Goal: Task Accomplishment & Management: Manage account settings

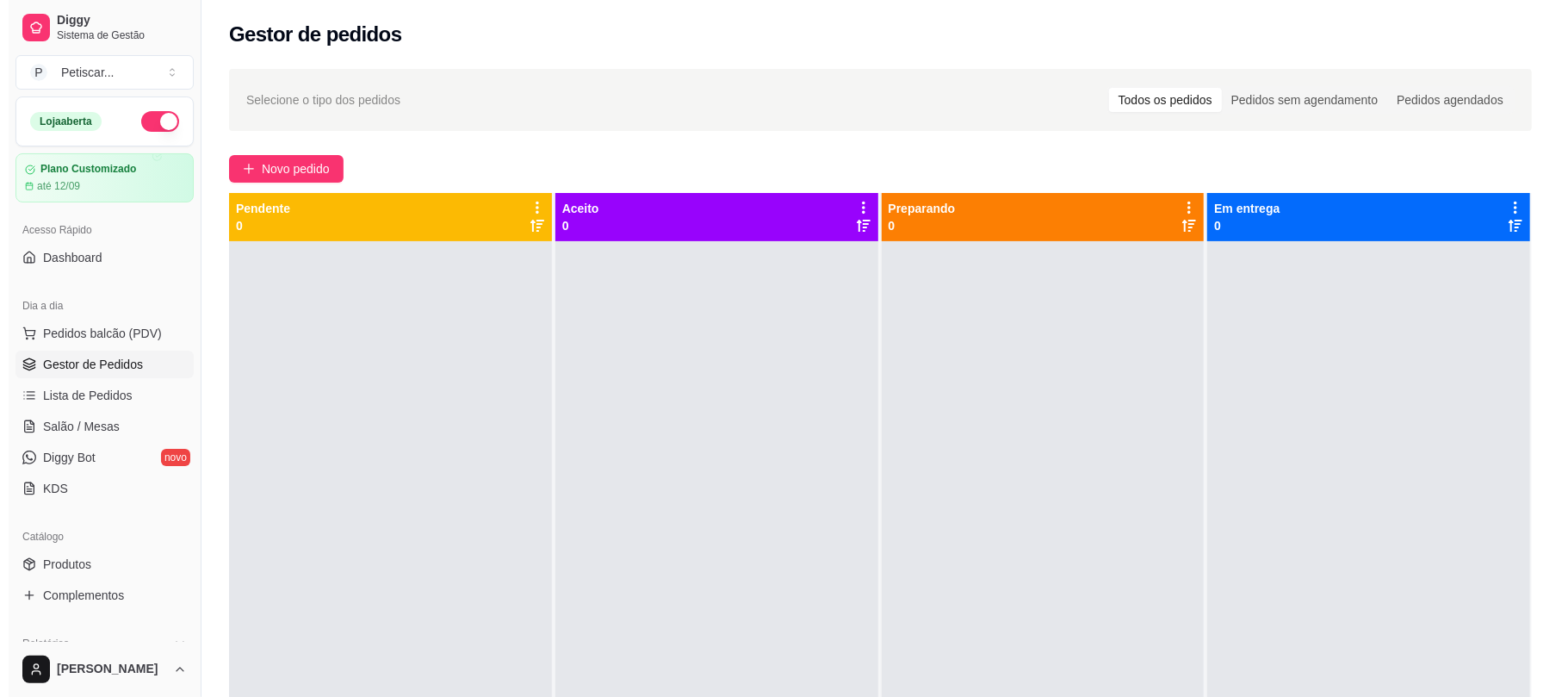
scroll to position [24, 0]
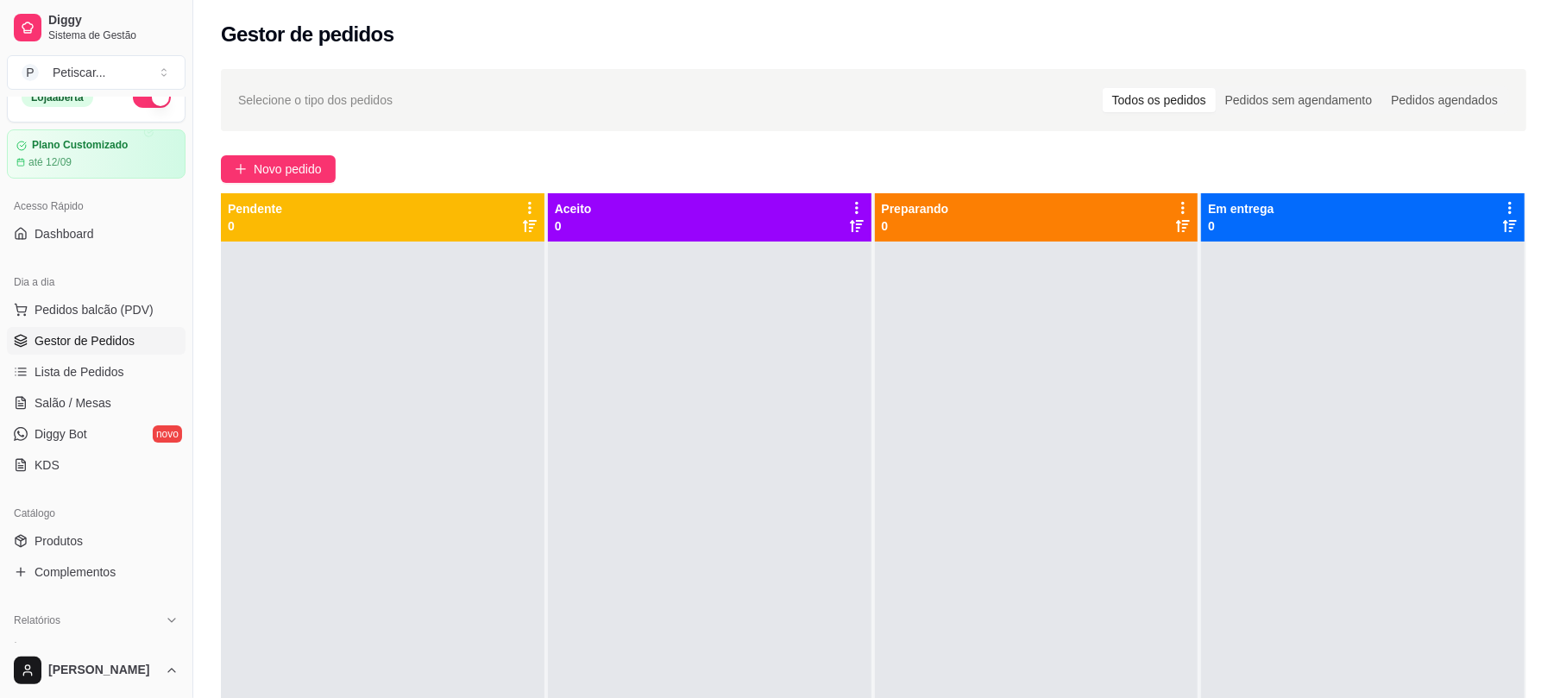
click at [319, 173] on span "Novo pedido" at bounding box center [288, 169] width 68 height 19
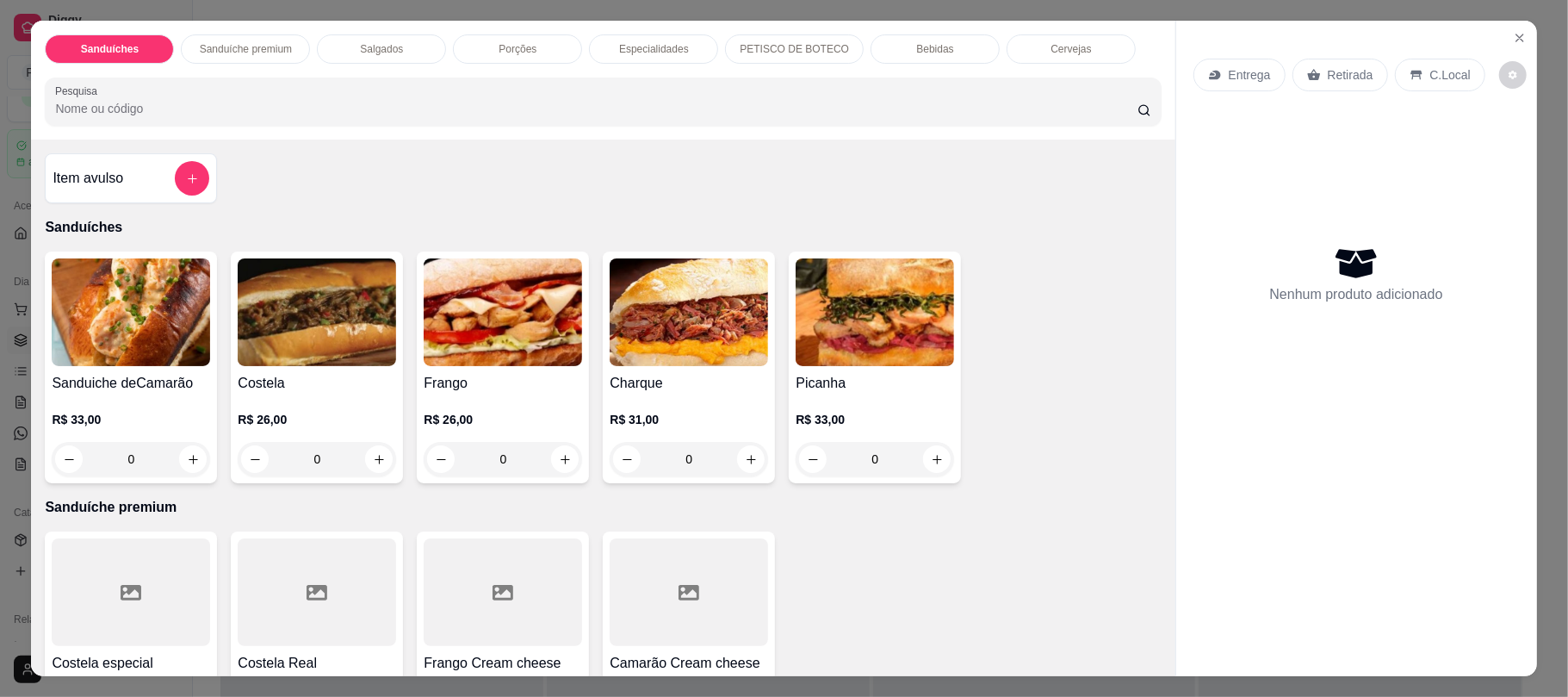
click at [928, 465] on div "0" at bounding box center [874, 459] width 159 height 35
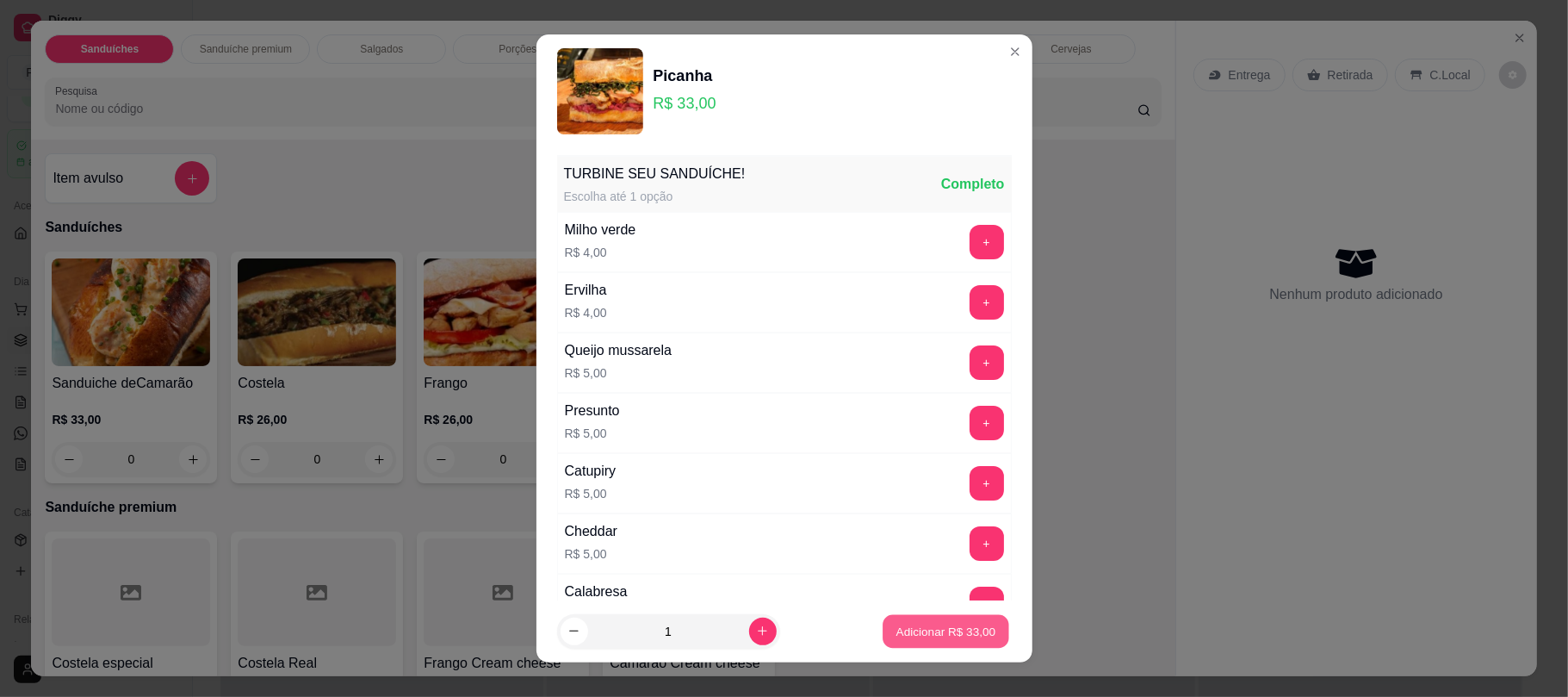
click at [917, 629] on p "Adicionar R$ 33,00" at bounding box center [946, 631] width 100 height 16
type input "1"
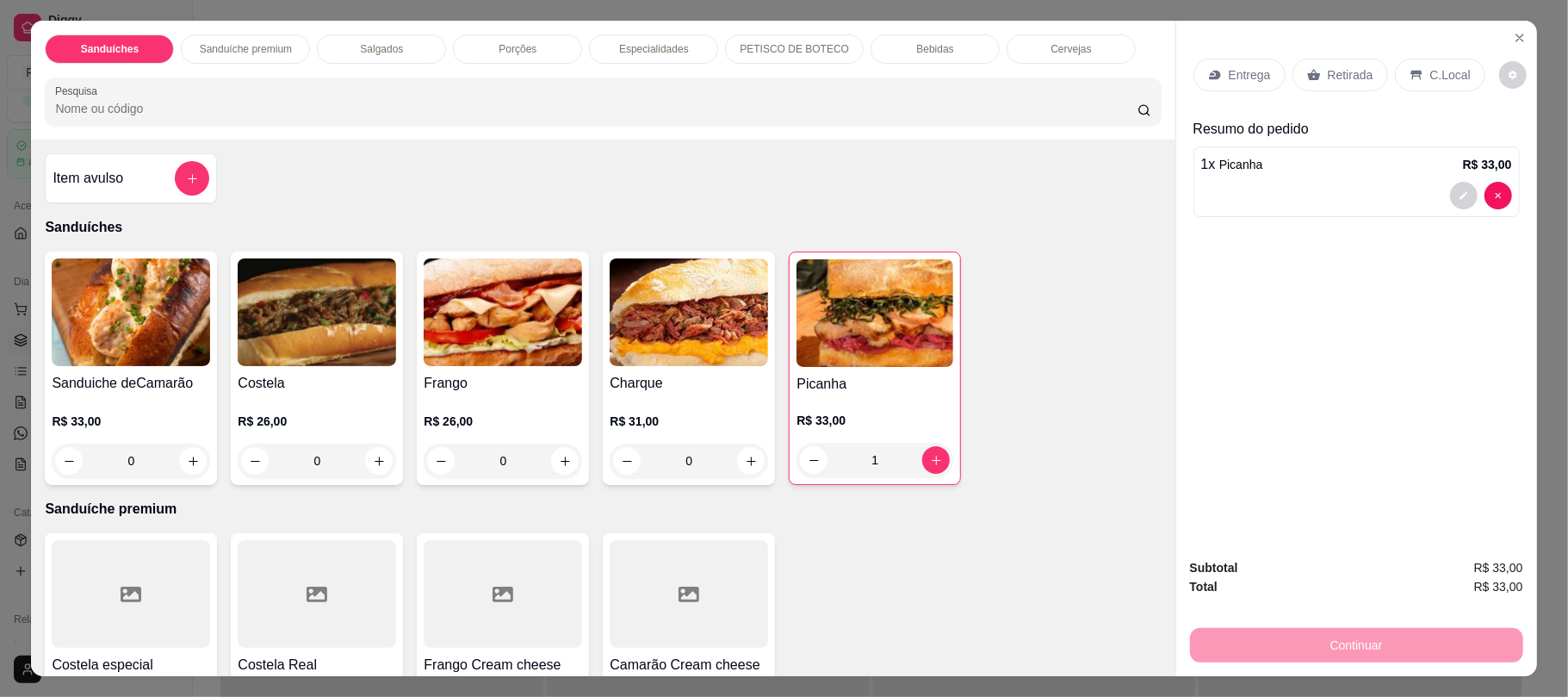
click at [369, 461] on div "0" at bounding box center [316, 460] width 159 height 35
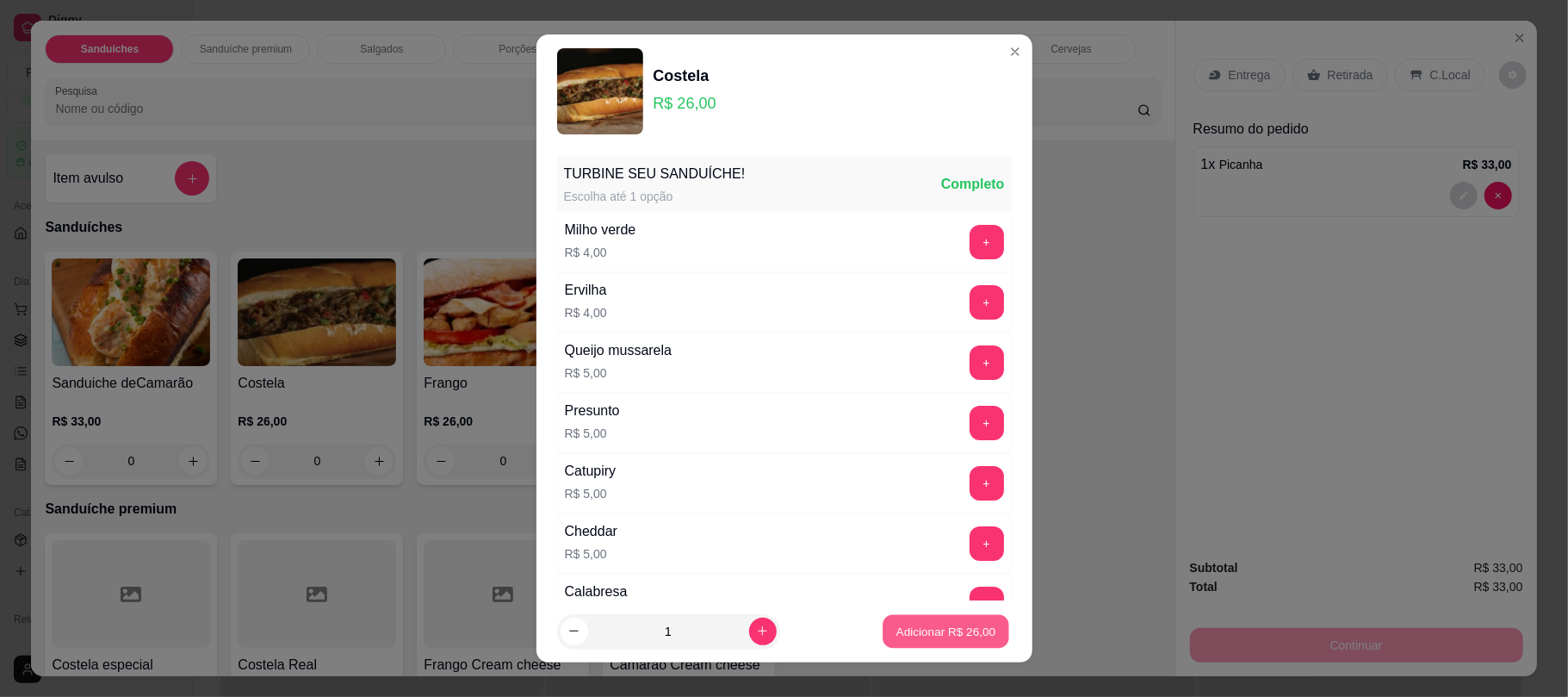
click at [911, 643] on button "Adicionar R$ 26,00" at bounding box center [946, 631] width 127 height 34
type input "1"
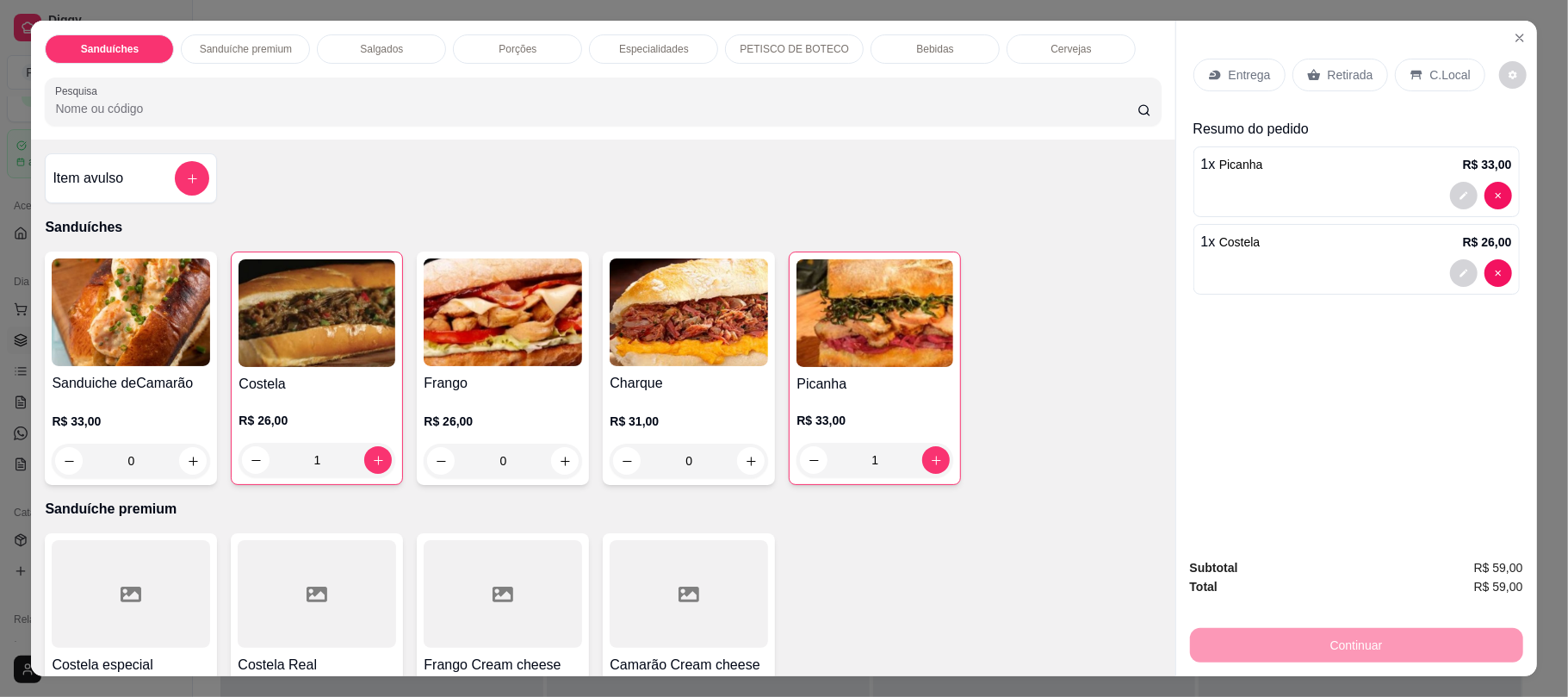
click at [1338, 62] on div "Retirada" at bounding box center [1340, 75] width 96 height 33
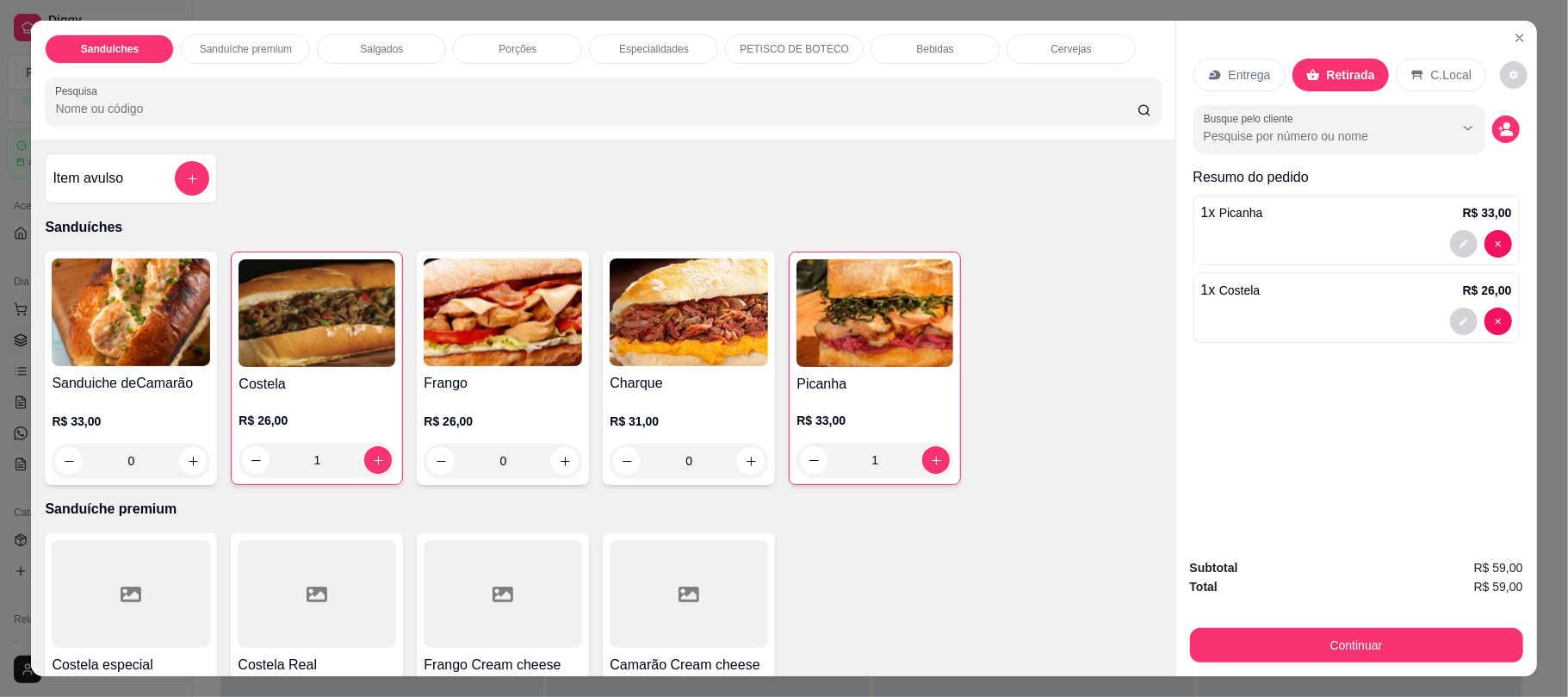
click at [956, 41] on div "Bebidas" at bounding box center [934, 49] width 129 height 29
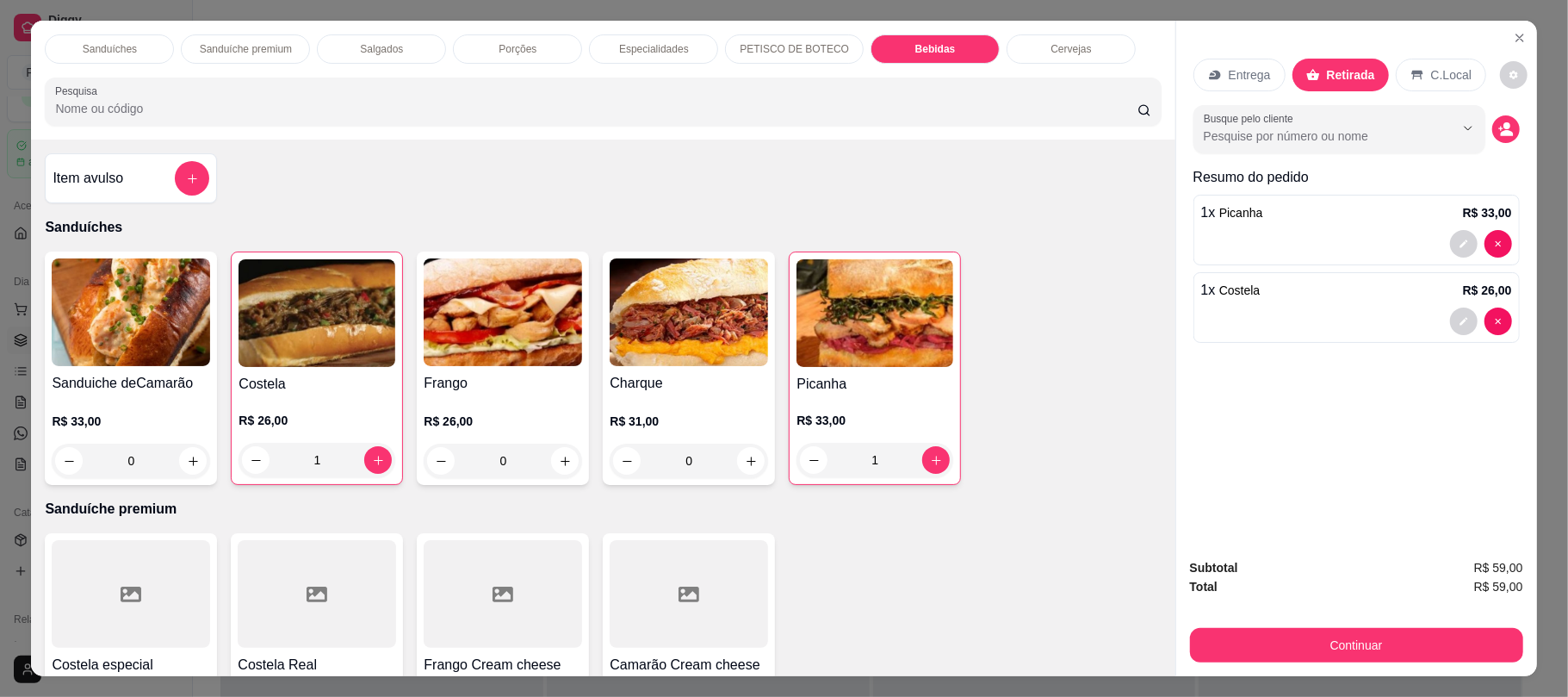
scroll to position [35, 0]
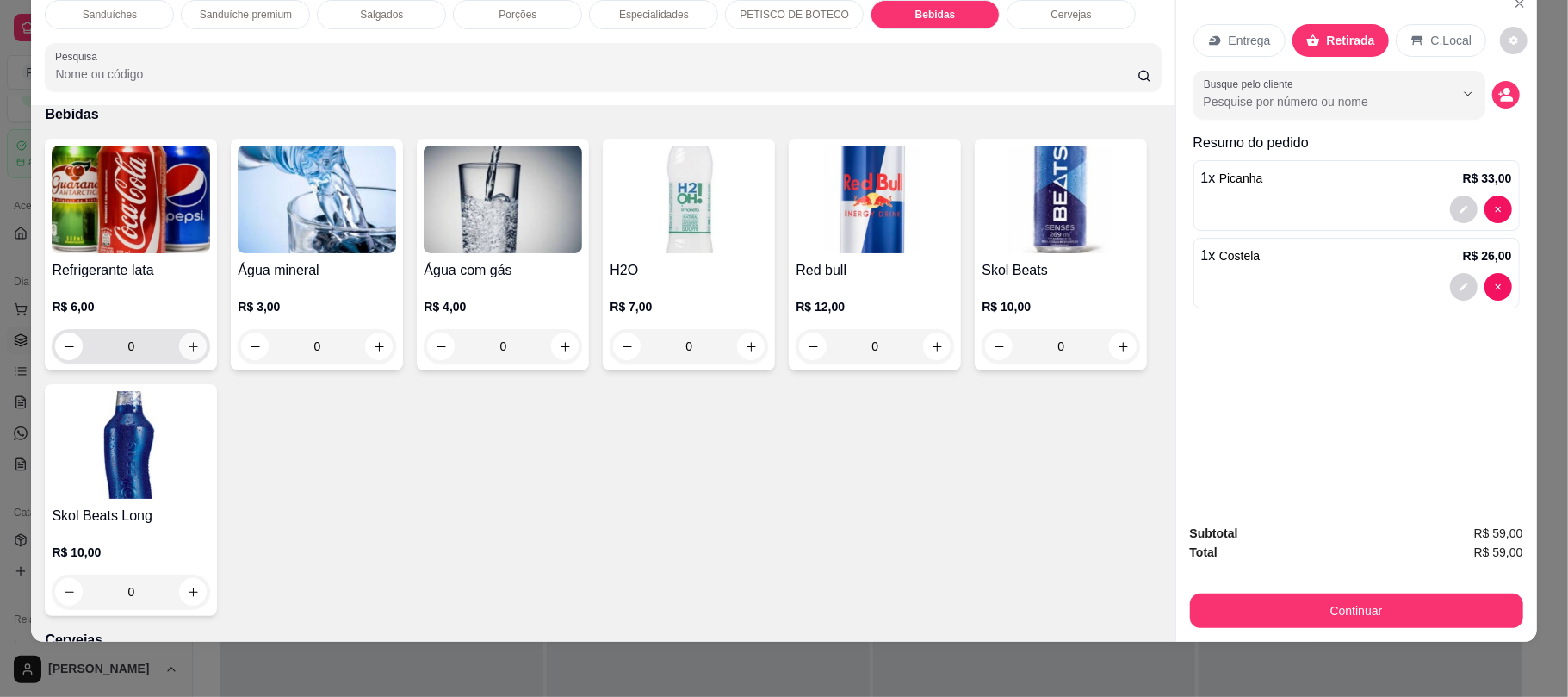
click at [194, 345] on button "increase-product-quantity" at bounding box center [193, 347] width 28 height 28
click at [194, 345] on button "increase-product-quantity" at bounding box center [192, 348] width 27 height 27
type input "2"
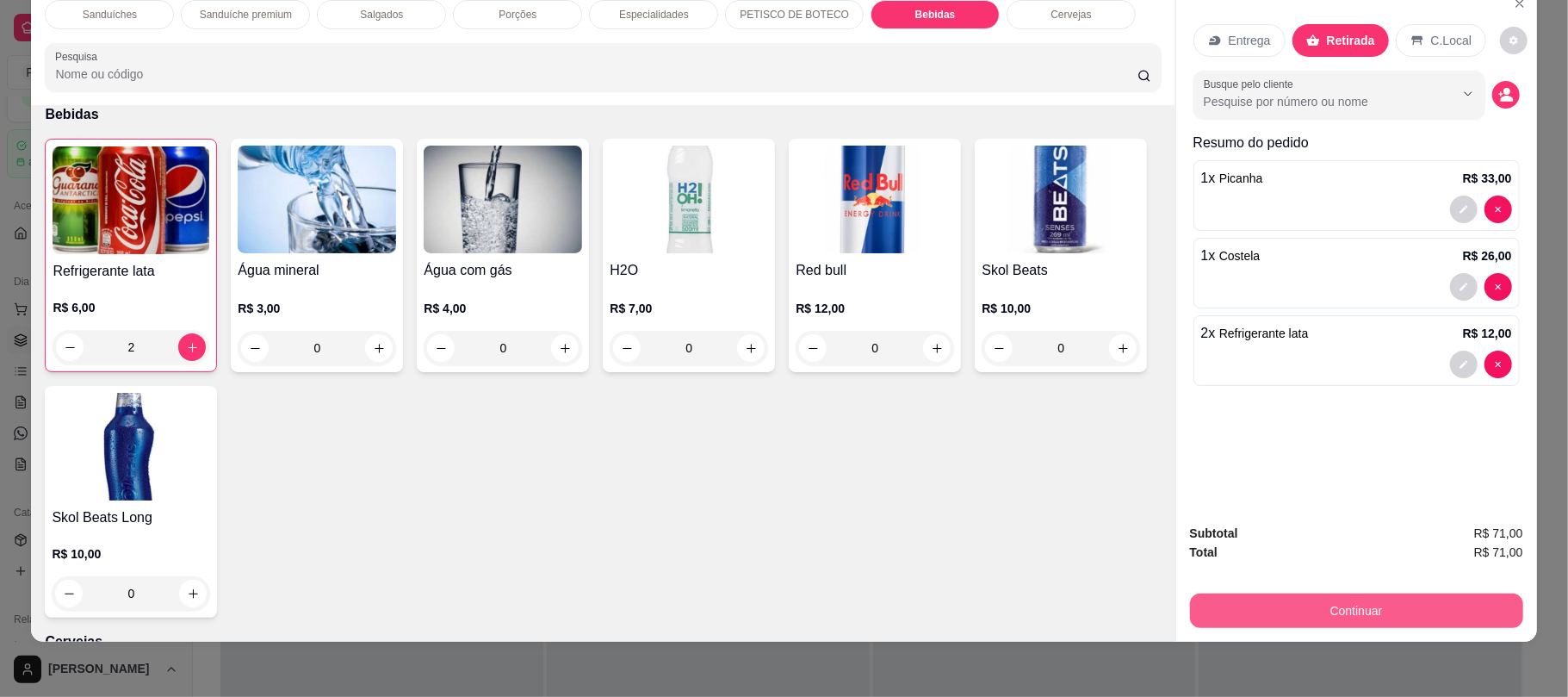
click at [1263, 603] on button "Continuar" at bounding box center [1356, 610] width 333 height 35
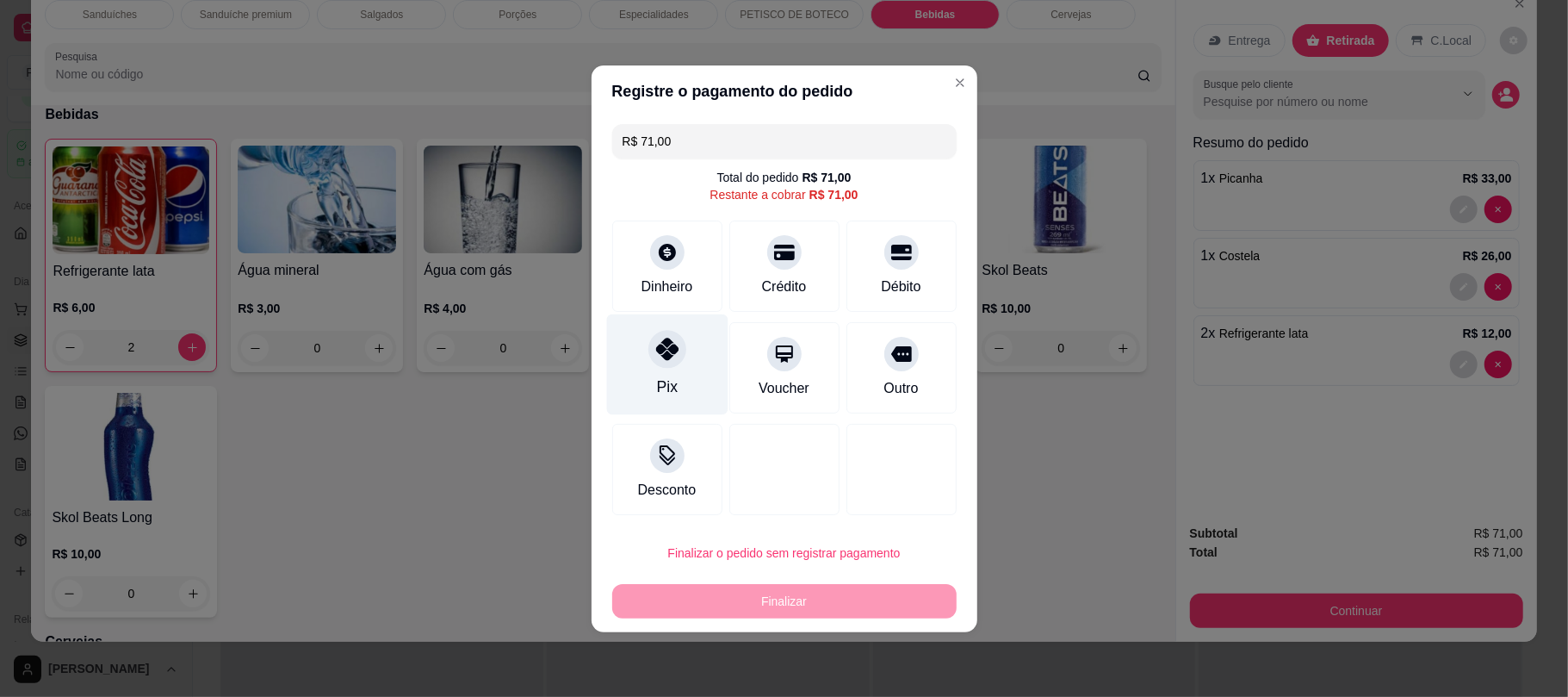
click at [675, 348] on icon at bounding box center [667, 348] width 22 height 22
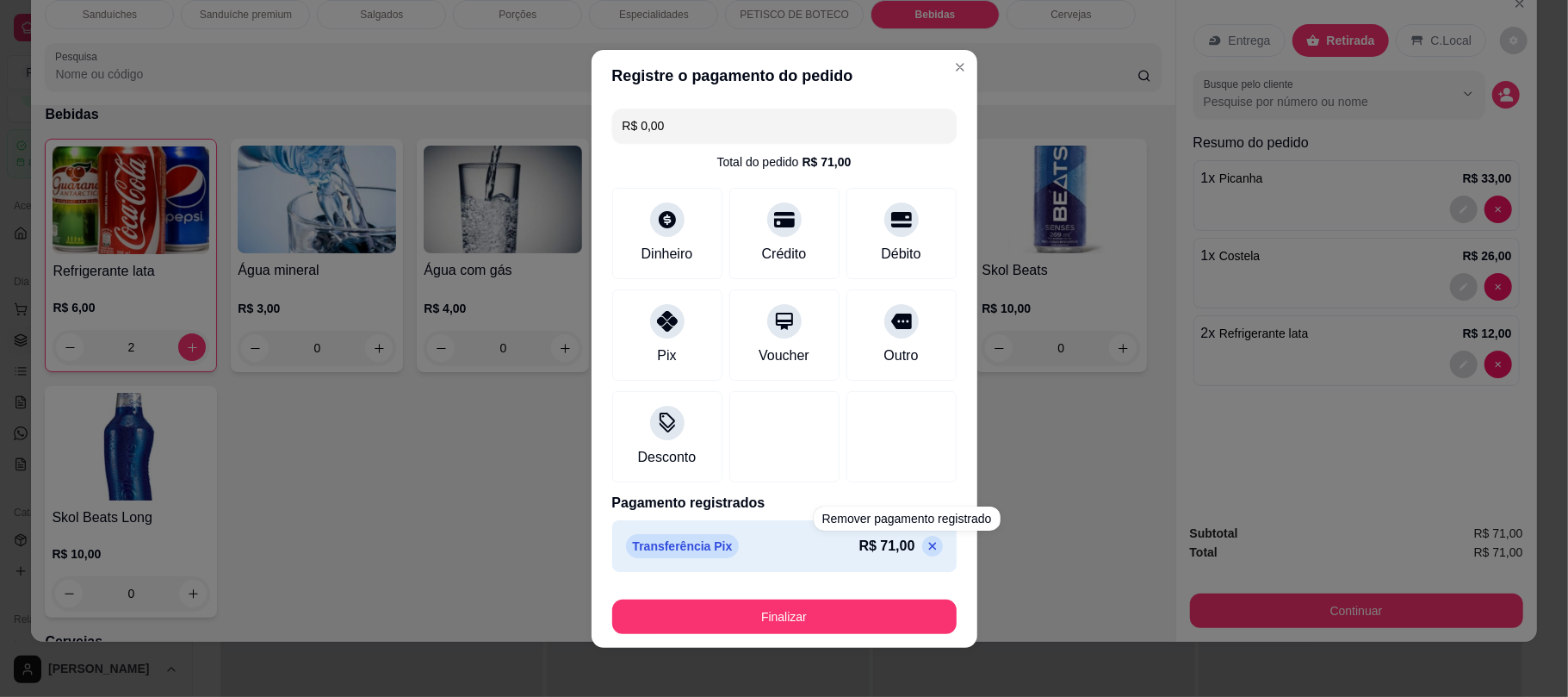
click at [925, 551] on icon at bounding box center [932, 546] width 14 height 14
type input "R$ 71,00"
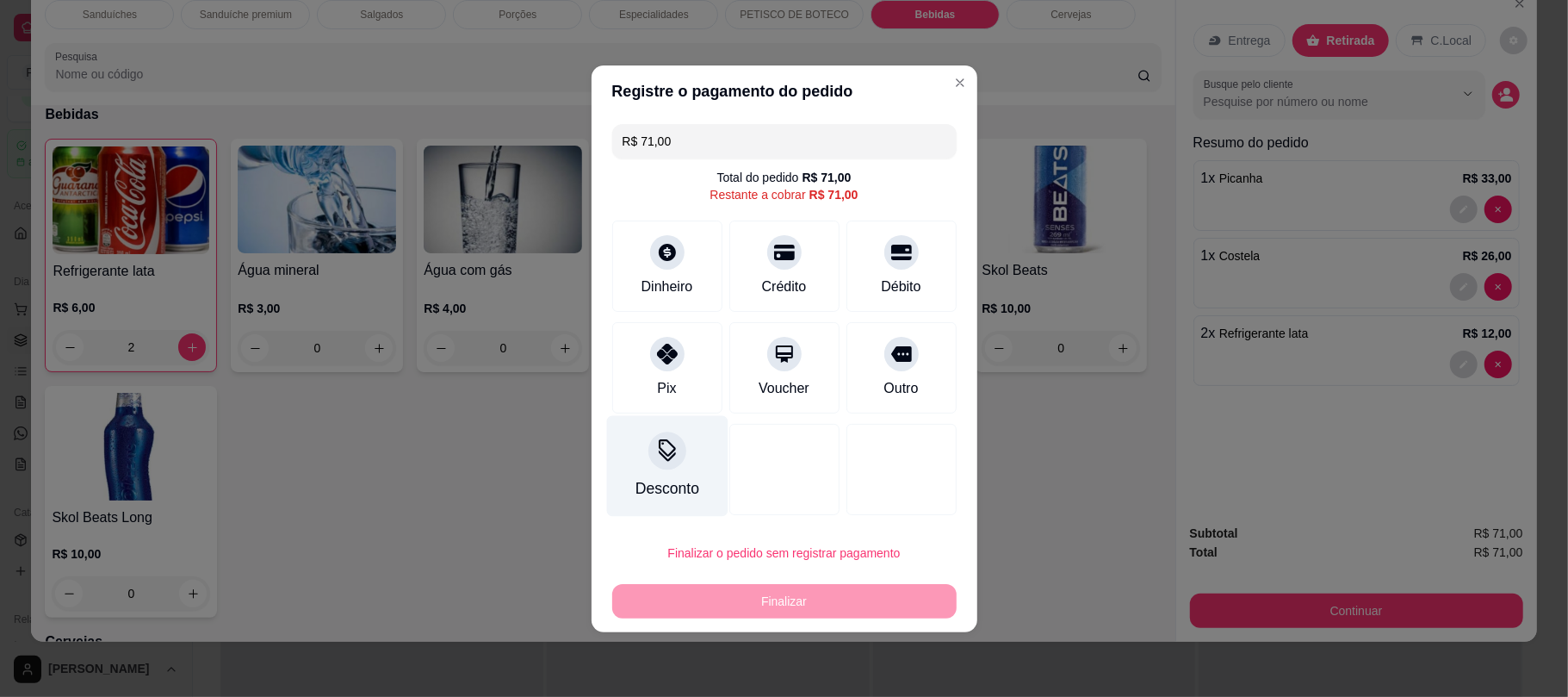
click at [658, 467] on div at bounding box center [668, 450] width 38 height 38
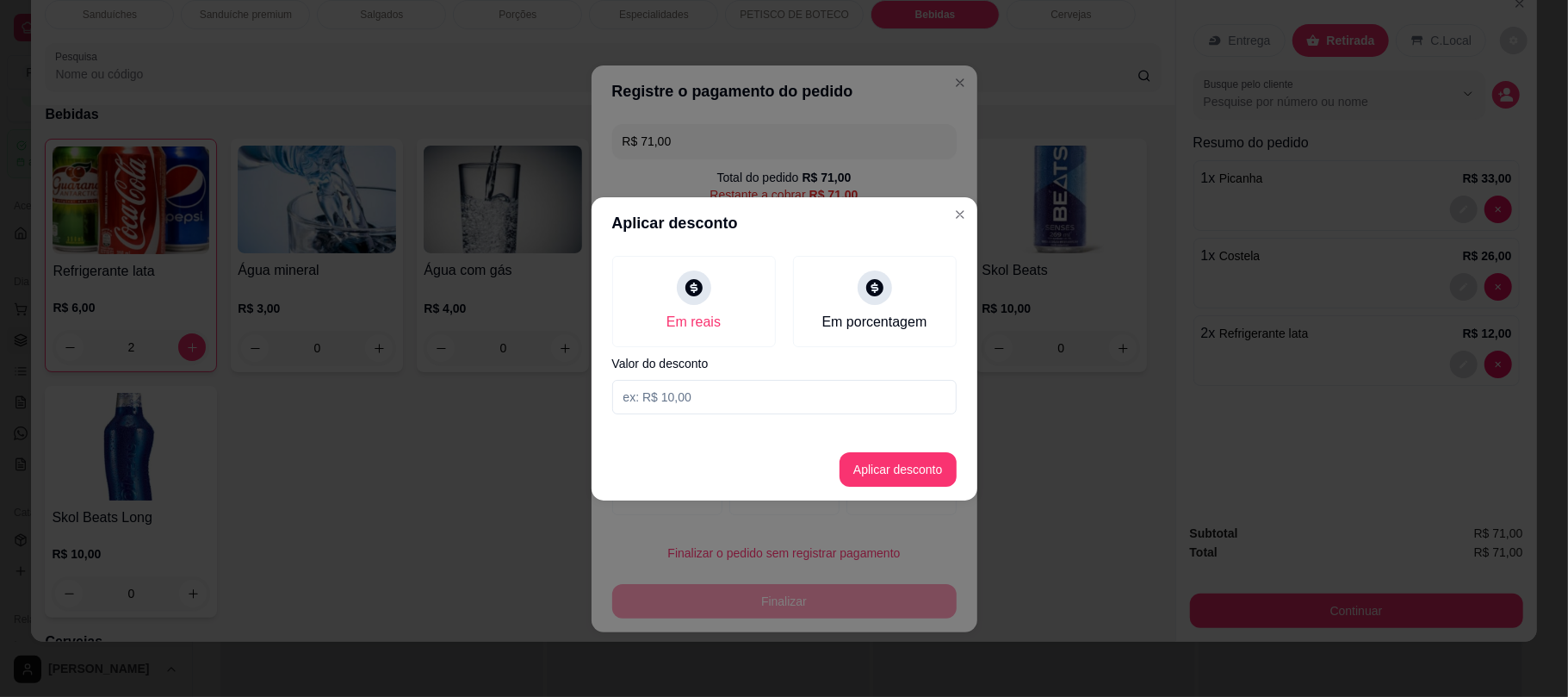
click at [684, 384] on input at bounding box center [784, 396] width 344 height 35
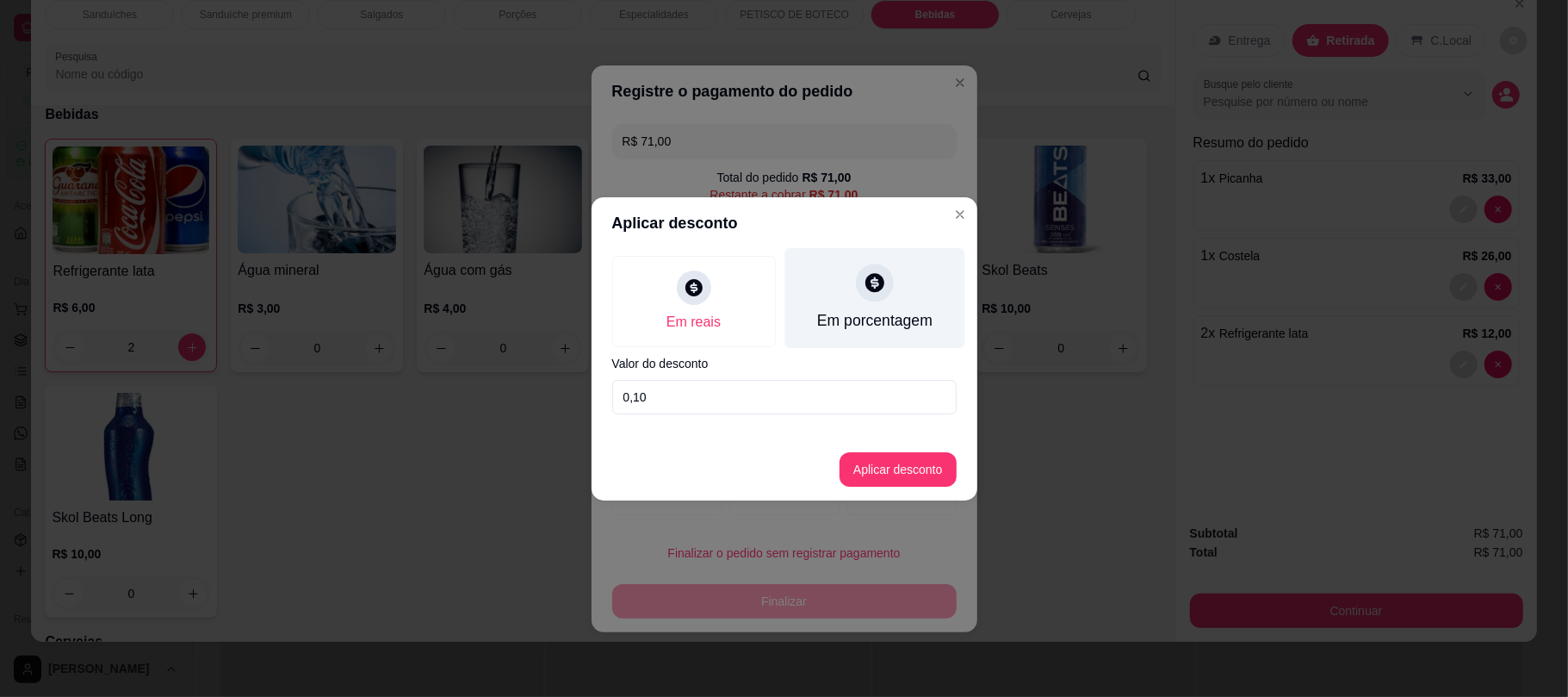
type input "0,10"
click at [831, 324] on div "Em porcentagem" at bounding box center [874, 321] width 116 height 22
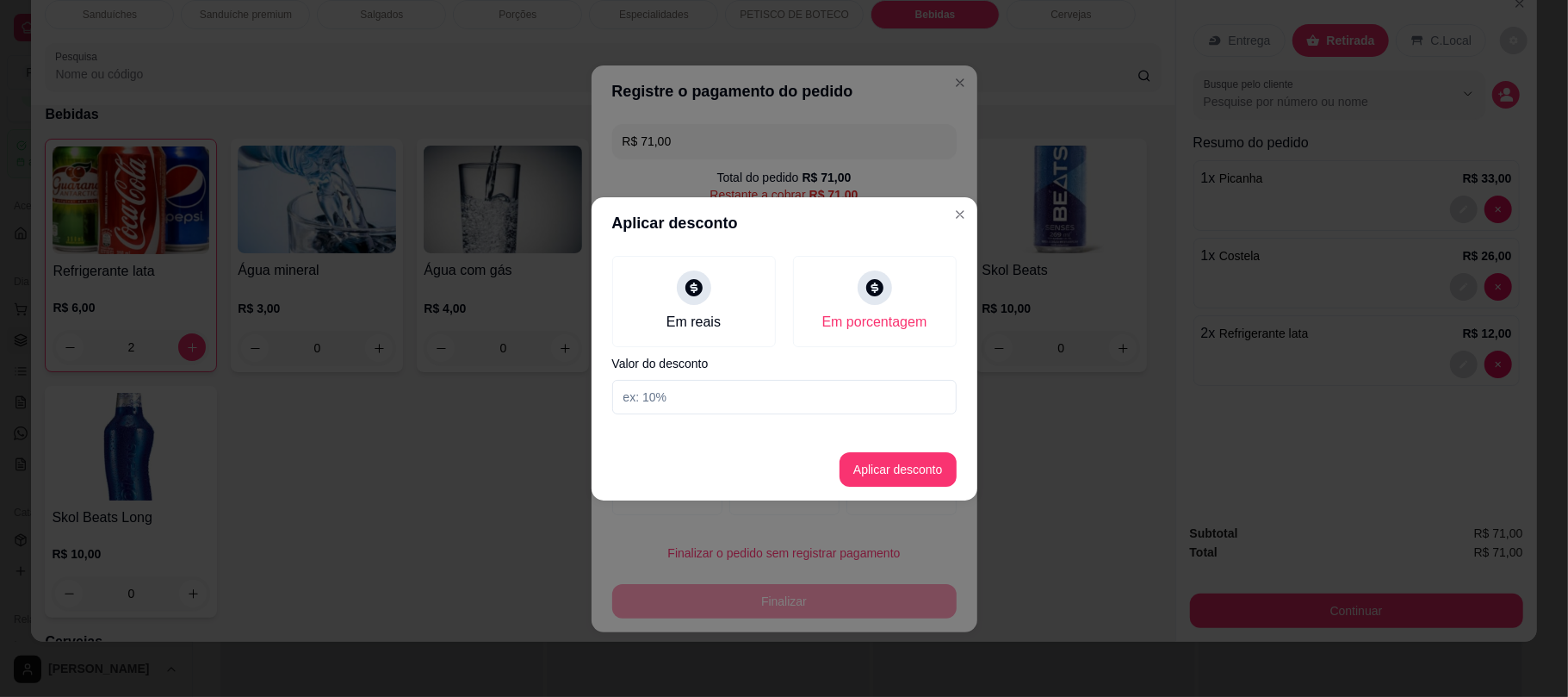
click at [769, 391] on input at bounding box center [784, 396] width 344 height 35
type input "10"
click at [925, 462] on button "Aplicar desconto" at bounding box center [897, 469] width 117 height 35
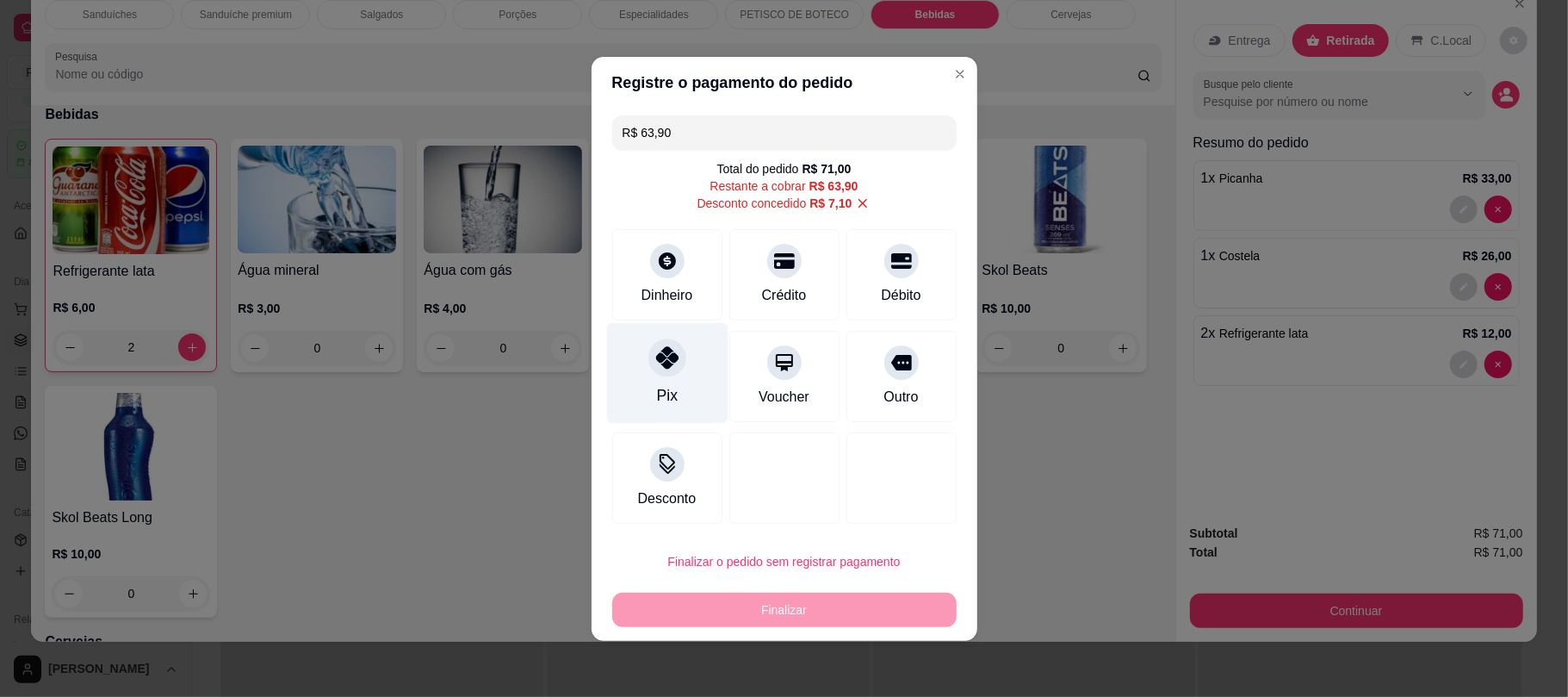
click at [656, 386] on div "Pix" at bounding box center [666, 395] width 21 height 22
type input "R$ 0,00"
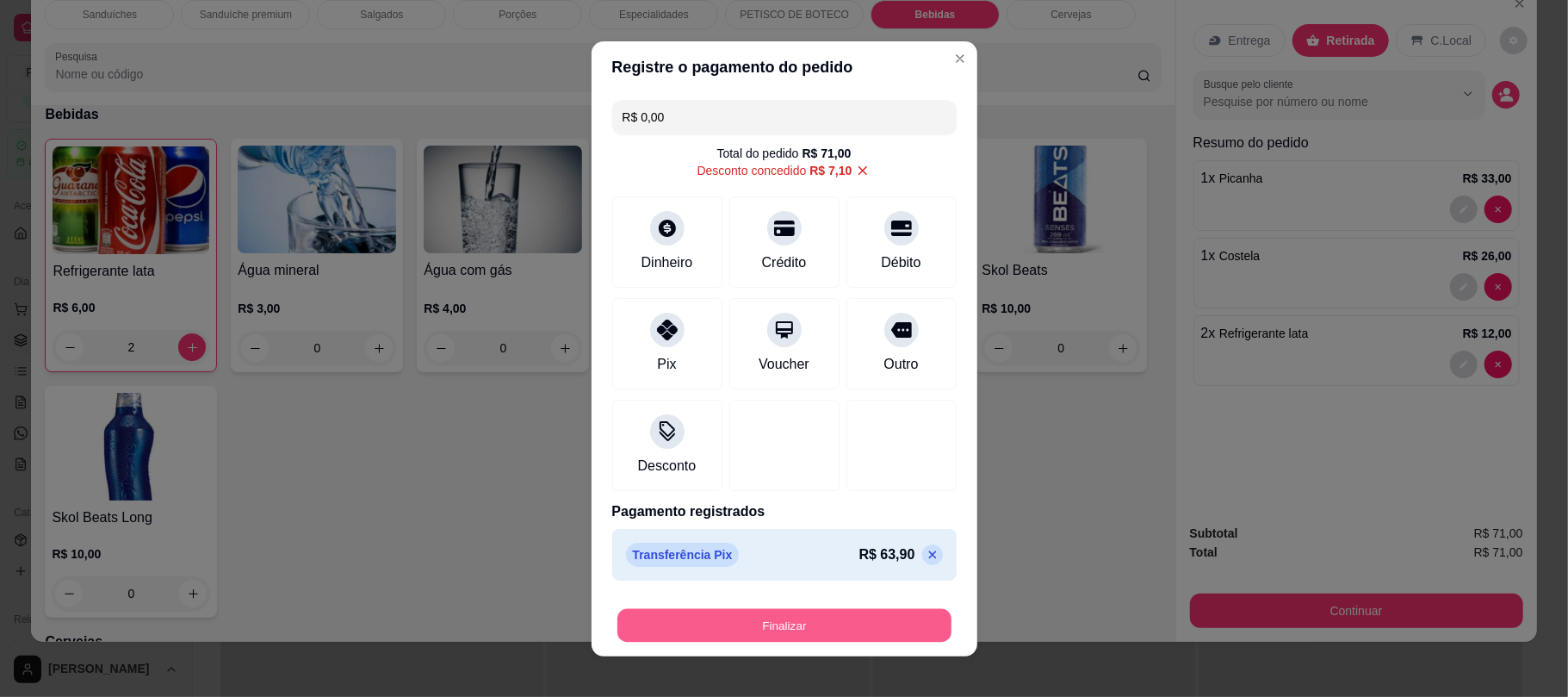
click at [679, 631] on button "Finalizar" at bounding box center [784, 625] width 334 height 34
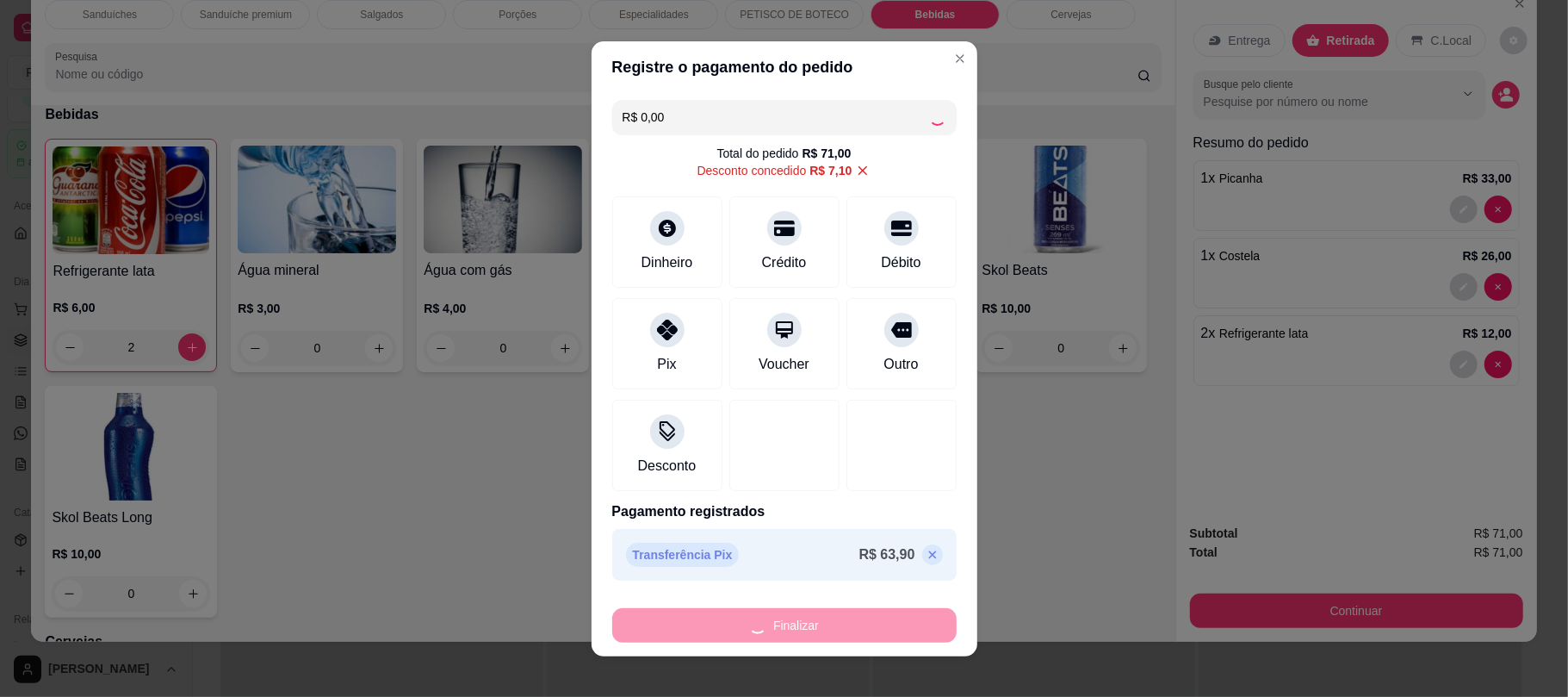
type input "0"
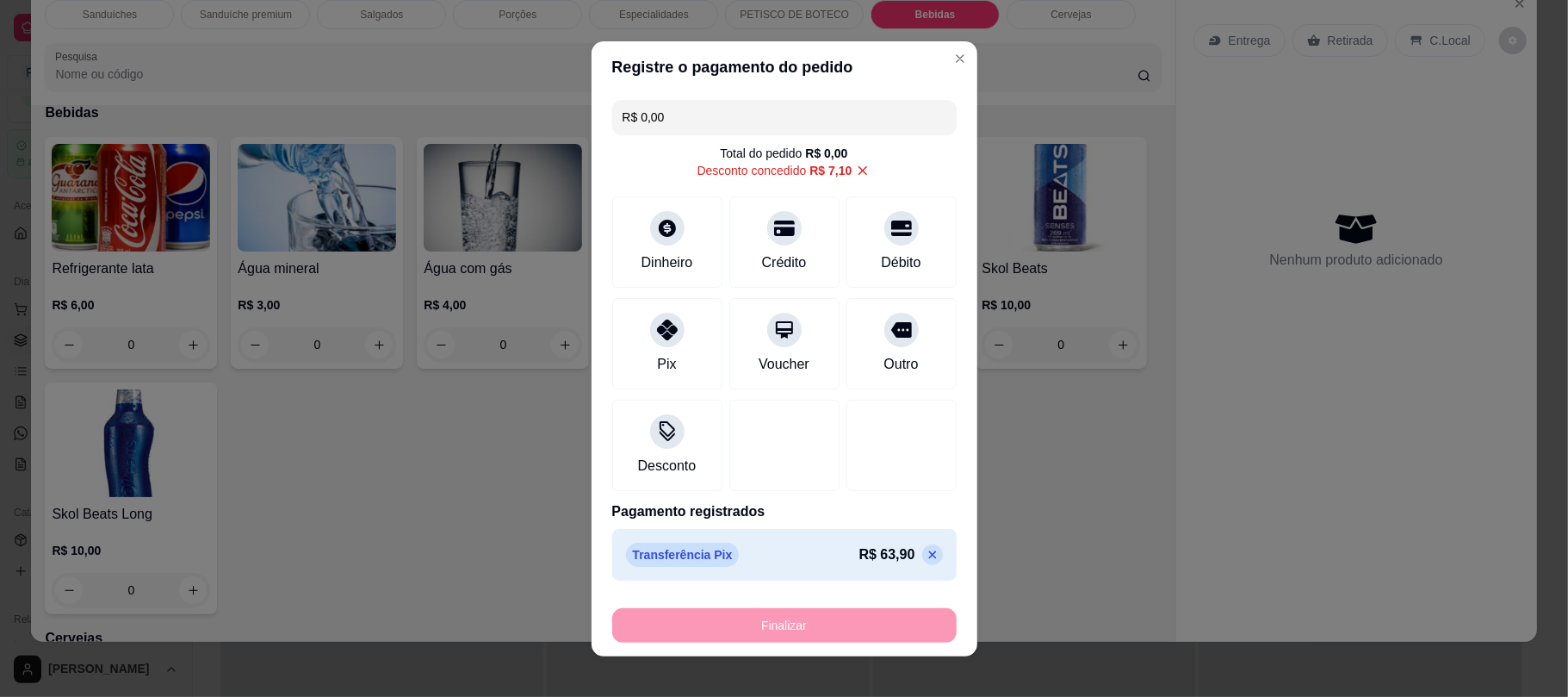
type input "-R$ 71,00"
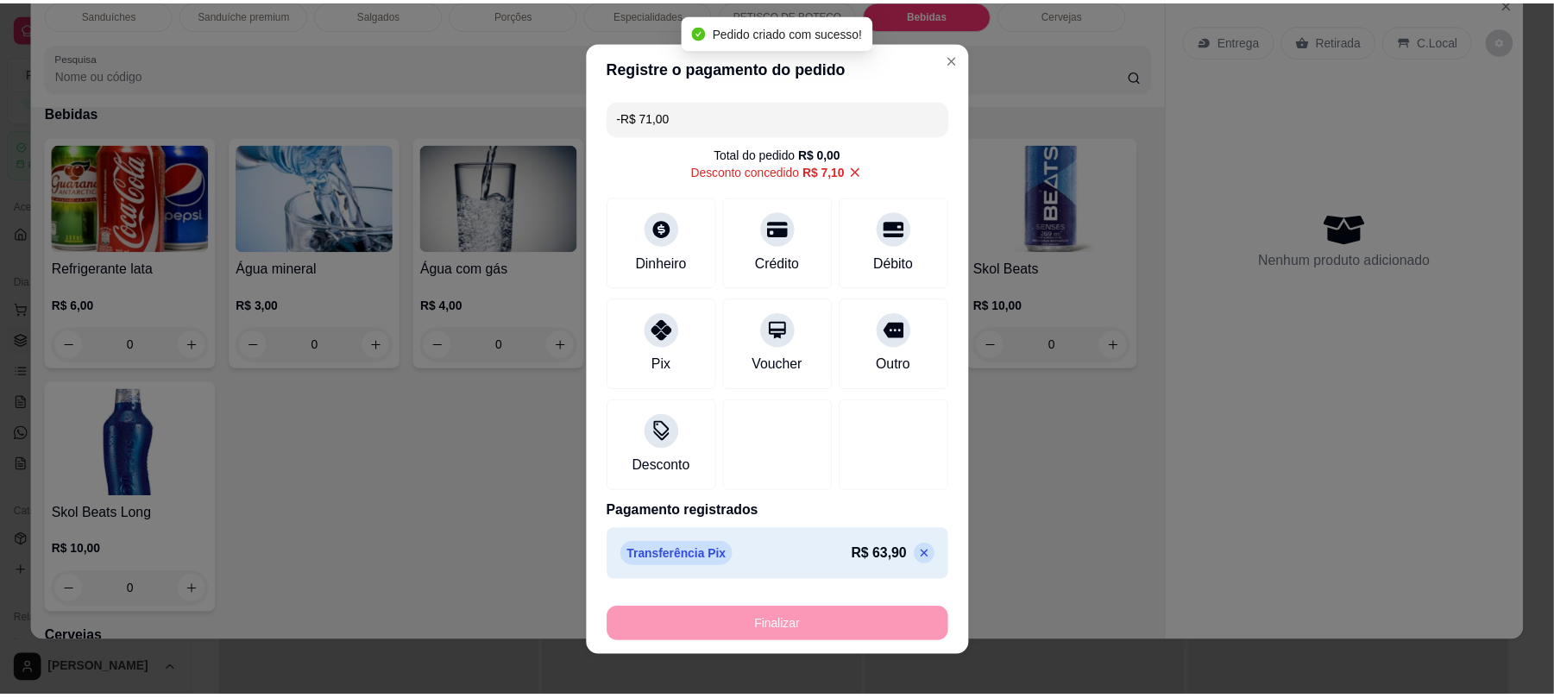
scroll to position [2561, 0]
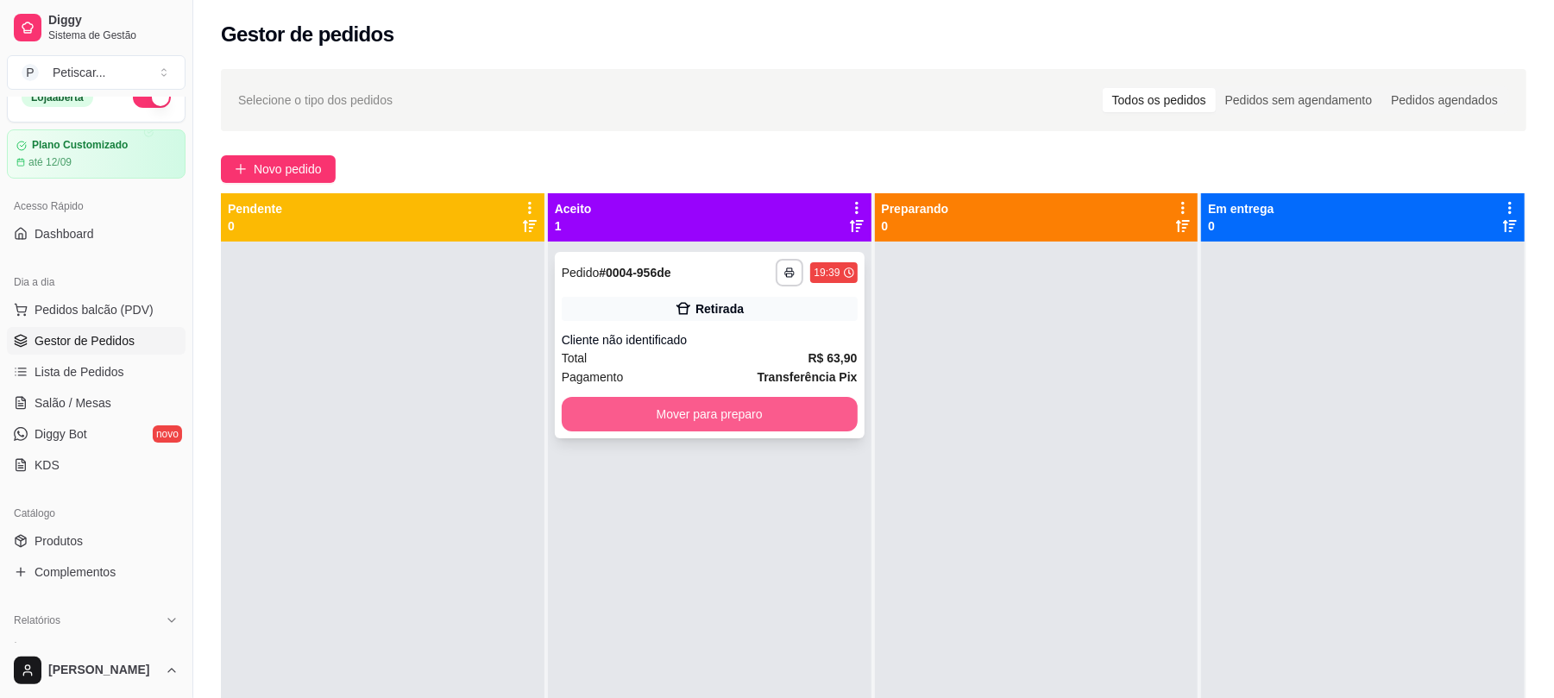
click at [667, 412] on button "Mover para preparo" at bounding box center [710, 414] width 296 height 35
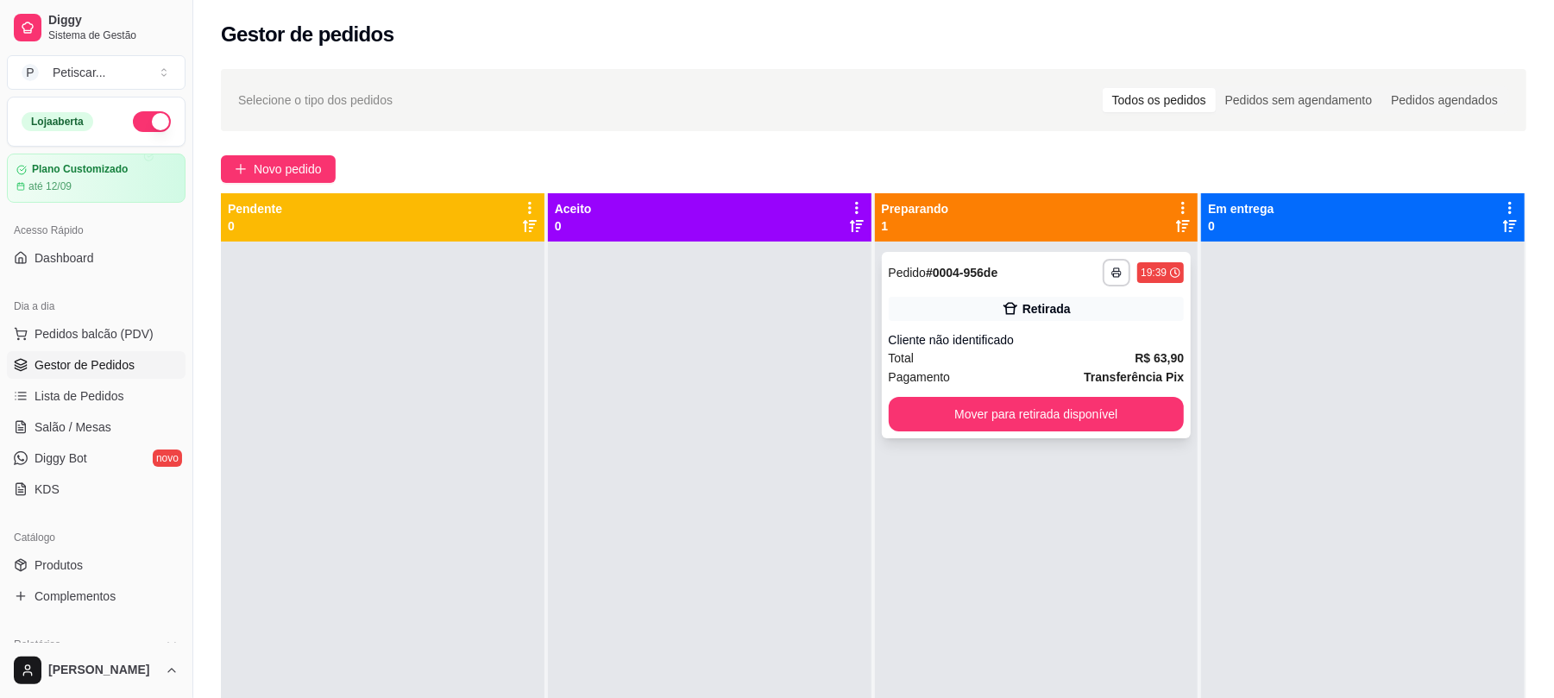
click at [1020, 357] on div "Total R$ 63,90" at bounding box center [1037, 358] width 296 height 19
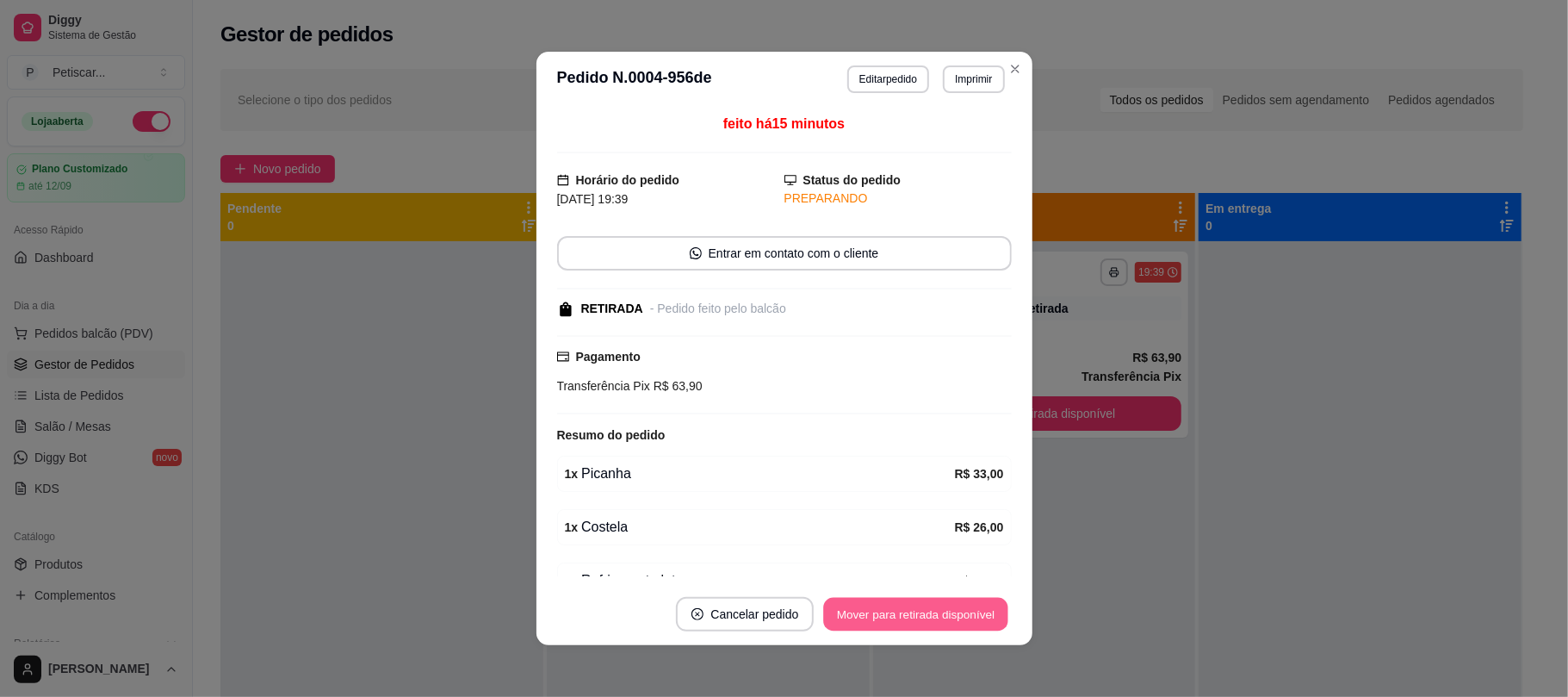
click at [925, 605] on button "Mover para retirada disponível" at bounding box center [916, 615] width 185 height 34
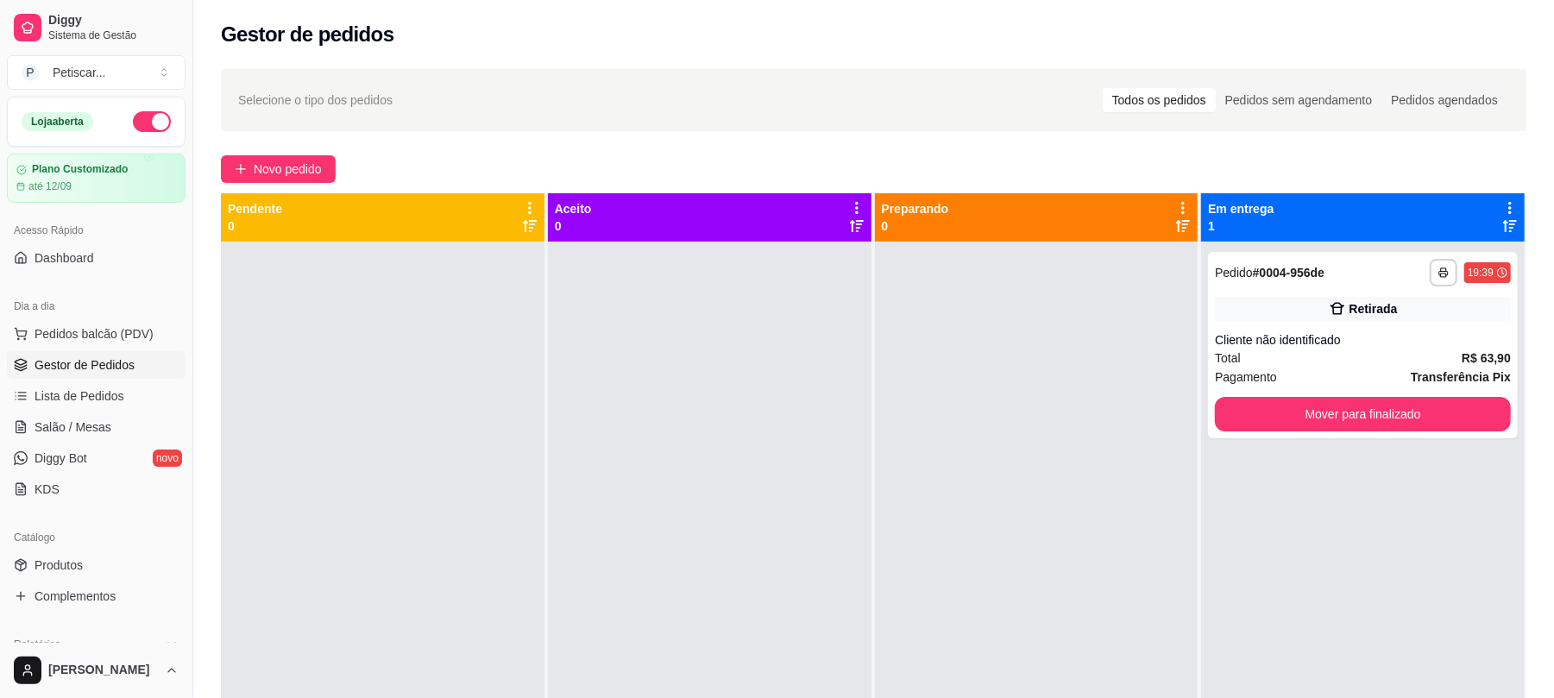
click at [1161, 588] on div at bounding box center [1037, 591] width 324 height 698
click at [1353, 423] on button "Mover para finalizado" at bounding box center [1362, 415] width 286 height 34
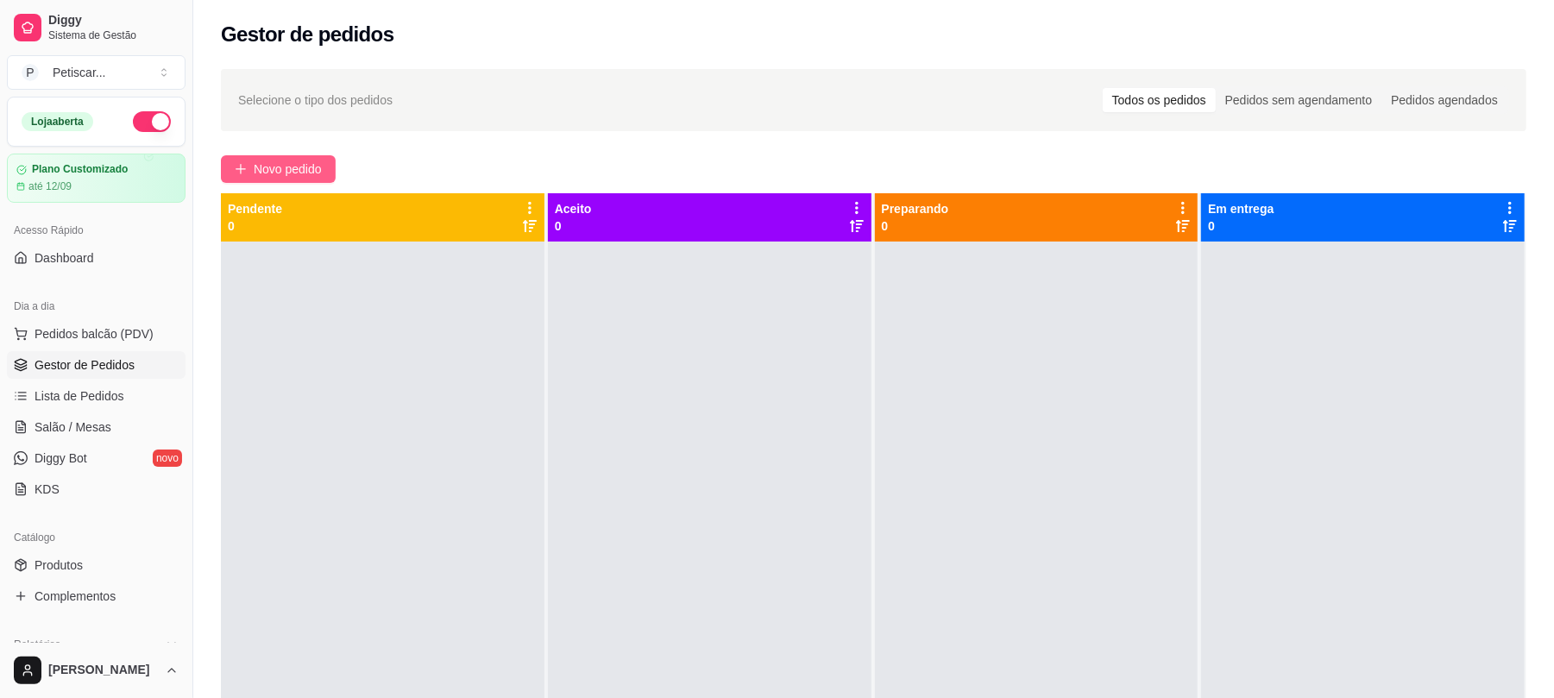
click at [286, 167] on span "Novo pedido" at bounding box center [288, 169] width 68 height 19
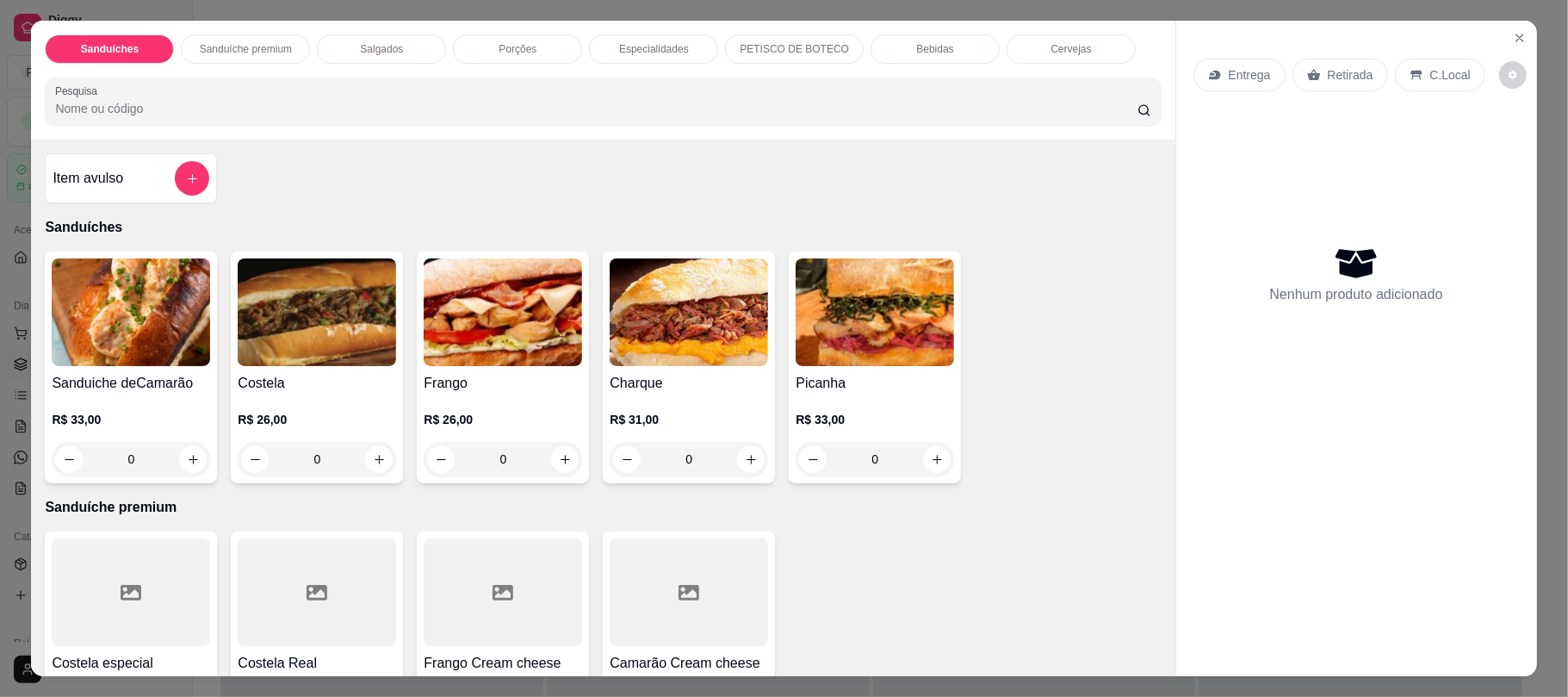
click at [377, 456] on div "0" at bounding box center [316, 459] width 159 height 35
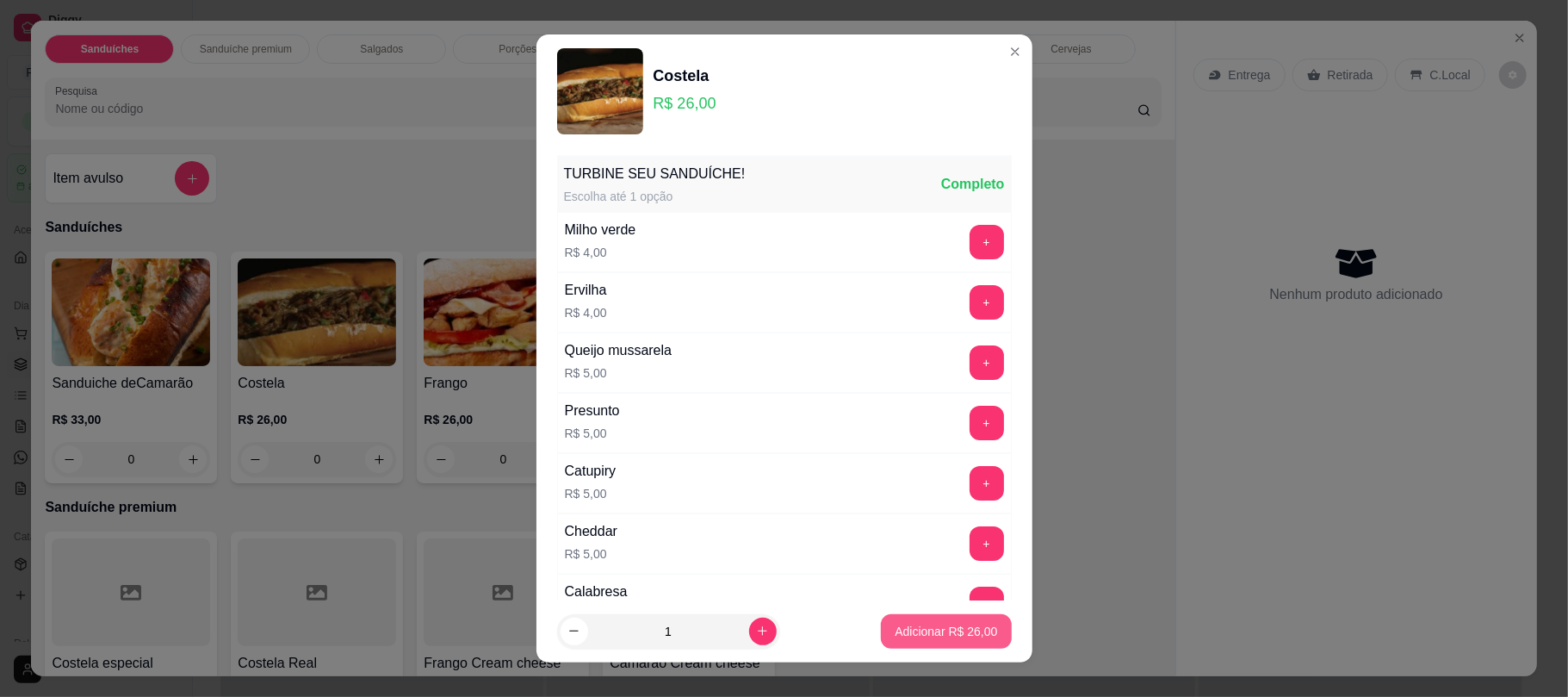
click at [918, 628] on p "Adicionar R$ 26,00" at bounding box center [945, 631] width 103 height 17
type input "1"
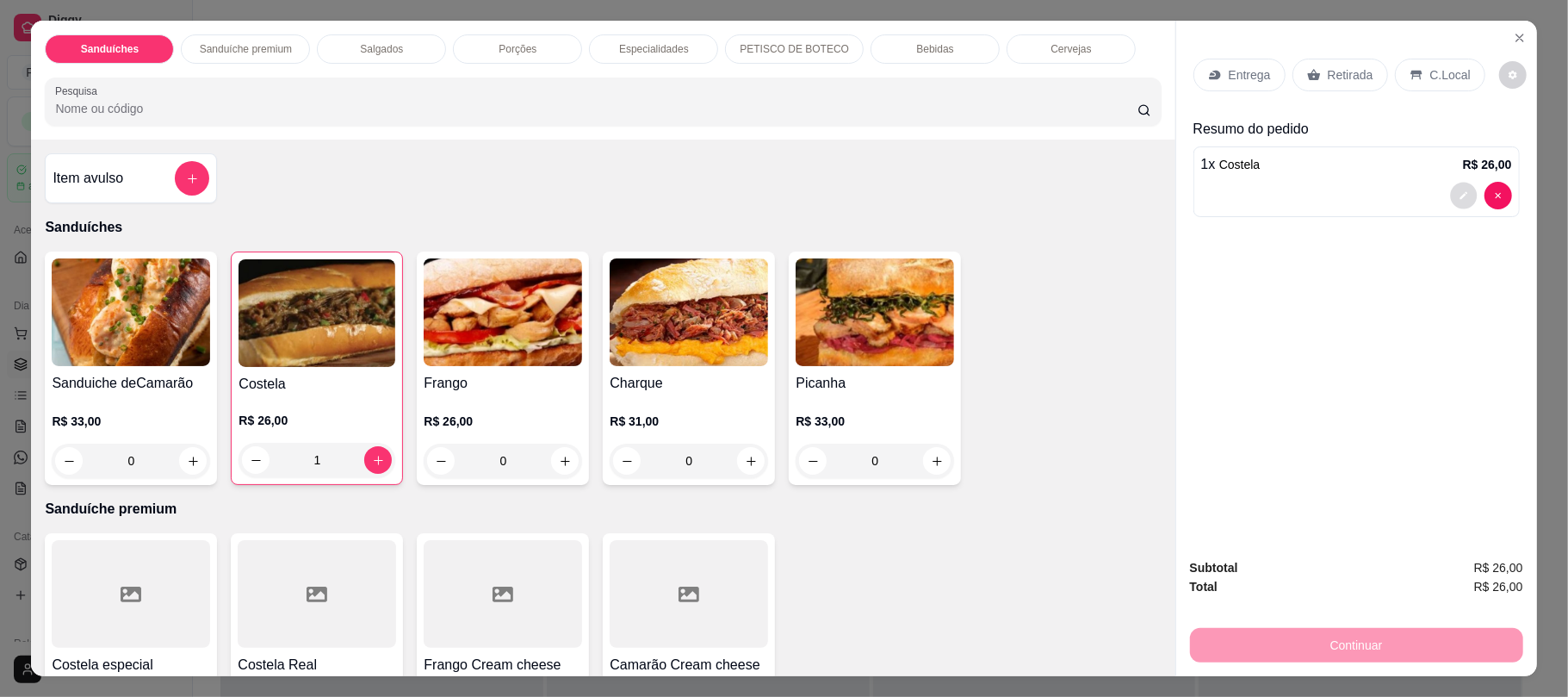
click at [1458, 190] on button "decrease-product-quantity" at bounding box center [1463, 196] width 27 height 27
click at [1316, 60] on div "Retirada" at bounding box center [1340, 75] width 96 height 33
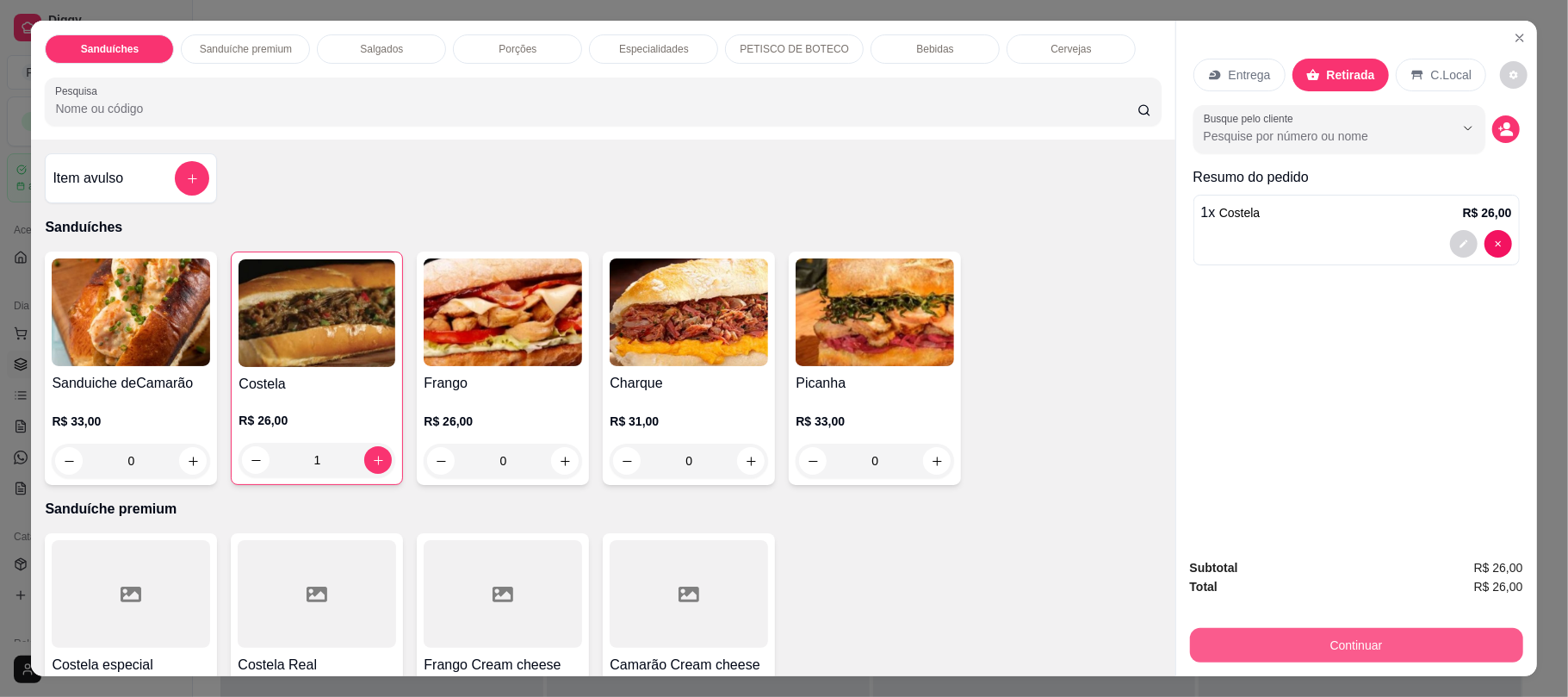
click at [1330, 646] on button "Continuar" at bounding box center [1356, 645] width 333 height 35
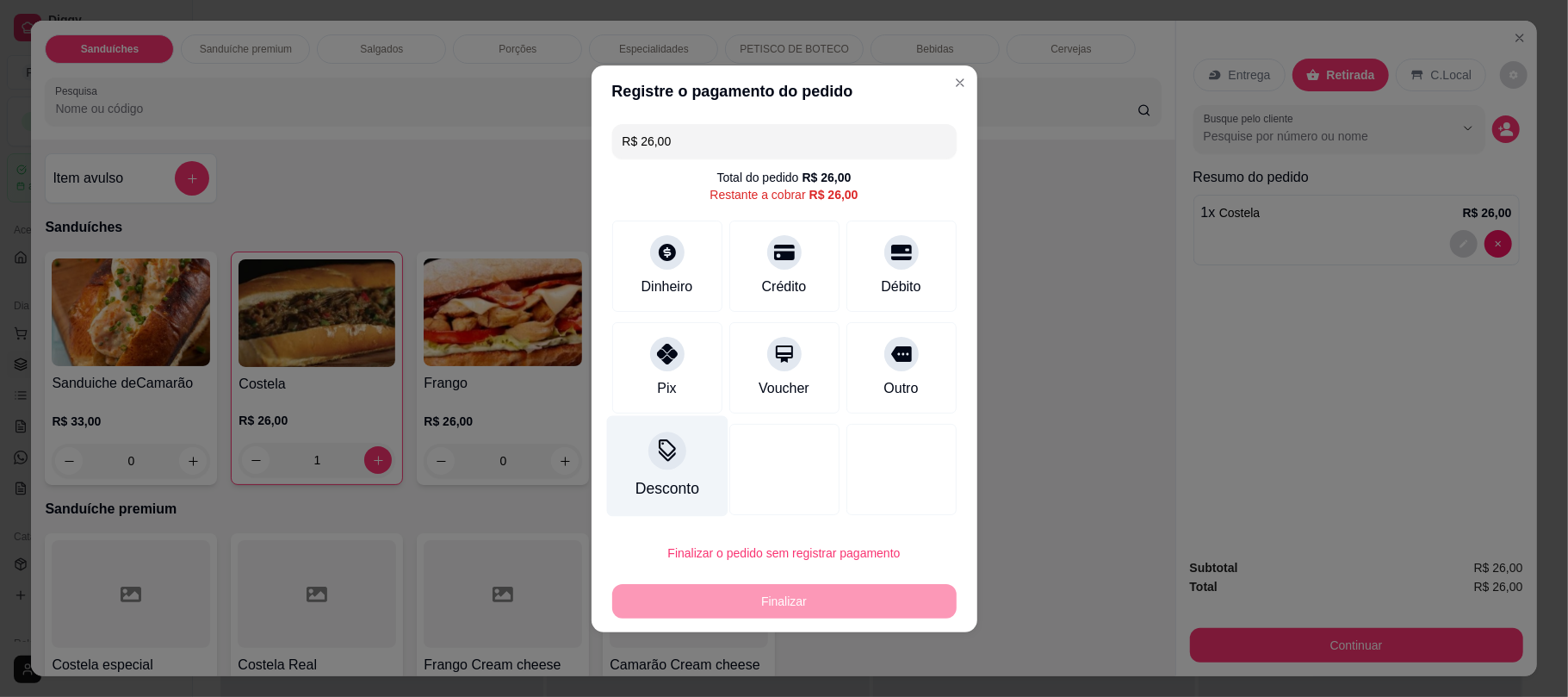
click at [655, 477] on div "Desconto" at bounding box center [667, 488] width 64 height 22
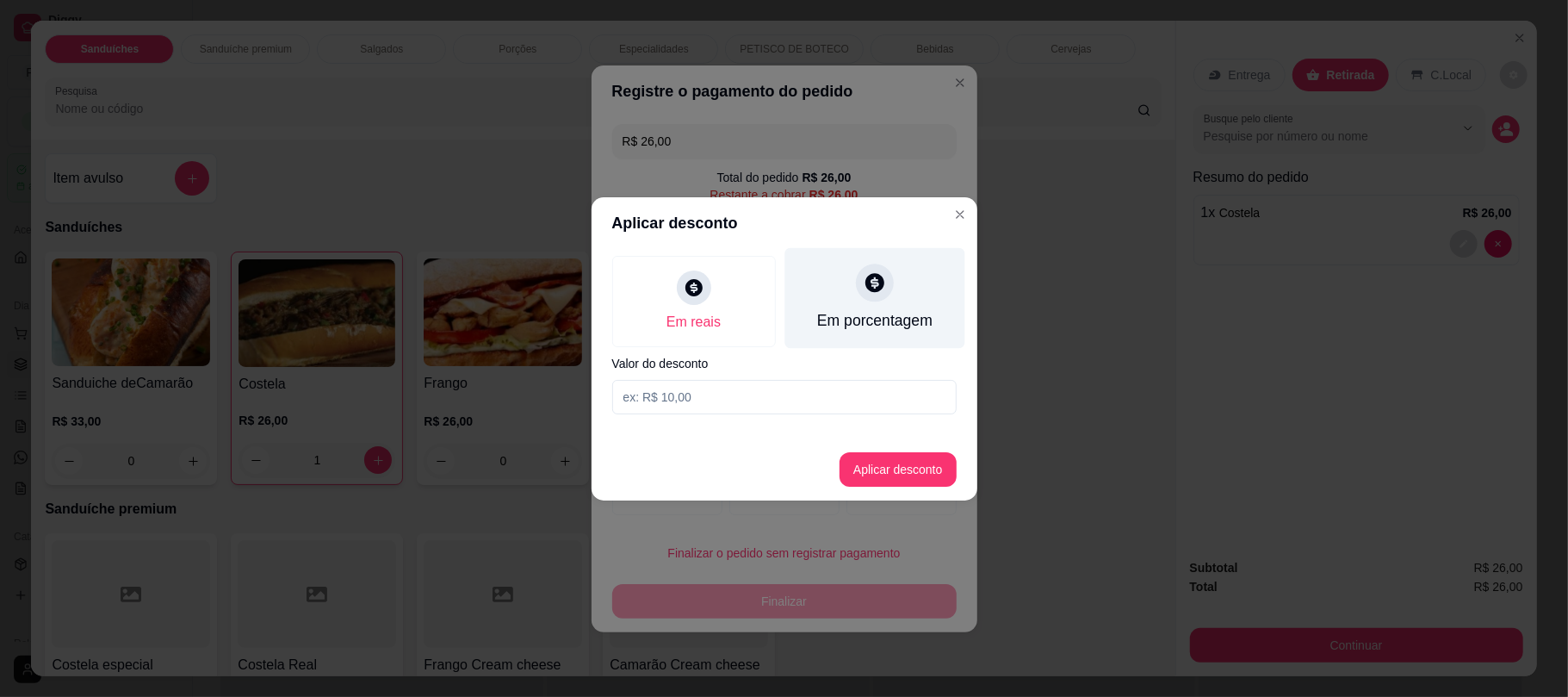
click at [881, 287] on icon at bounding box center [874, 283] width 19 height 19
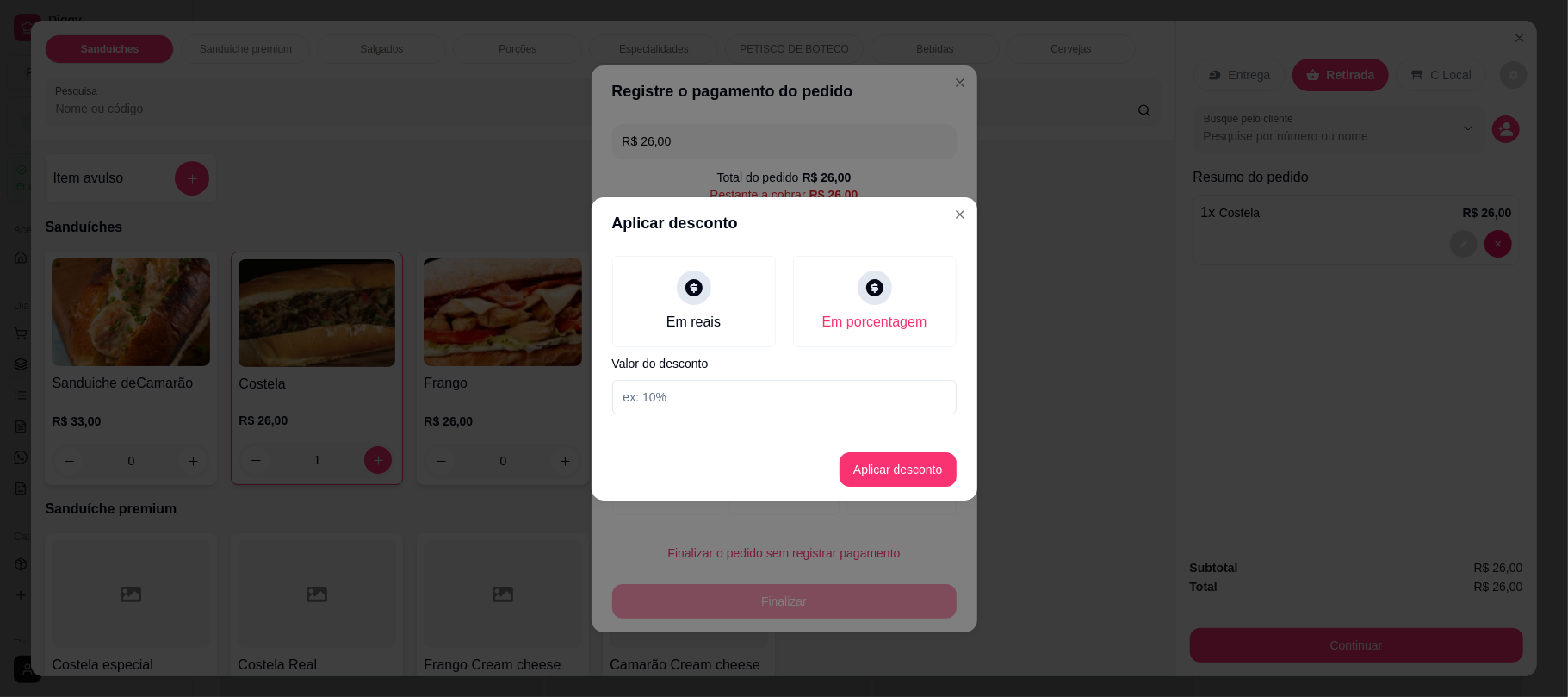
click at [732, 386] on input at bounding box center [784, 396] width 344 height 35
type input "10"
click at [844, 467] on button "Aplicar desconto" at bounding box center [897, 469] width 113 height 34
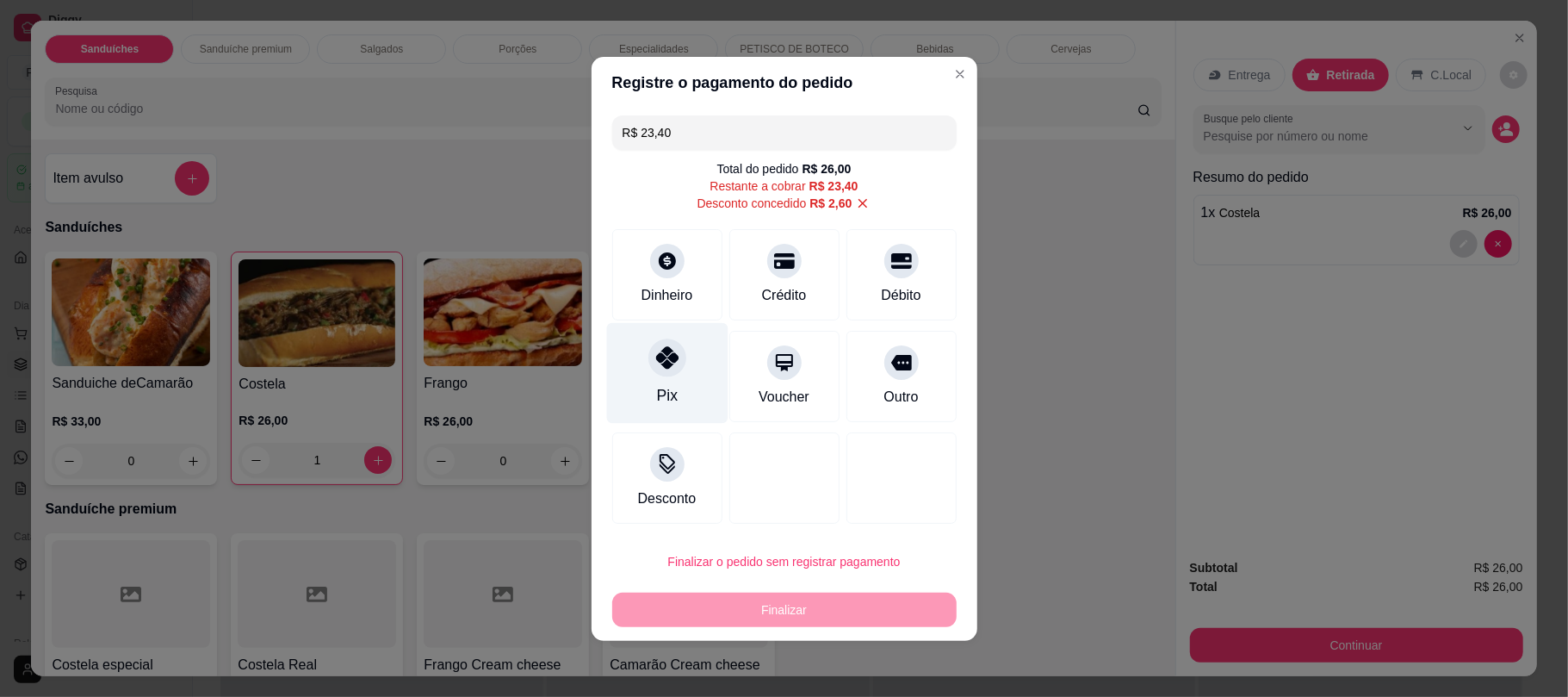
click at [662, 386] on div "Pix" at bounding box center [666, 395] width 21 height 22
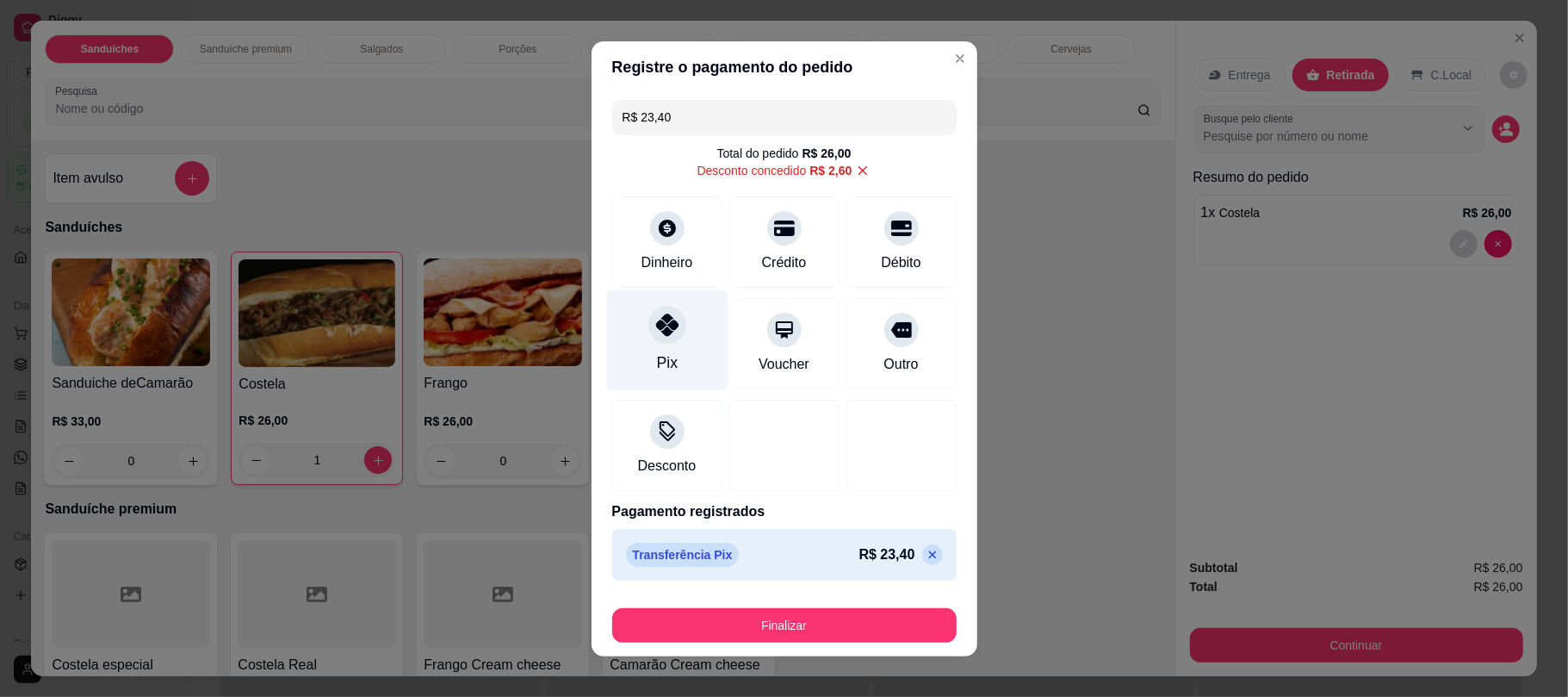
type input "R$ 0,00"
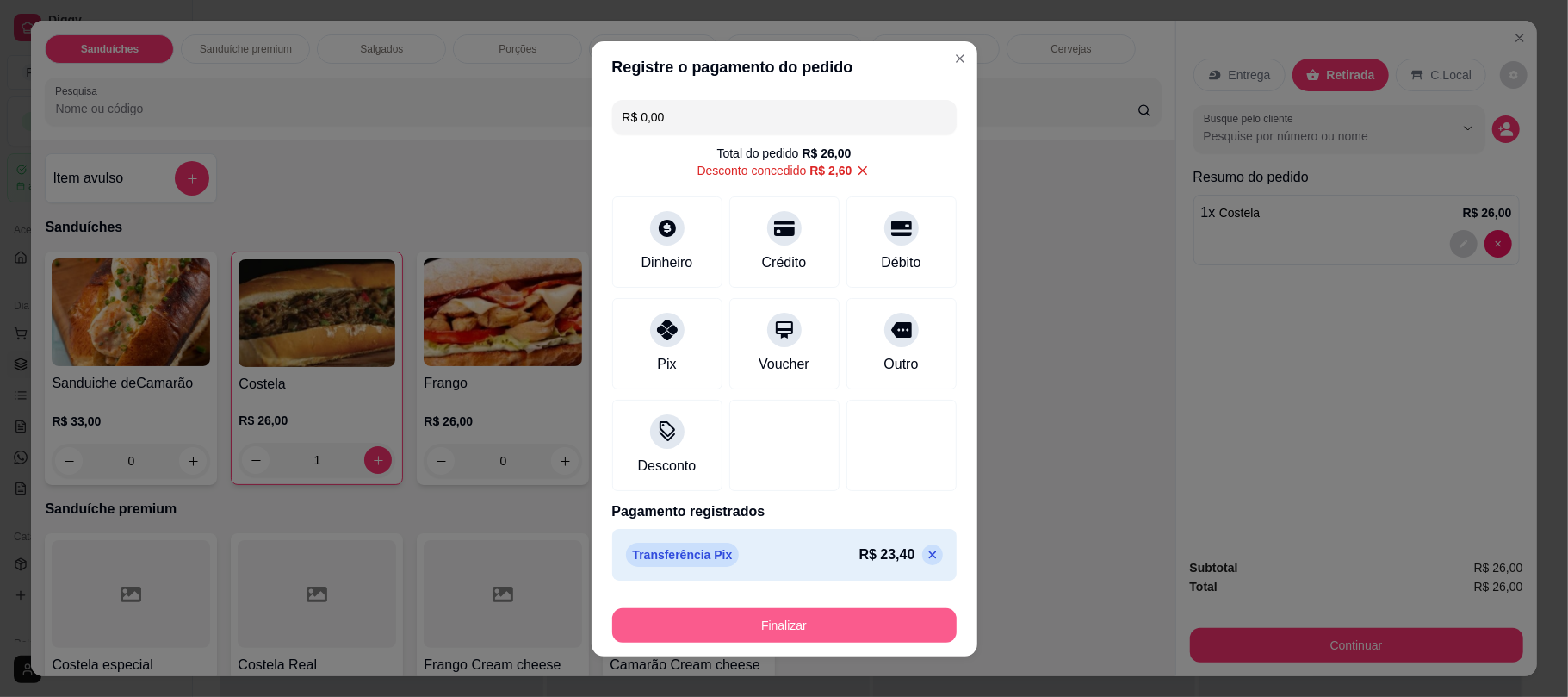
click at [708, 634] on button "Finalizar" at bounding box center [784, 625] width 344 height 35
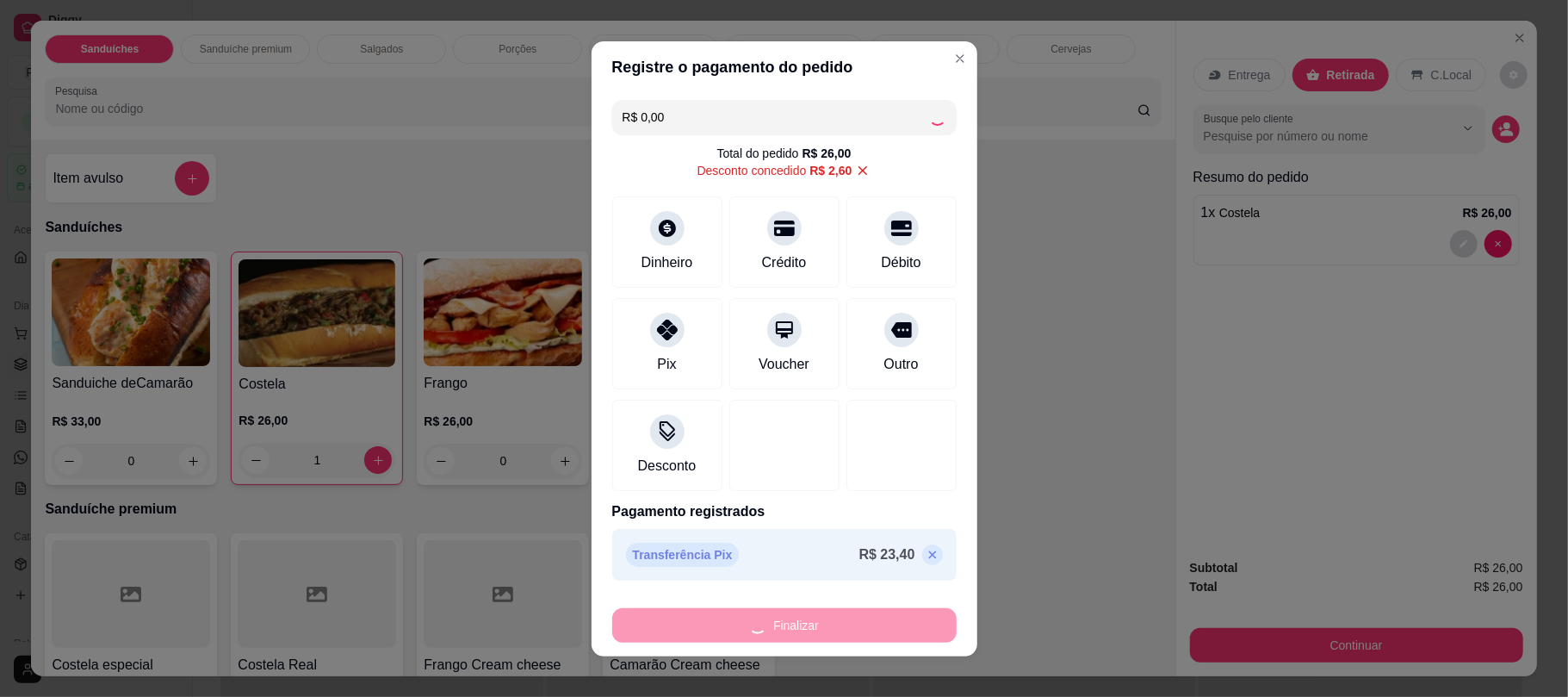
type input "0"
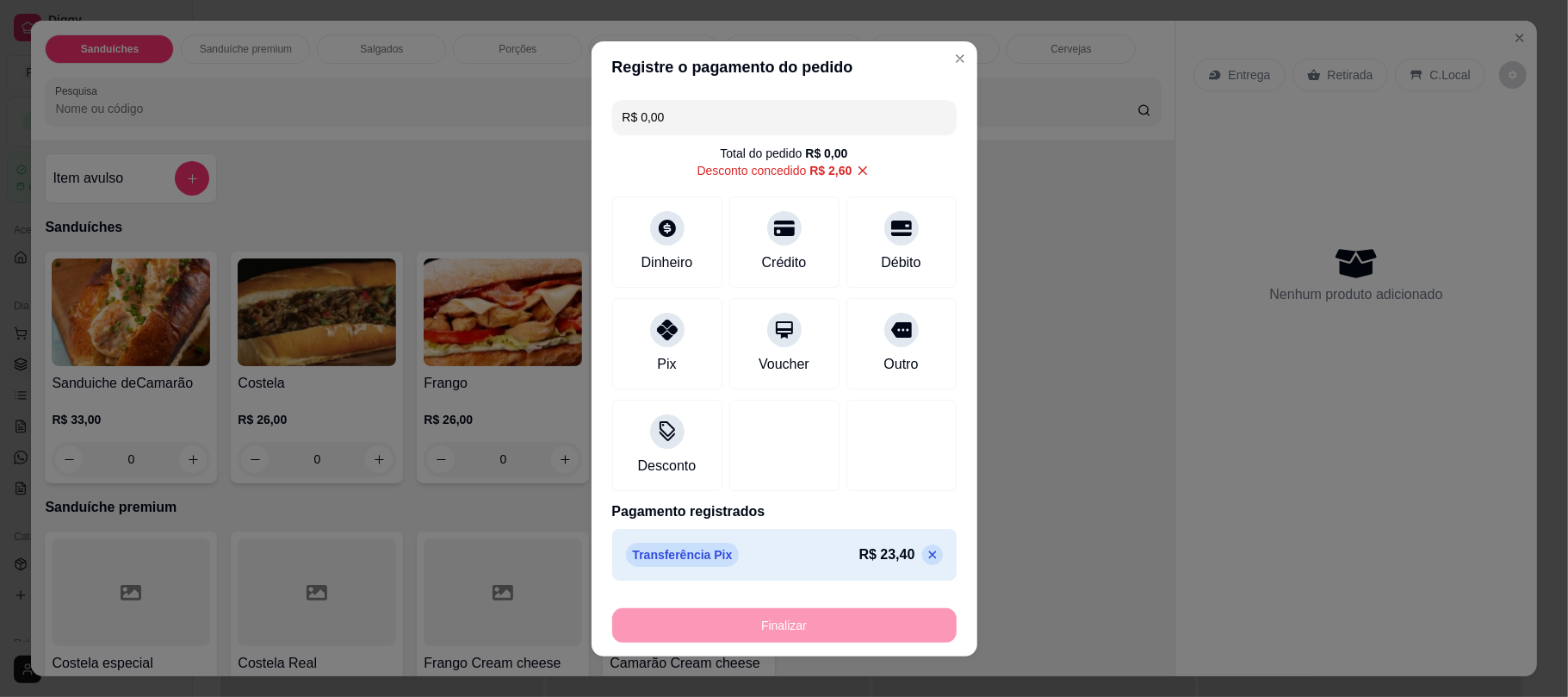
type input "-R$ 26,00"
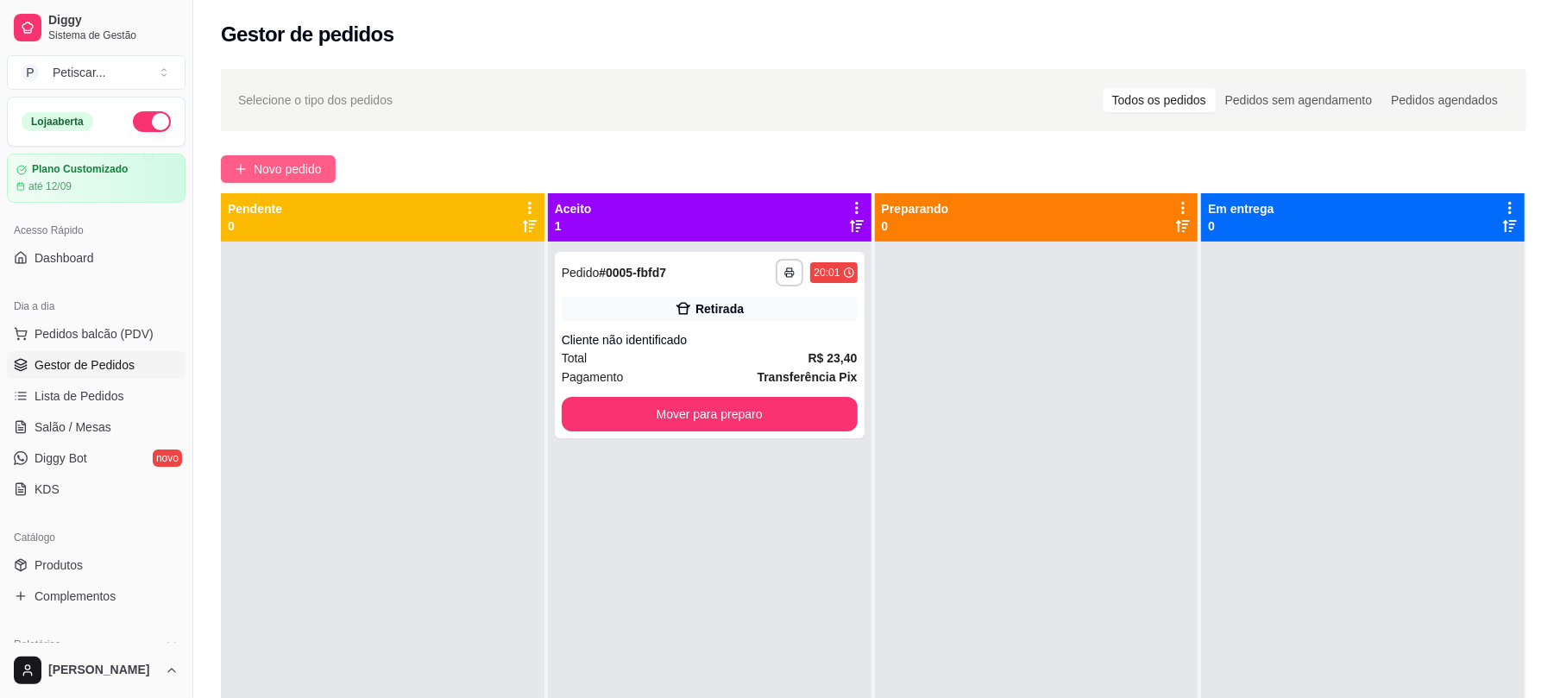
click at [316, 178] on span "Novo pedido" at bounding box center [288, 169] width 68 height 19
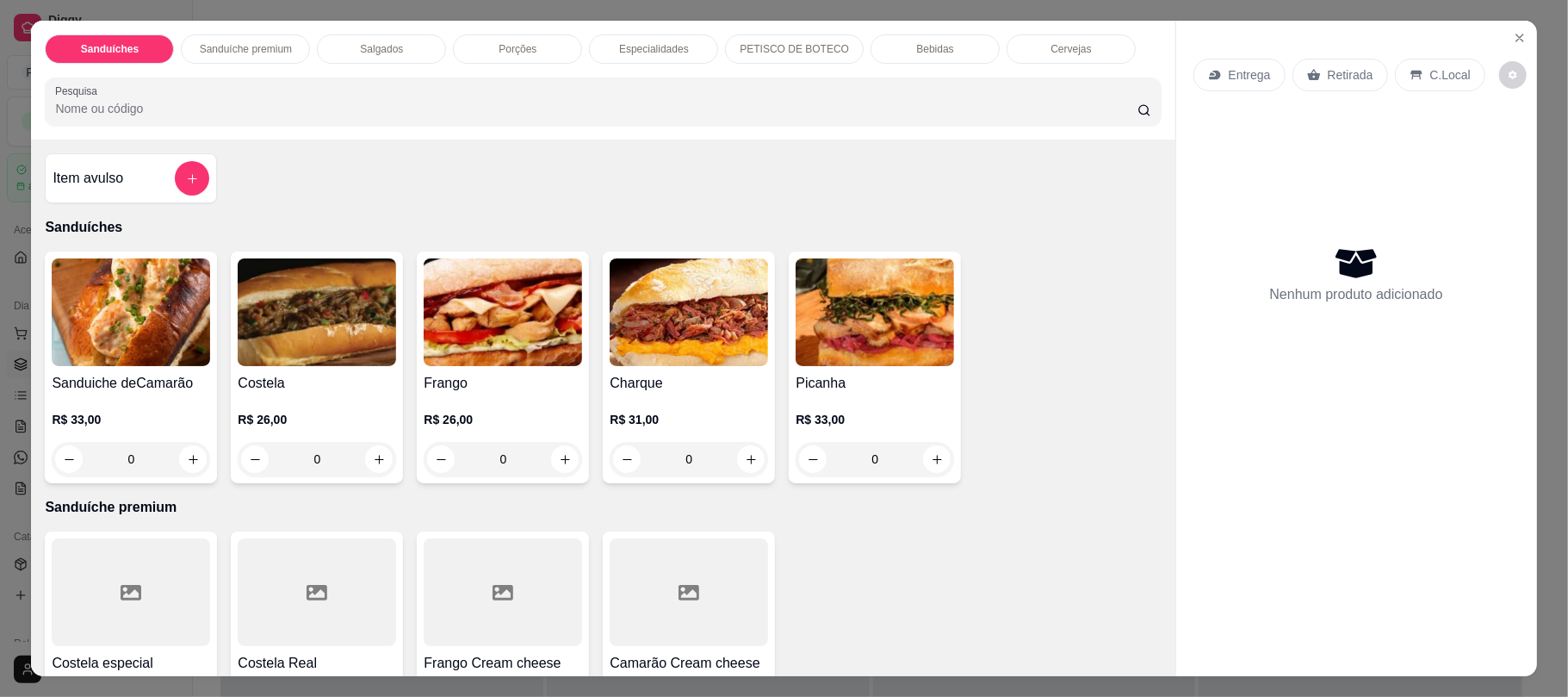
click at [366, 456] on div "0" at bounding box center [316, 459] width 159 height 35
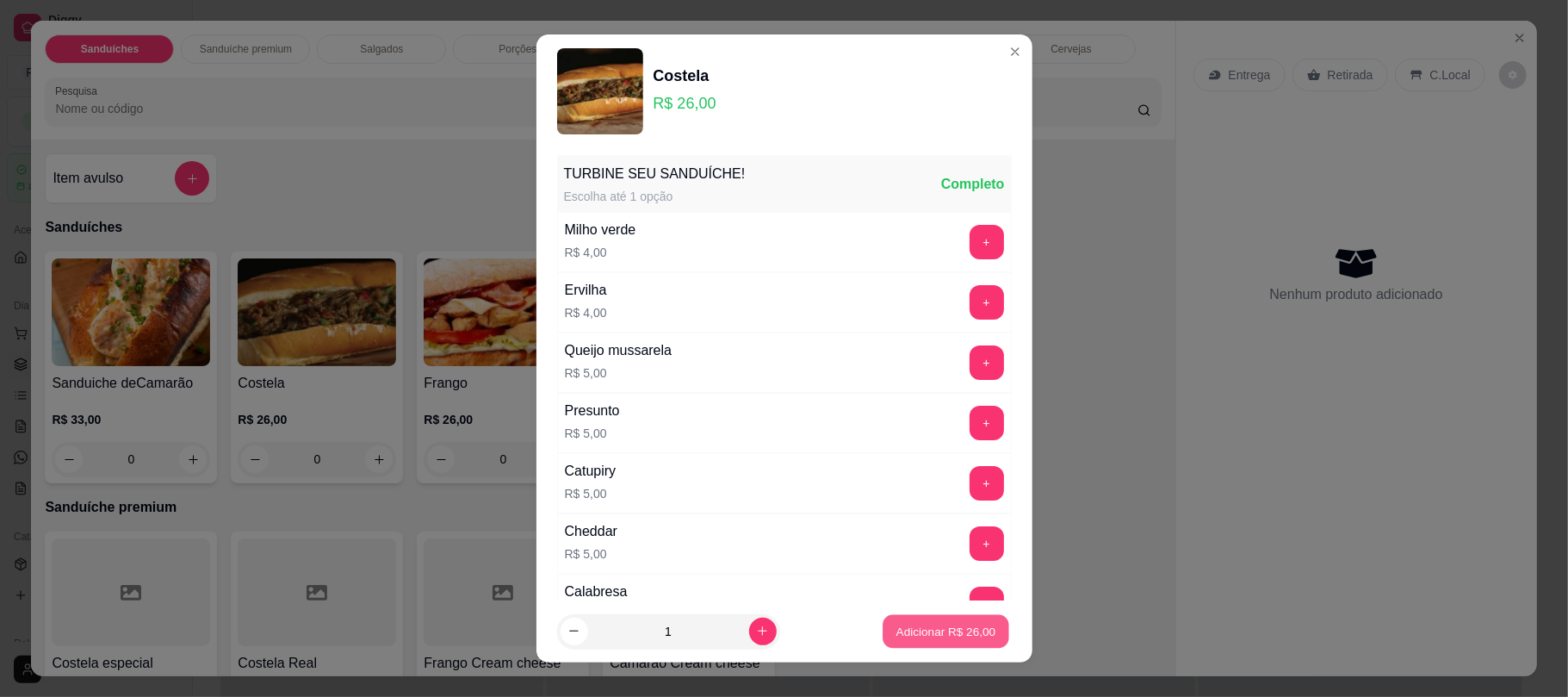
click at [889, 615] on button "Adicionar R$ 26,00" at bounding box center [946, 631] width 127 height 34
type input "1"
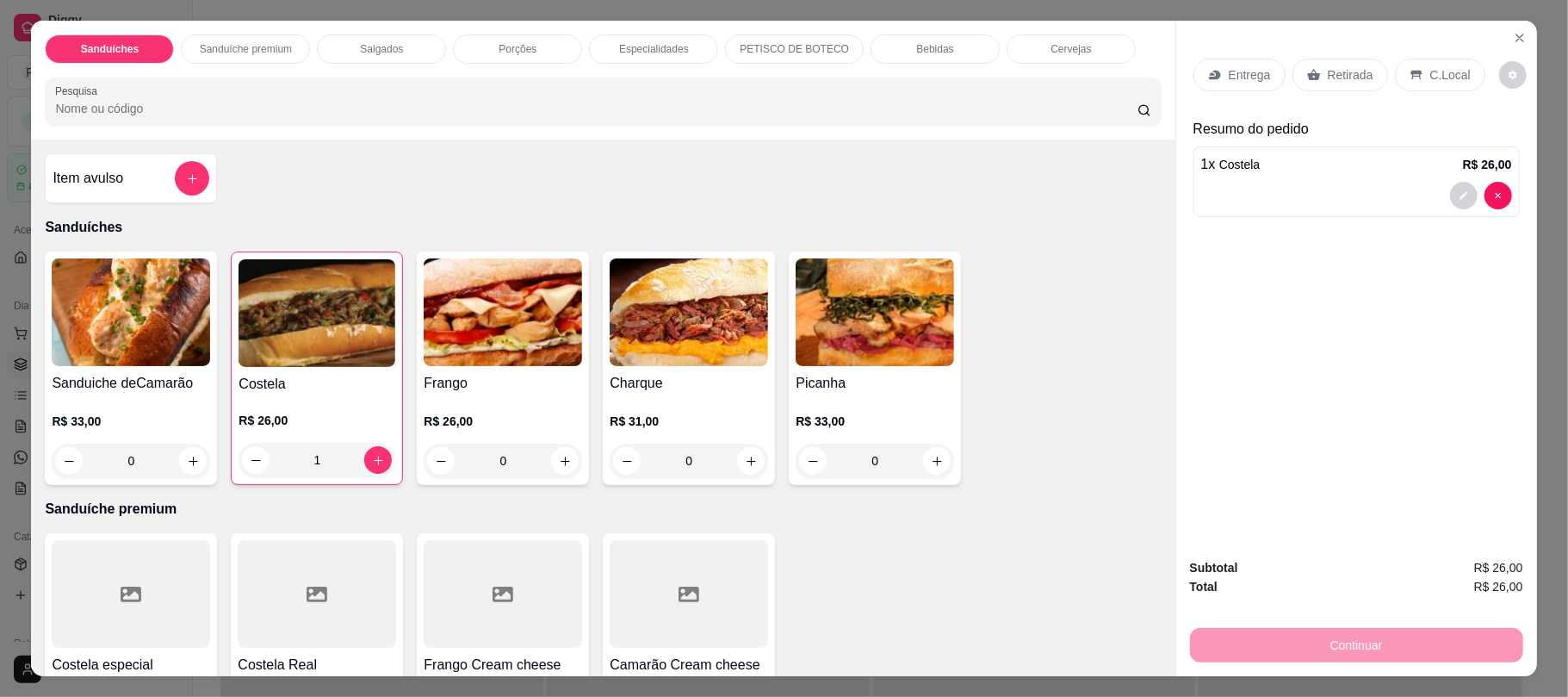
click at [1327, 67] on p "Retirada" at bounding box center [1350, 74] width 46 height 17
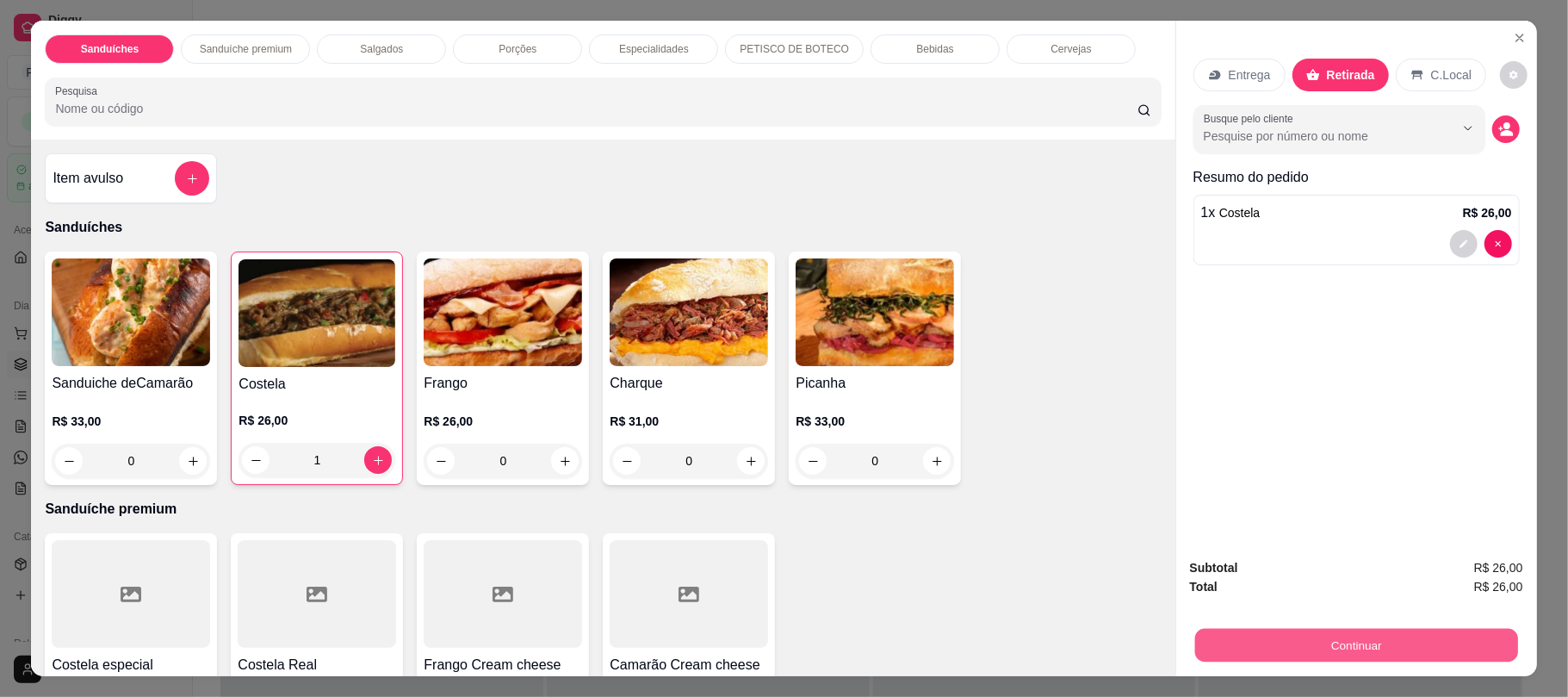
click at [1215, 652] on button "Continuar" at bounding box center [1356, 645] width 323 height 34
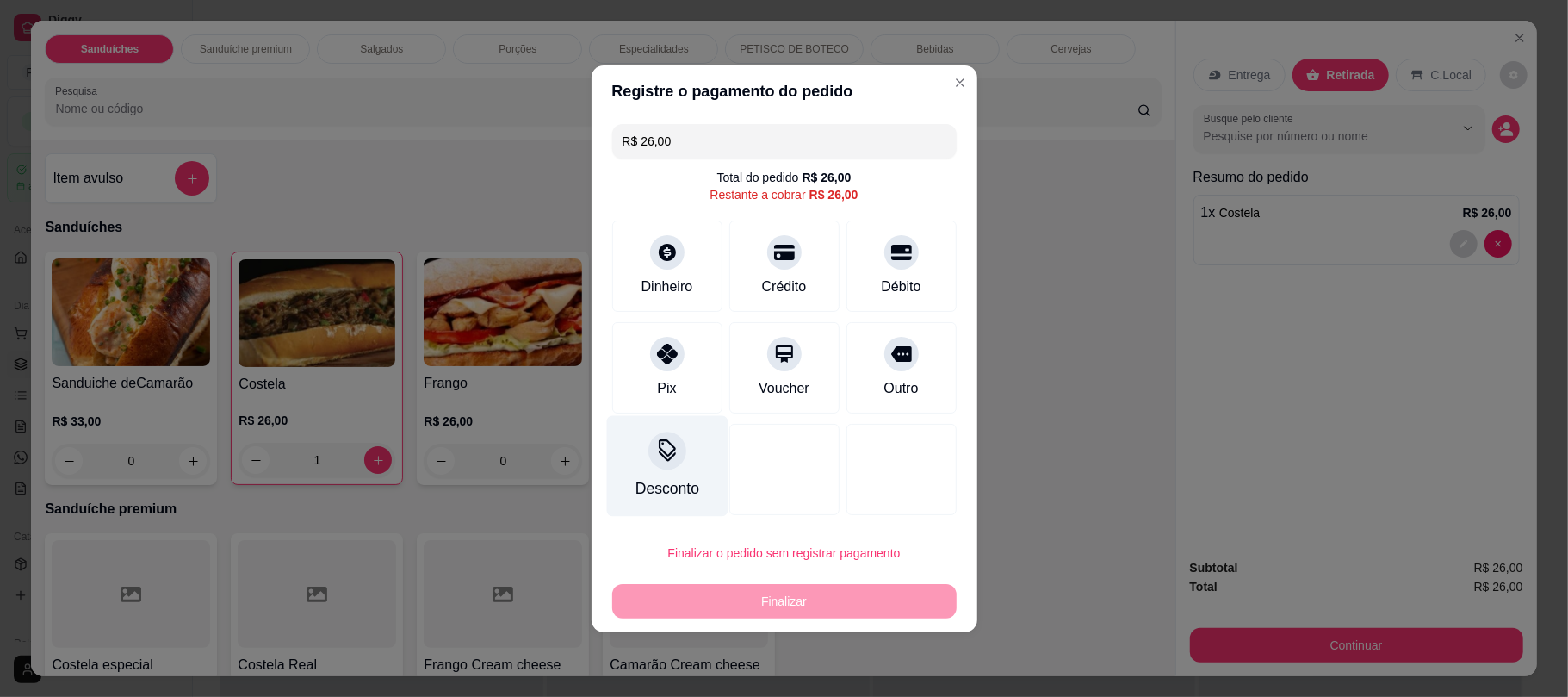
click at [684, 480] on div "Desconto" at bounding box center [667, 488] width 64 height 22
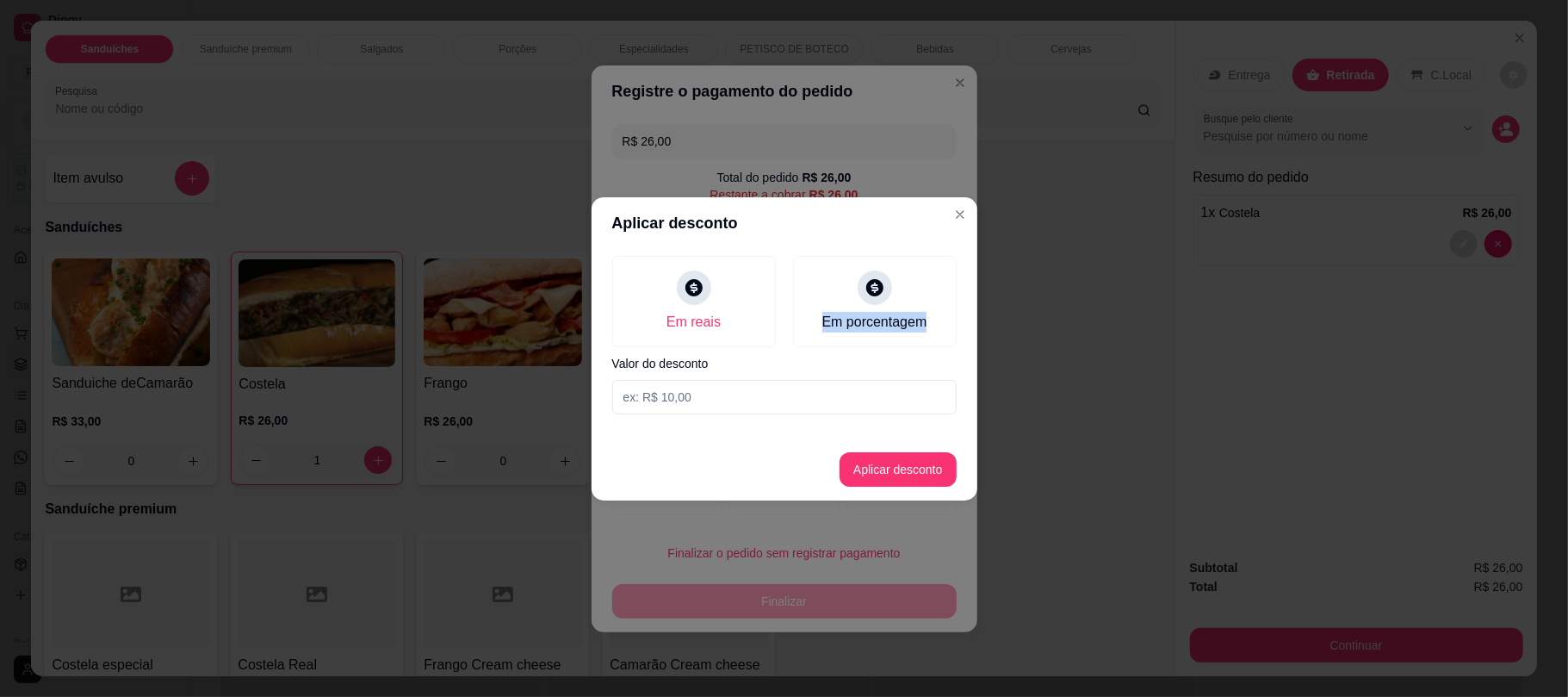
drag, startPoint x: 894, startPoint y: 273, endPoint x: 706, endPoint y: 428, distance: 243.7
click at [706, 428] on section "Aplicar desconto Em reais Em porcentagem Valor do desconto Aplicar desconto" at bounding box center [784, 349] width 386 height 304
click at [856, 295] on div "Em porcentagem" at bounding box center [874, 298] width 180 height 101
click at [770, 397] on input at bounding box center [784, 396] width 344 height 35
type input "10"
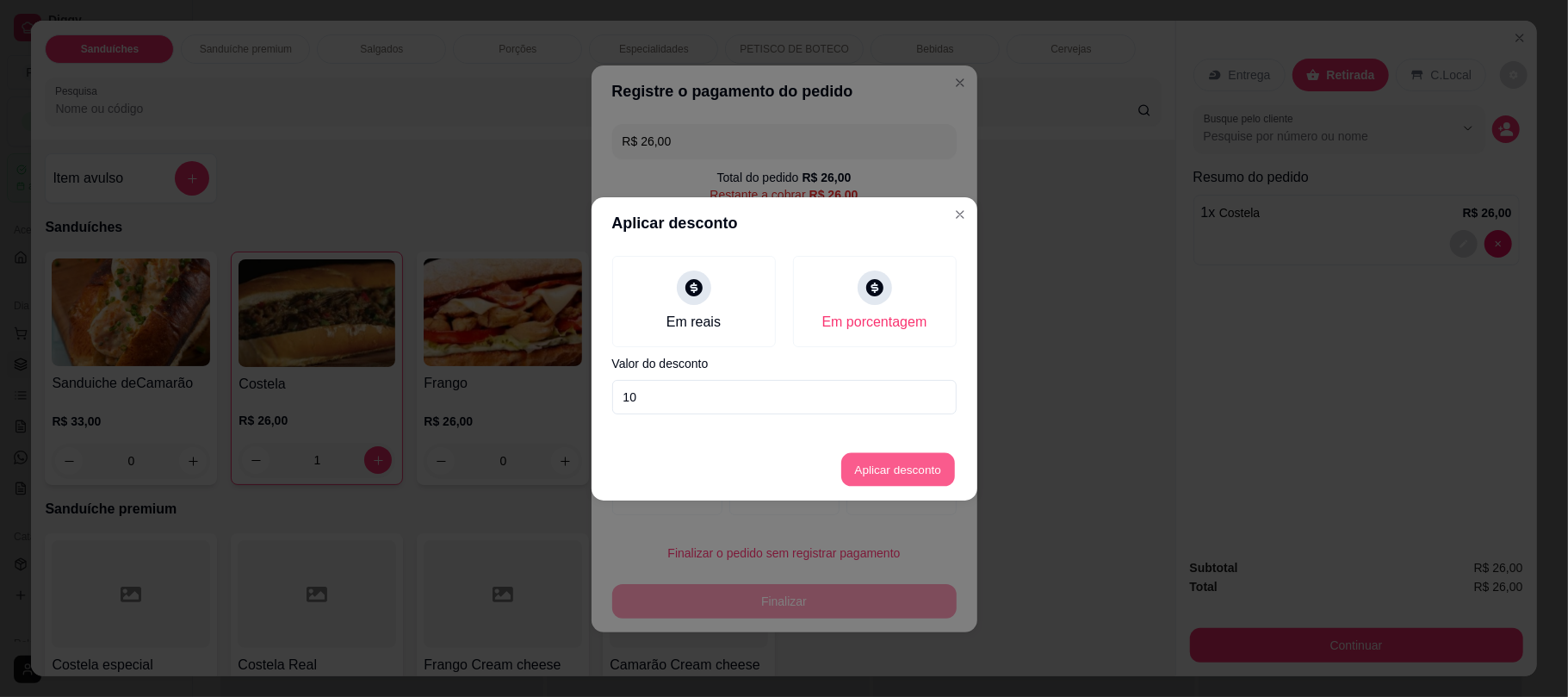
click at [890, 455] on button "Aplicar desconto" at bounding box center [897, 469] width 113 height 34
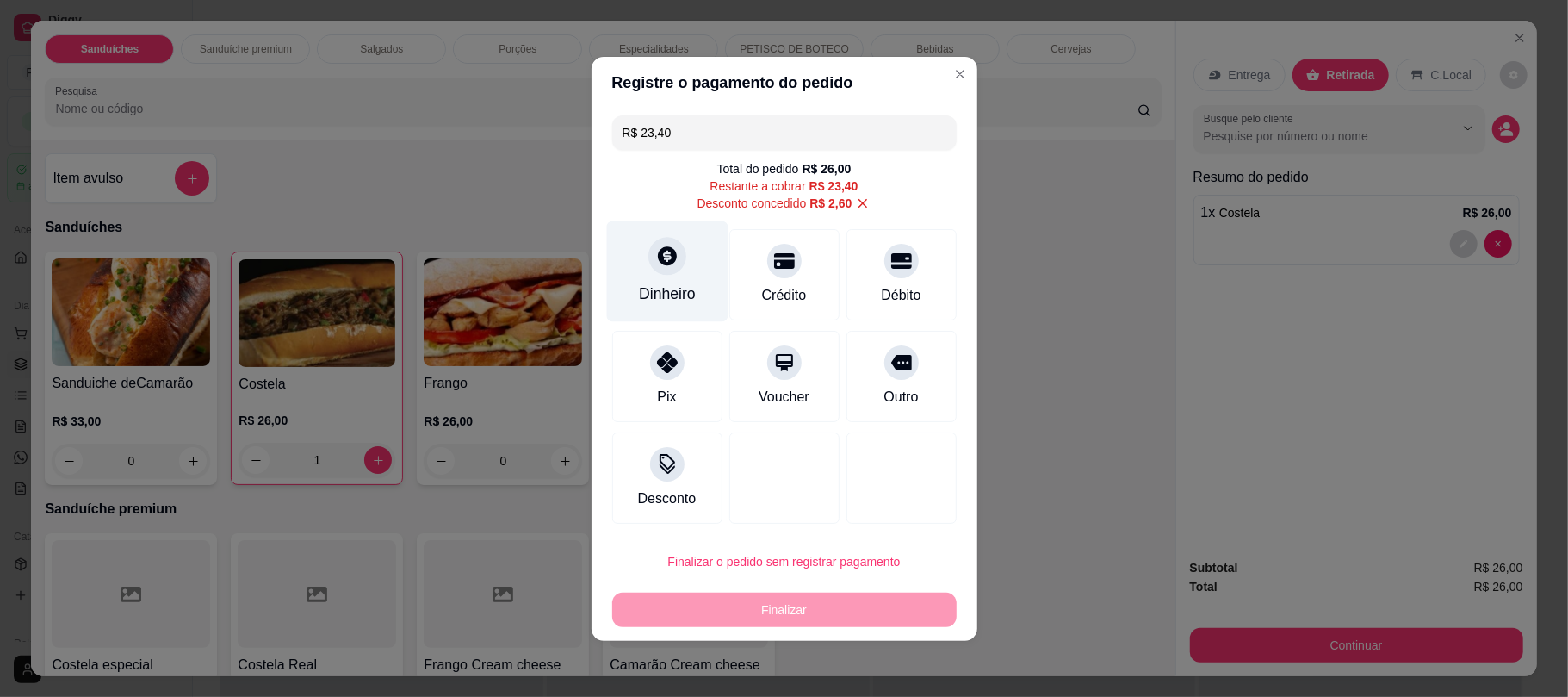
click at [656, 264] on icon at bounding box center [667, 256] width 22 height 22
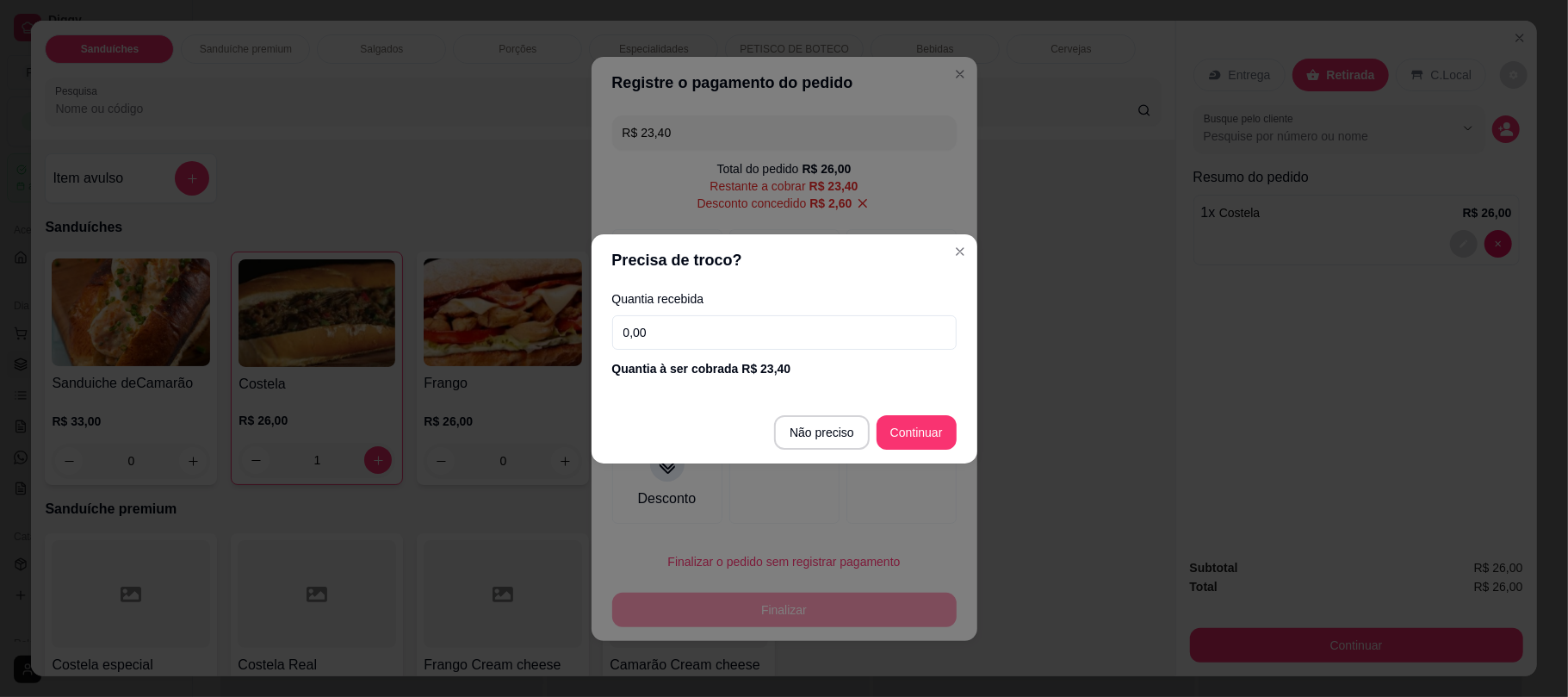
click at [789, 314] on div "Quantia recebida 0,00 Quantia à ser cobrada R$ 23,40" at bounding box center [784, 335] width 386 height 98
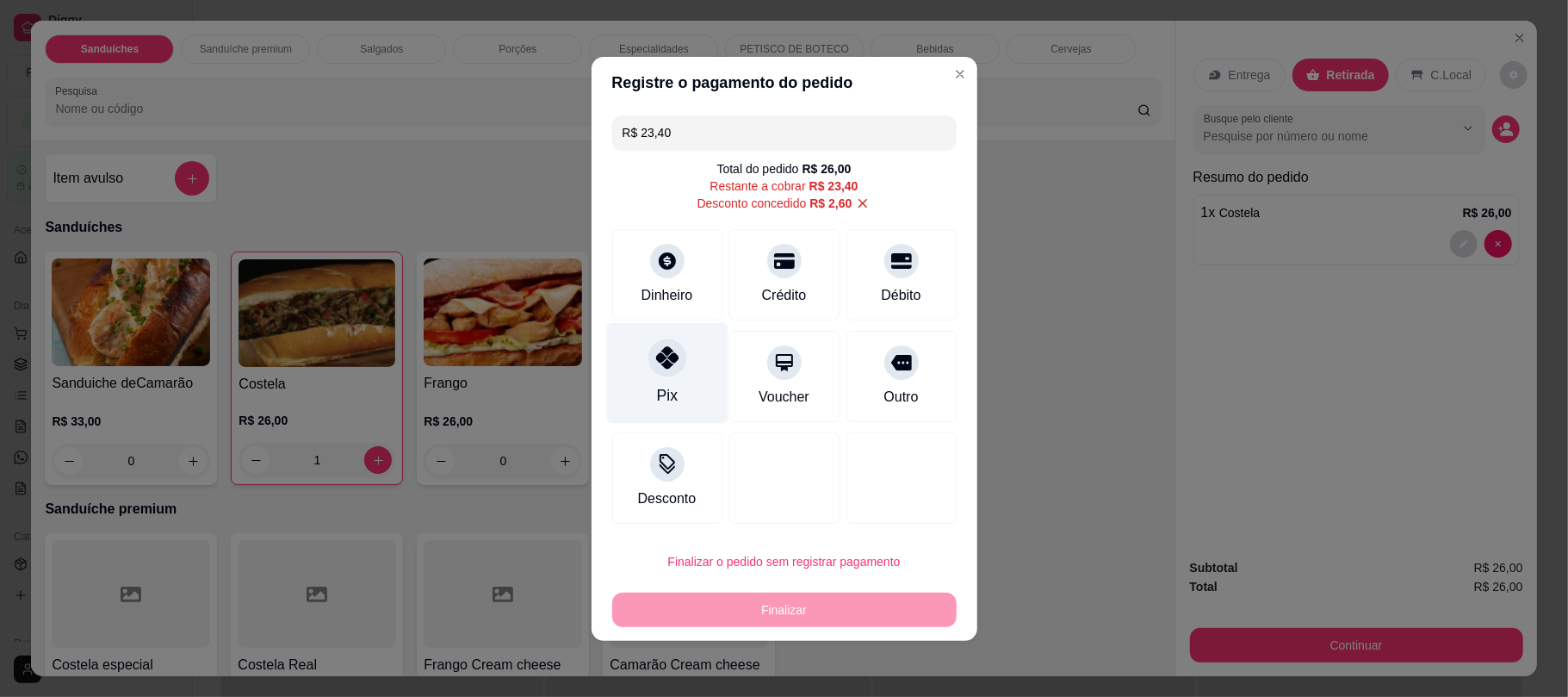
click at [682, 358] on div at bounding box center [668, 357] width 38 height 38
type input "R$ 0,00"
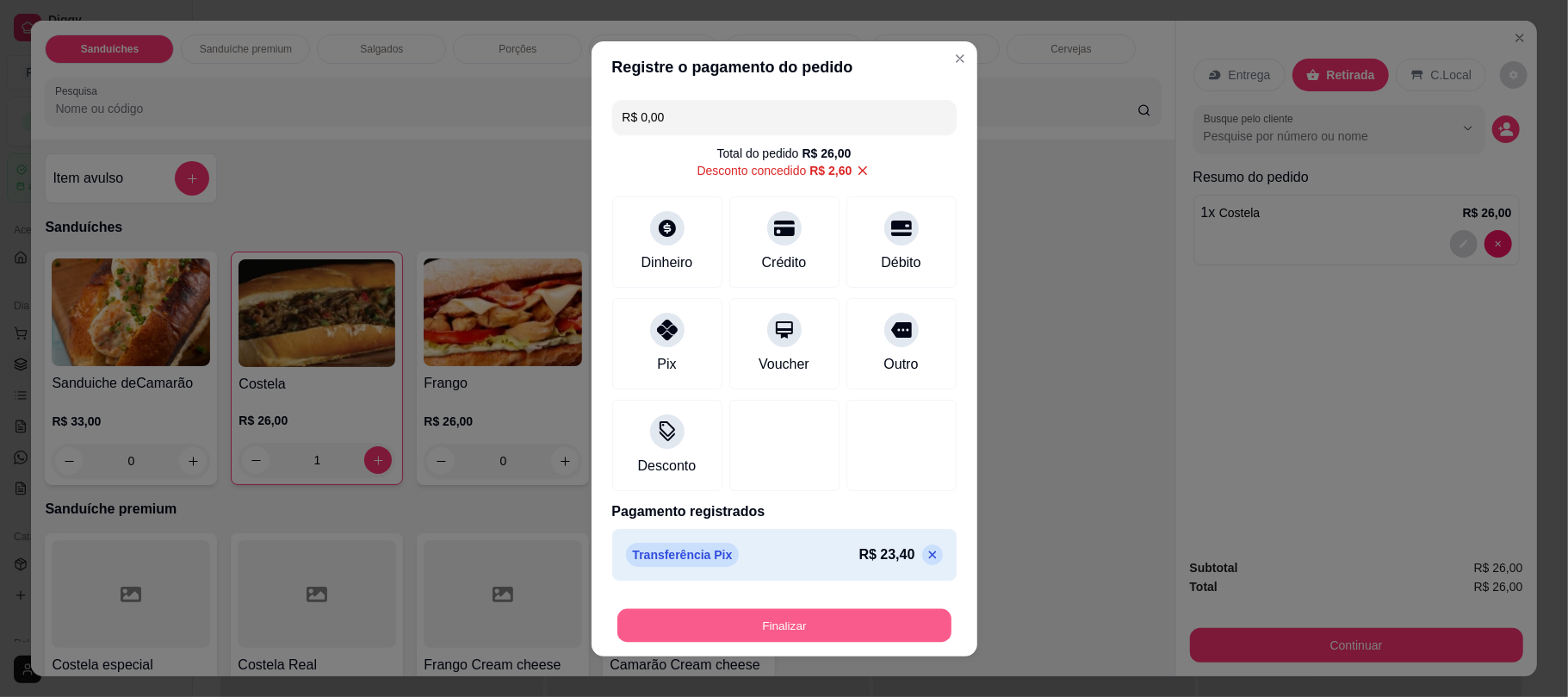
click at [673, 635] on button "Finalizar" at bounding box center [784, 625] width 334 height 34
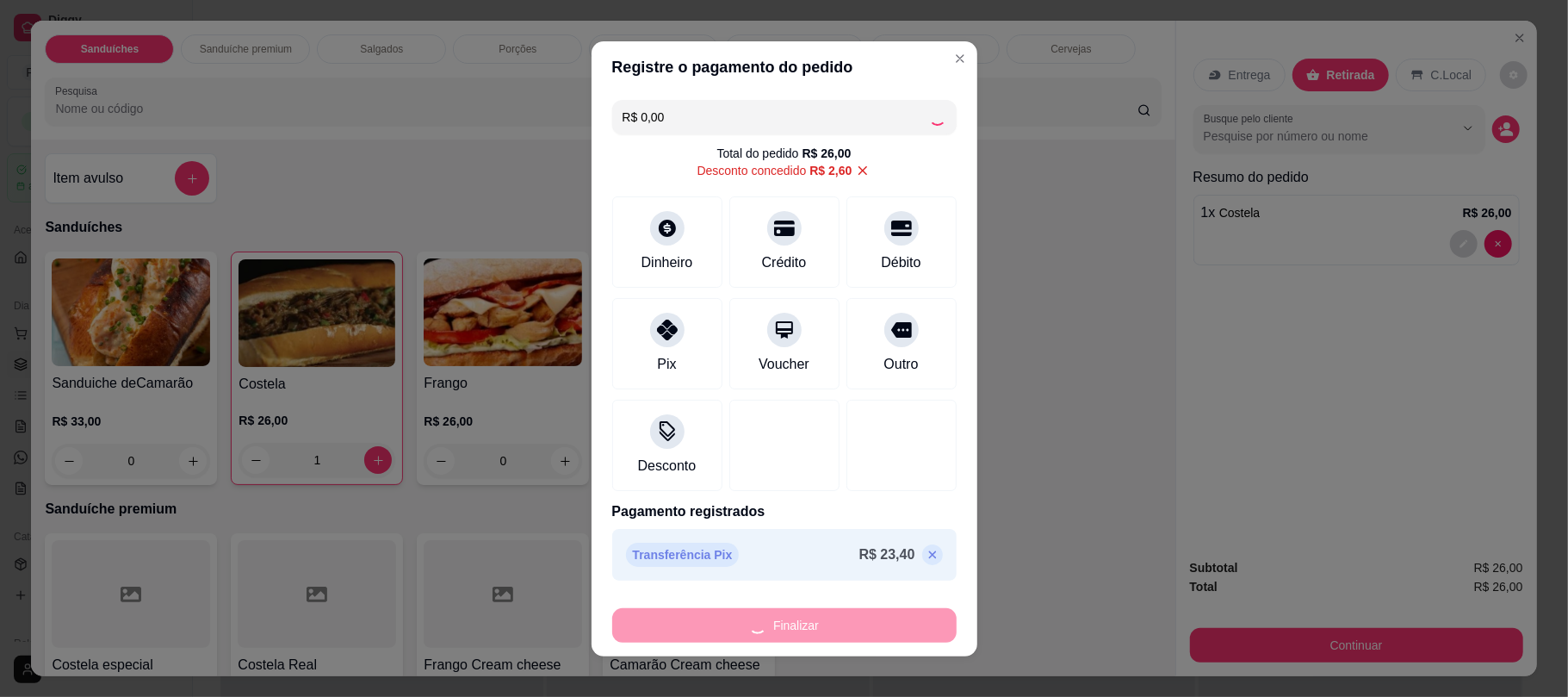
type input "0"
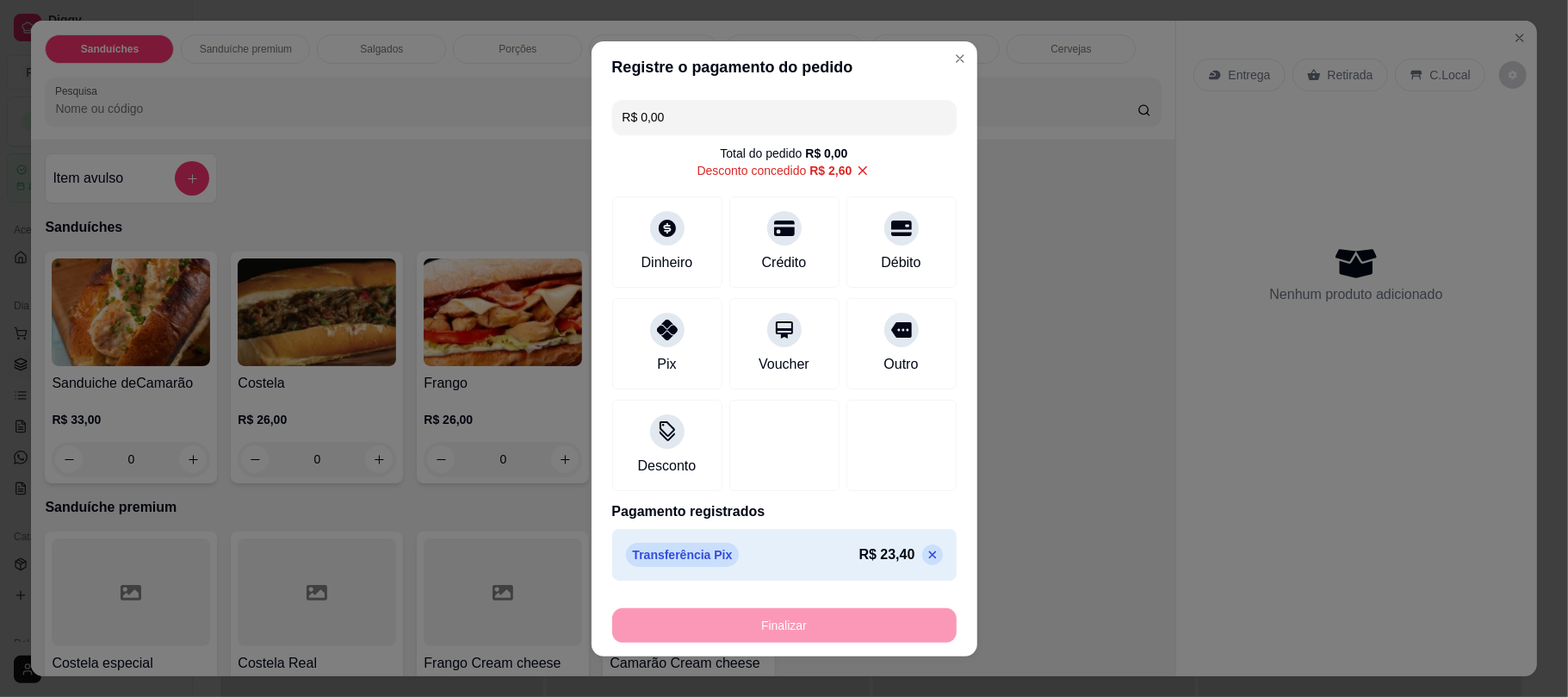
type input "-R$ 26,00"
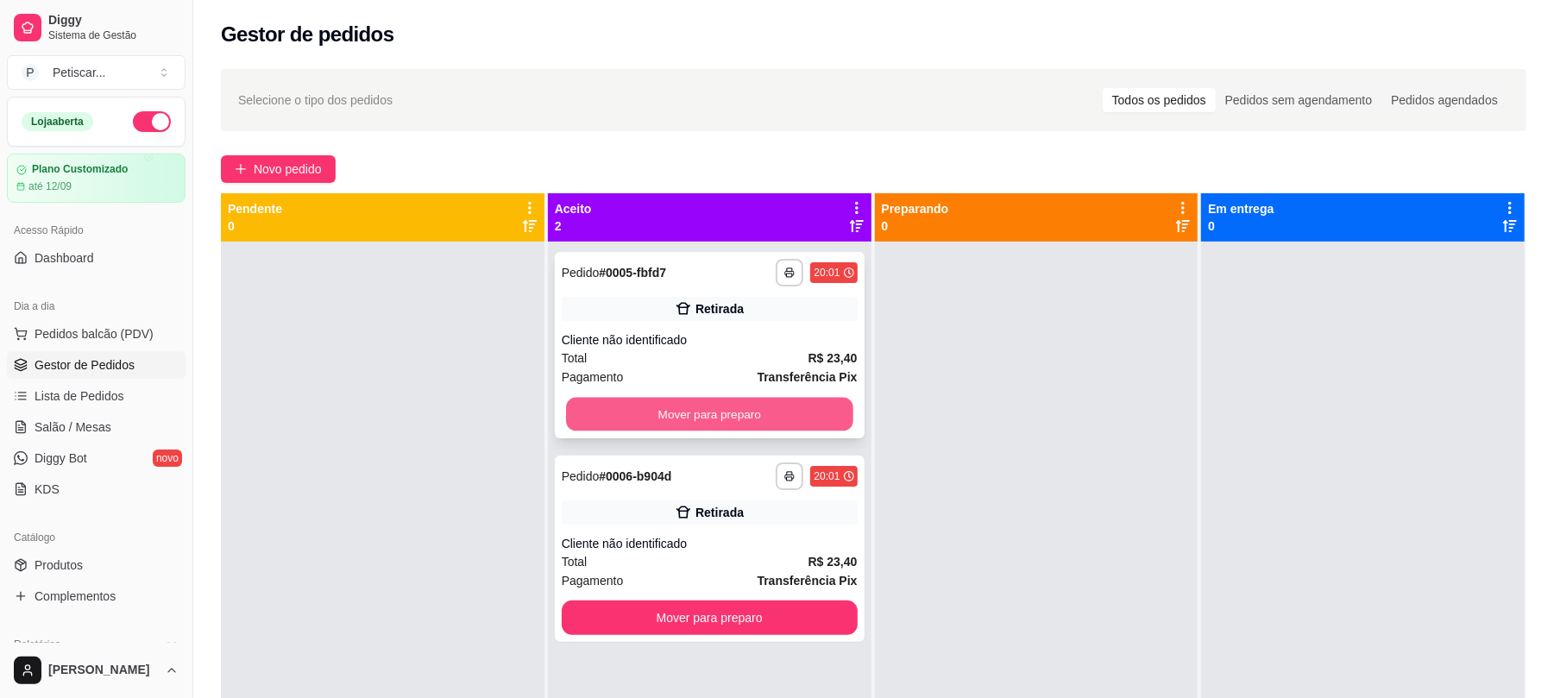
click at [623, 416] on button "Mover para preparo" at bounding box center [709, 415] width 286 height 34
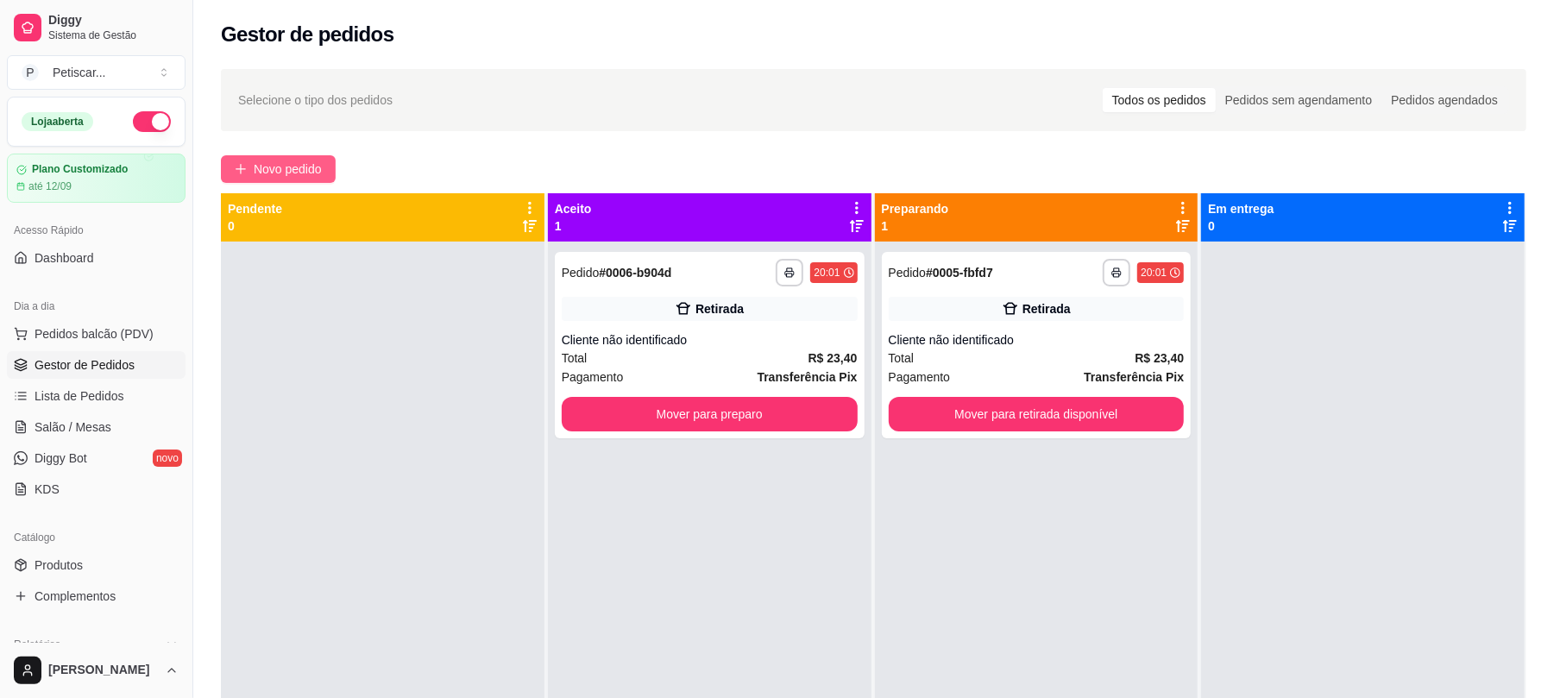
click at [284, 173] on span "Novo pedido" at bounding box center [288, 169] width 68 height 19
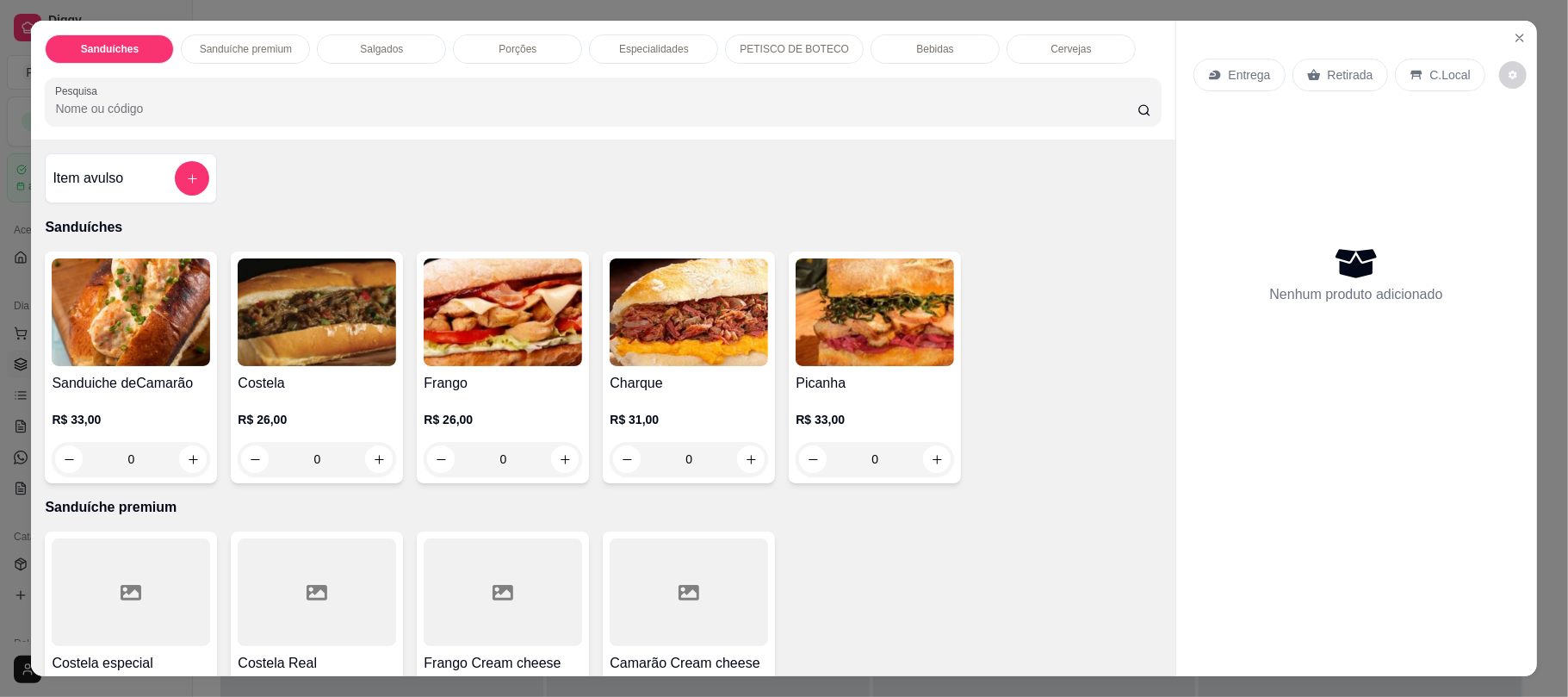
scroll to position [235, 0]
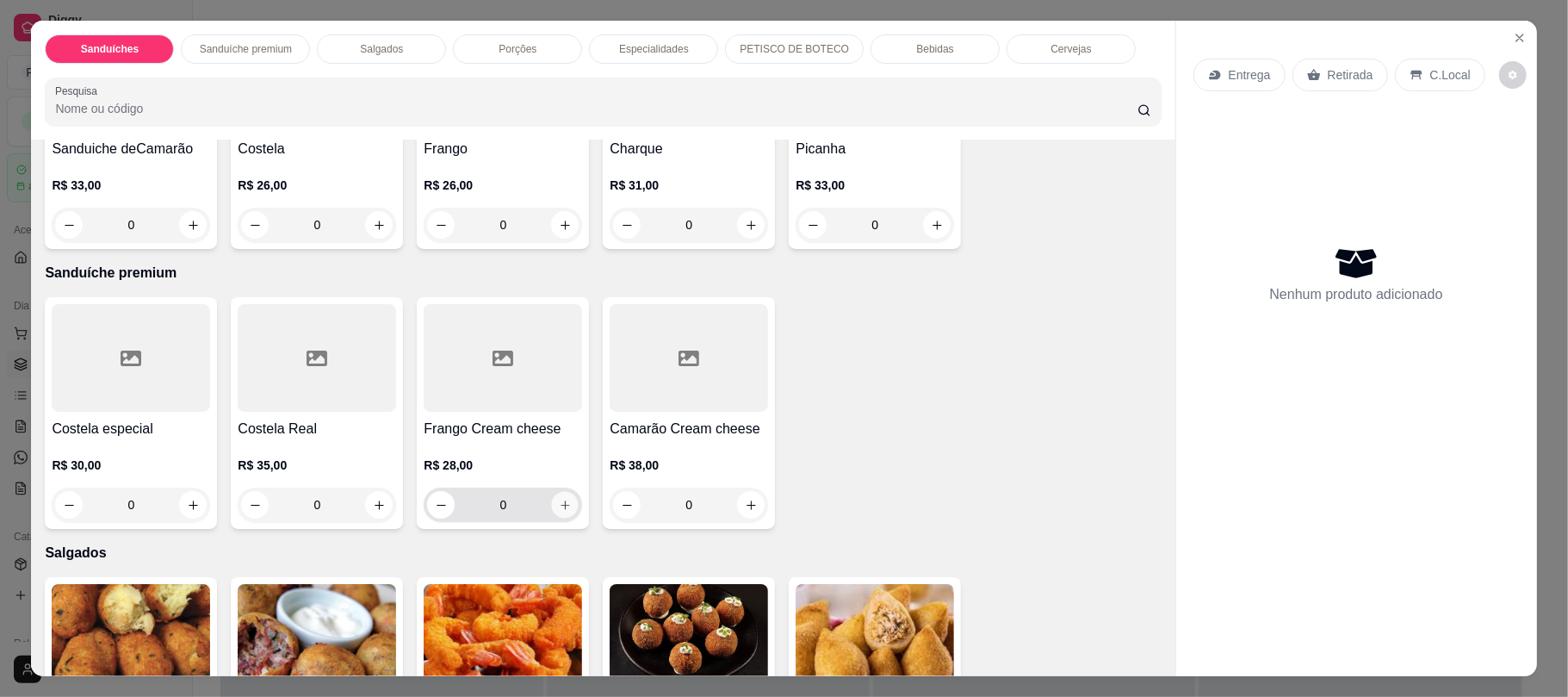
click at [559, 507] on icon "increase-product-quantity" at bounding box center [565, 505] width 13 height 13
type input "1"
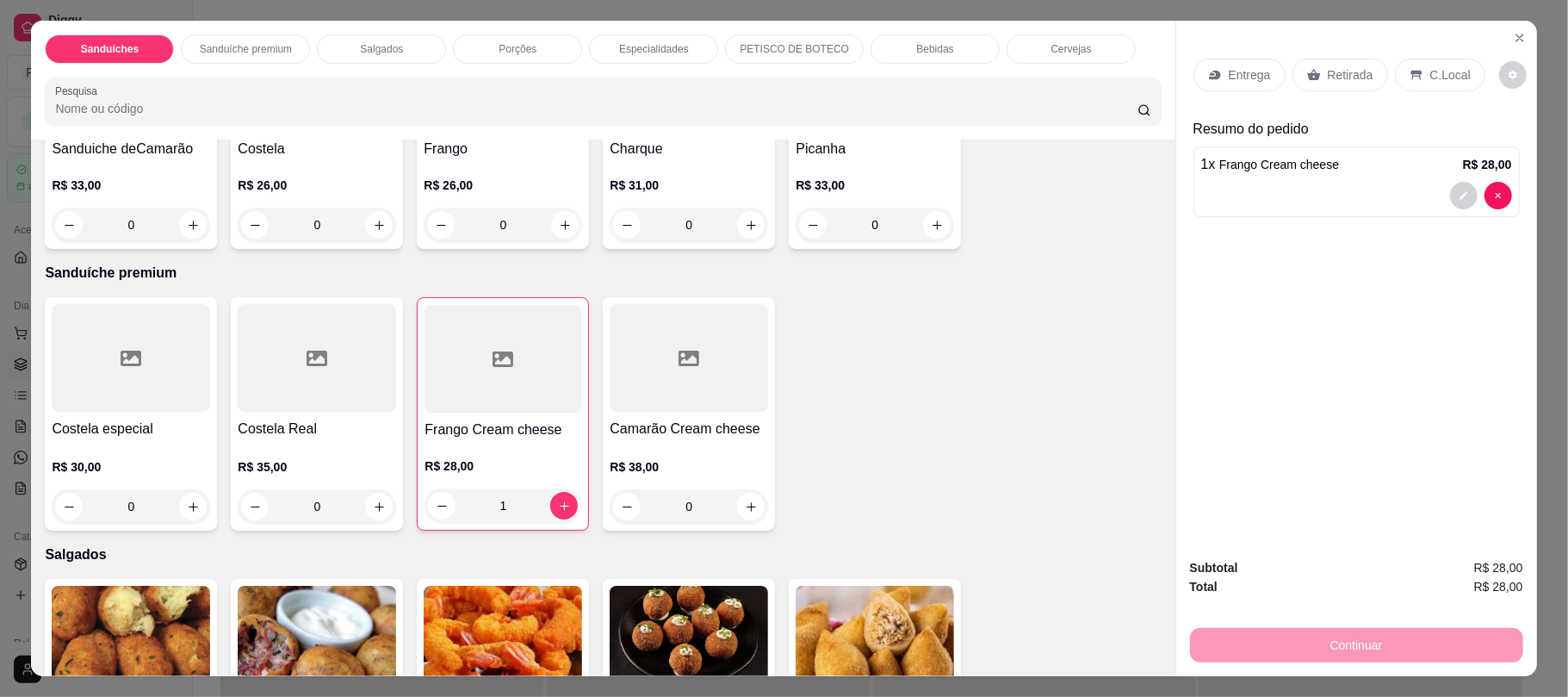
click at [1314, 60] on div "Retirada" at bounding box center [1340, 75] width 96 height 33
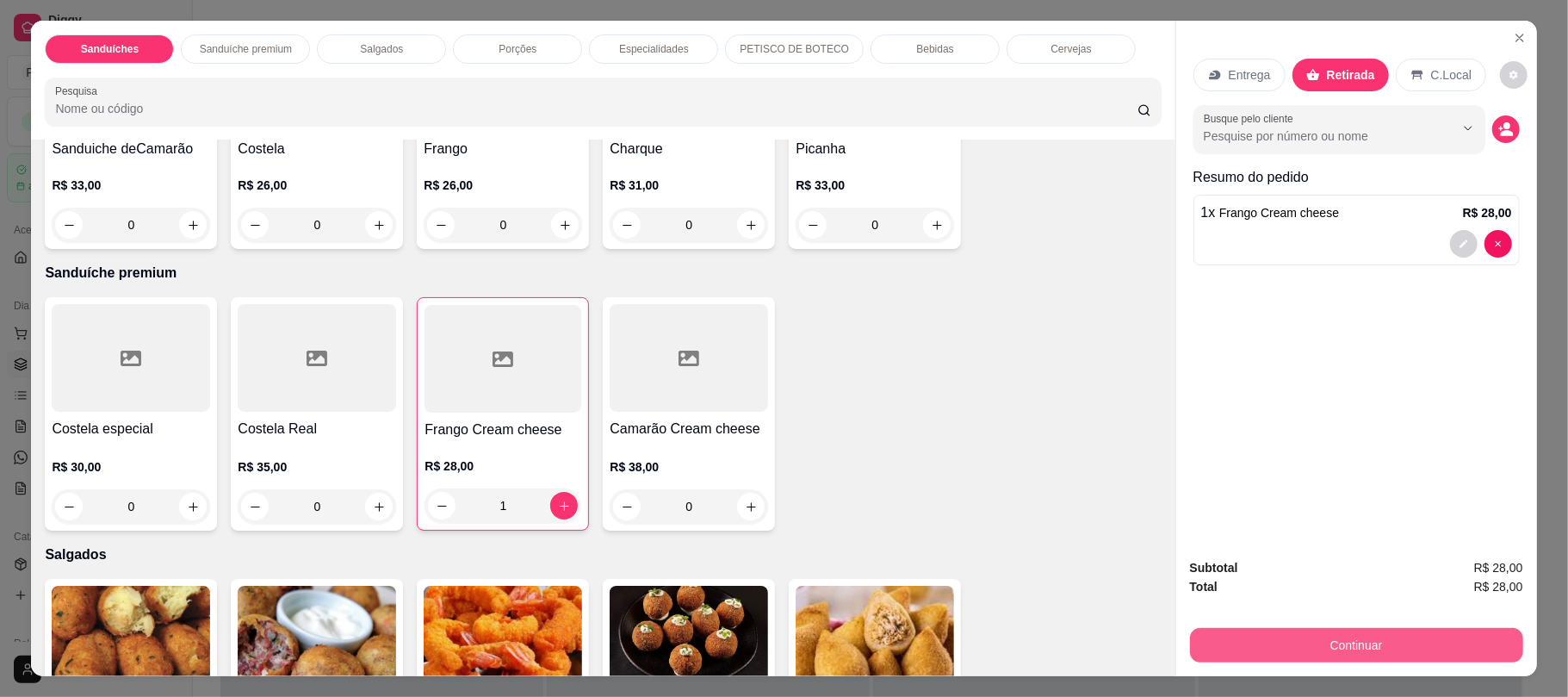
click at [1286, 649] on button "Continuar" at bounding box center [1356, 645] width 333 height 35
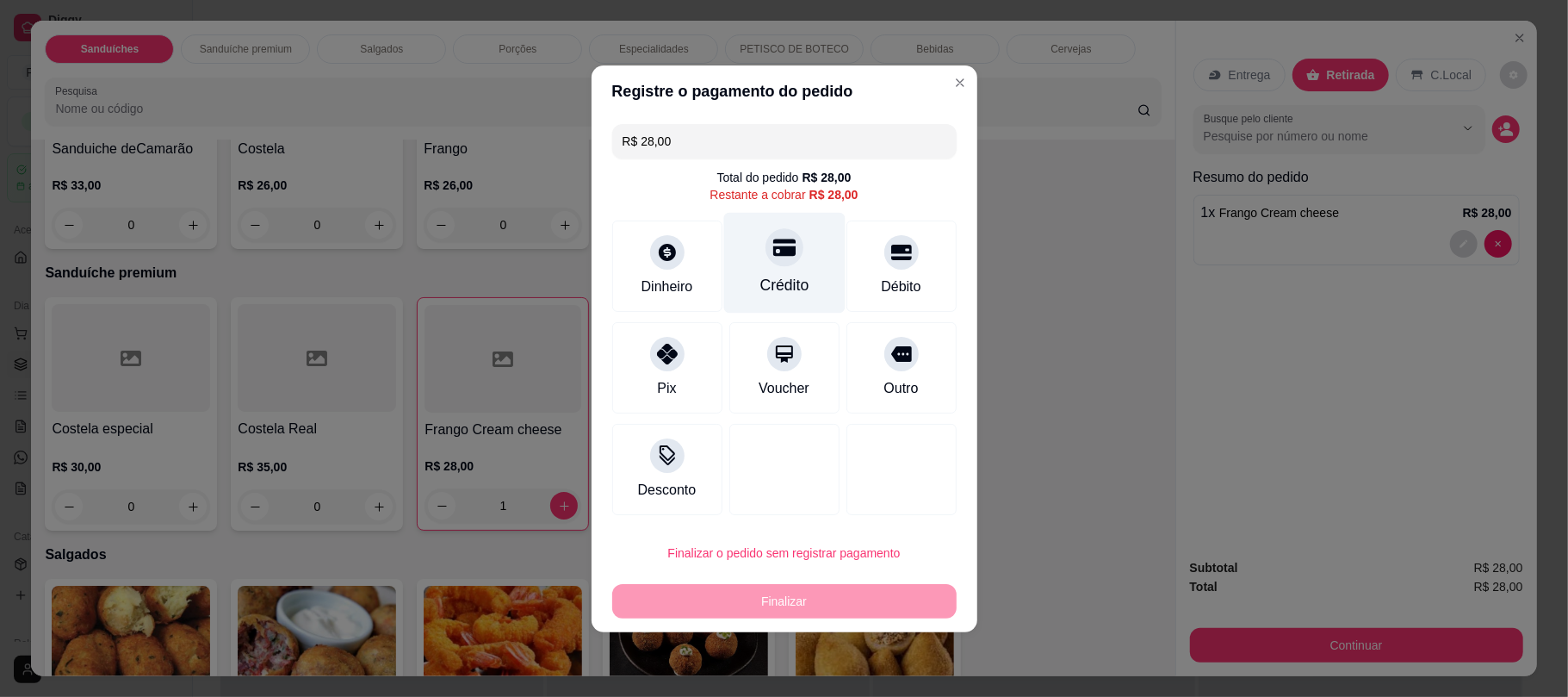
click at [800, 259] on div "Crédito" at bounding box center [784, 262] width 122 height 101
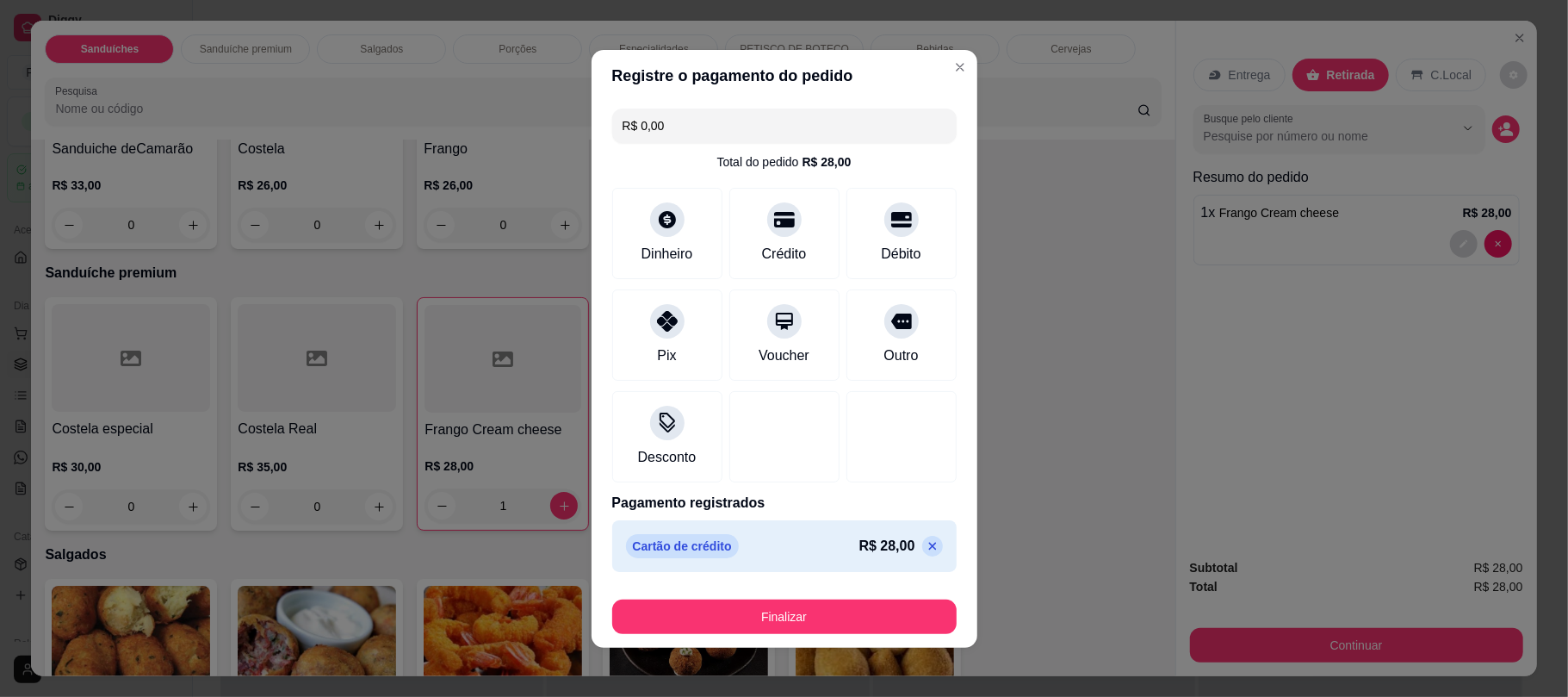
click at [925, 543] on icon at bounding box center [932, 546] width 14 height 14
type input "R$ 28,00"
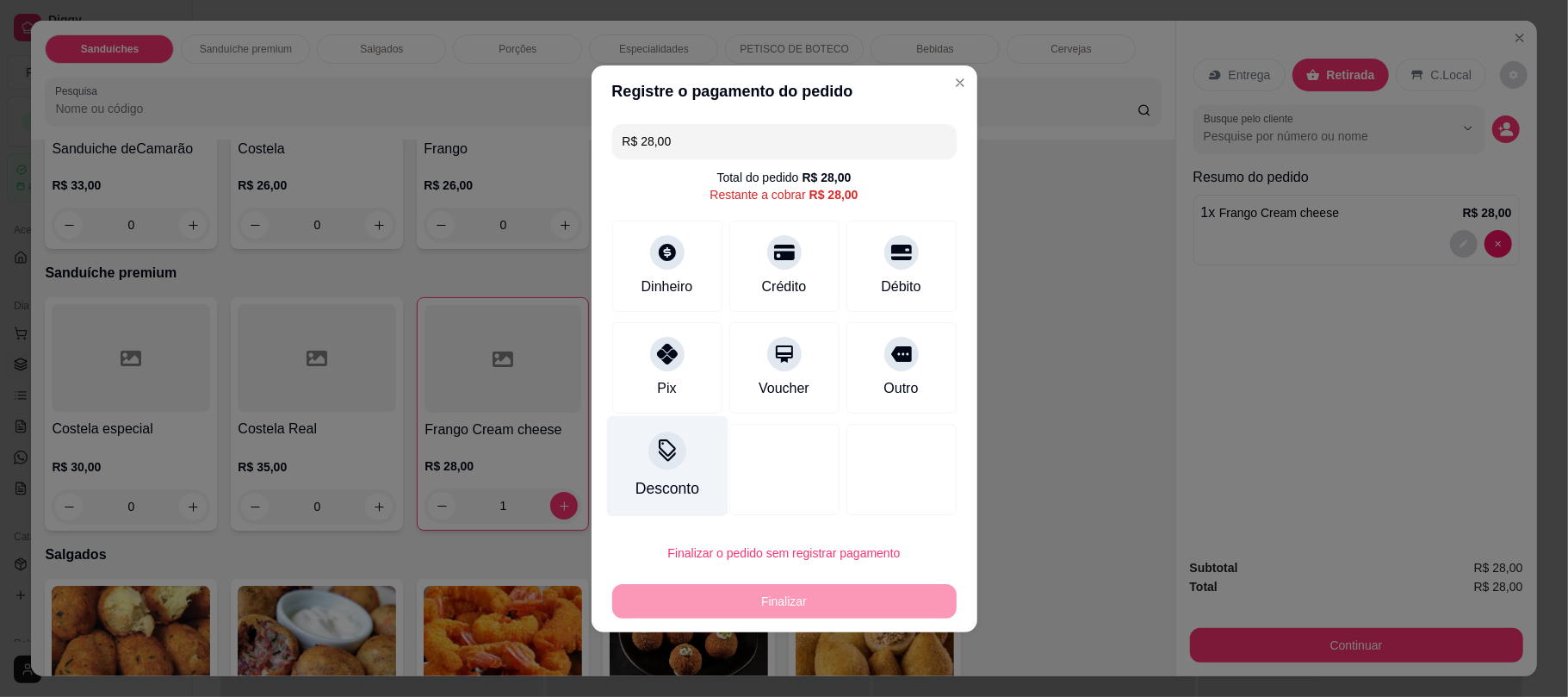
click at [651, 432] on div "Desconto" at bounding box center [667, 465] width 122 height 101
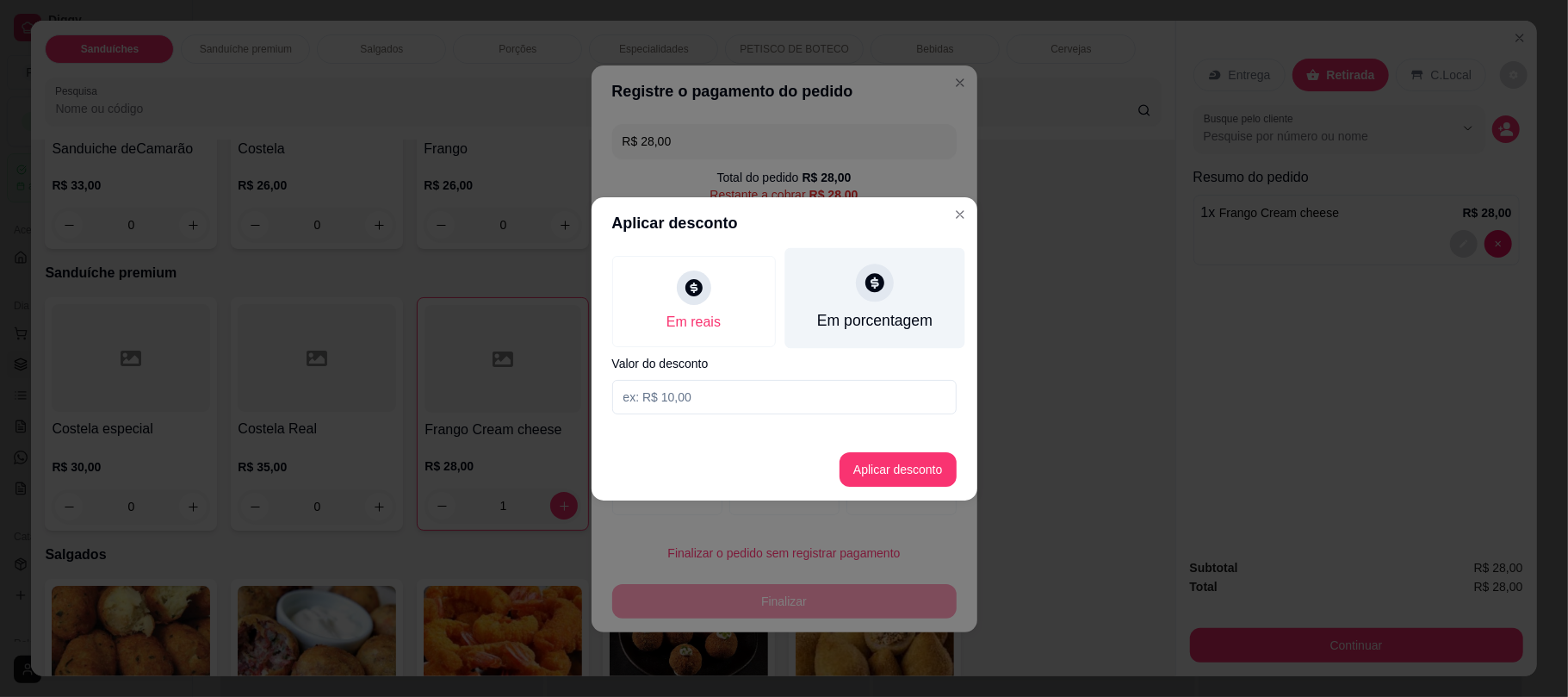
click at [855, 308] on div "Em porcentagem" at bounding box center [874, 298] width 180 height 101
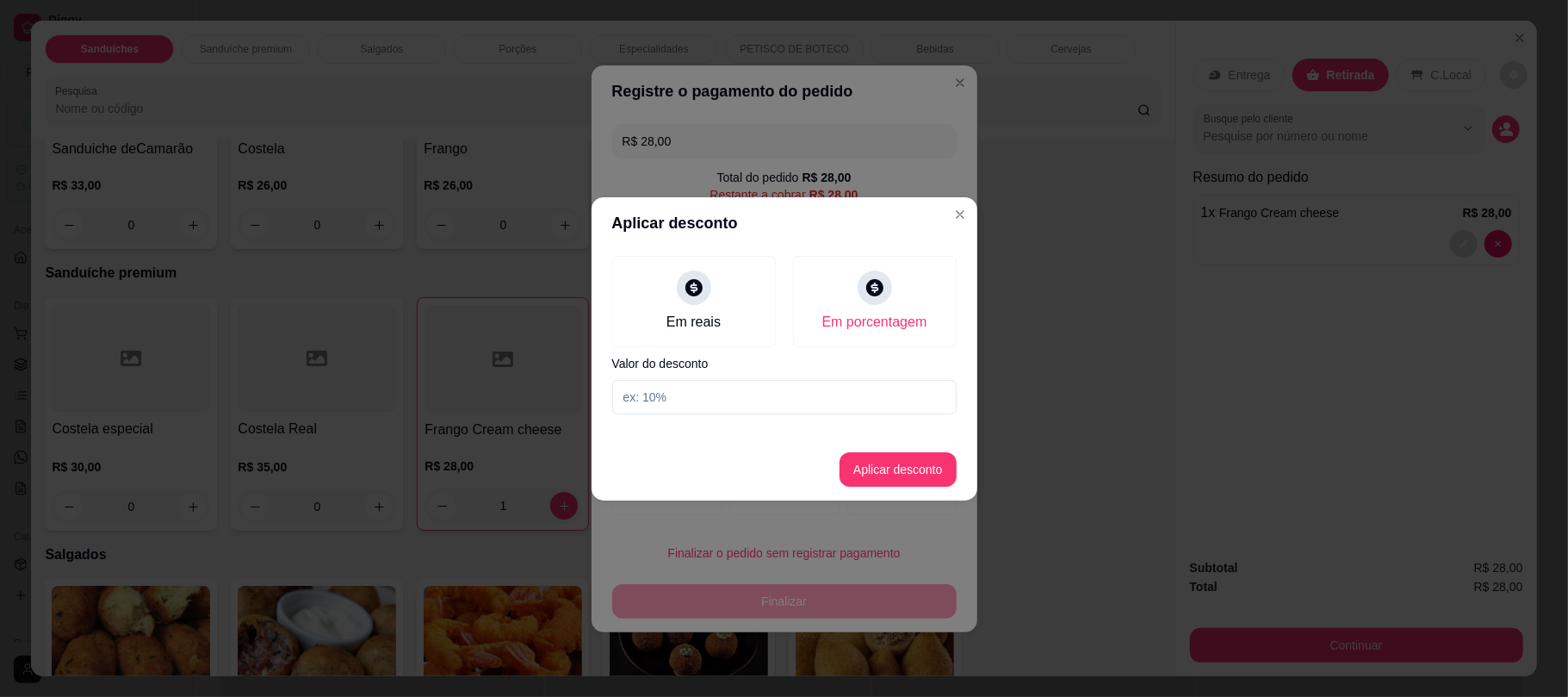
click at [694, 398] on input at bounding box center [784, 396] width 344 height 35
type input "10"
click at [863, 477] on button "Aplicar desconto" at bounding box center [897, 469] width 113 height 34
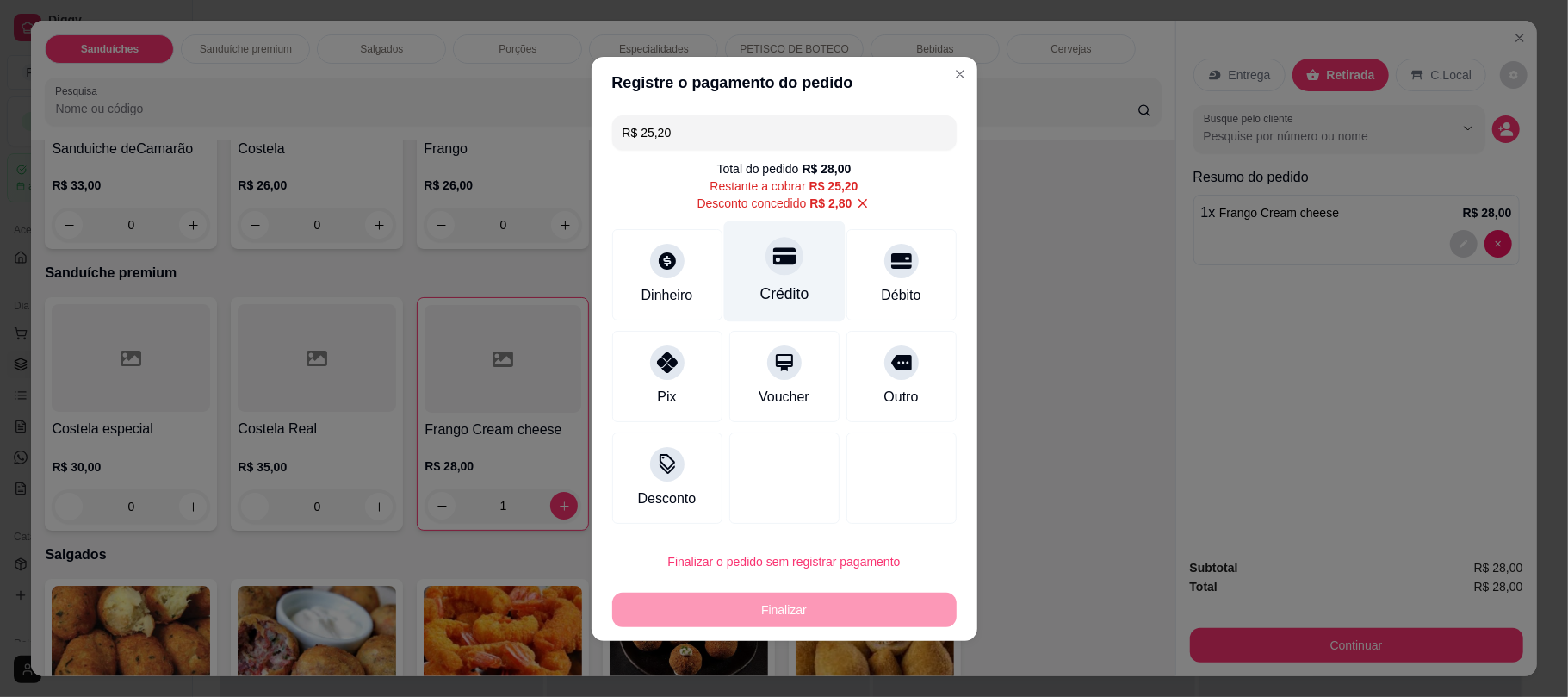
click at [785, 288] on div "Crédito" at bounding box center [784, 294] width 49 height 22
type input "R$ 0,00"
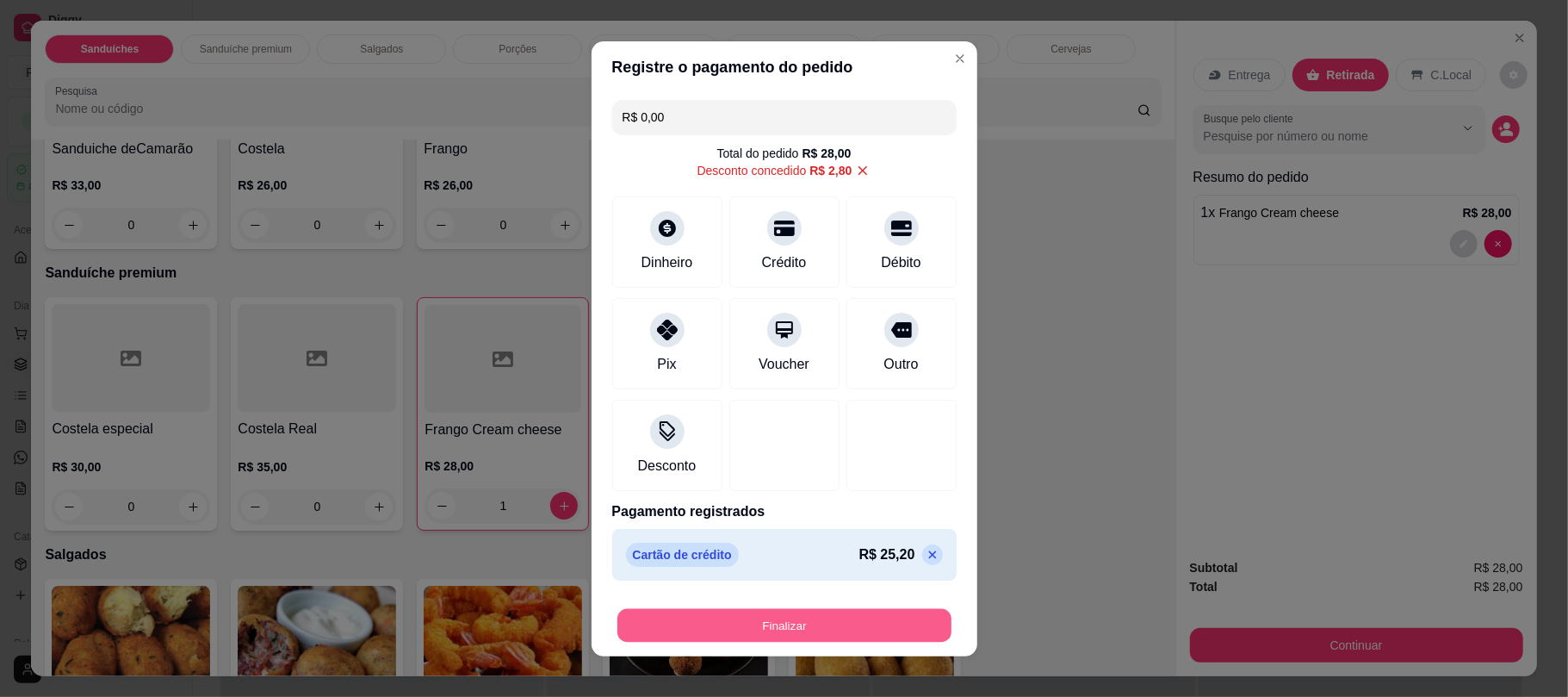
click at [765, 624] on button "Finalizar" at bounding box center [784, 625] width 334 height 34
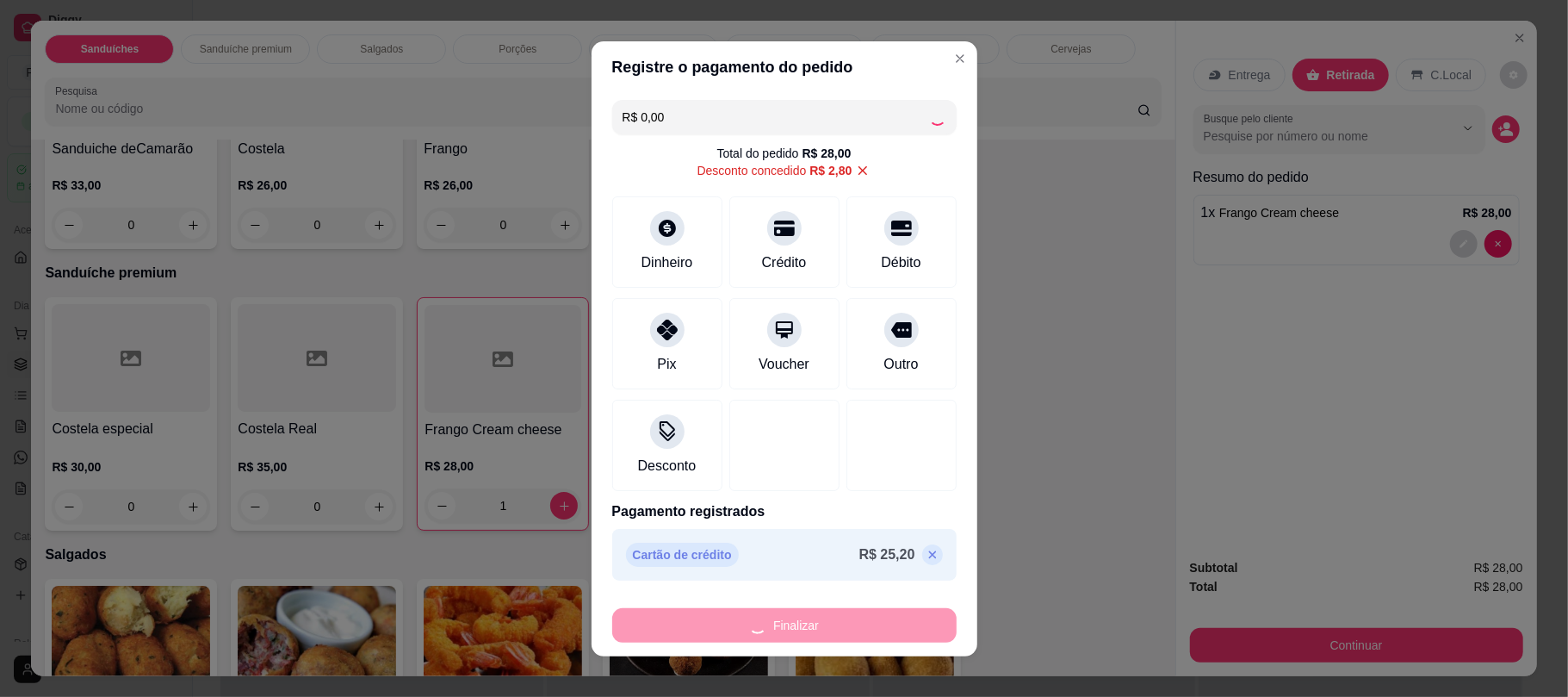
type input "0"
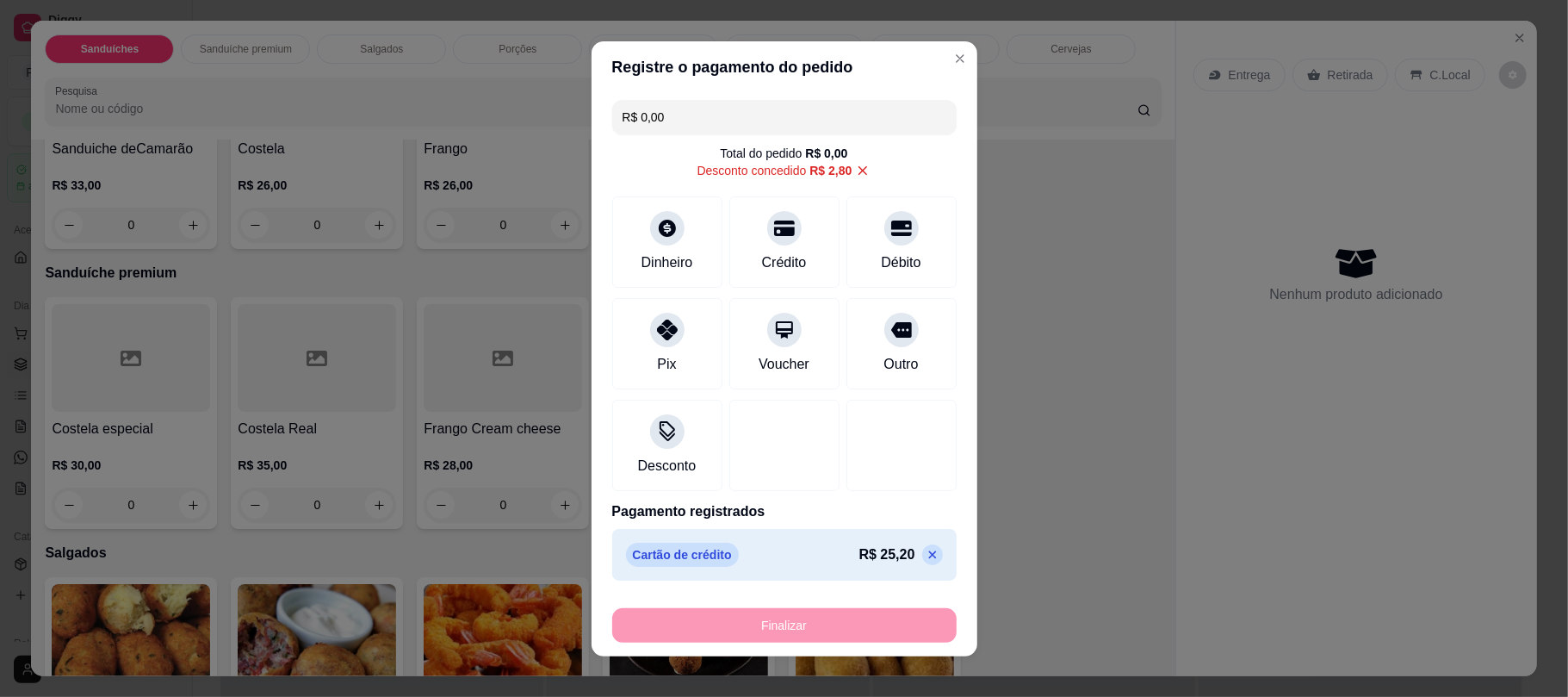
type input "-R$ 28,00"
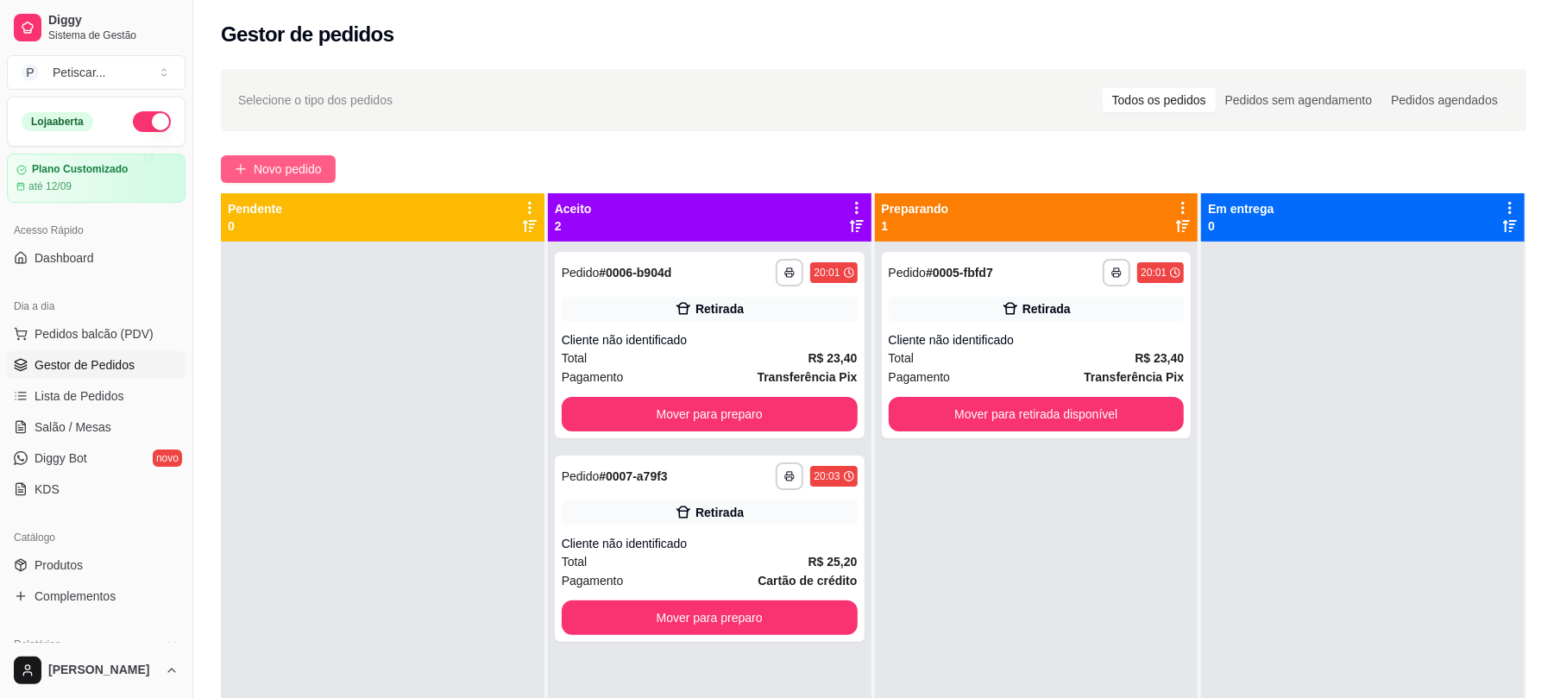
click at [254, 167] on span "Novo pedido" at bounding box center [288, 169] width 68 height 19
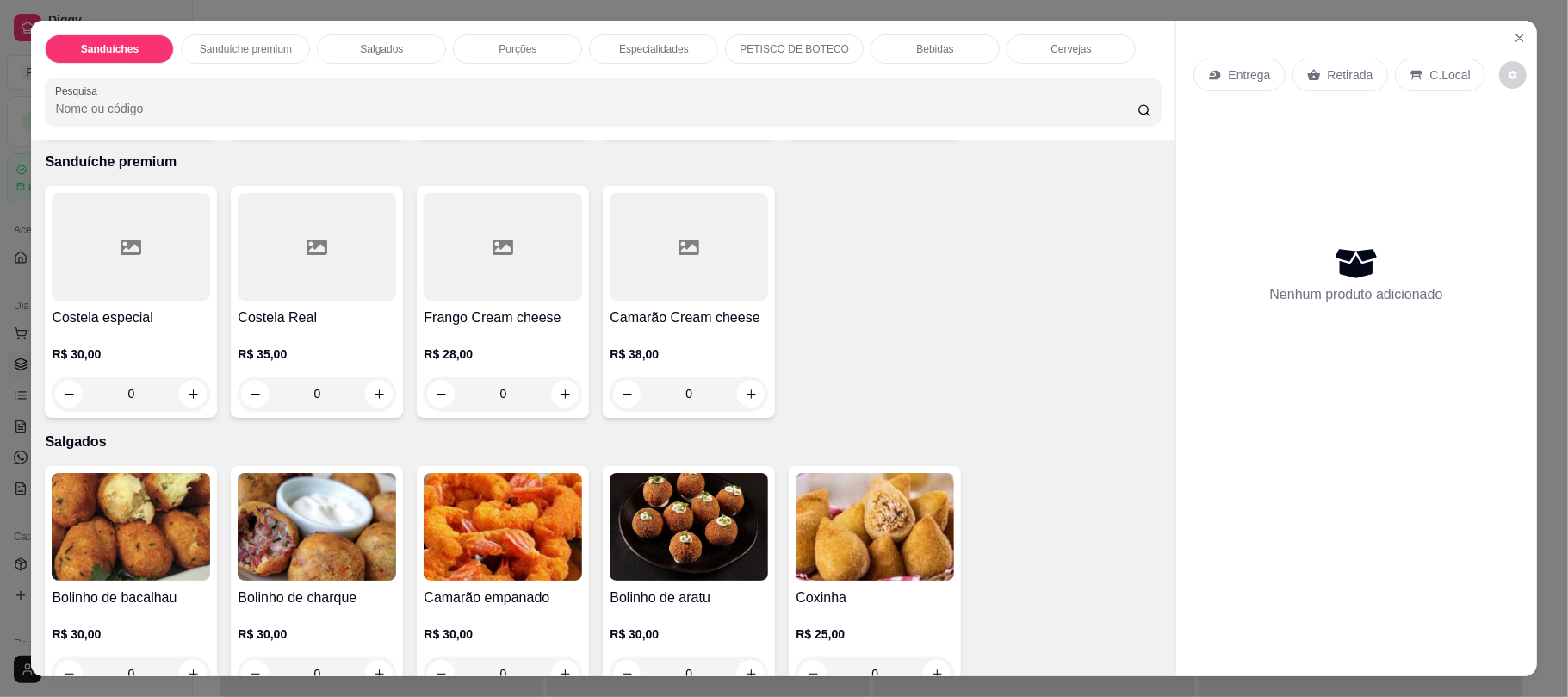
scroll to position [121, 0]
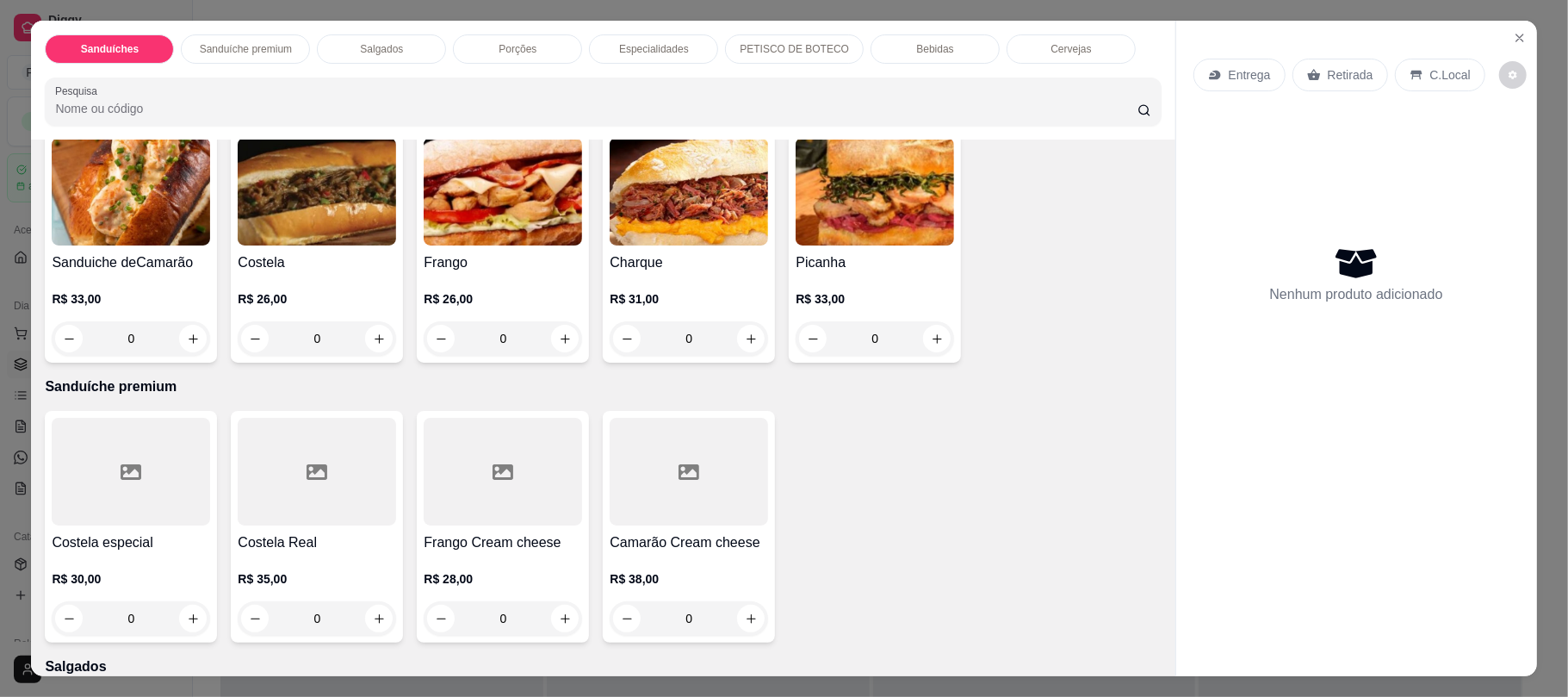
click at [191, 333] on div "0" at bounding box center [131, 339] width 159 height 35
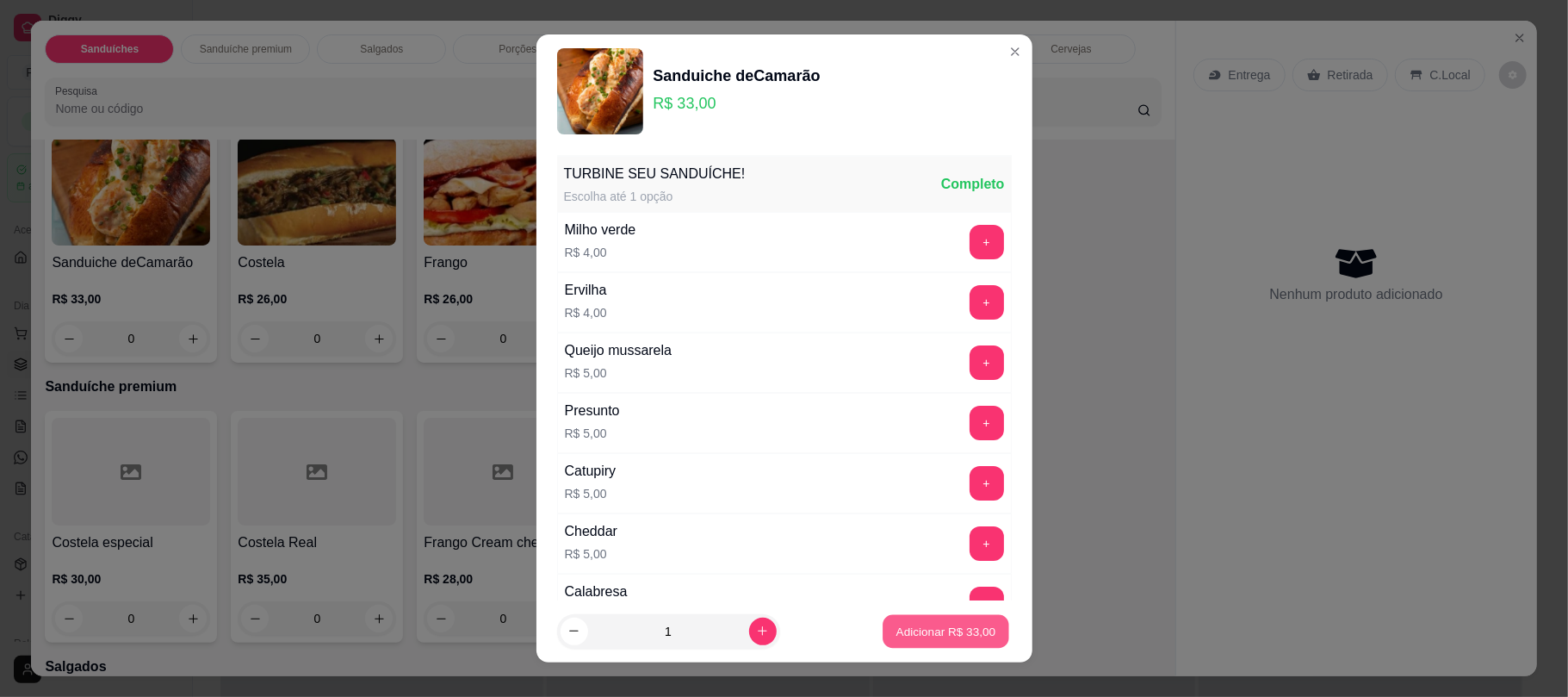
click at [881, 614] on div "Adicionar R$ 33,00" at bounding box center [946, 631] width 130 height 35
click at [924, 641] on button "Adicionar R$ 33,00" at bounding box center [946, 631] width 127 height 34
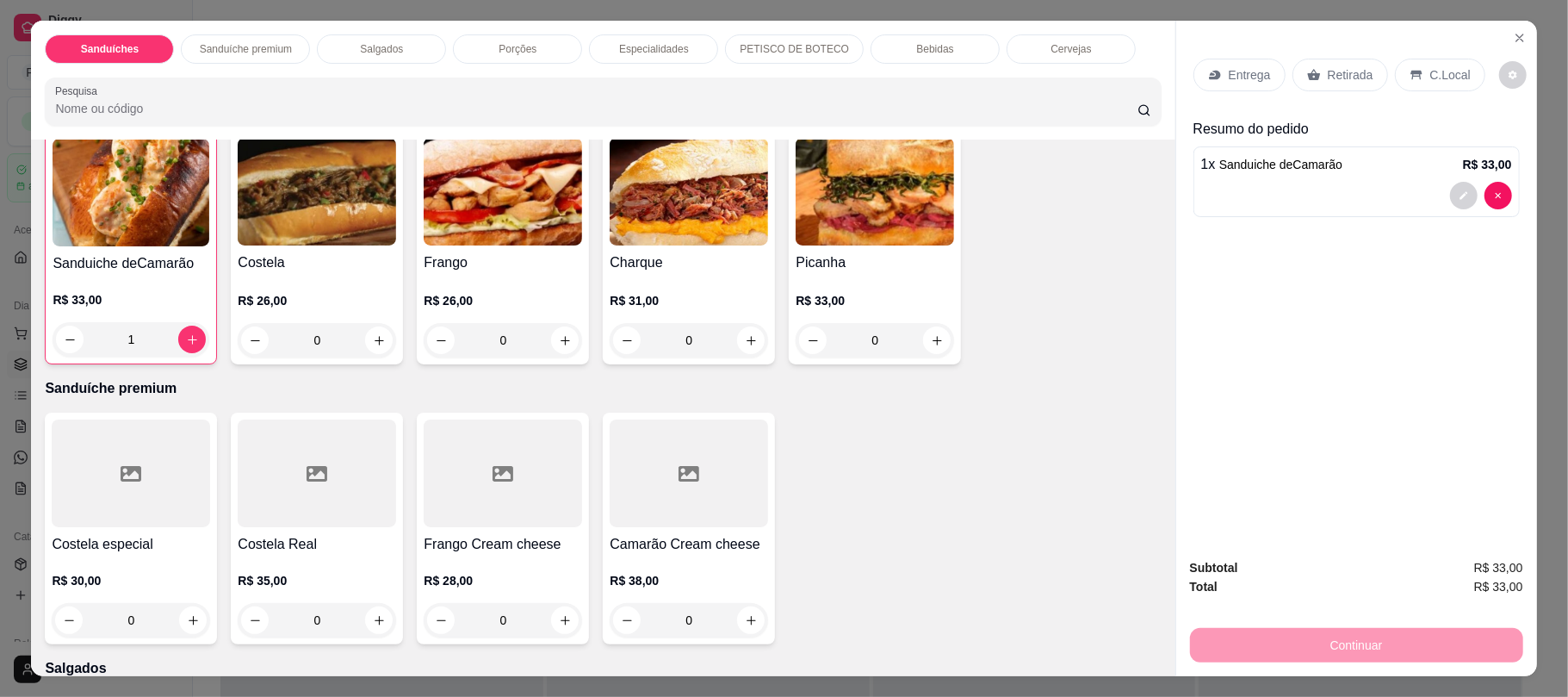
scroll to position [122, 0]
type input "0"
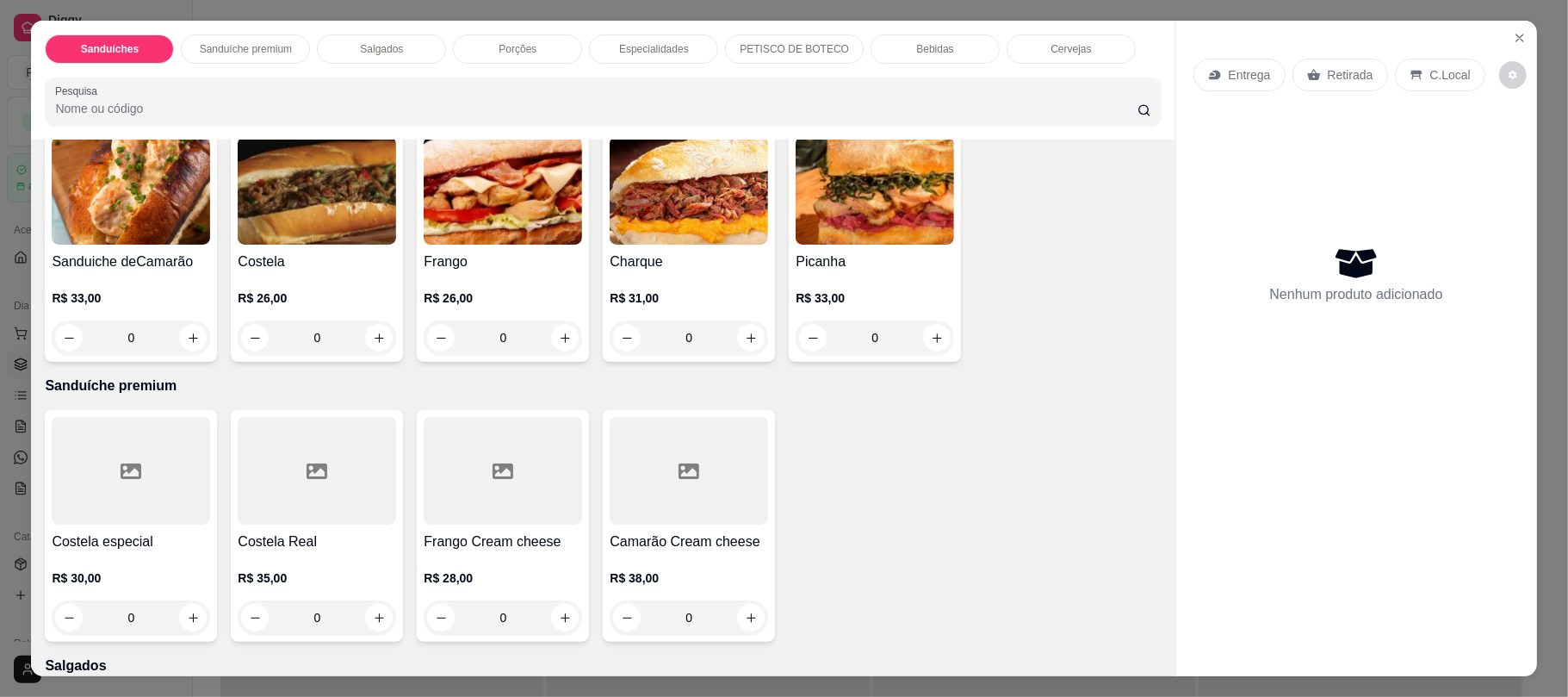
scroll to position [121, 0]
click at [749, 628] on button "increase-product-quantity" at bounding box center [751, 619] width 27 height 27
type input "1"
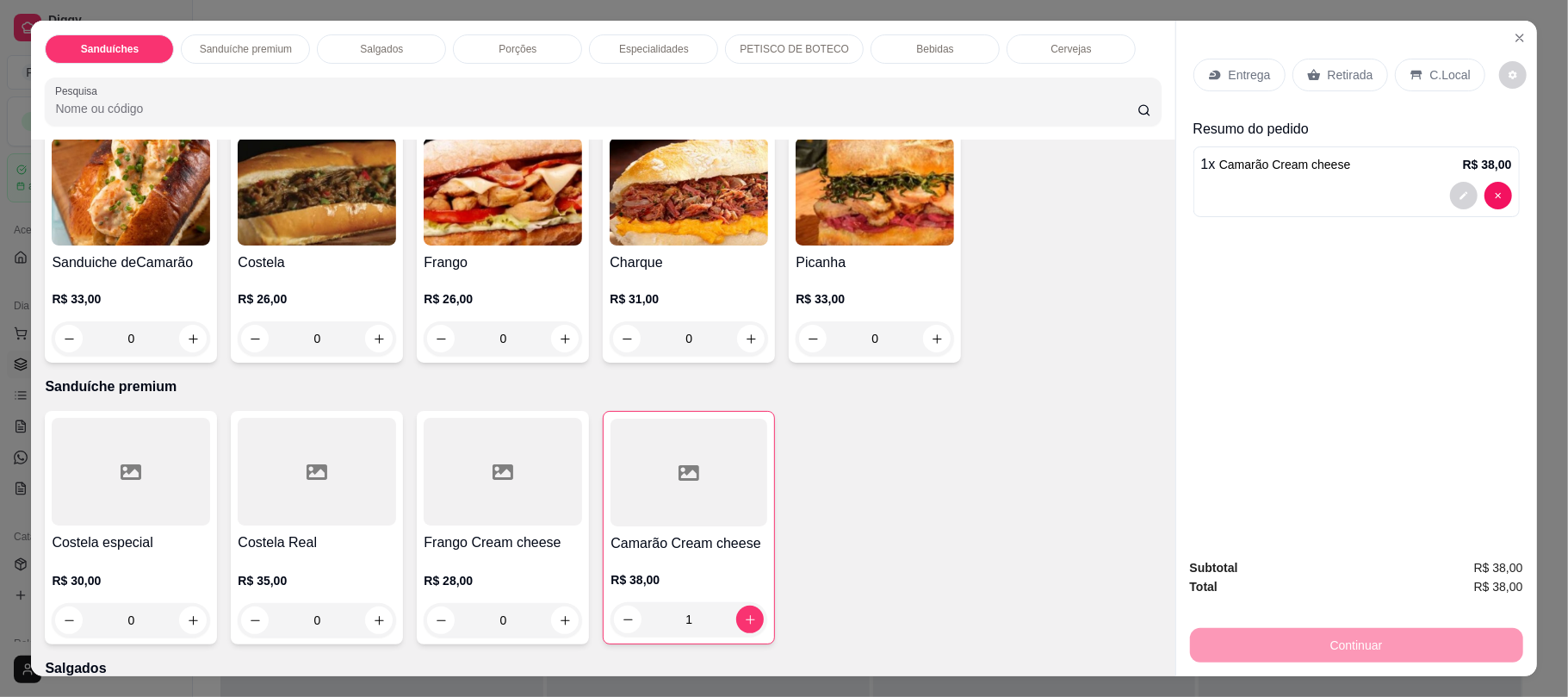
click at [916, 56] on p "Bebidas" at bounding box center [934, 49] width 37 height 14
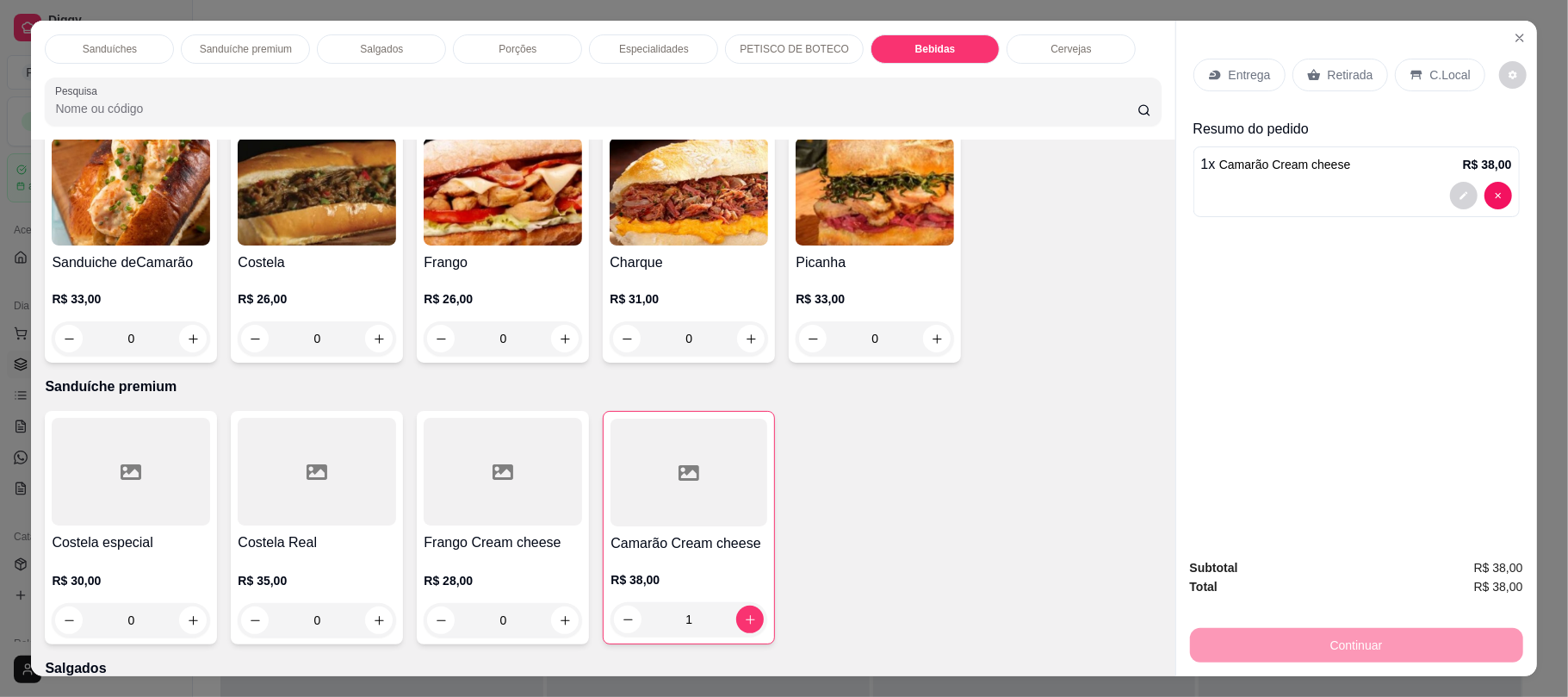
scroll to position [35, 0]
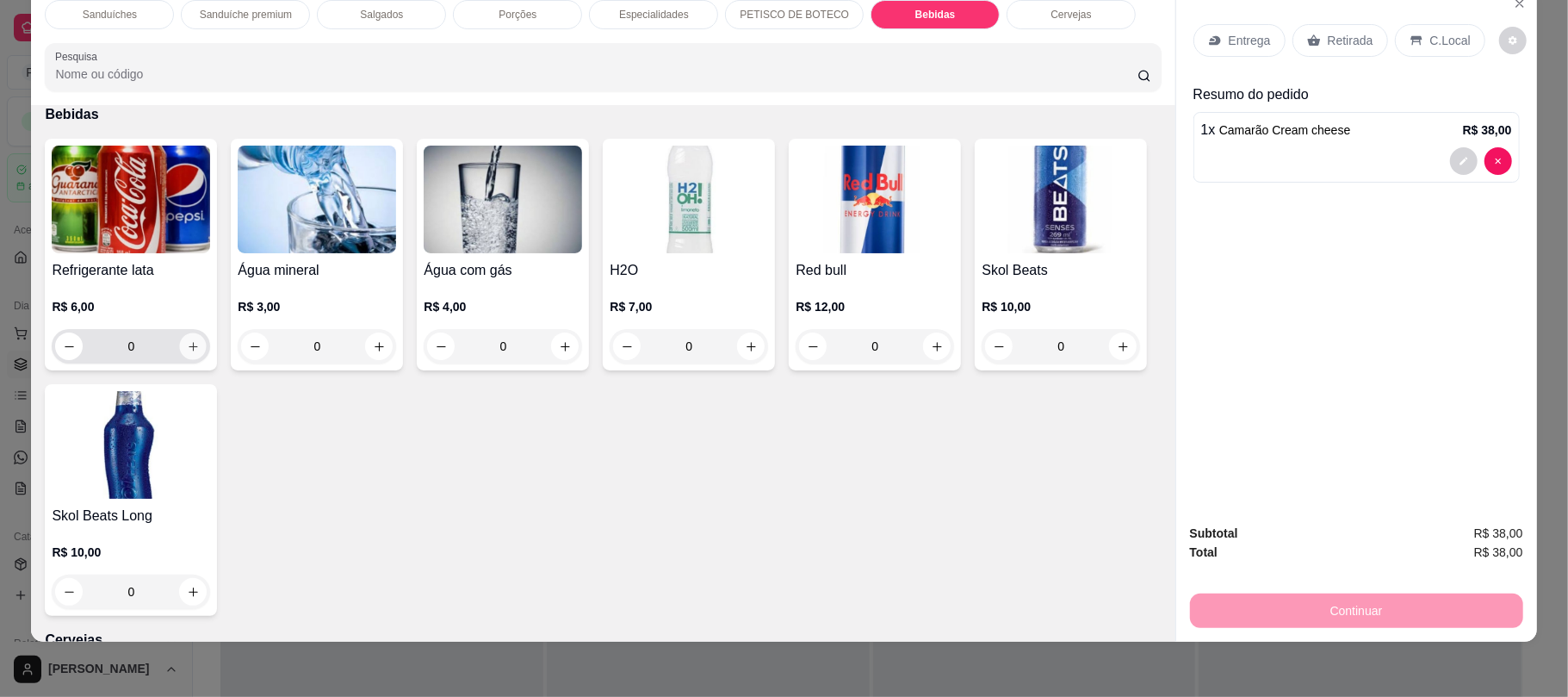
click at [183, 354] on button "increase-product-quantity" at bounding box center [193, 347] width 27 height 27
type input "1"
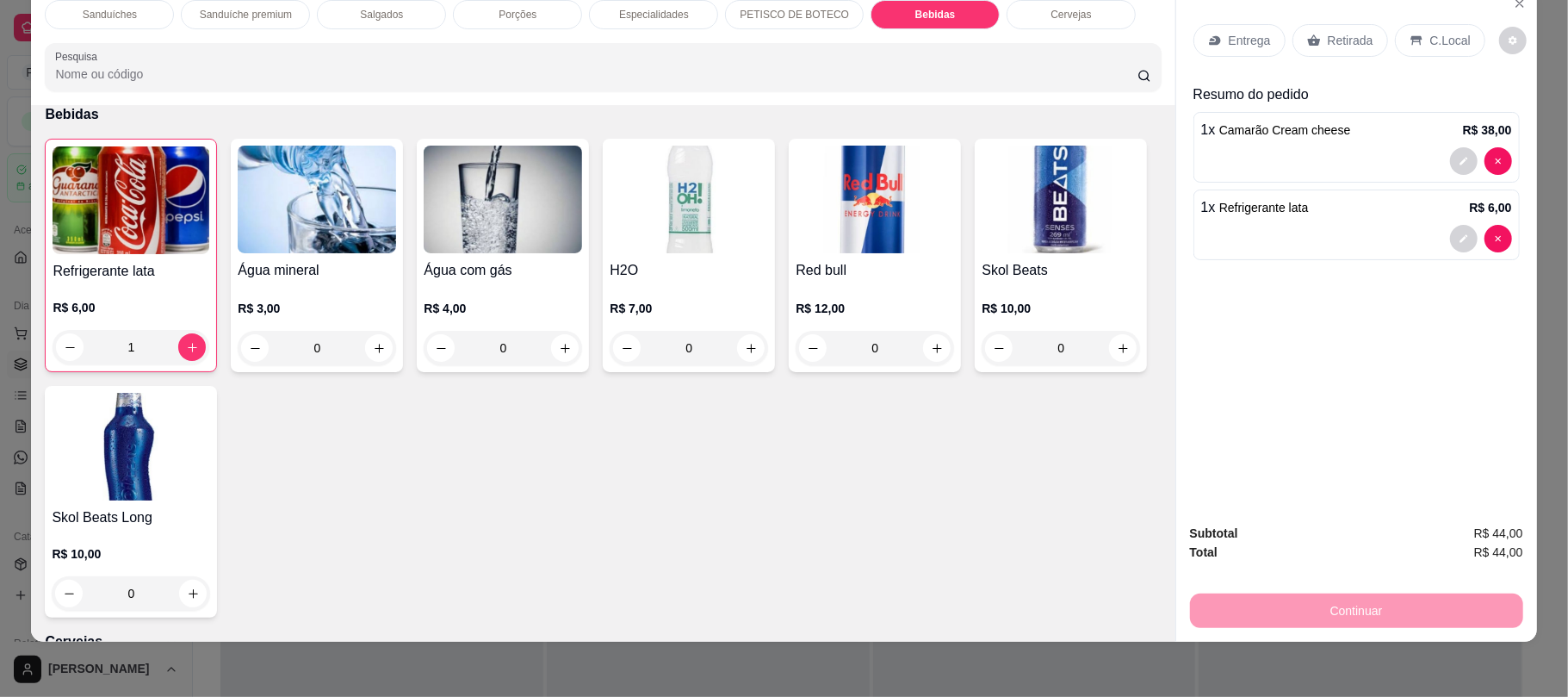
click at [1331, 41] on p "Retirada" at bounding box center [1350, 40] width 46 height 17
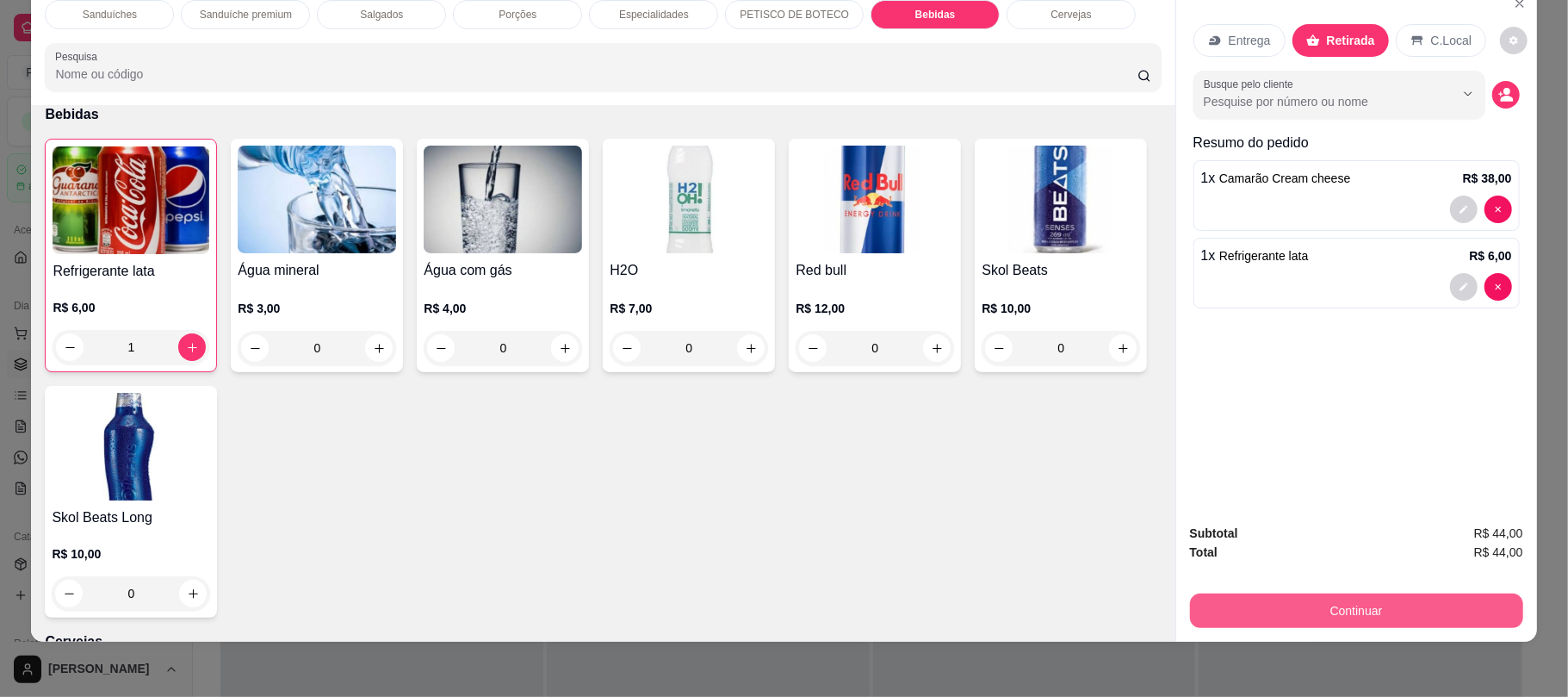
click at [1285, 624] on button "Continuar" at bounding box center [1356, 610] width 333 height 35
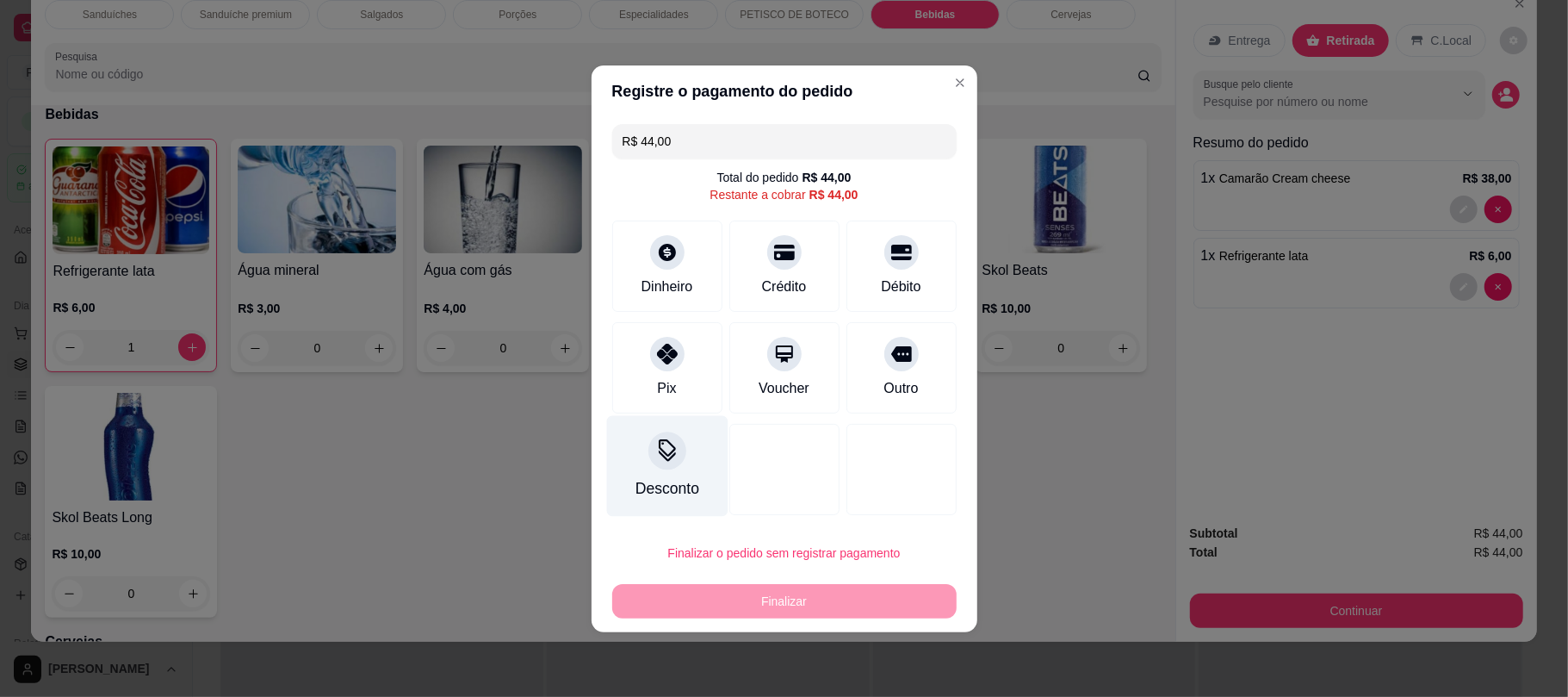
click at [677, 499] on div "Desconto" at bounding box center [667, 488] width 64 height 22
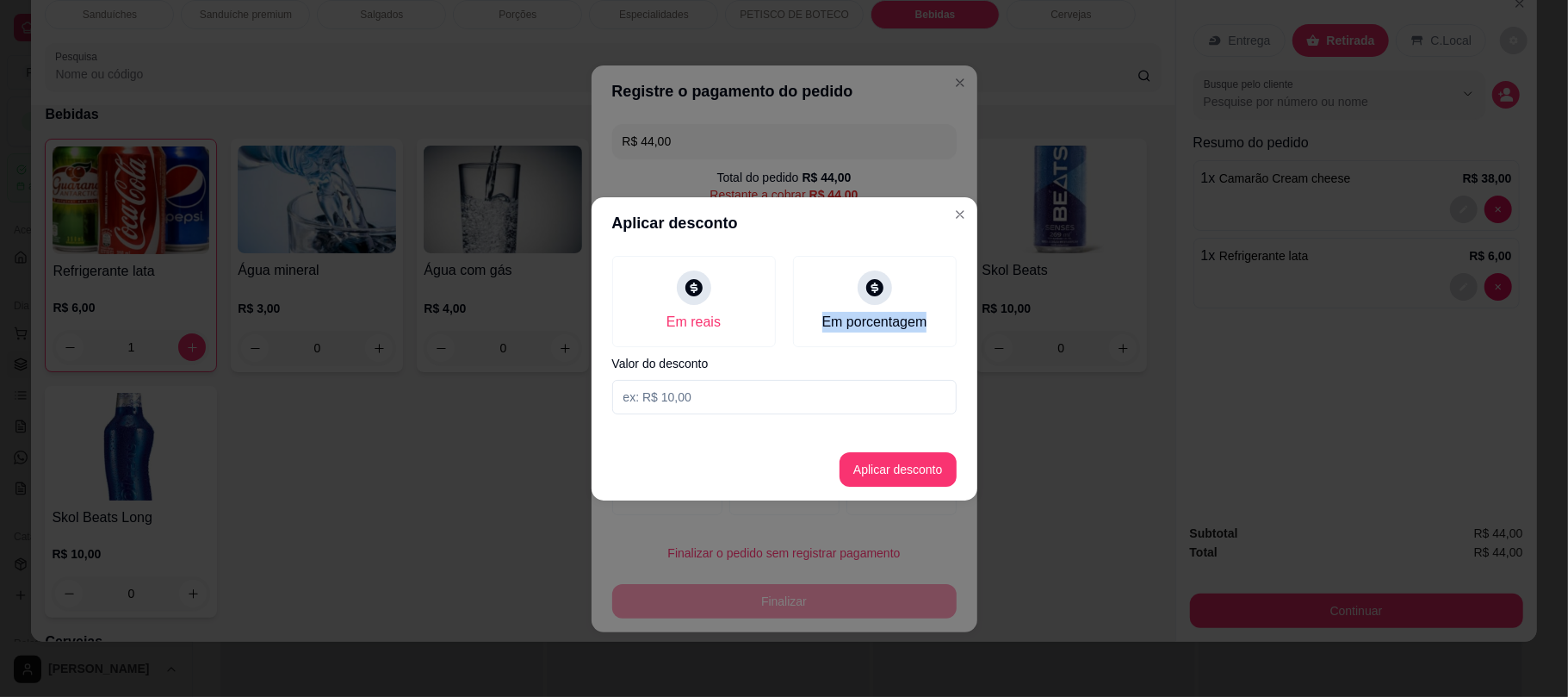
drag, startPoint x: 890, startPoint y: 285, endPoint x: 728, endPoint y: 383, distance: 189.3
click at [728, 383] on div "Em reais Em porcentagem Valor do desconto" at bounding box center [784, 335] width 386 height 173
click at [873, 286] on icon at bounding box center [874, 283] width 22 height 22
click at [810, 396] on input at bounding box center [784, 396] width 344 height 35
type input "10"
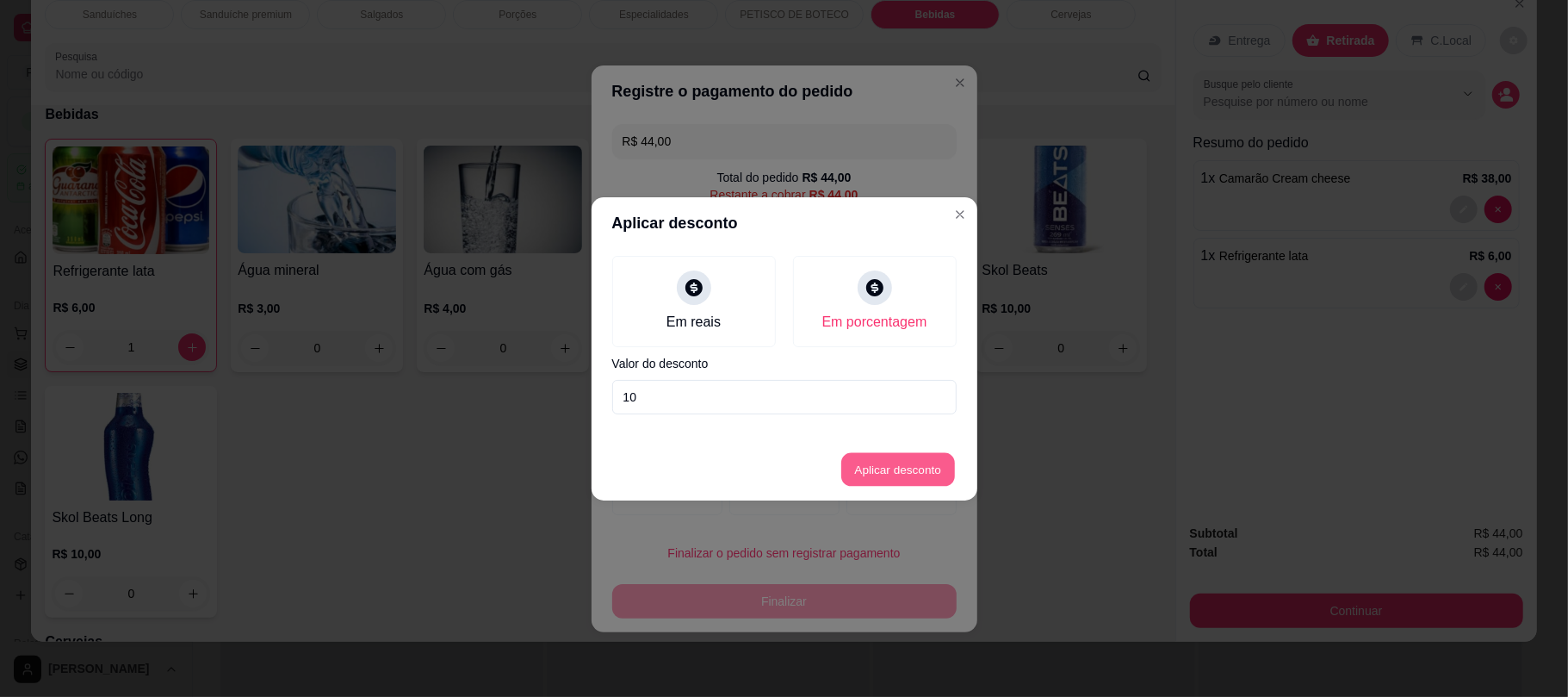
click at [903, 482] on button "Aplicar desconto" at bounding box center [897, 469] width 113 height 34
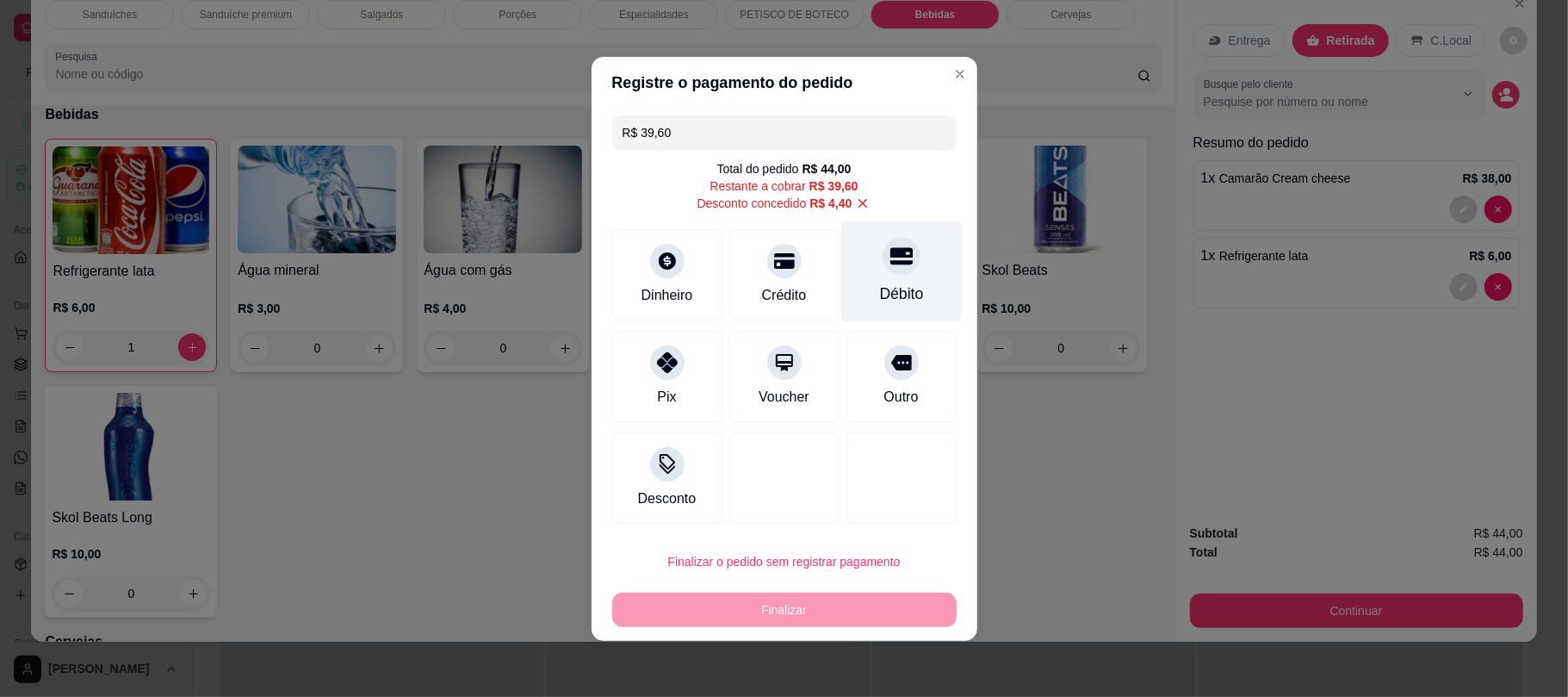
click at [906, 262] on div "Débito" at bounding box center [901, 271] width 122 height 101
type input "R$ 0,00"
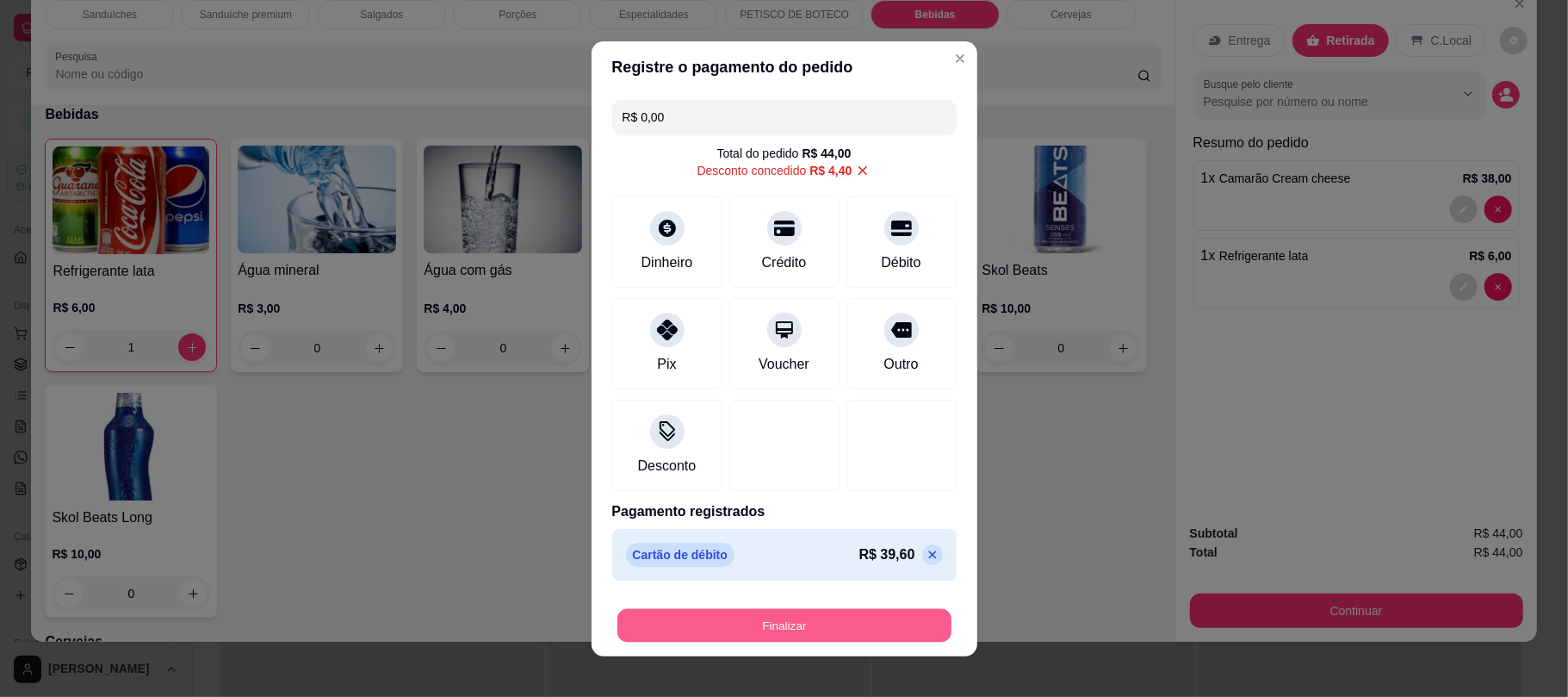
click at [780, 618] on button "Finalizar" at bounding box center [784, 625] width 334 height 34
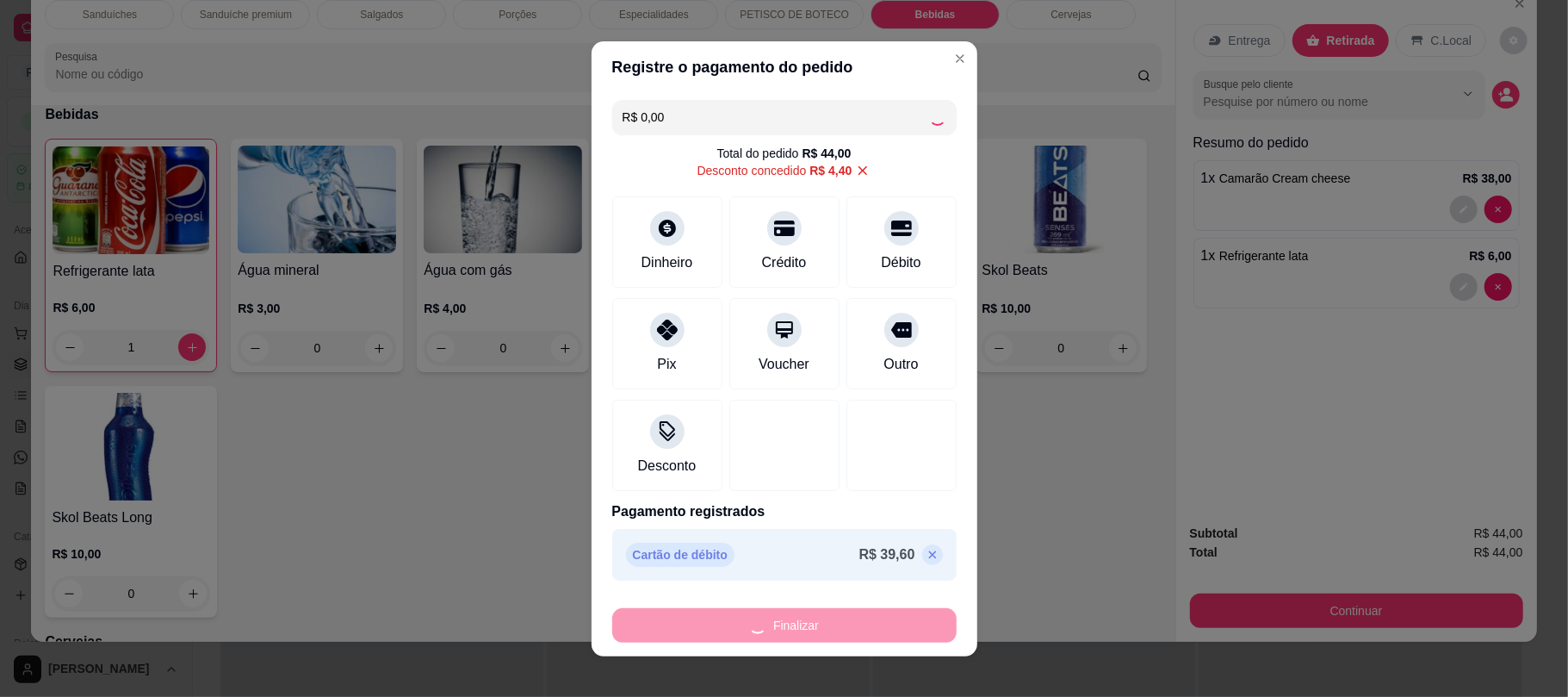
type input "0"
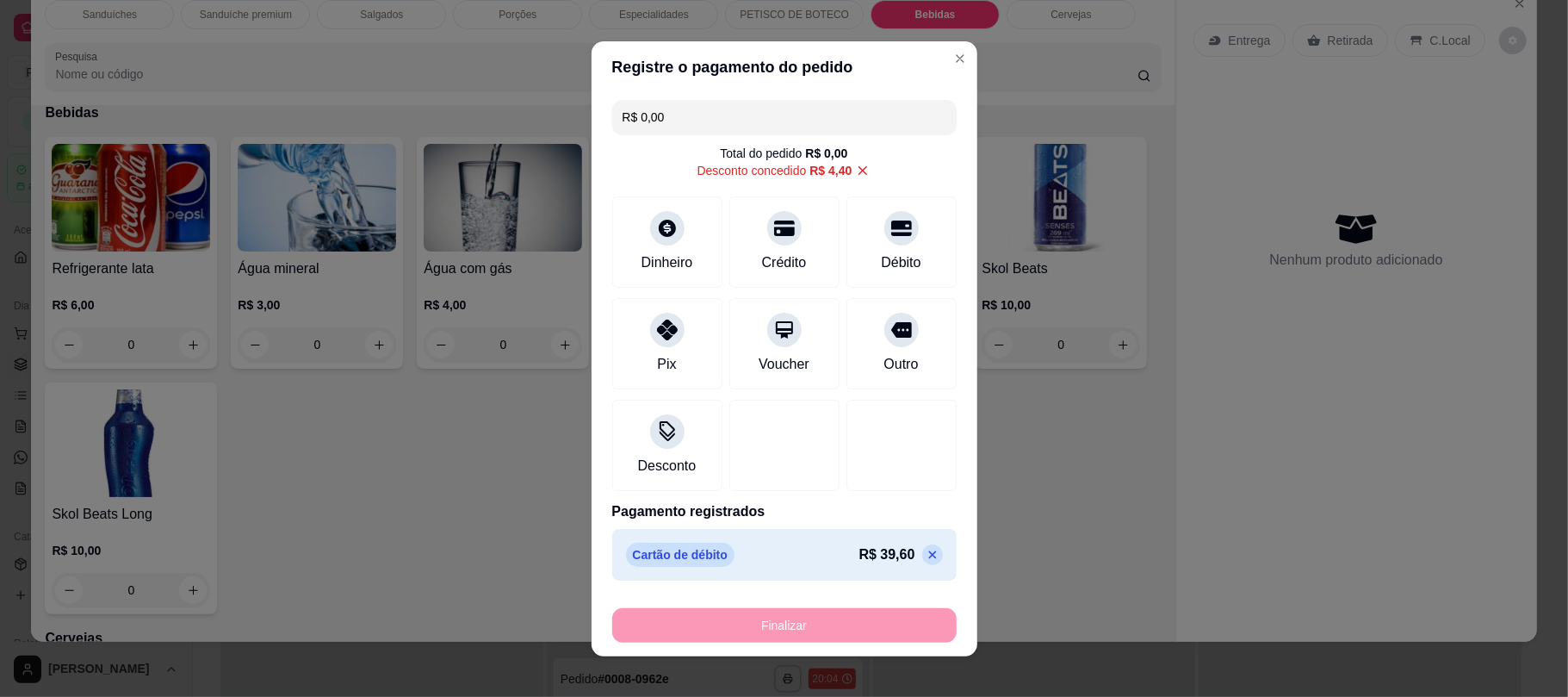
type input "-R$ 44,00"
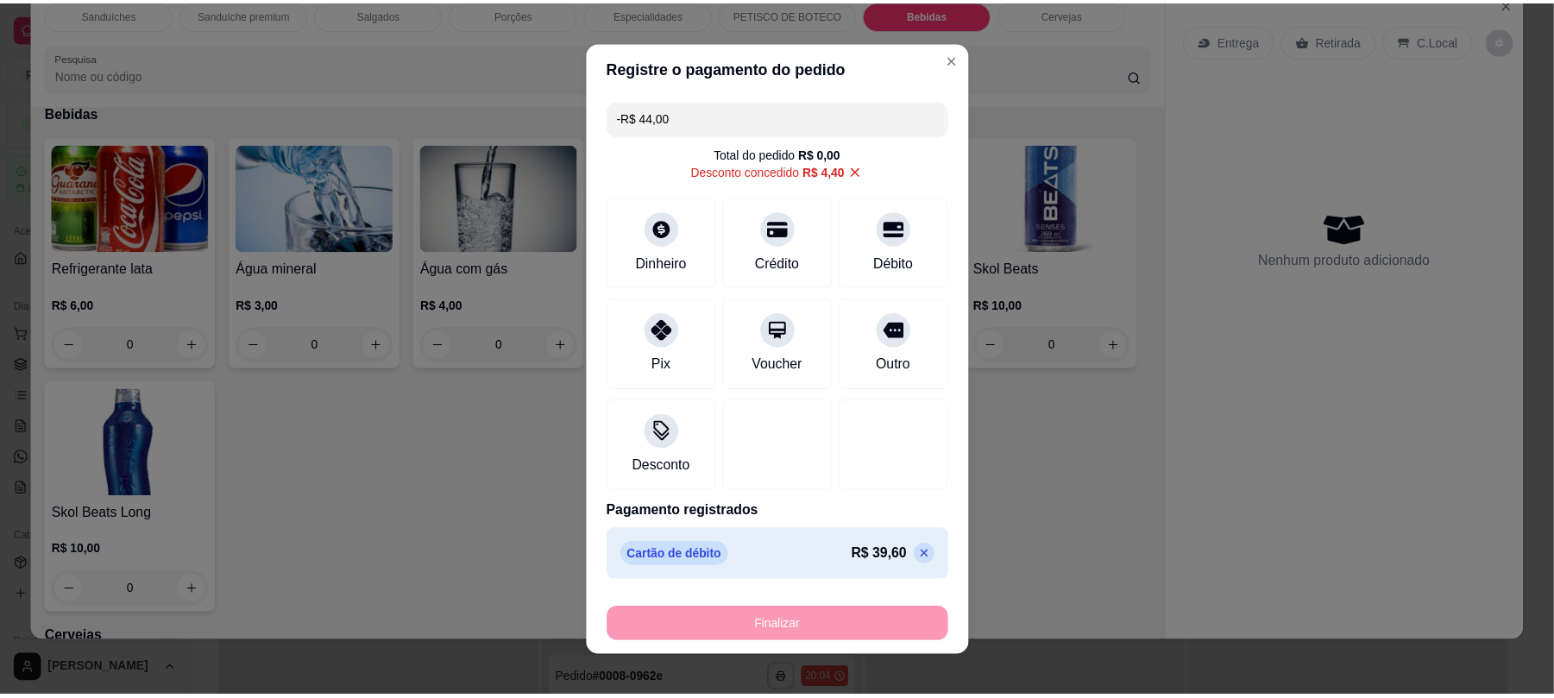
scroll to position [2561, 0]
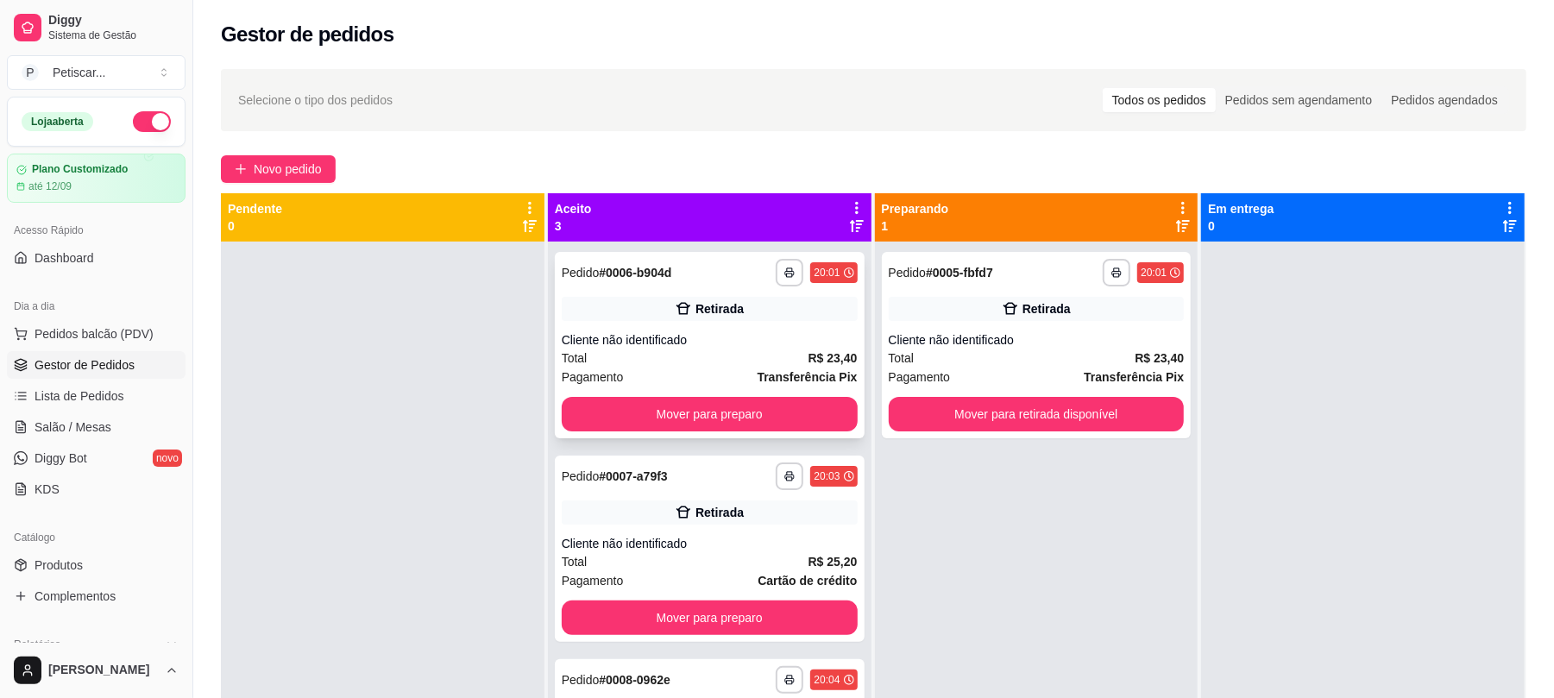
click at [709, 390] on div "**********" at bounding box center [710, 345] width 310 height 186
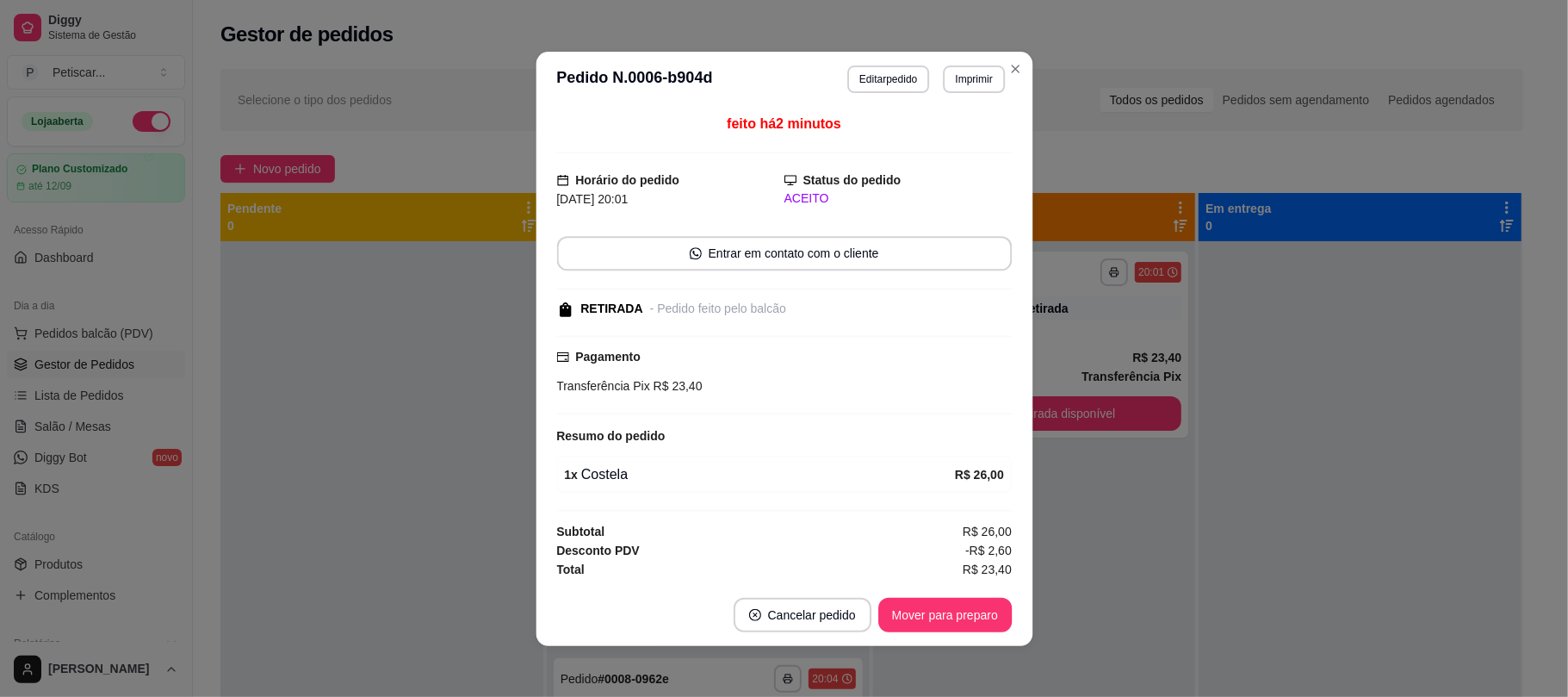
click at [706, 421] on div "feito há 2 minutos Horário do pedido [DATE] 20:01 Status do pedido ACEITO Entra…" at bounding box center [784, 346] width 455 height 463
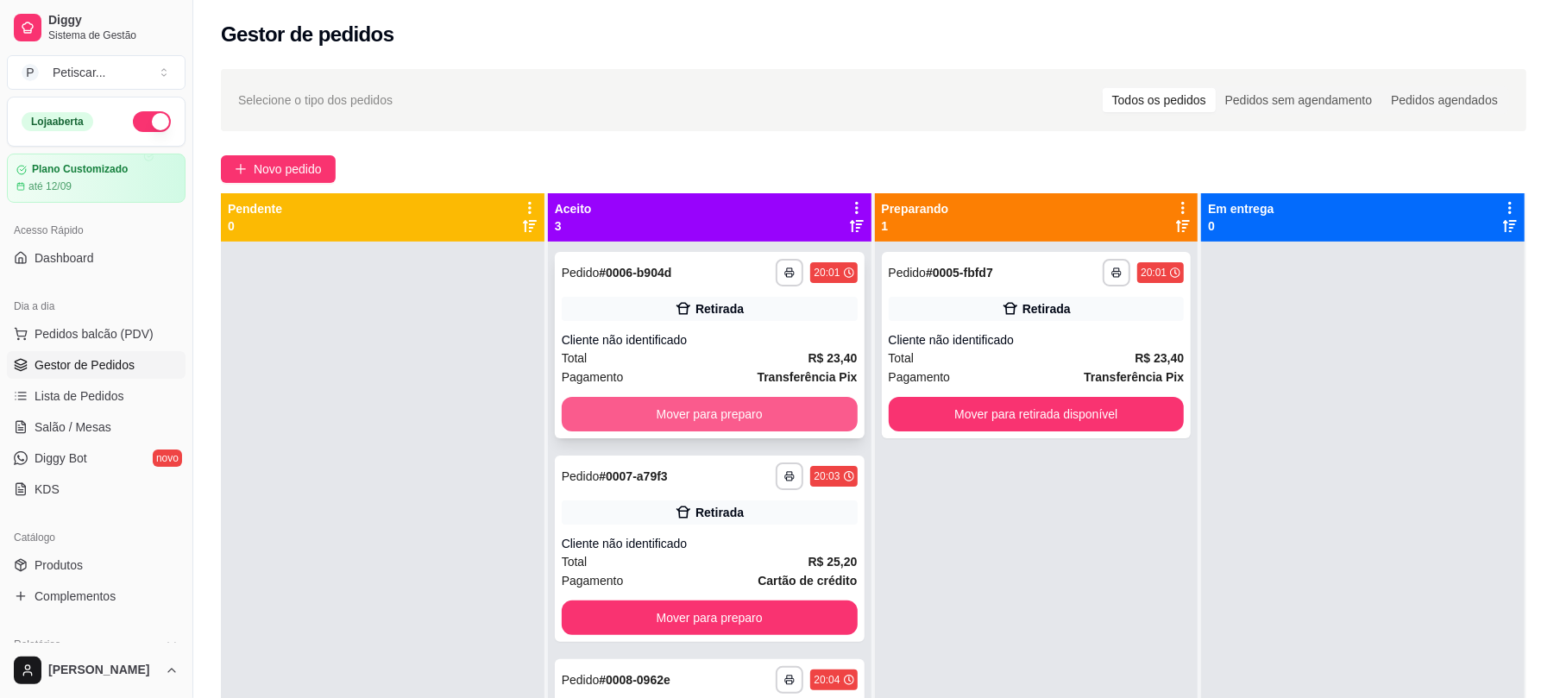
click at [827, 408] on button "Mover para preparo" at bounding box center [710, 414] width 296 height 35
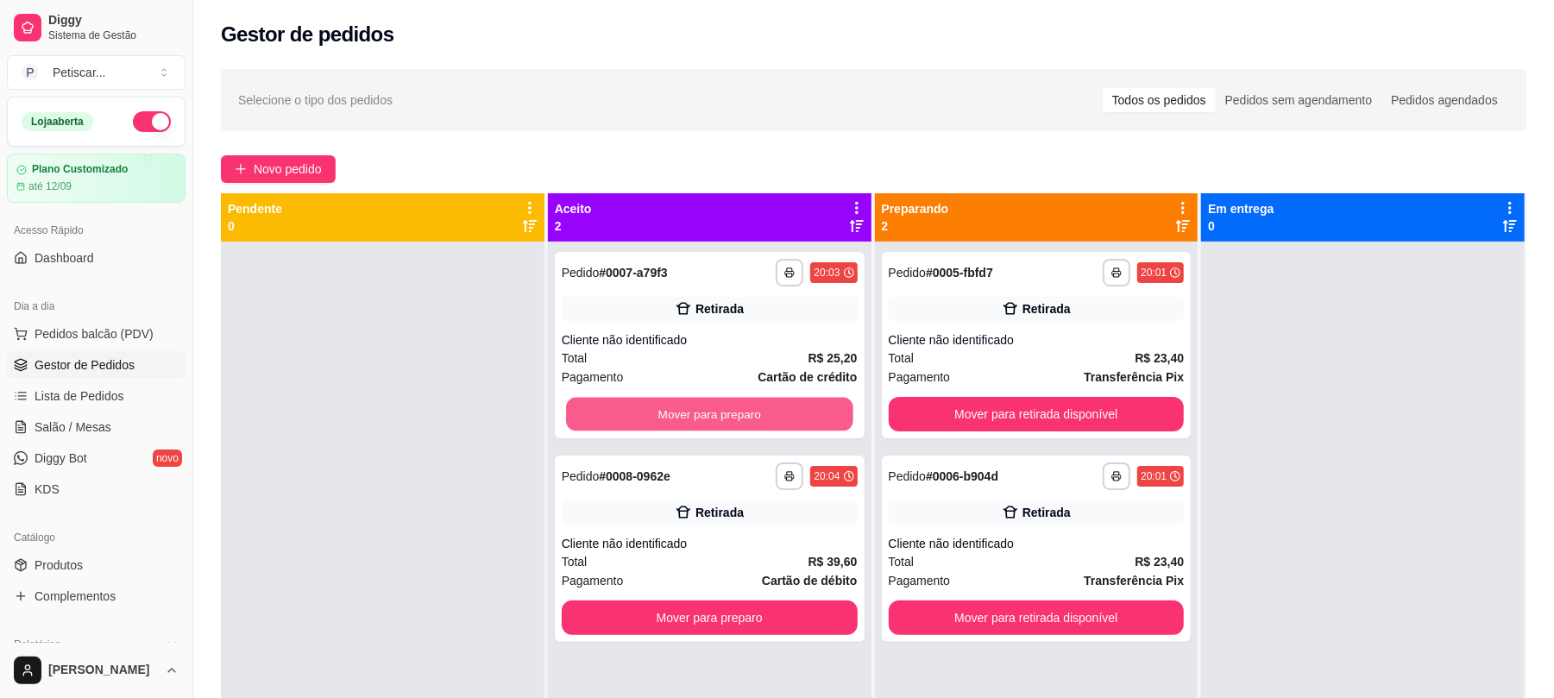
click at [827, 408] on button "Mover para preparo" at bounding box center [709, 415] width 286 height 34
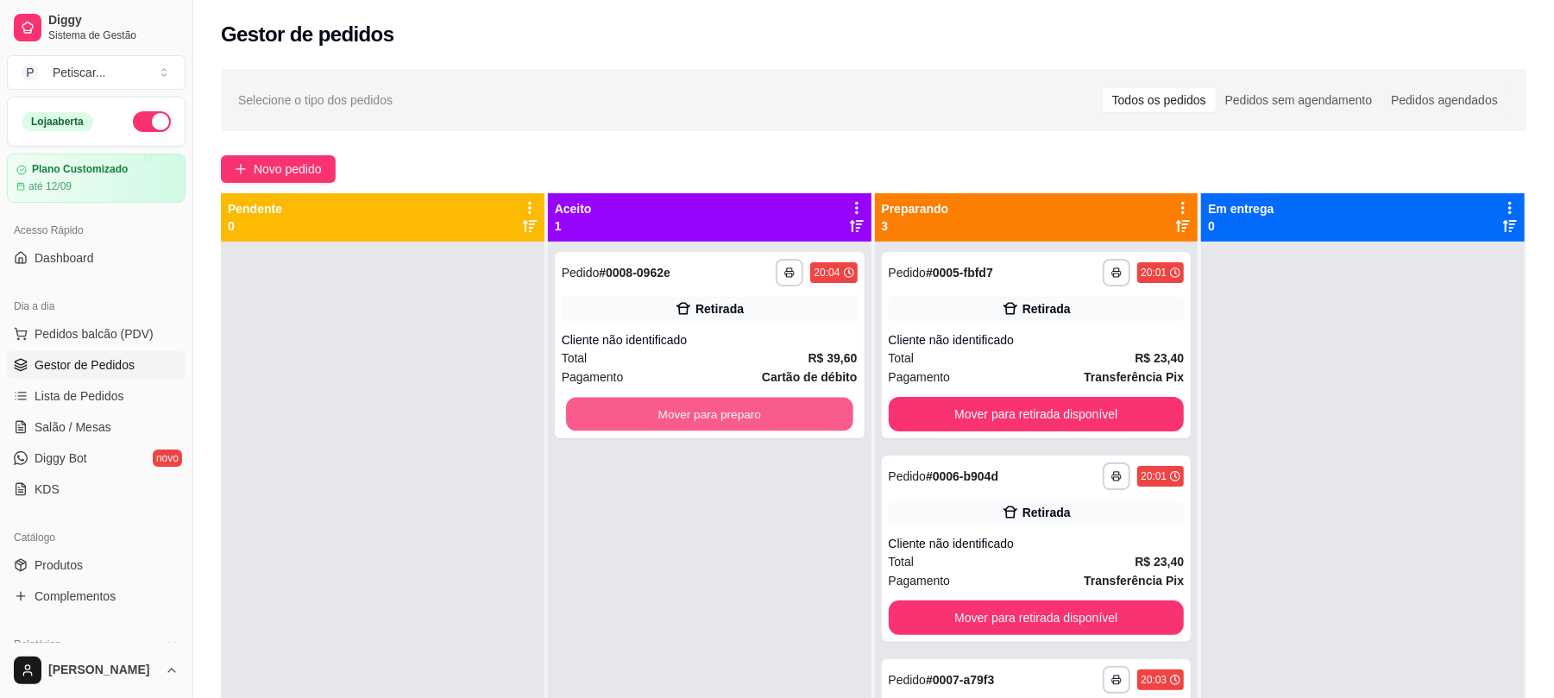
click at [827, 408] on button "Mover para preparo" at bounding box center [709, 415] width 286 height 34
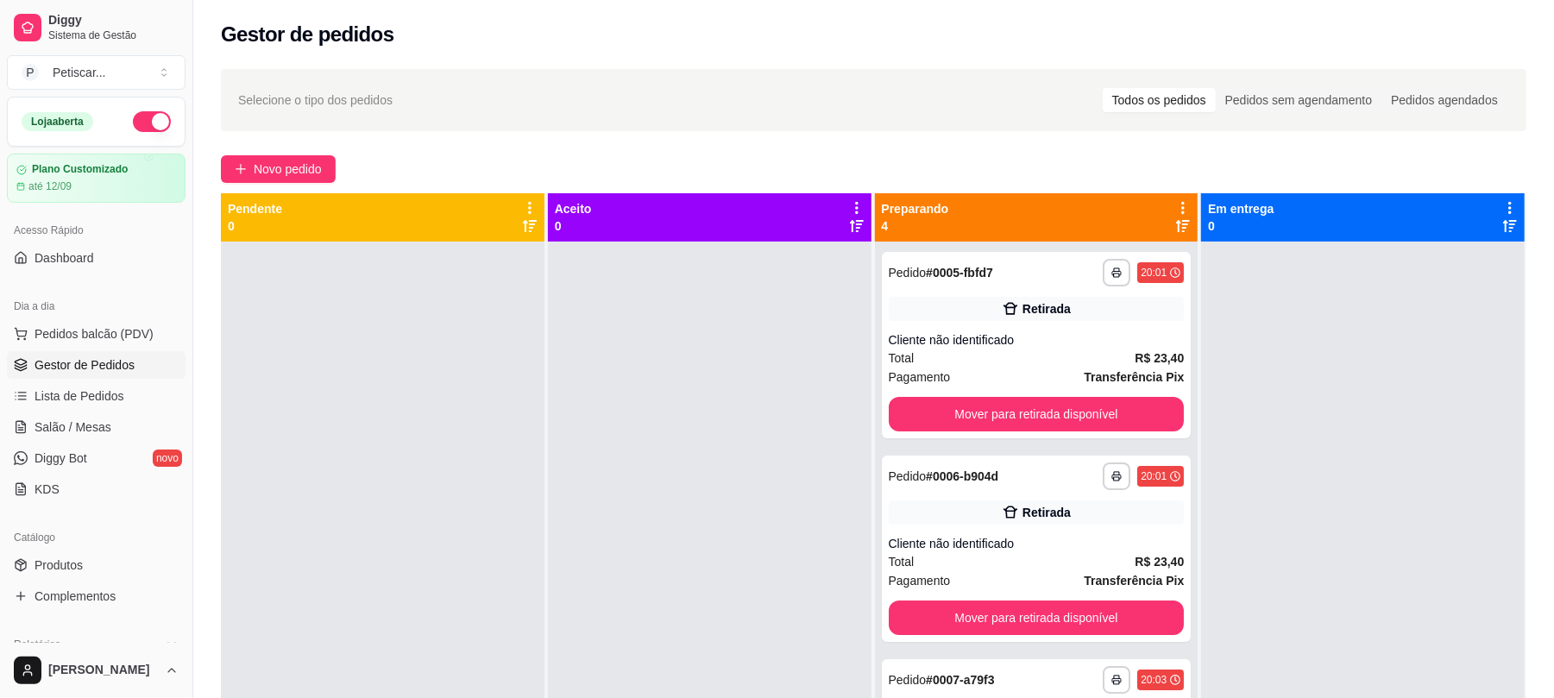
click at [1261, 336] on div at bounding box center [1363, 591] width 324 height 698
click at [294, 160] on span "Novo pedido" at bounding box center [288, 169] width 68 height 19
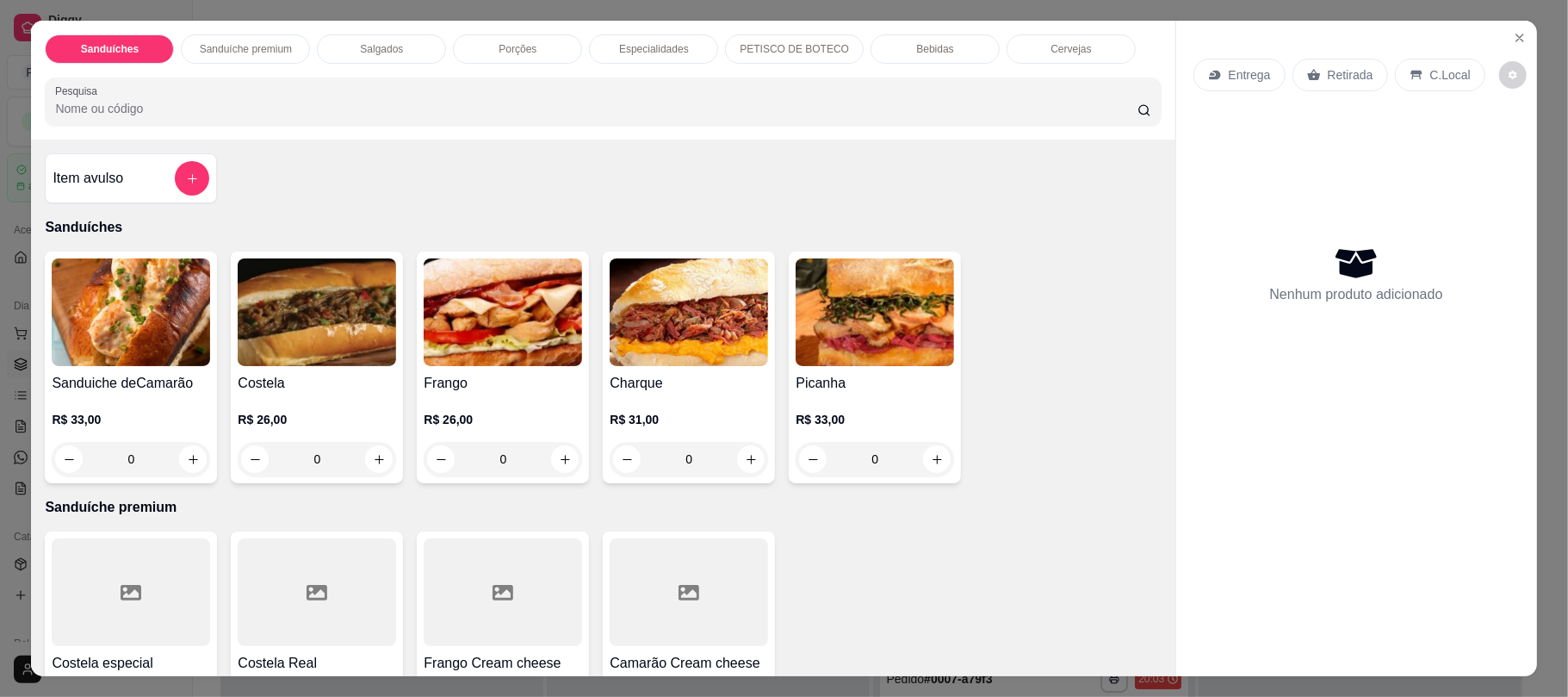
click at [933, 458] on div "0" at bounding box center [874, 459] width 159 height 35
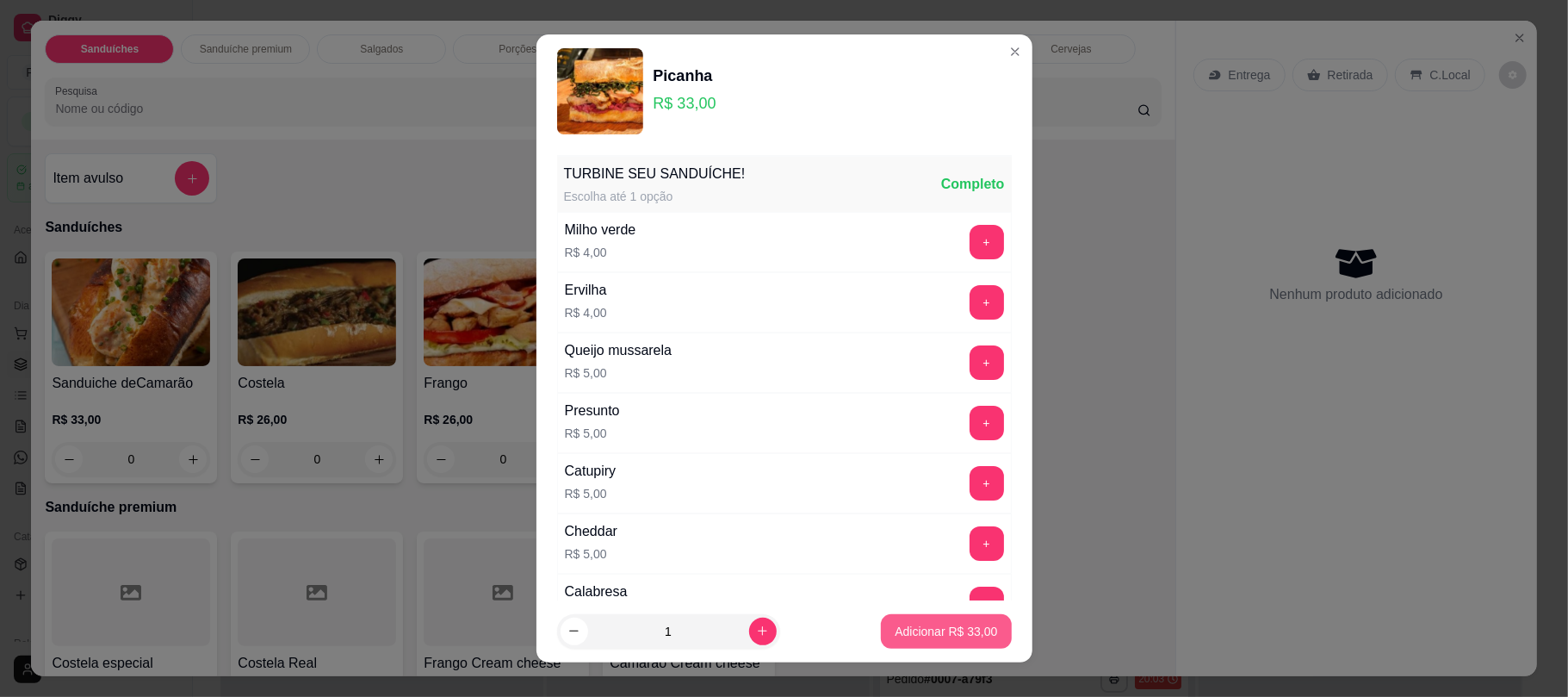
click at [955, 632] on p "Adicionar R$ 33,00" at bounding box center [945, 631] width 103 height 17
type input "1"
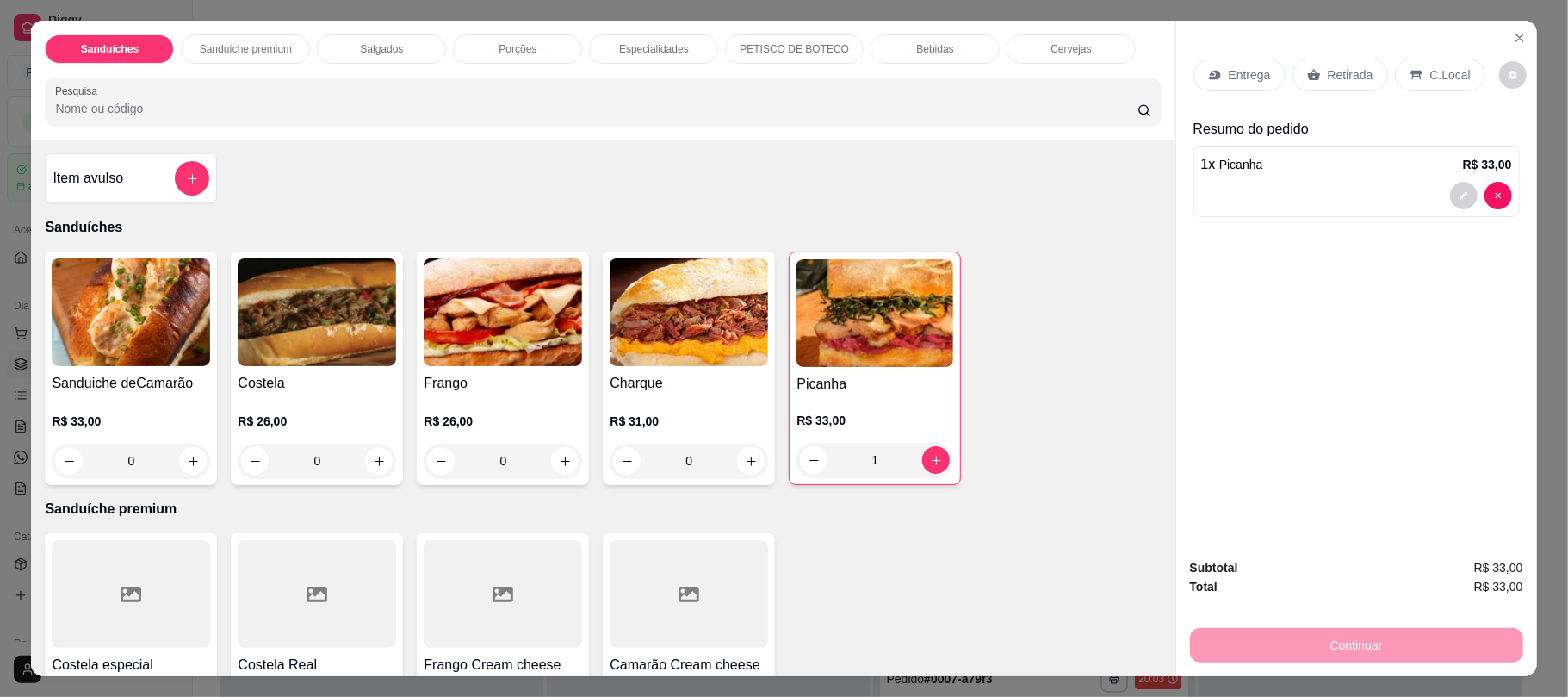
click at [1336, 81] on p "Retirada" at bounding box center [1350, 74] width 46 height 17
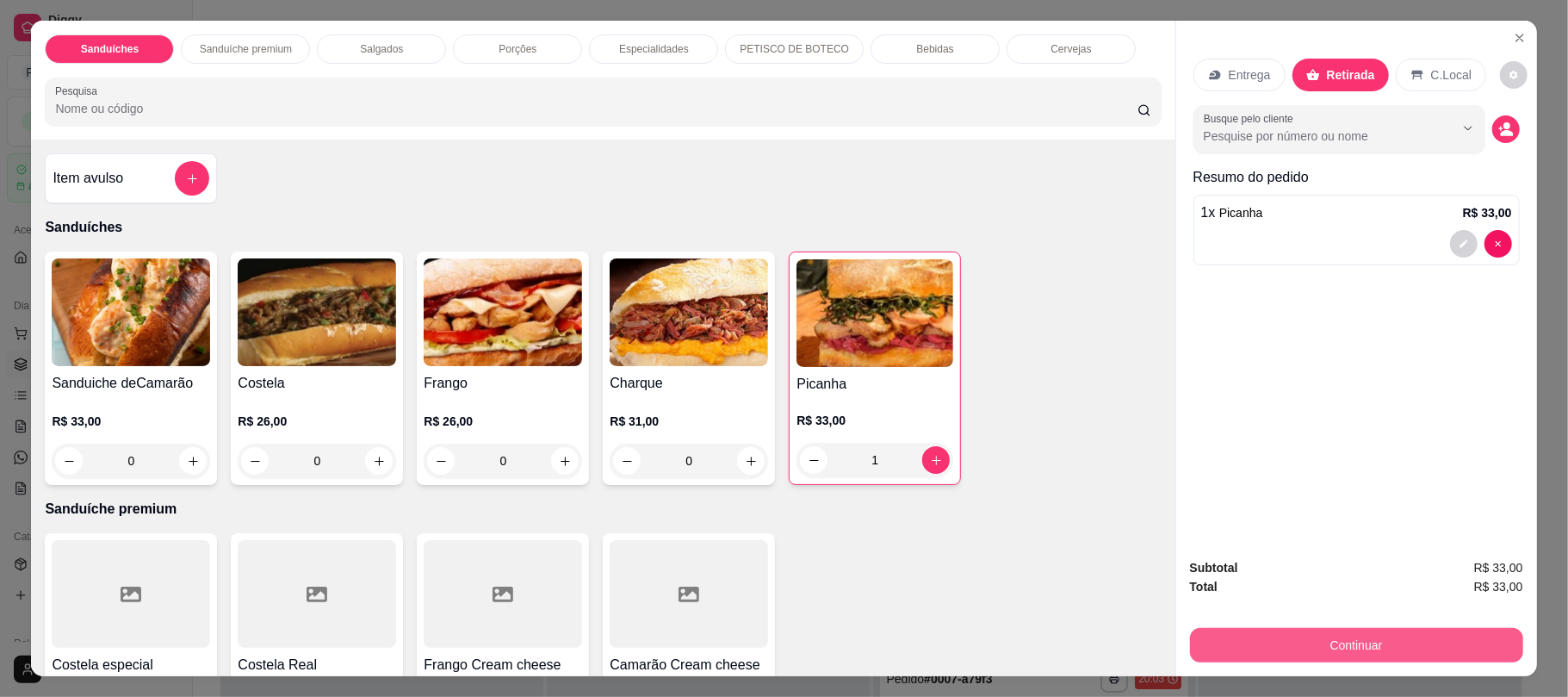
click at [1360, 635] on button "Continuar" at bounding box center [1356, 645] width 333 height 35
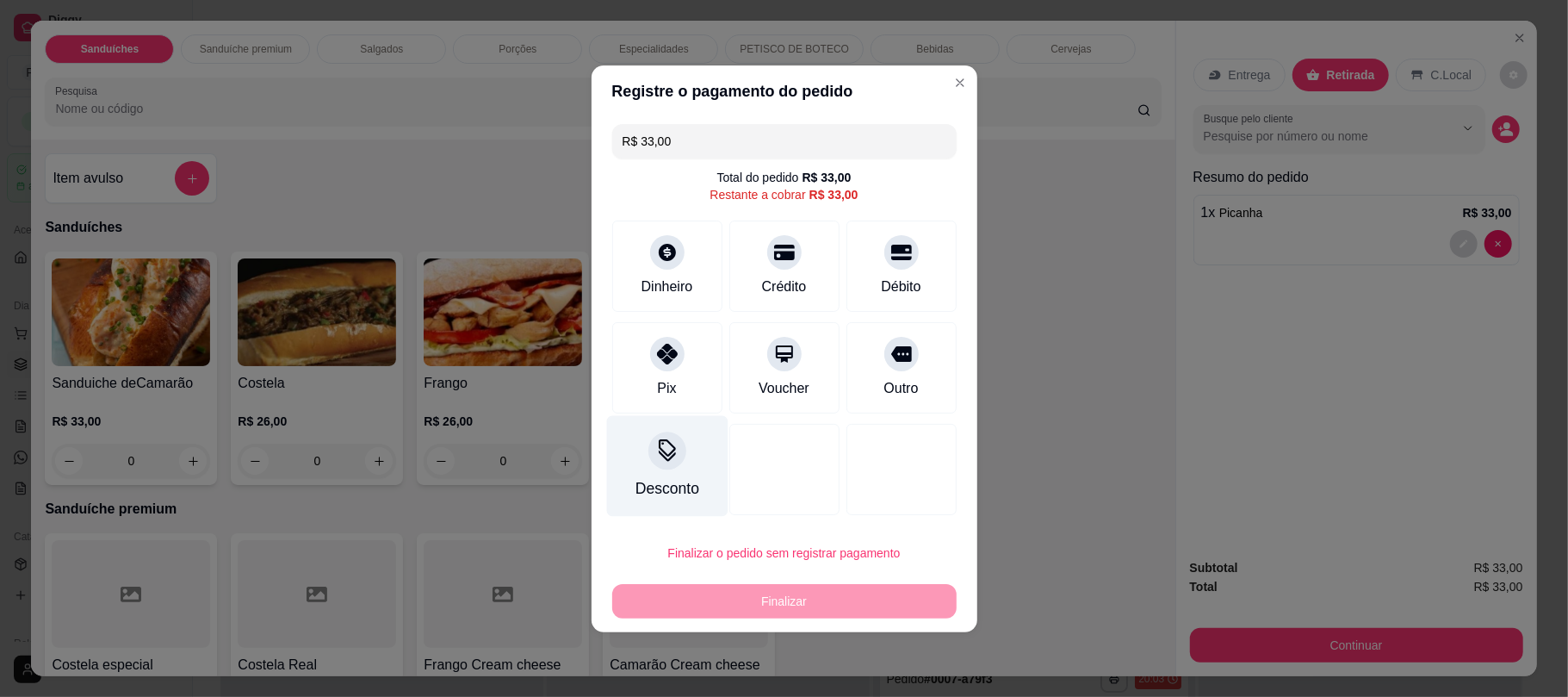
click at [677, 462] on div at bounding box center [668, 450] width 38 height 38
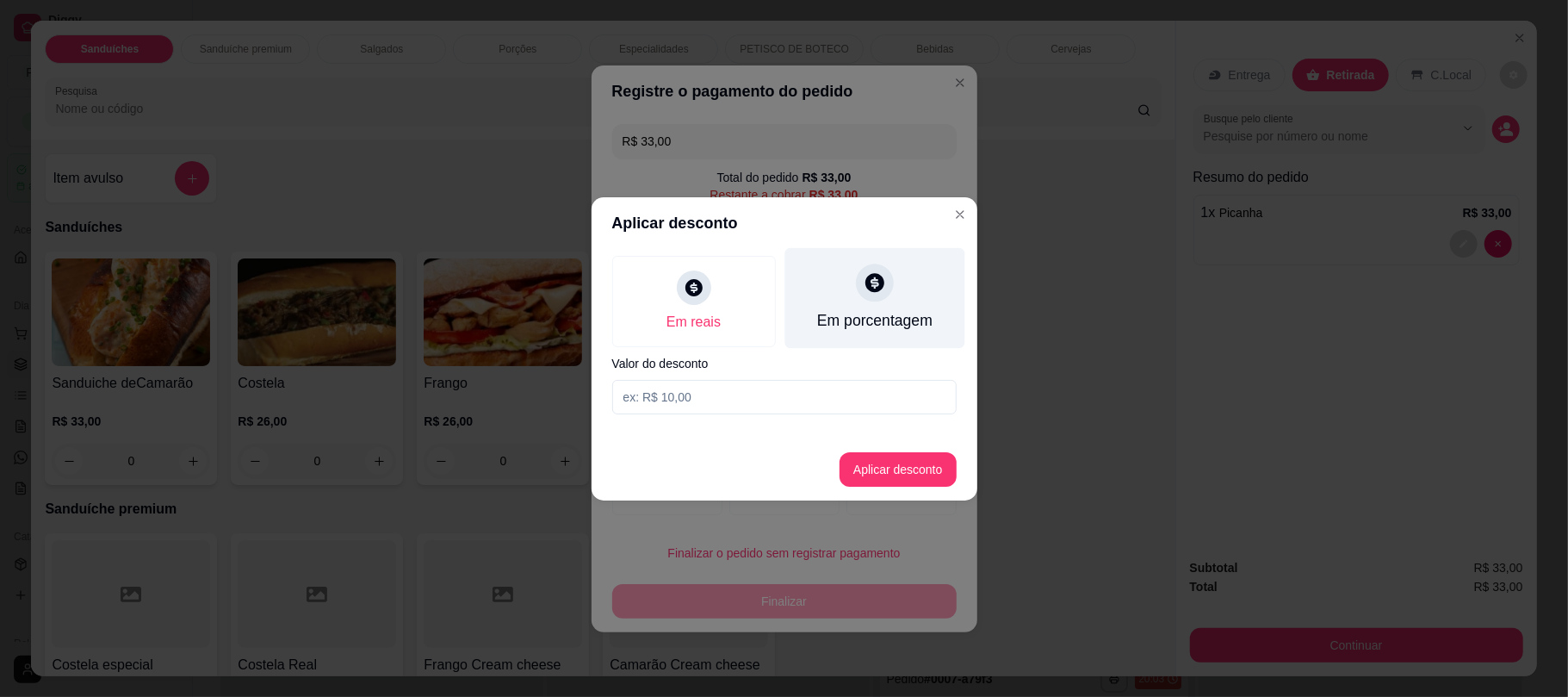
click at [840, 323] on div "Em porcentagem" at bounding box center [874, 321] width 116 height 22
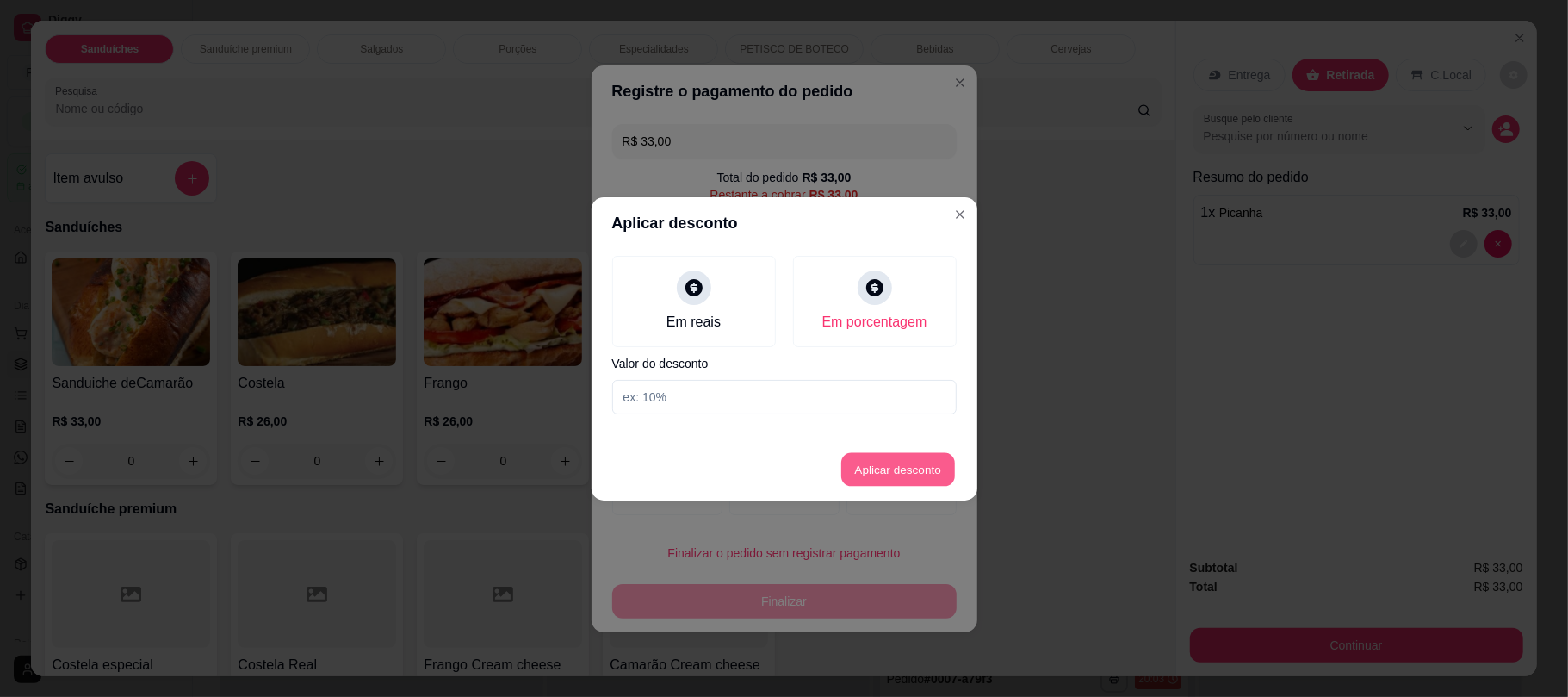
click at [933, 474] on button "Aplicar desconto" at bounding box center [897, 469] width 113 height 34
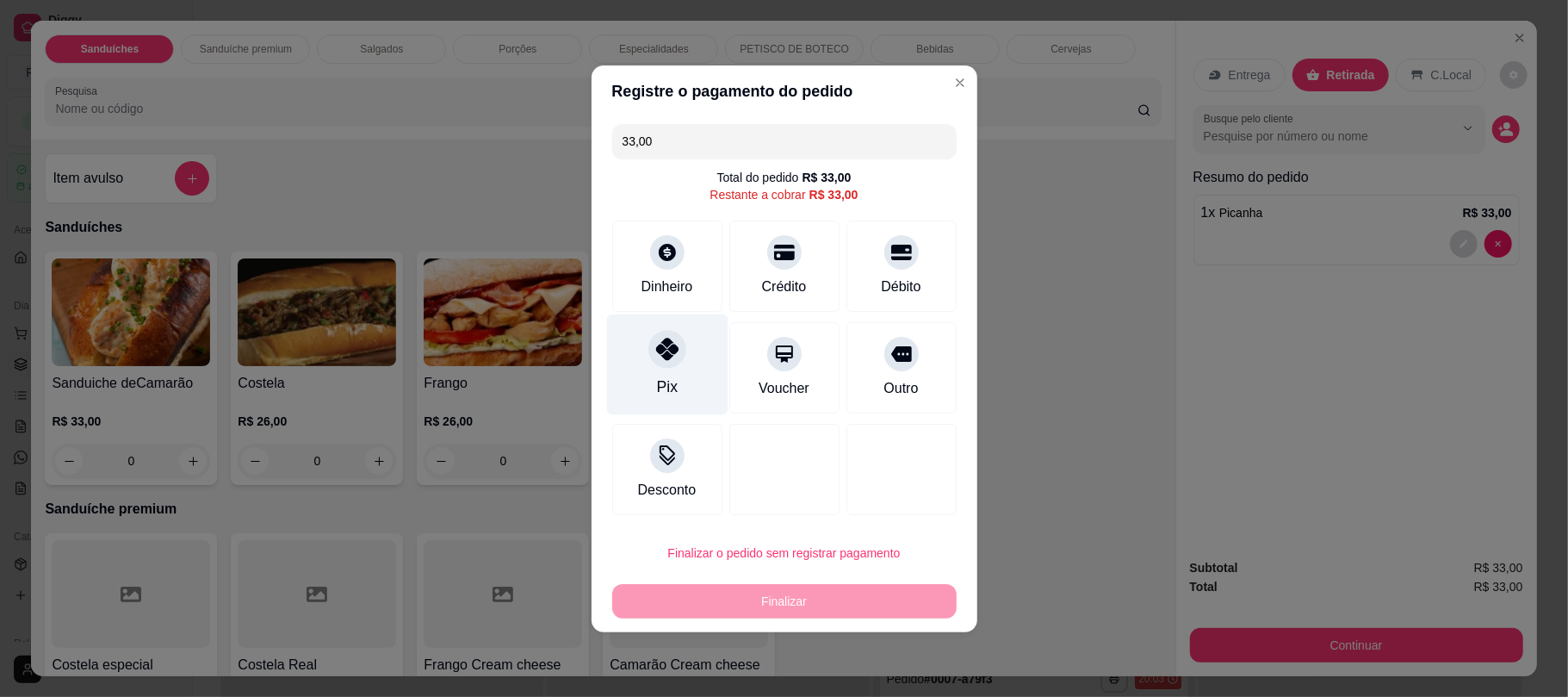
click at [670, 386] on div "Pix" at bounding box center [666, 386] width 21 height 22
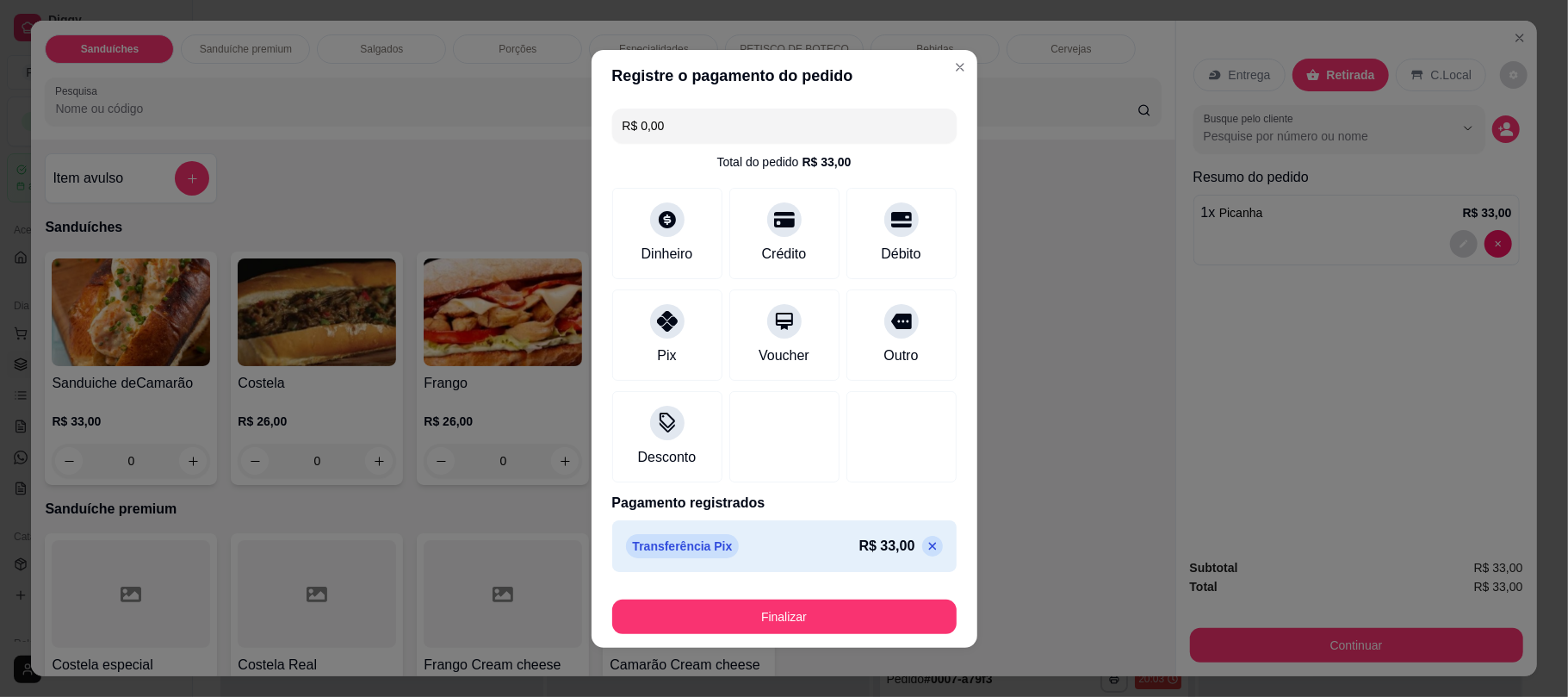
click at [925, 551] on icon at bounding box center [932, 546] width 14 height 14
type input "R$ 33,00"
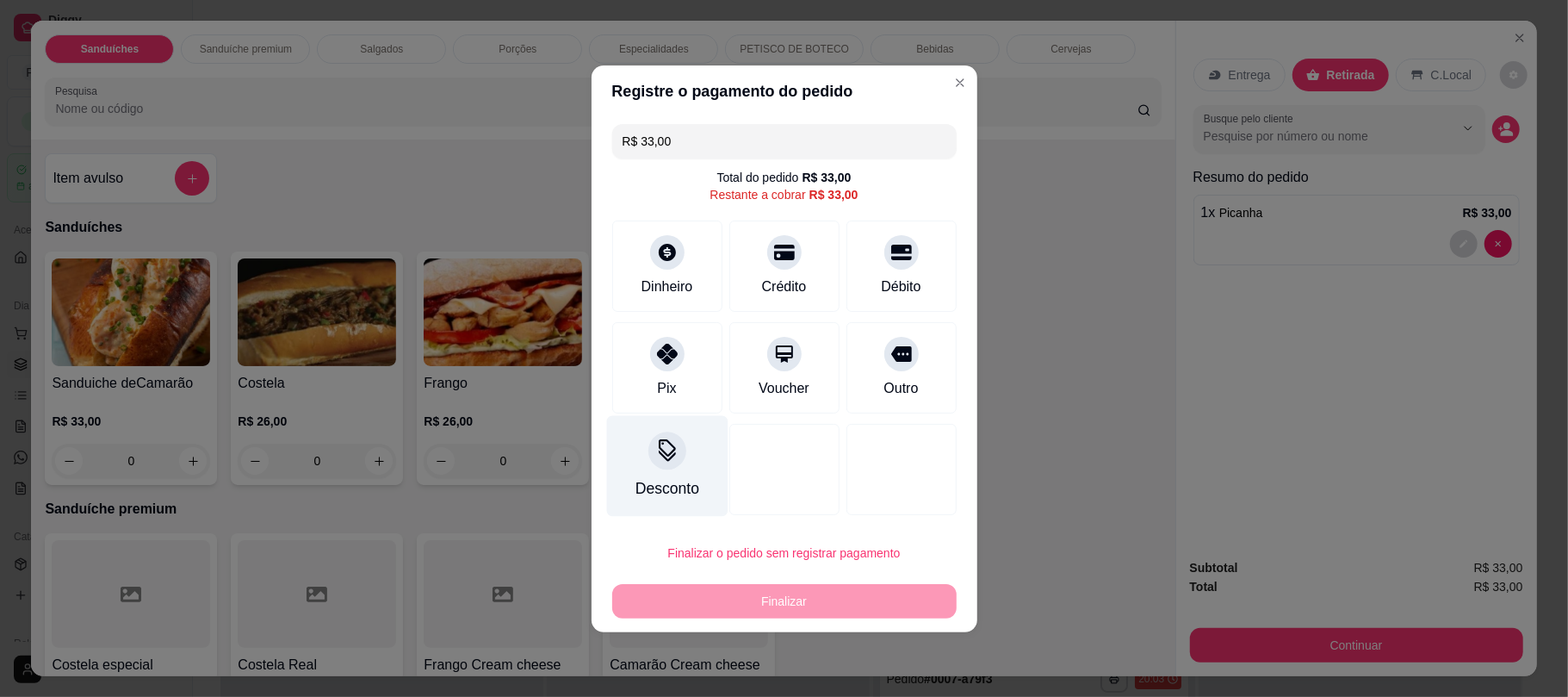
click at [645, 473] on div "Desconto" at bounding box center [667, 465] width 122 height 101
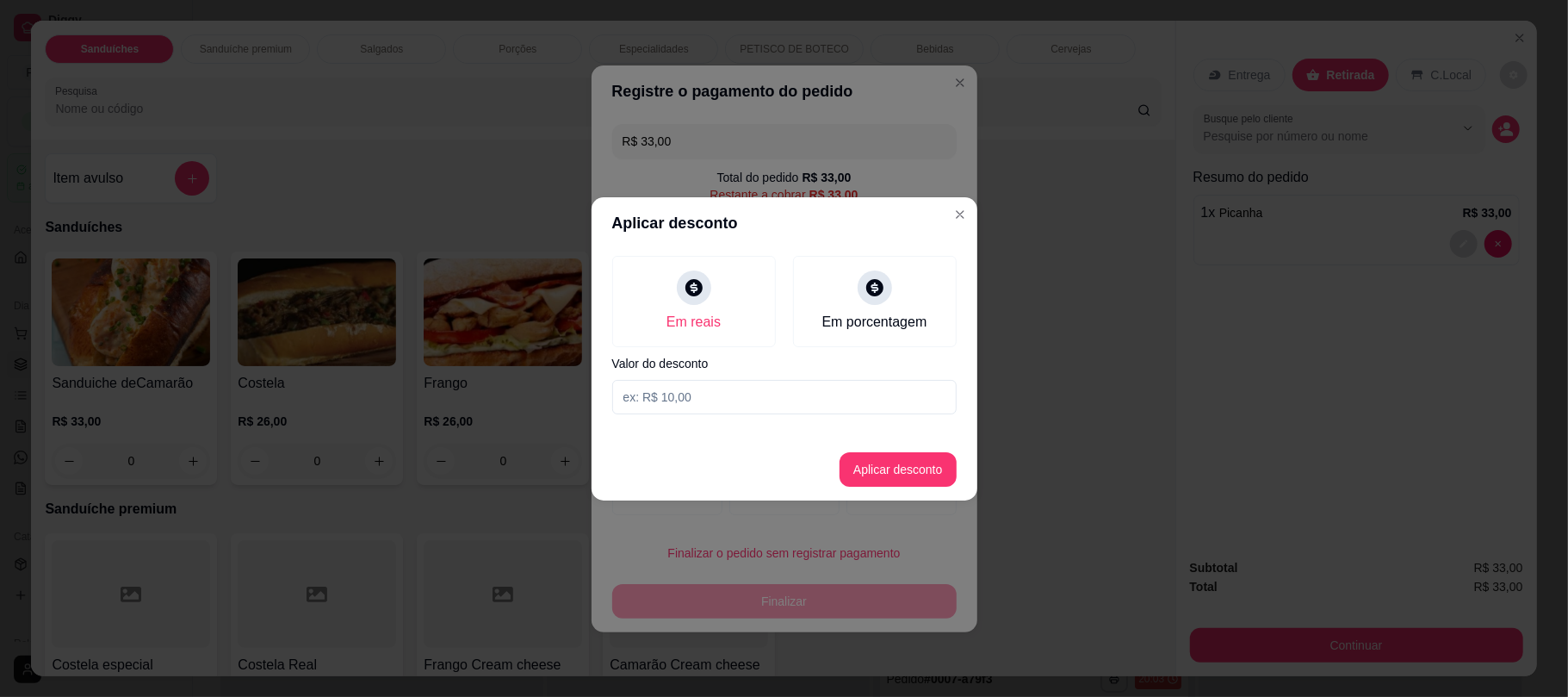
click at [707, 394] on input at bounding box center [784, 396] width 344 height 35
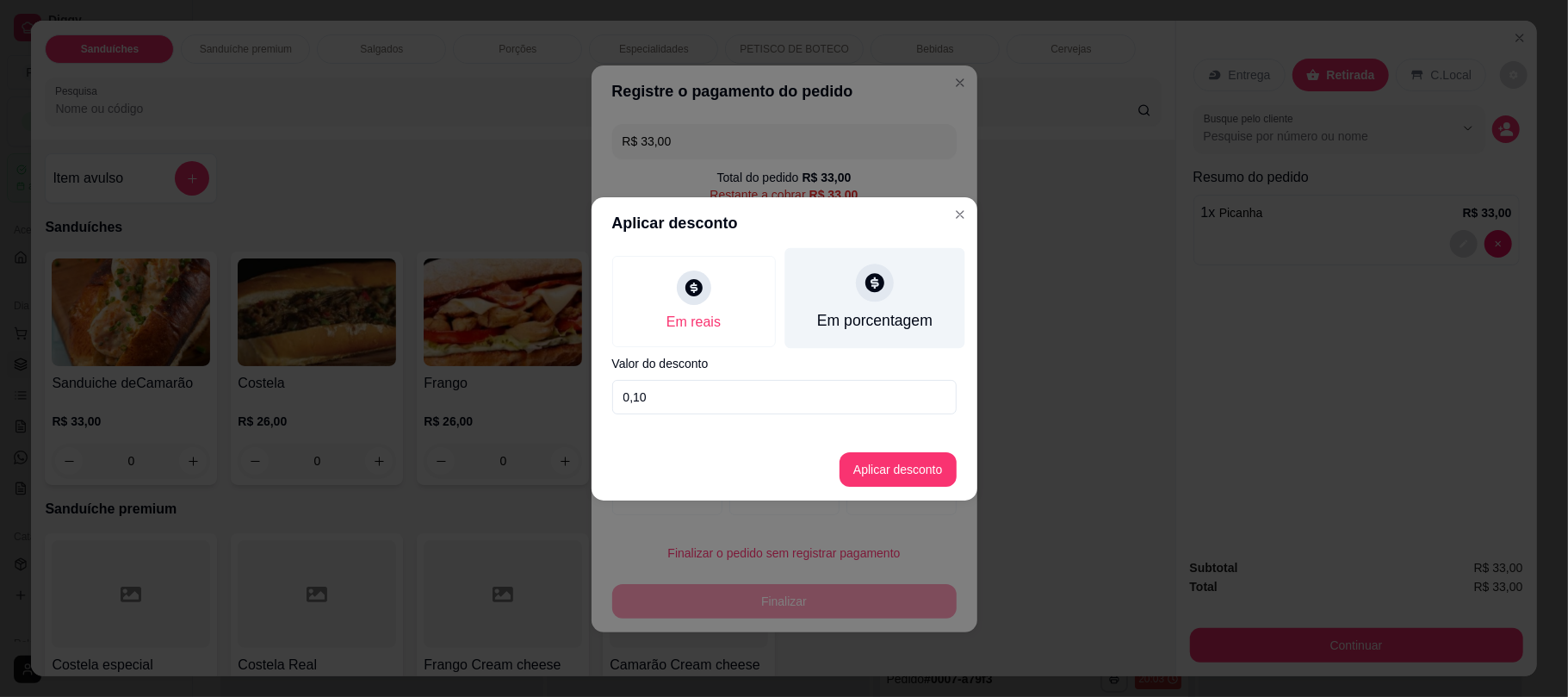
type input "0,10"
click at [862, 301] on div "Em porcentagem" at bounding box center [874, 298] width 180 height 101
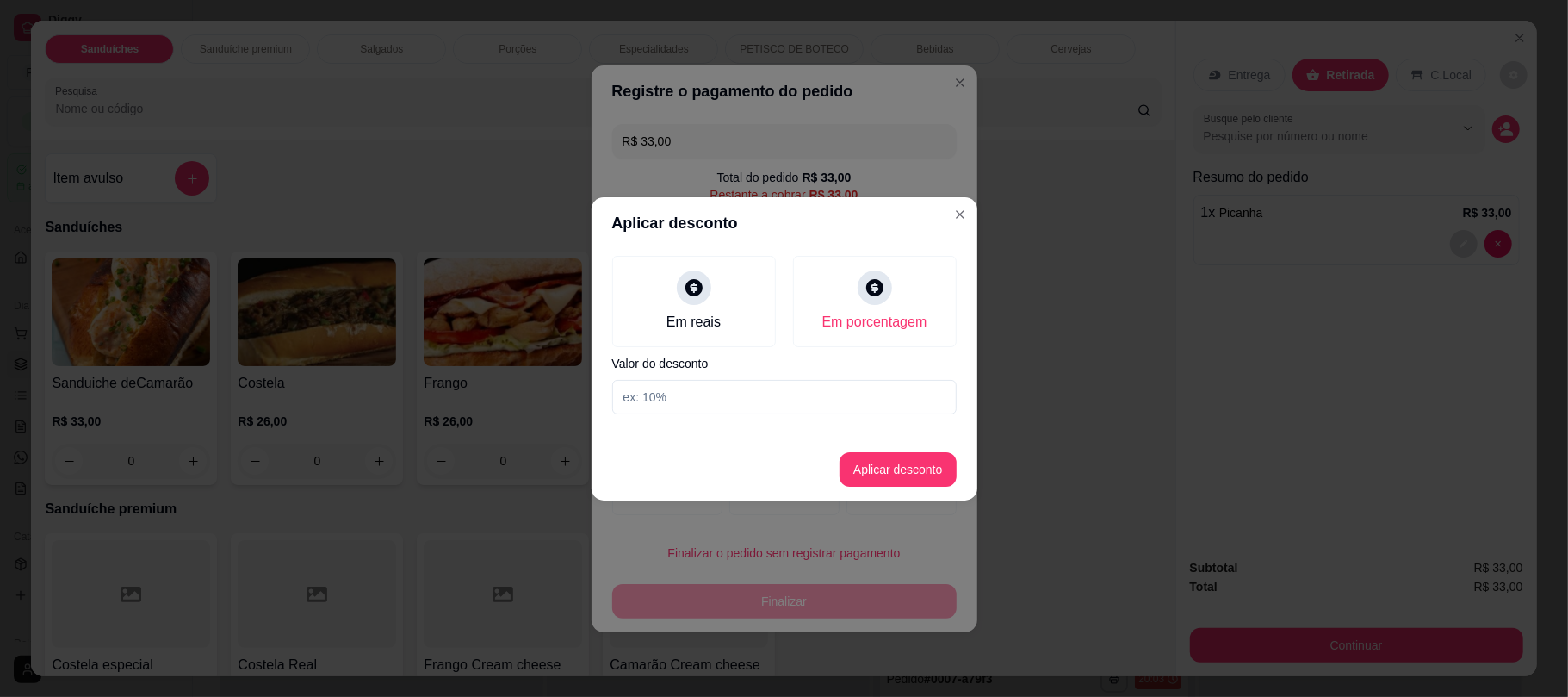
click at [753, 397] on input at bounding box center [784, 396] width 344 height 35
type input "10"
click at [869, 465] on button "Aplicar desconto" at bounding box center [897, 469] width 117 height 35
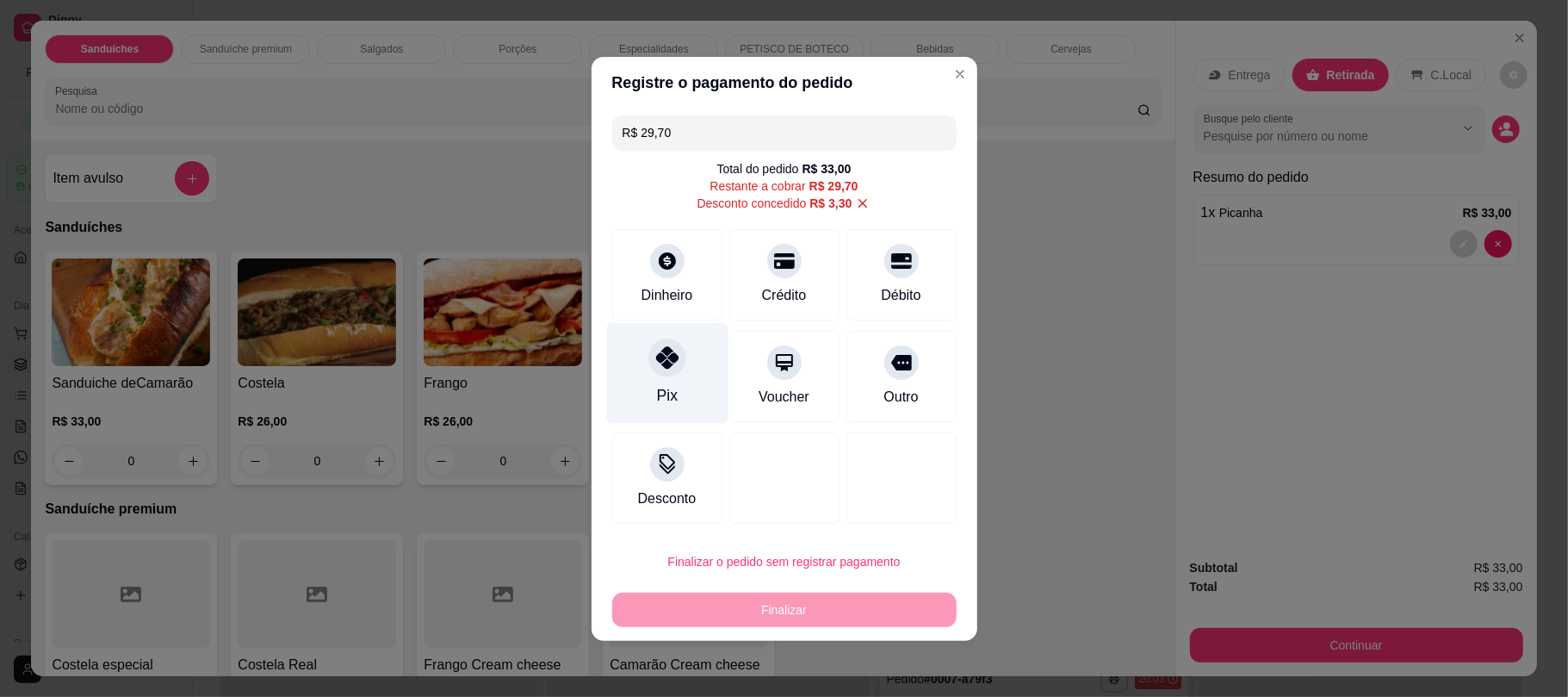
click at [680, 348] on div at bounding box center [668, 357] width 38 height 38
type input "R$ 0,00"
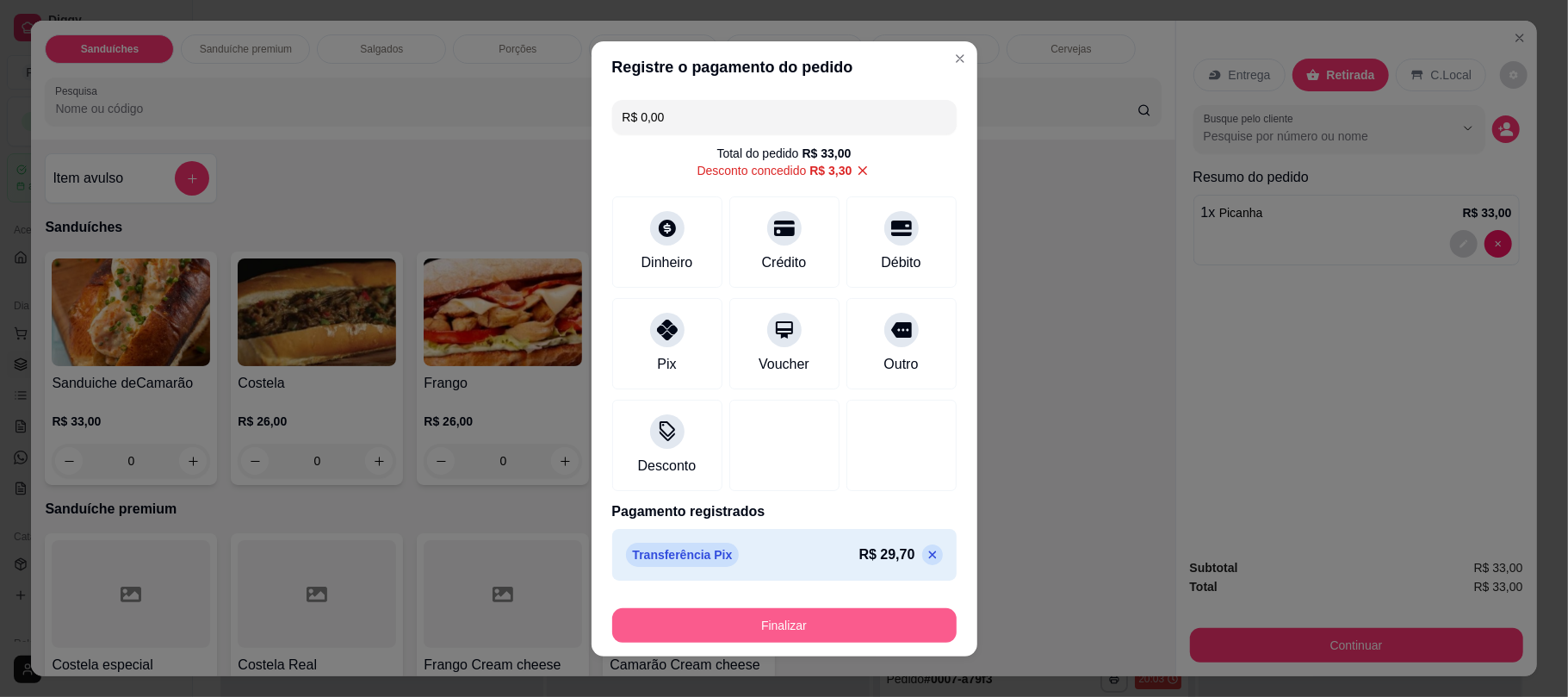
click at [813, 621] on button "Finalizar" at bounding box center [784, 625] width 344 height 35
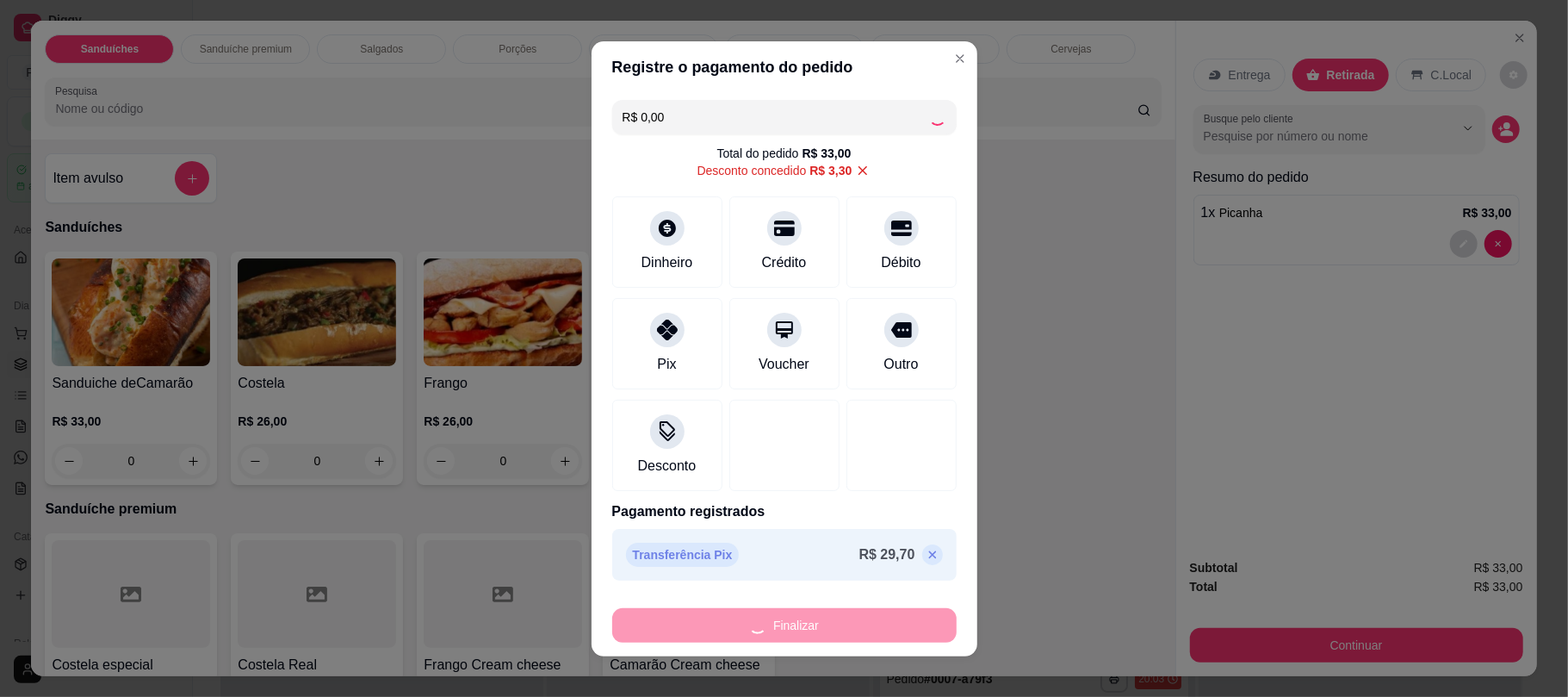
type input "0"
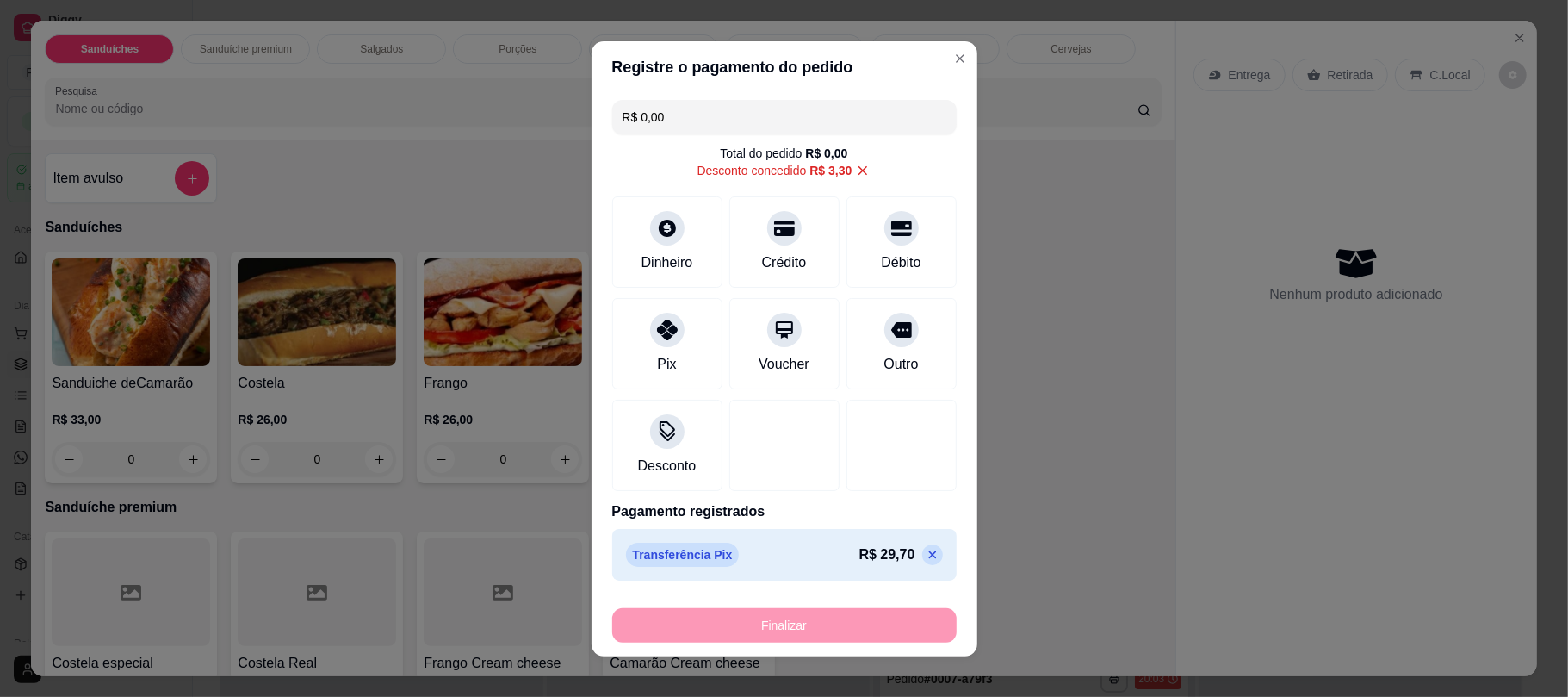
type input "-R$ 33,00"
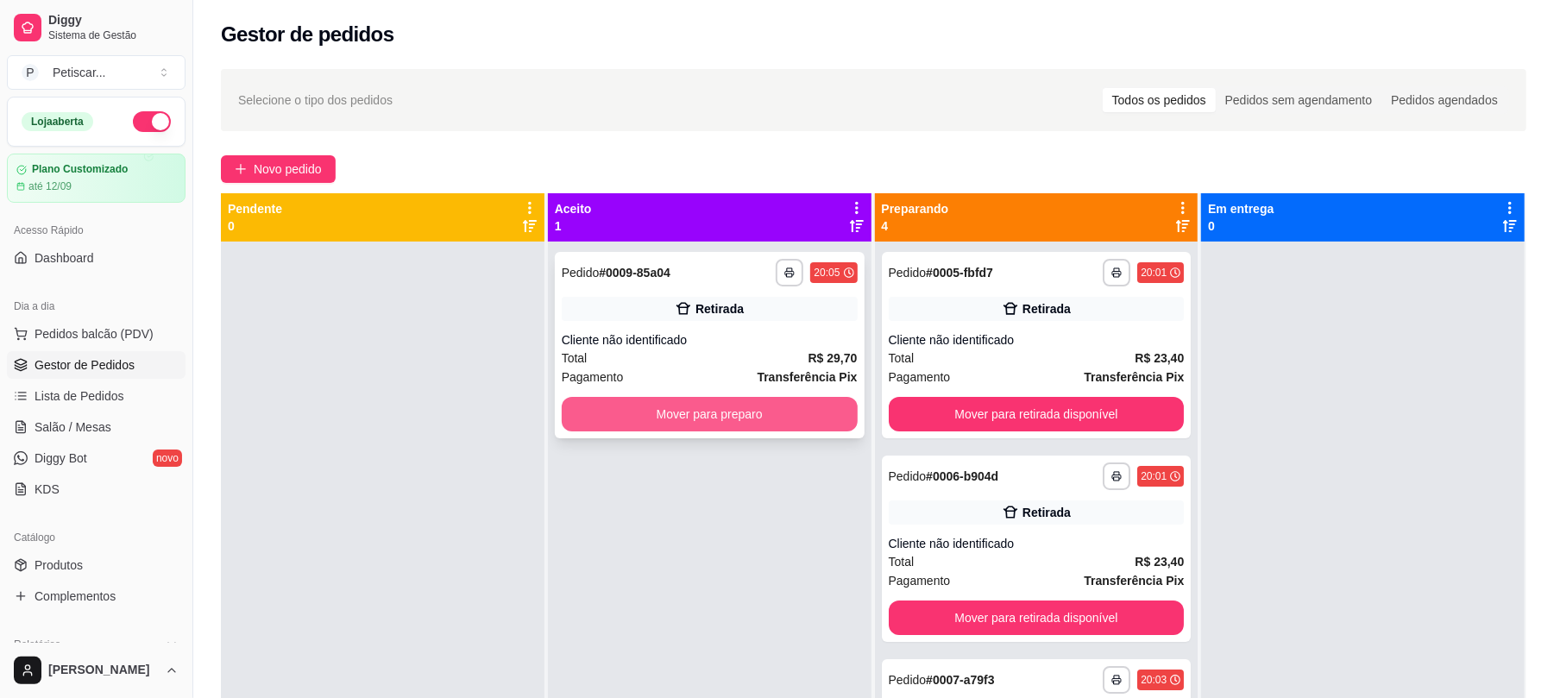
click at [736, 411] on button "Mover para preparo" at bounding box center [710, 414] width 296 height 35
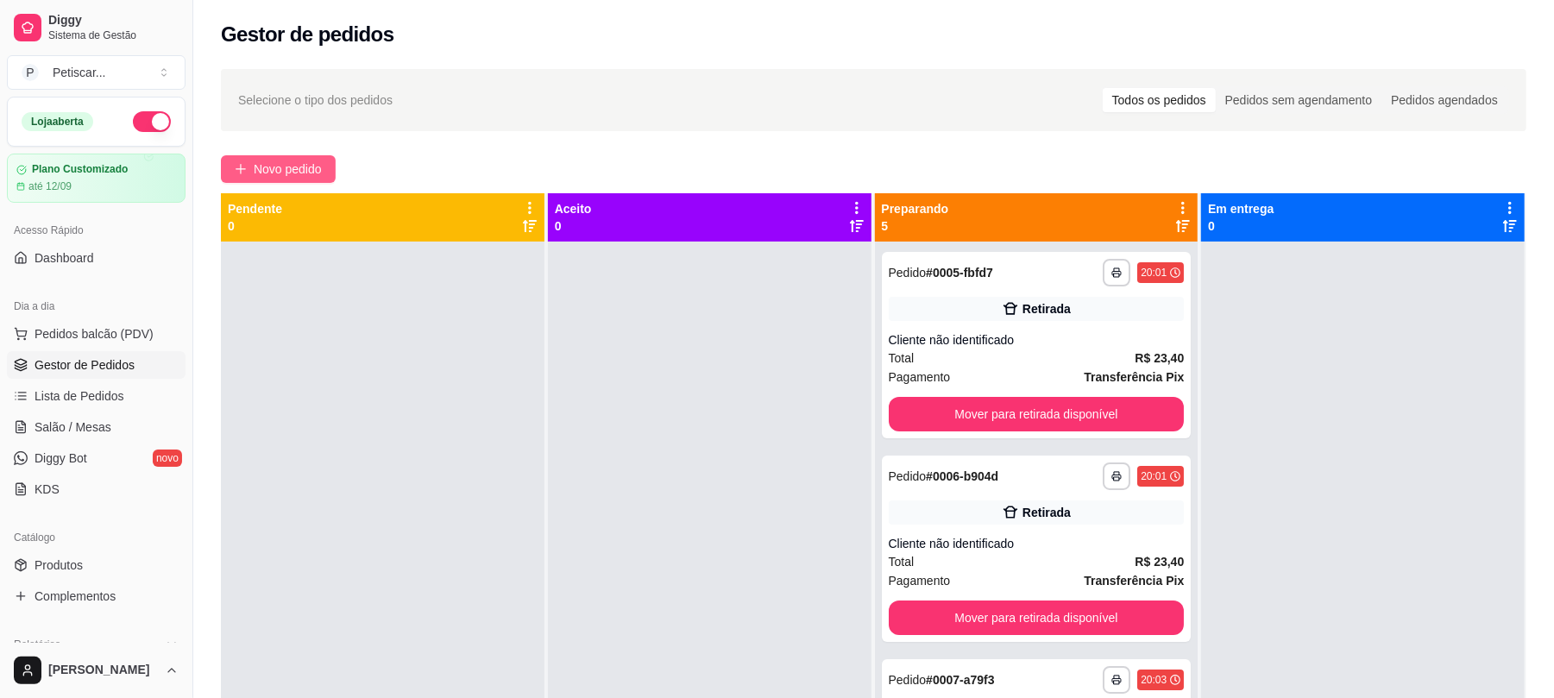
click at [301, 174] on span "Novo pedido" at bounding box center [288, 169] width 68 height 19
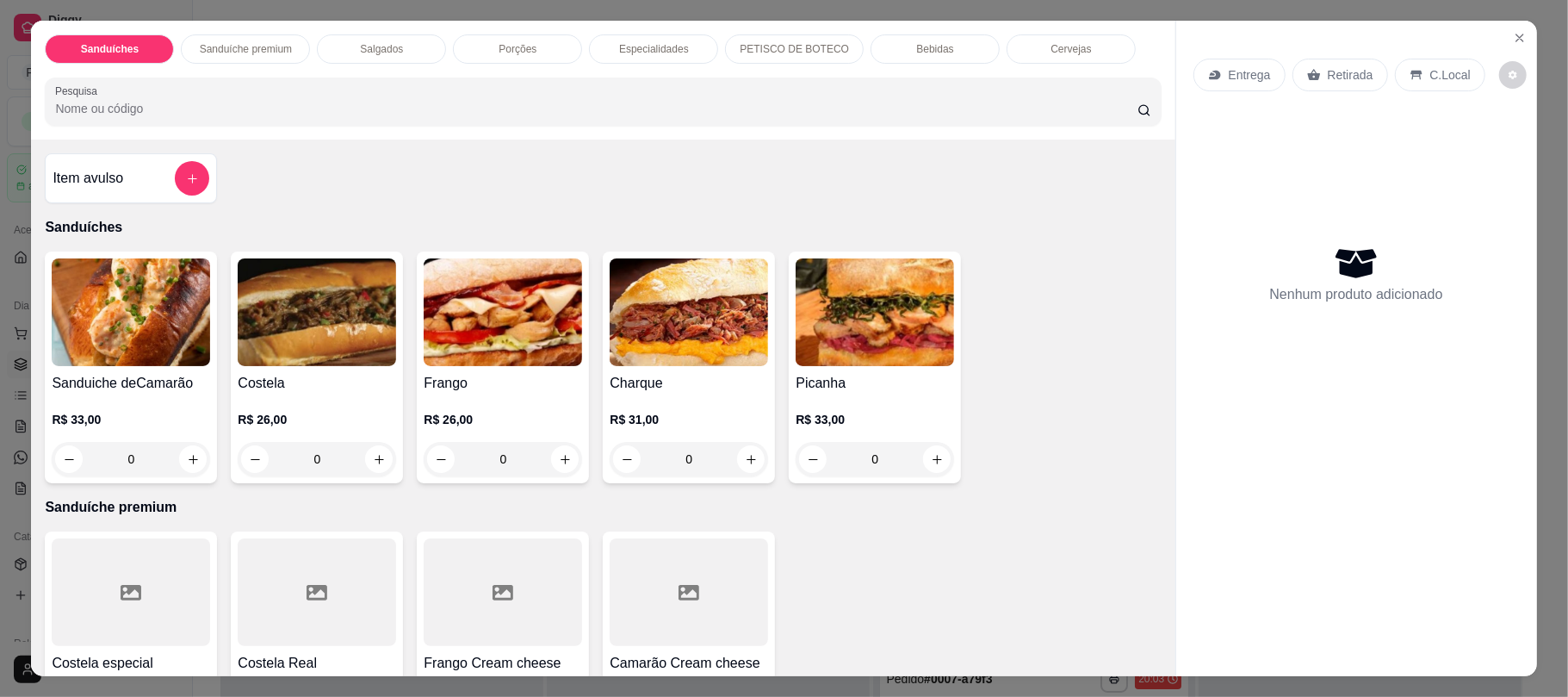
click at [370, 458] on div "0" at bounding box center [316, 459] width 159 height 35
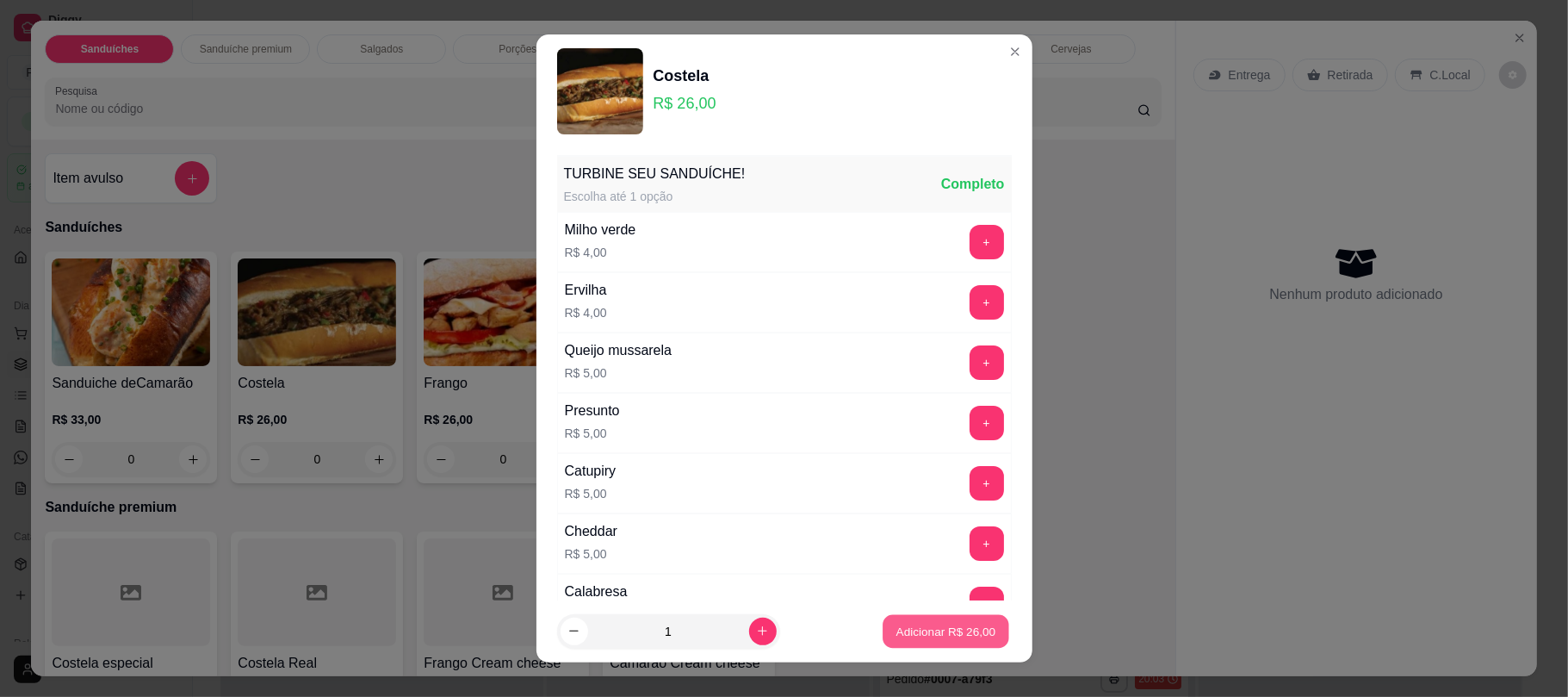
click at [907, 625] on p "Adicionar R$ 26,00" at bounding box center [946, 631] width 100 height 16
type input "1"
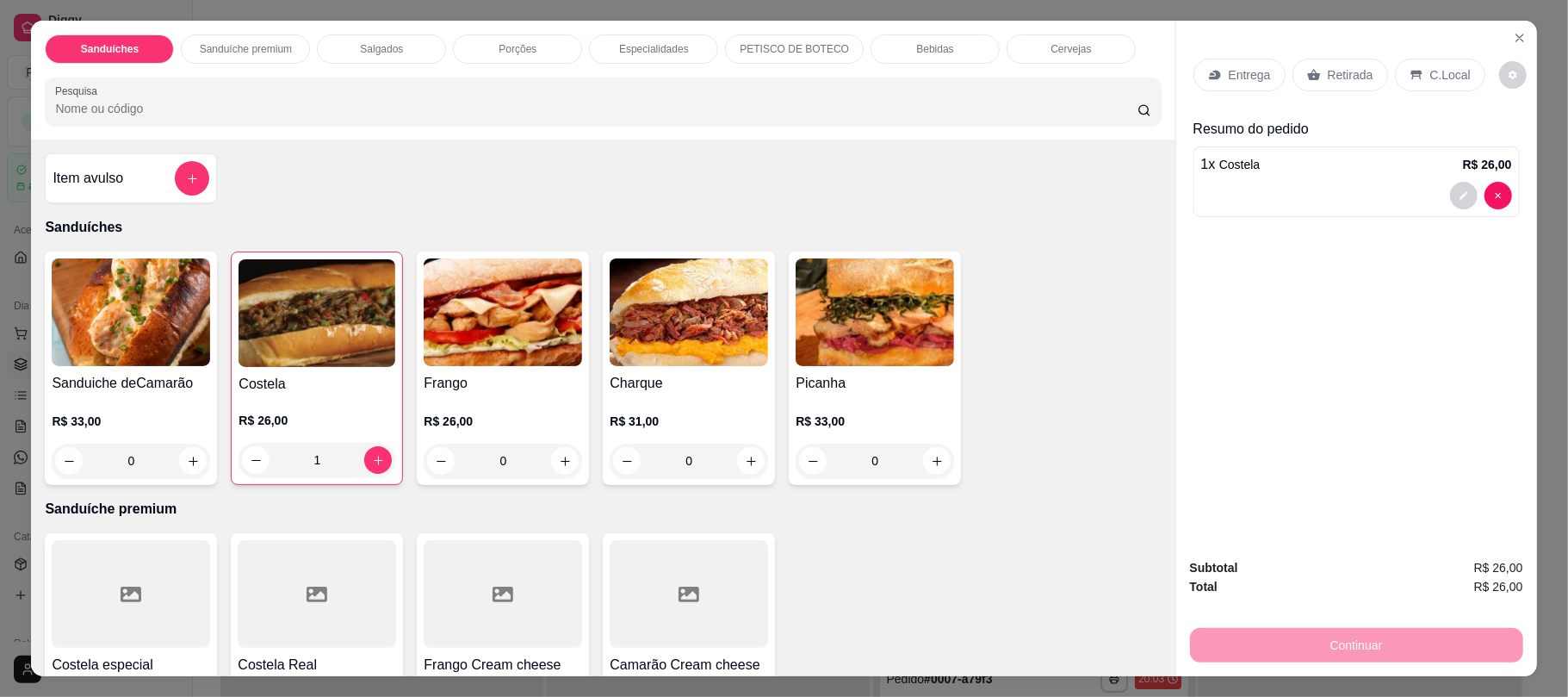
click at [1327, 77] on p "Retirada" at bounding box center [1350, 74] width 46 height 17
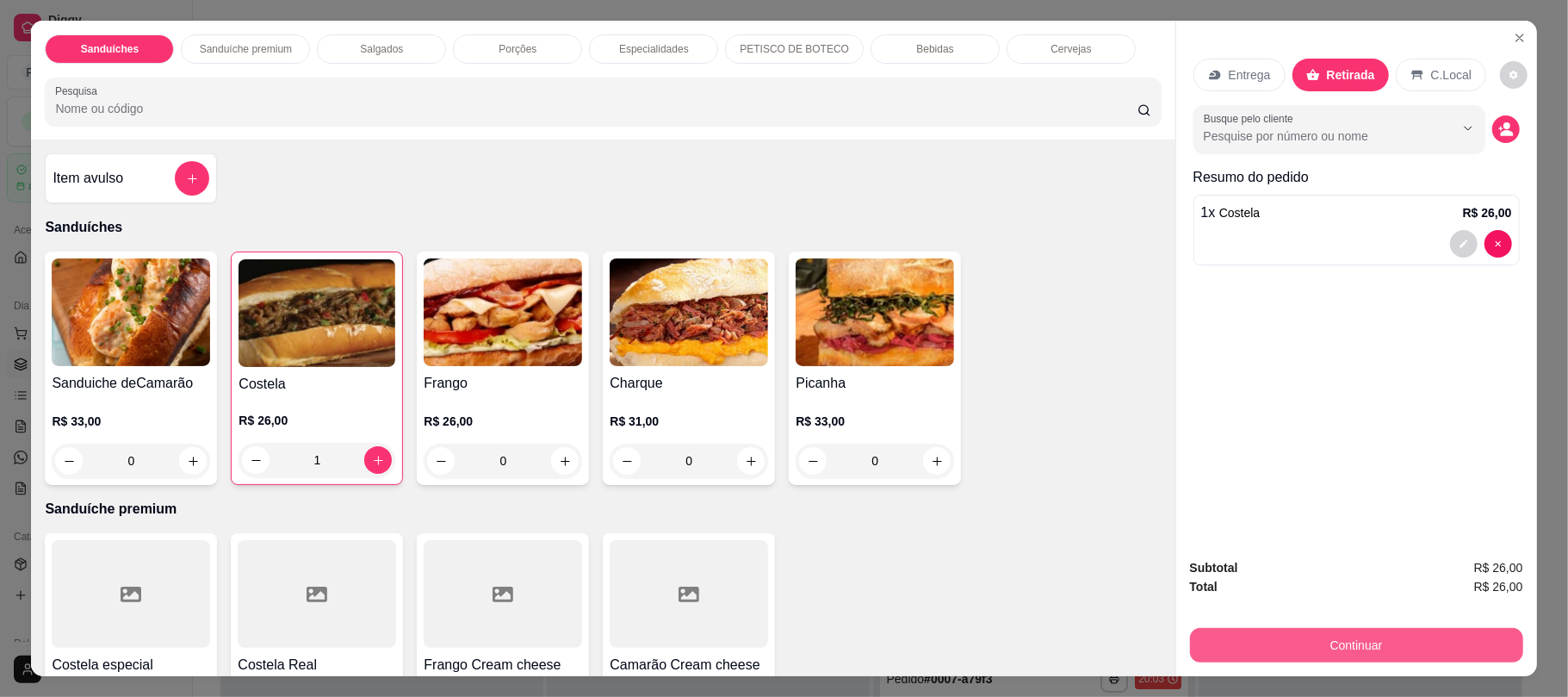
click at [1385, 648] on button "Continuar" at bounding box center [1356, 645] width 333 height 35
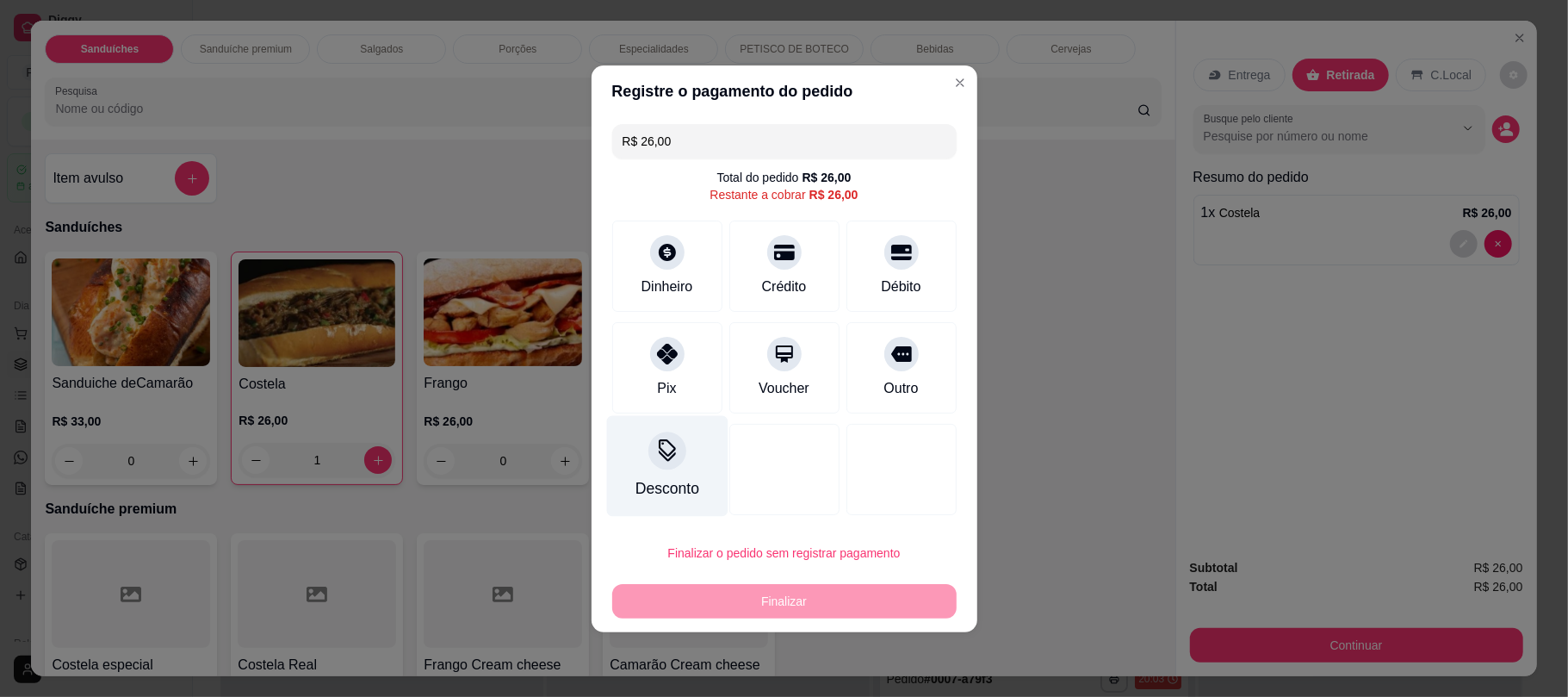
click at [666, 462] on div at bounding box center [668, 450] width 38 height 38
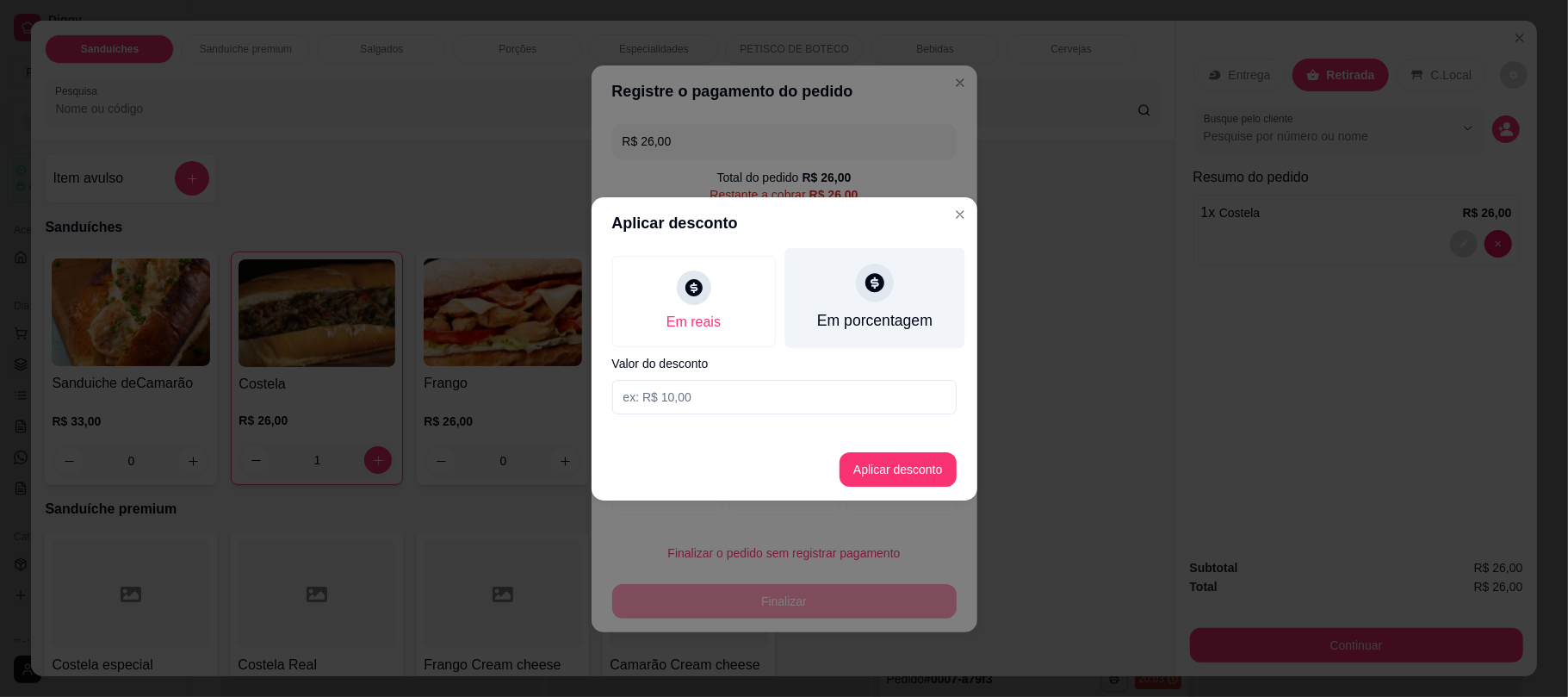
click at [868, 322] on div "Em porcentagem" at bounding box center [874, 321] width 116 height 22
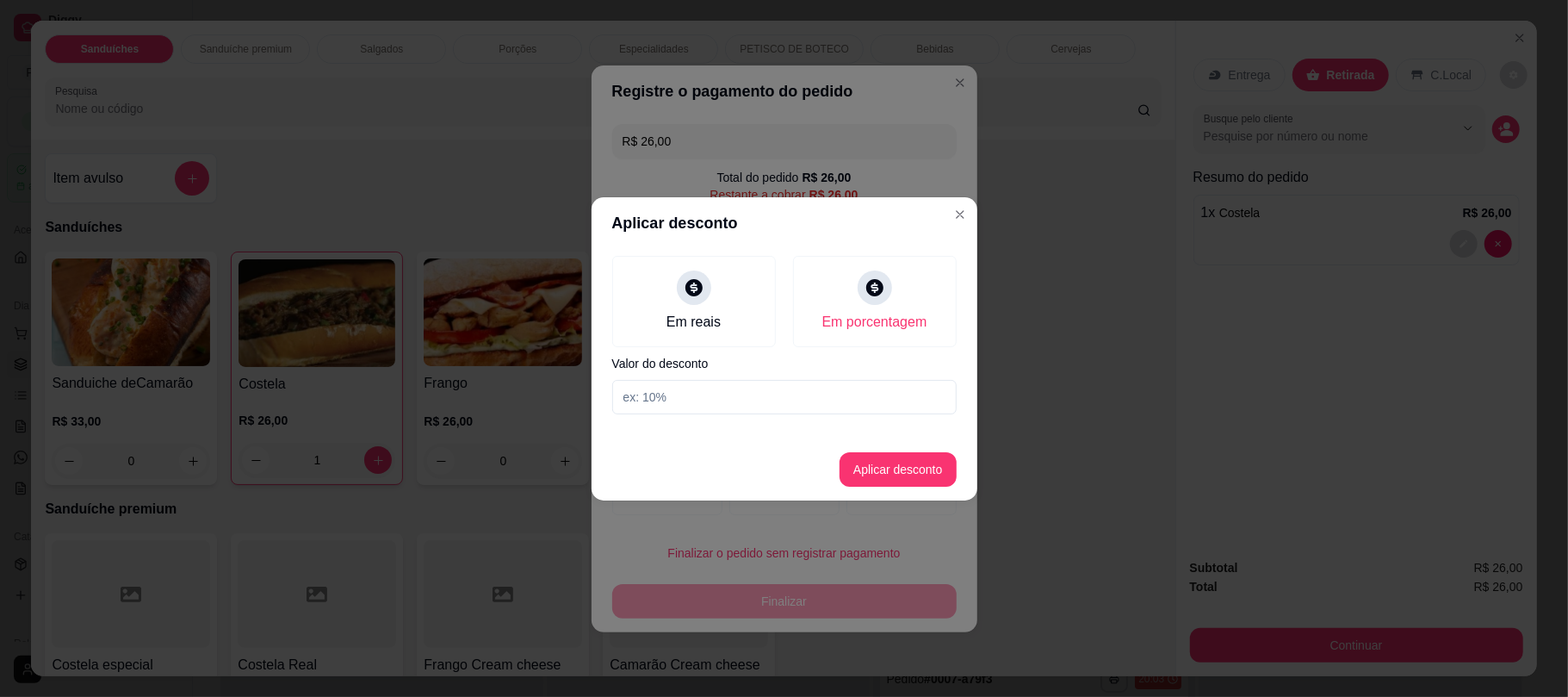
click at [786, 389] on input at bounding box center [784, 396] width 344 height 35
type input "10"
click at [886, 468] on button "Aplicar desconto" at bounding box center [897, 469] width 117 height 35
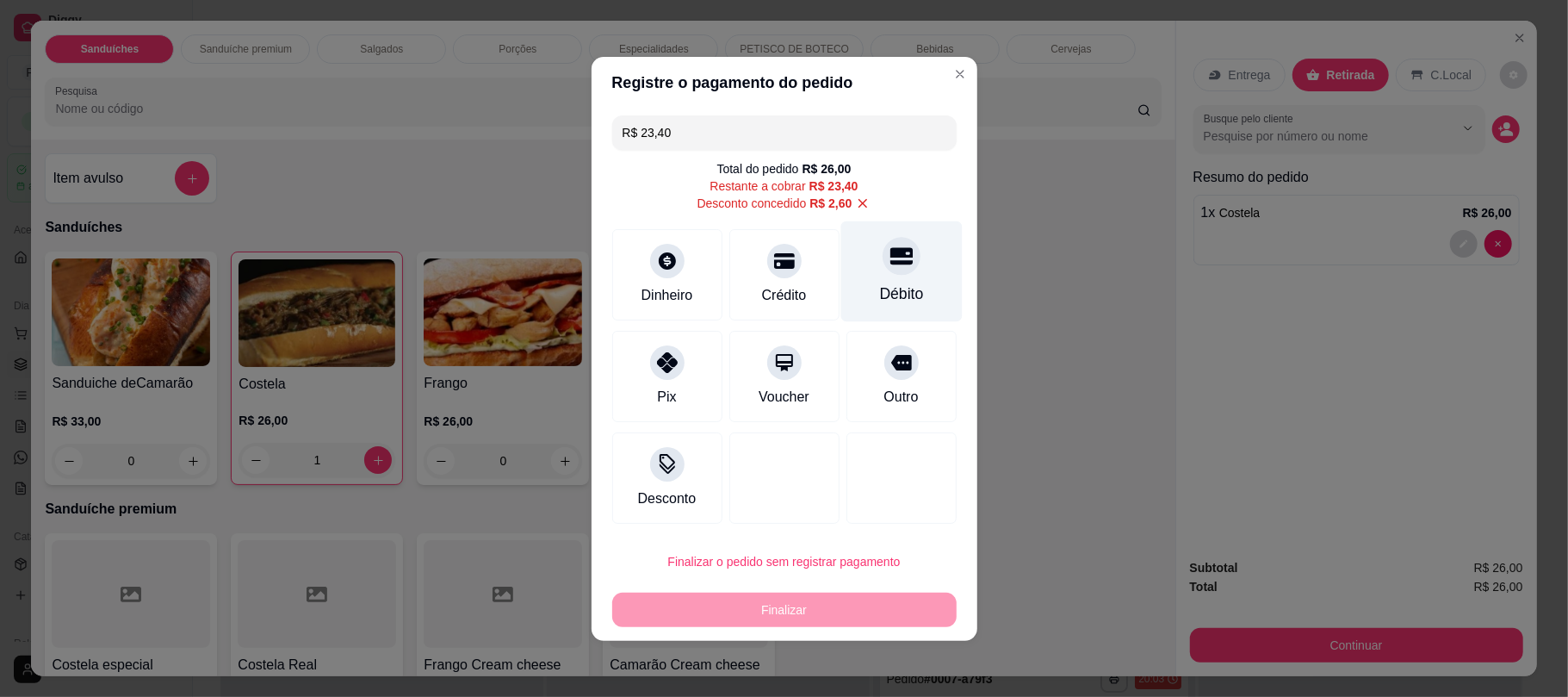
click at [847, 294] on div "Débito" at bounding box center [901, 271] width 122 height 101
type input "R$ 0,00"
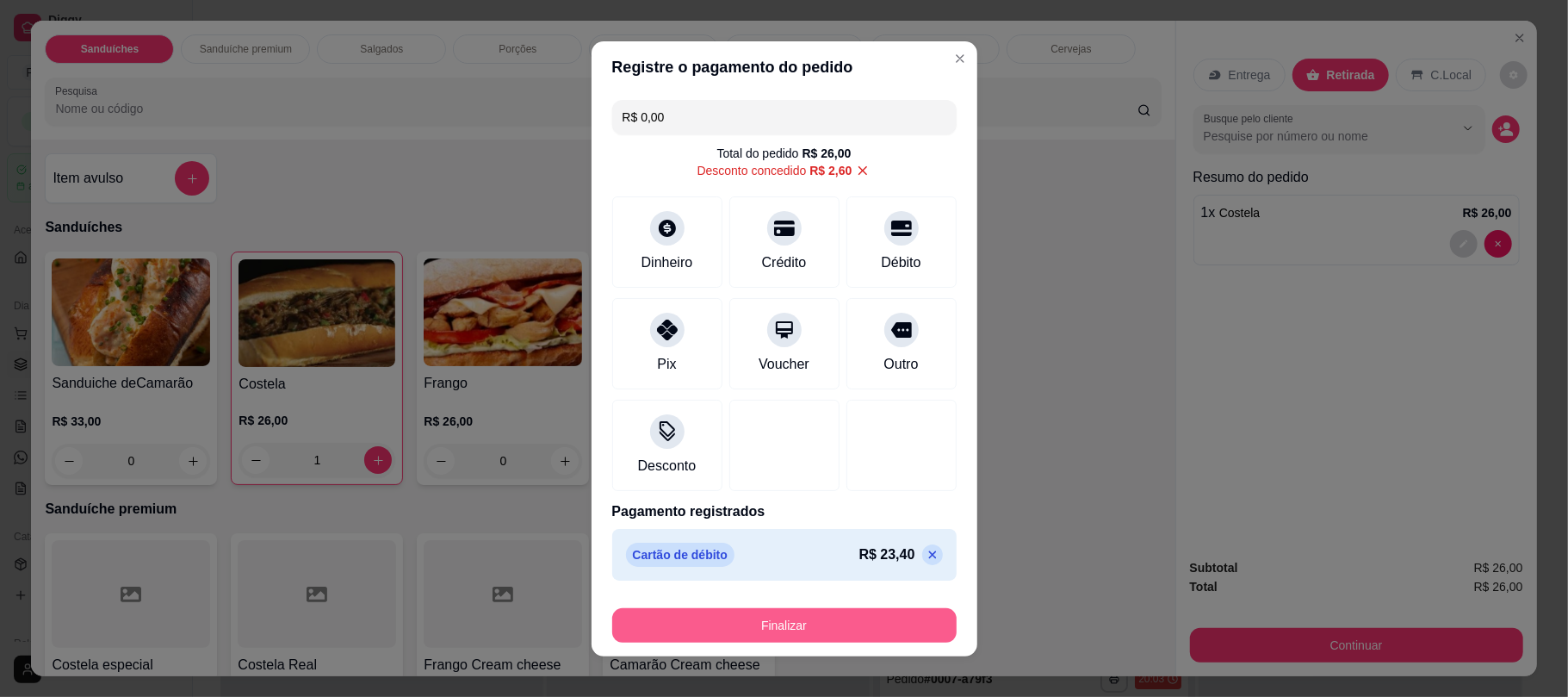
click at [780, 618] on button "Finalizar" at bounding box center [784, 625] width 344 height 35
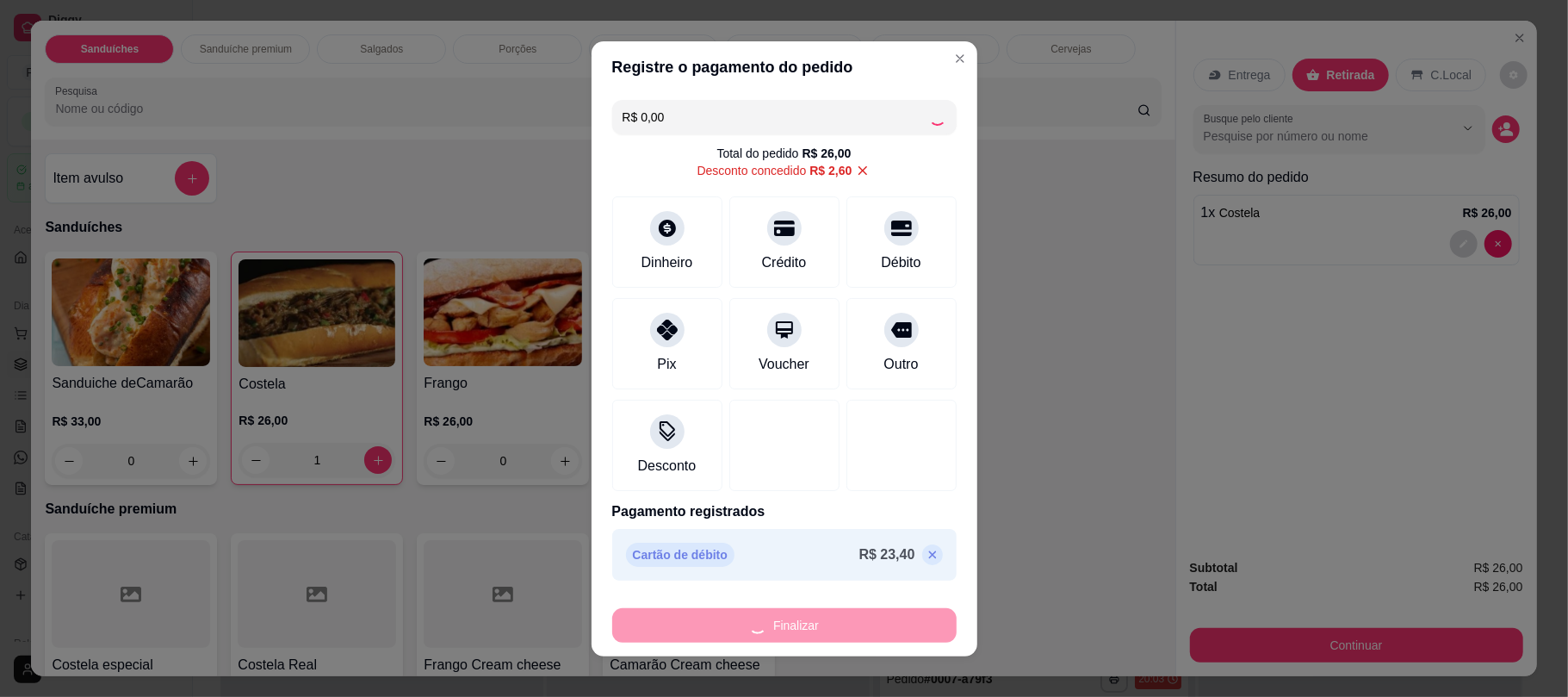
type input "0"
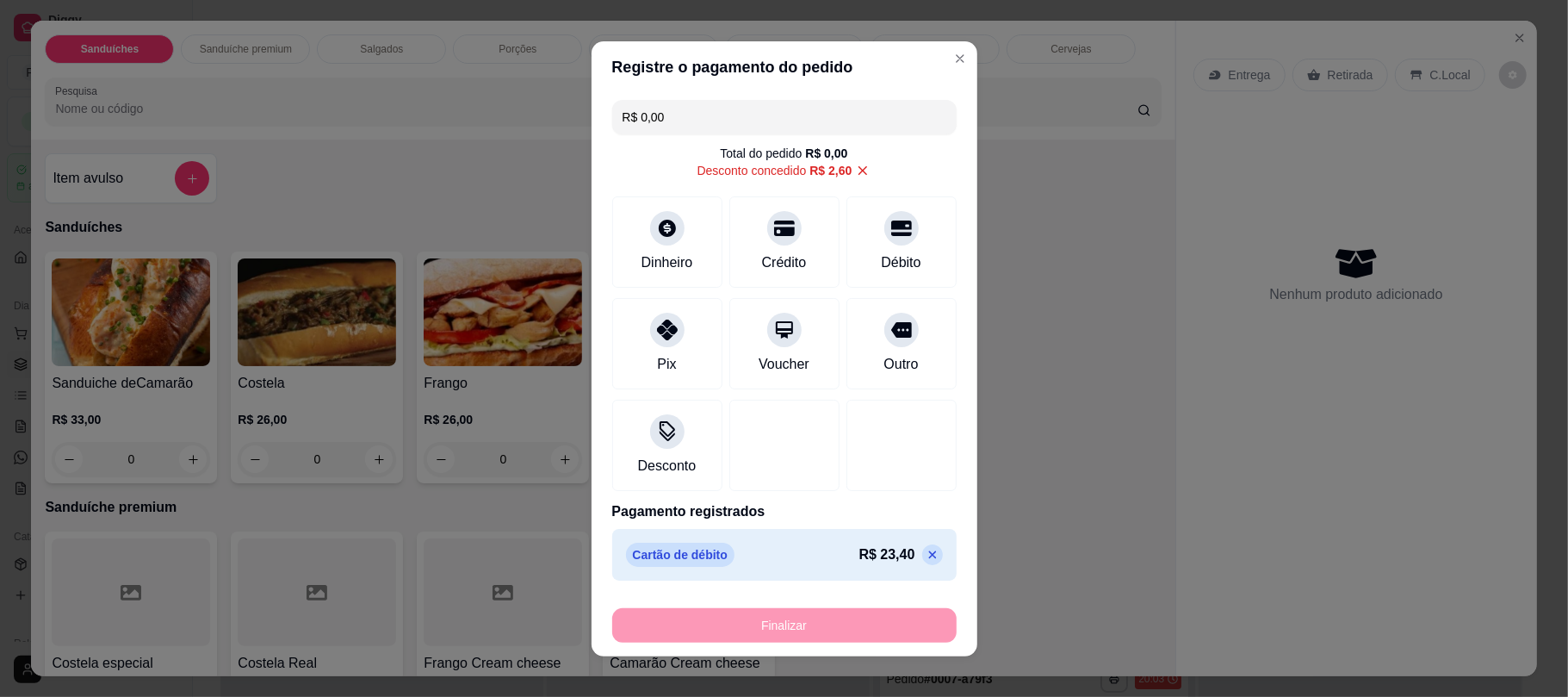
type input "-R$ 26,00"
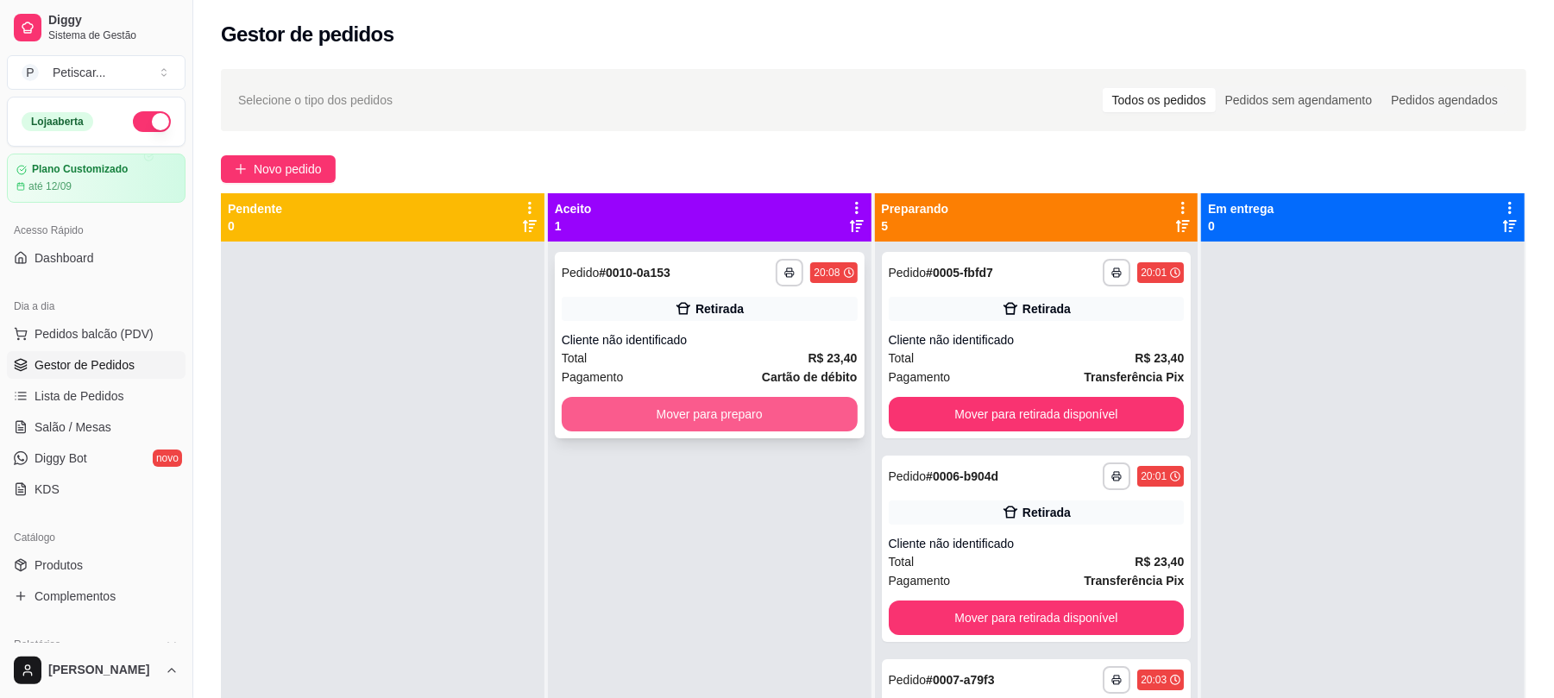
click at [722, 406] on button "Mover para preparo" at bounding box center [710, 414] width 296 height 35
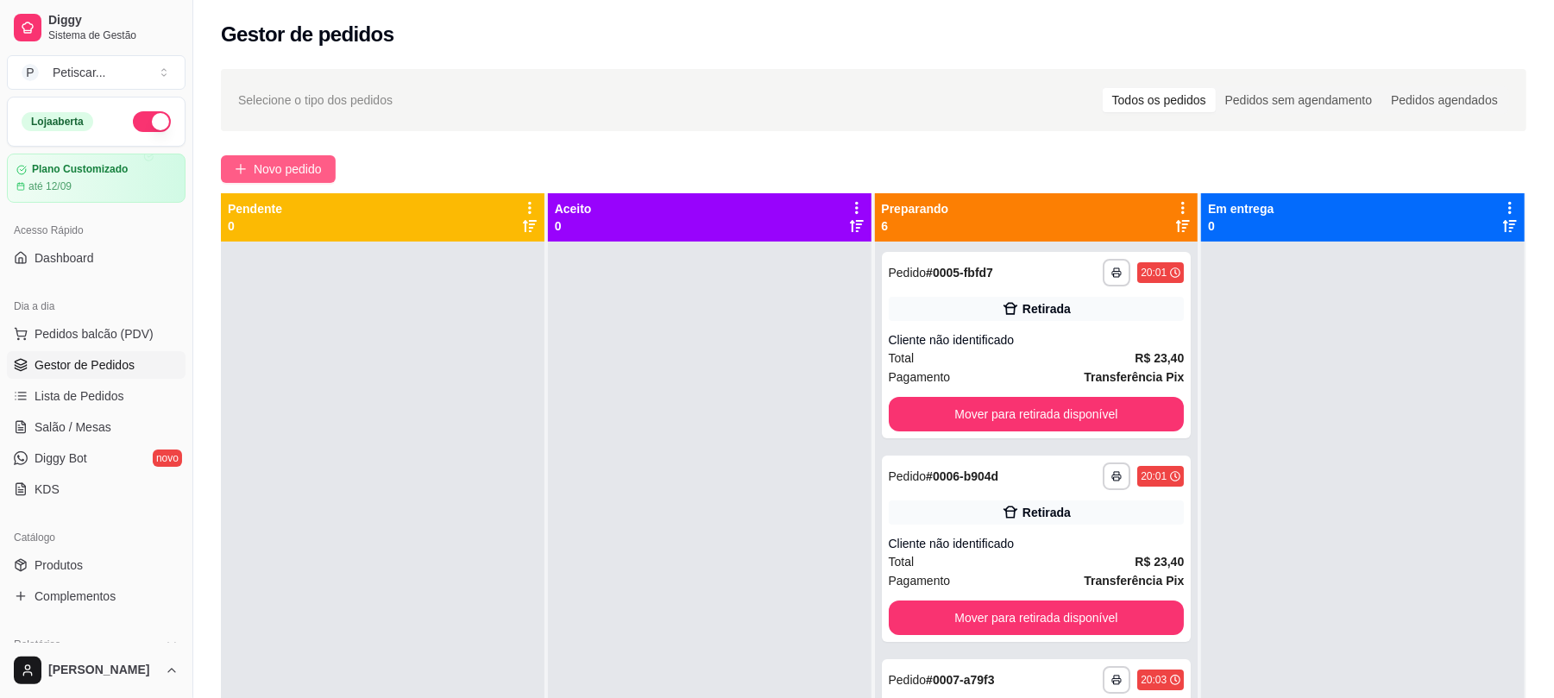
click at [254, 176] on span "Novo pedido" at bounding box center [288, 169] width 68 height 19
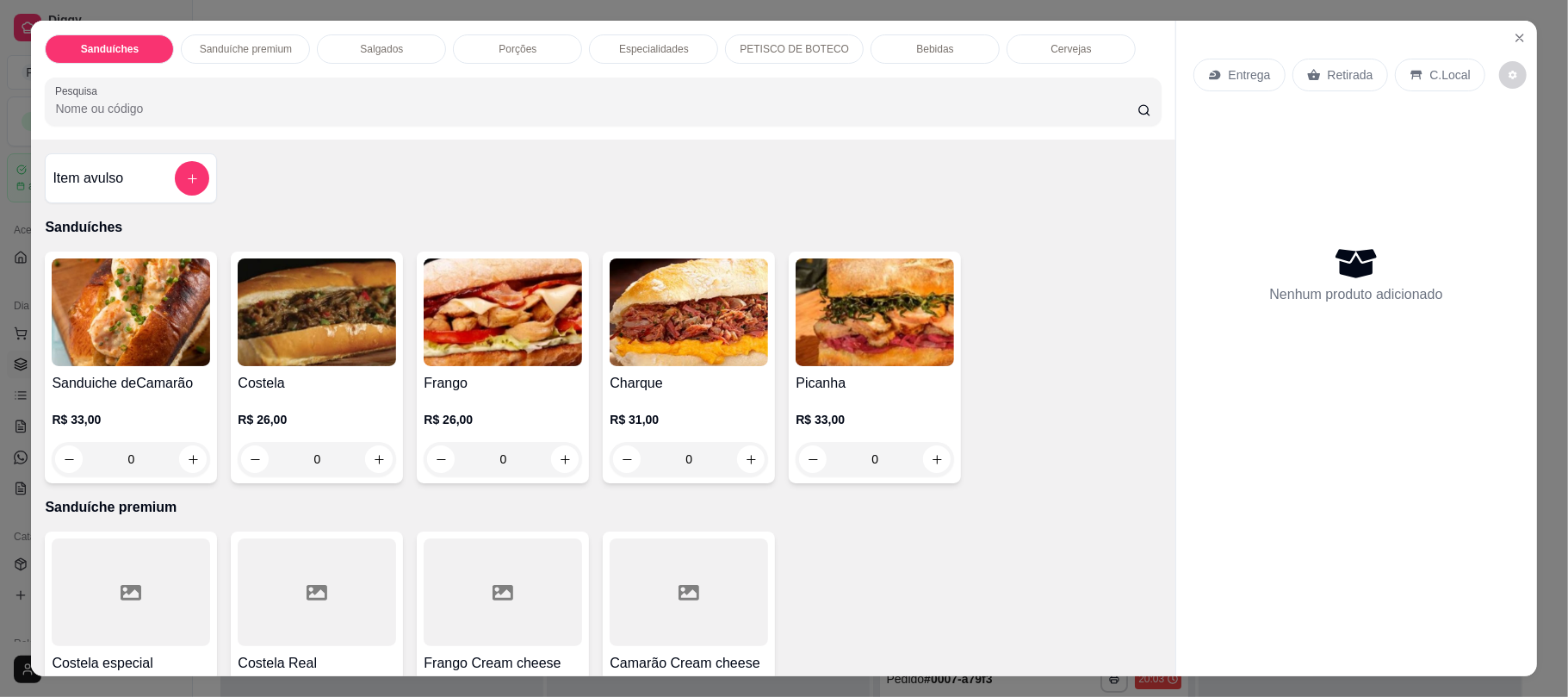
click at [370, 455] on div "0" at bounding box center [316, 459] width 159 height 35
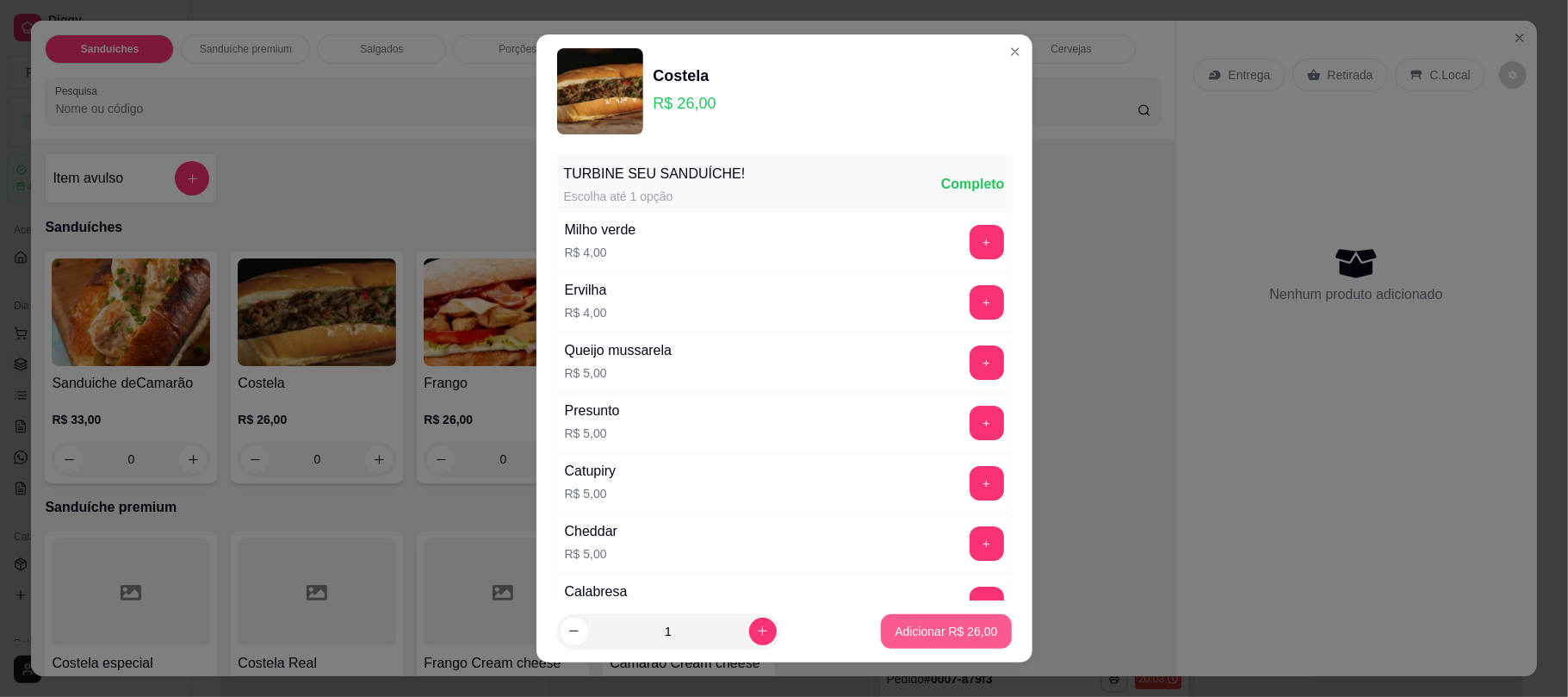
click at [894, 637] on p "Adicionar R$ 26,00" at bounding box center [945, 631] width 103 height 17
type input "1"
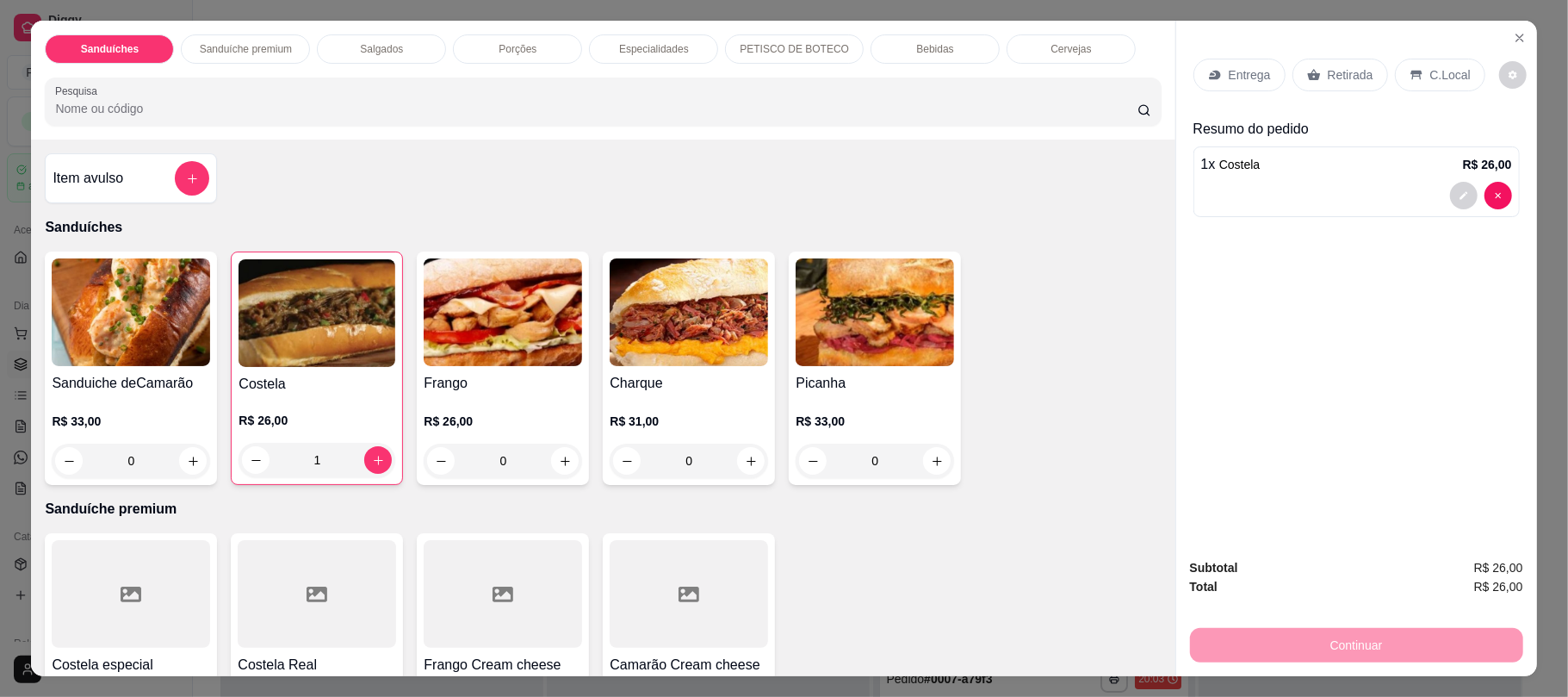
click at [1346, 81] on p "Retirada" at bounding box center [1350, 74] width 46 height 17
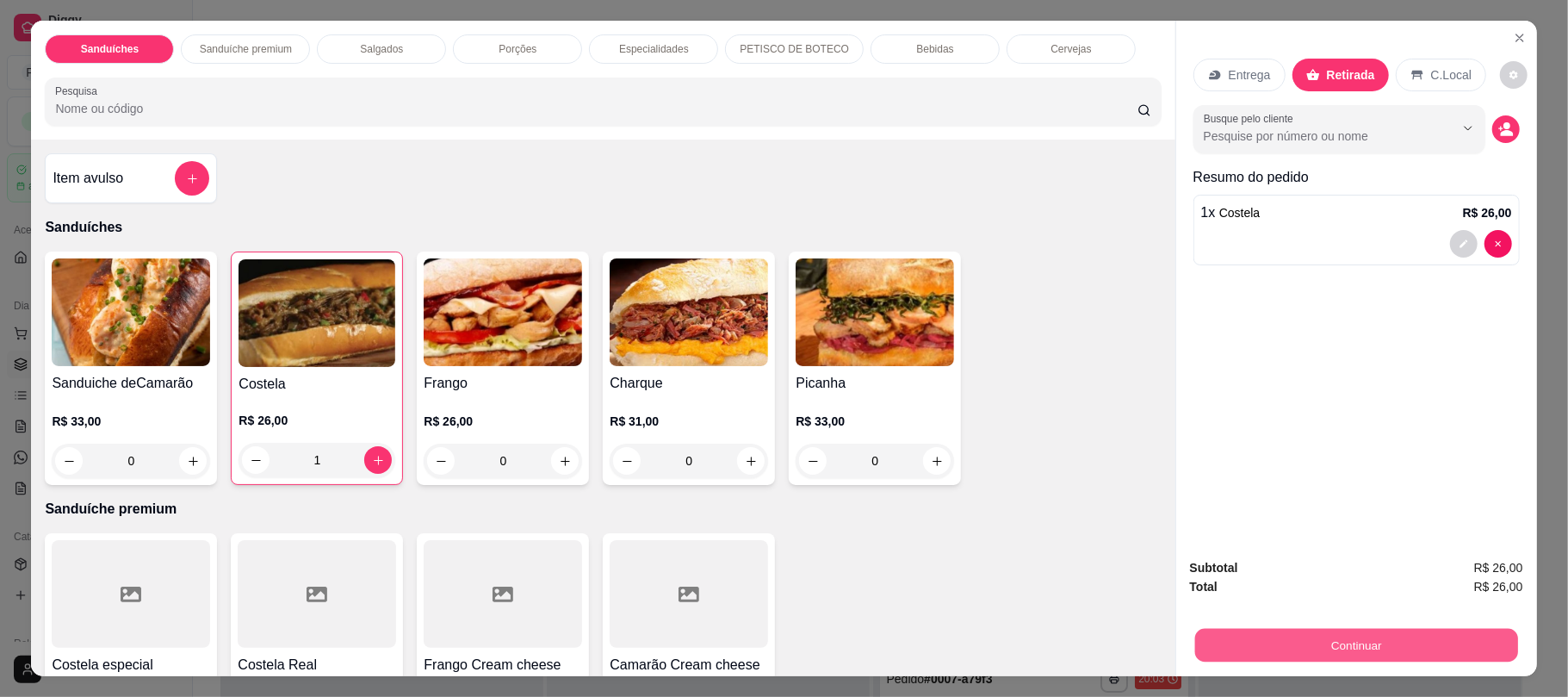
click at [1304, 636] on button "Continuar" at bounding box center [1356, 645] width 323 height 34
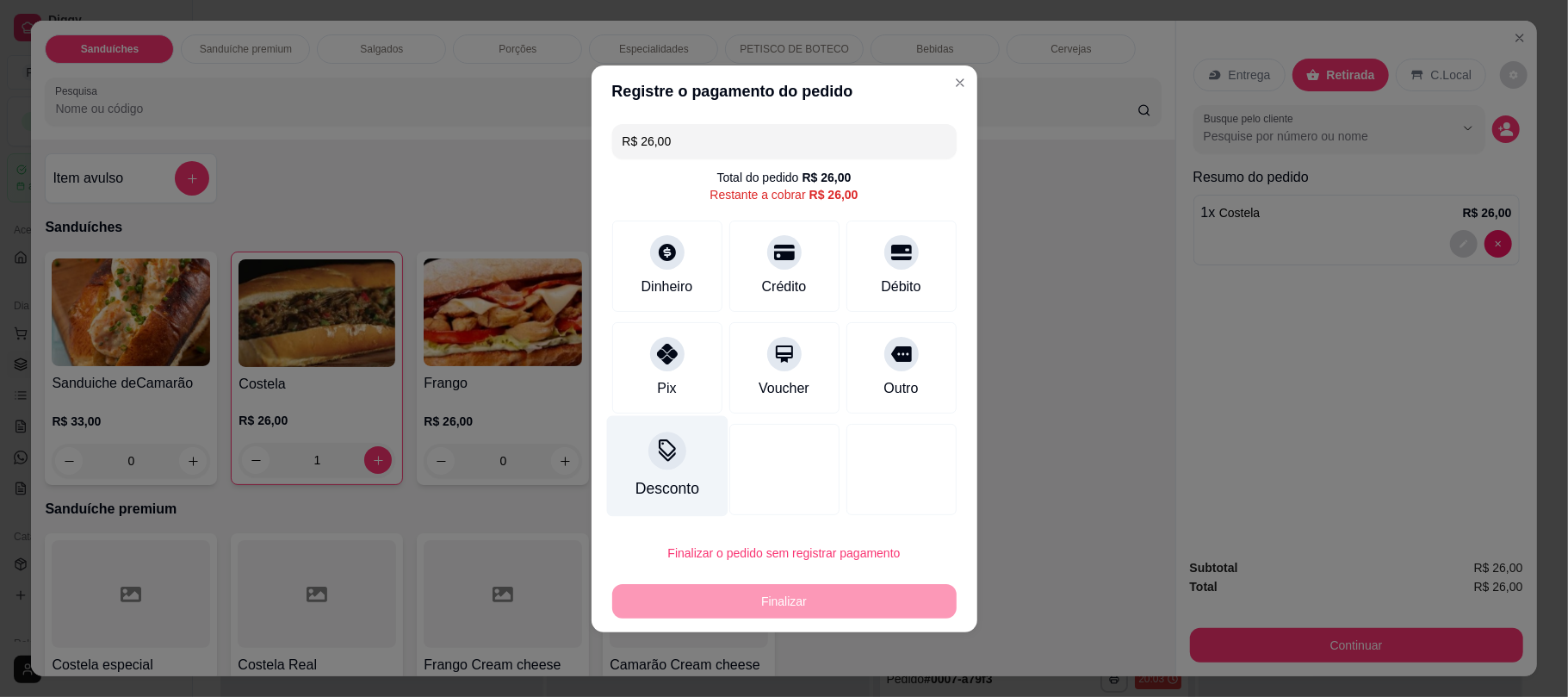
click at [676, 449] on div at bounding box center [668, 450] width 38 height 38
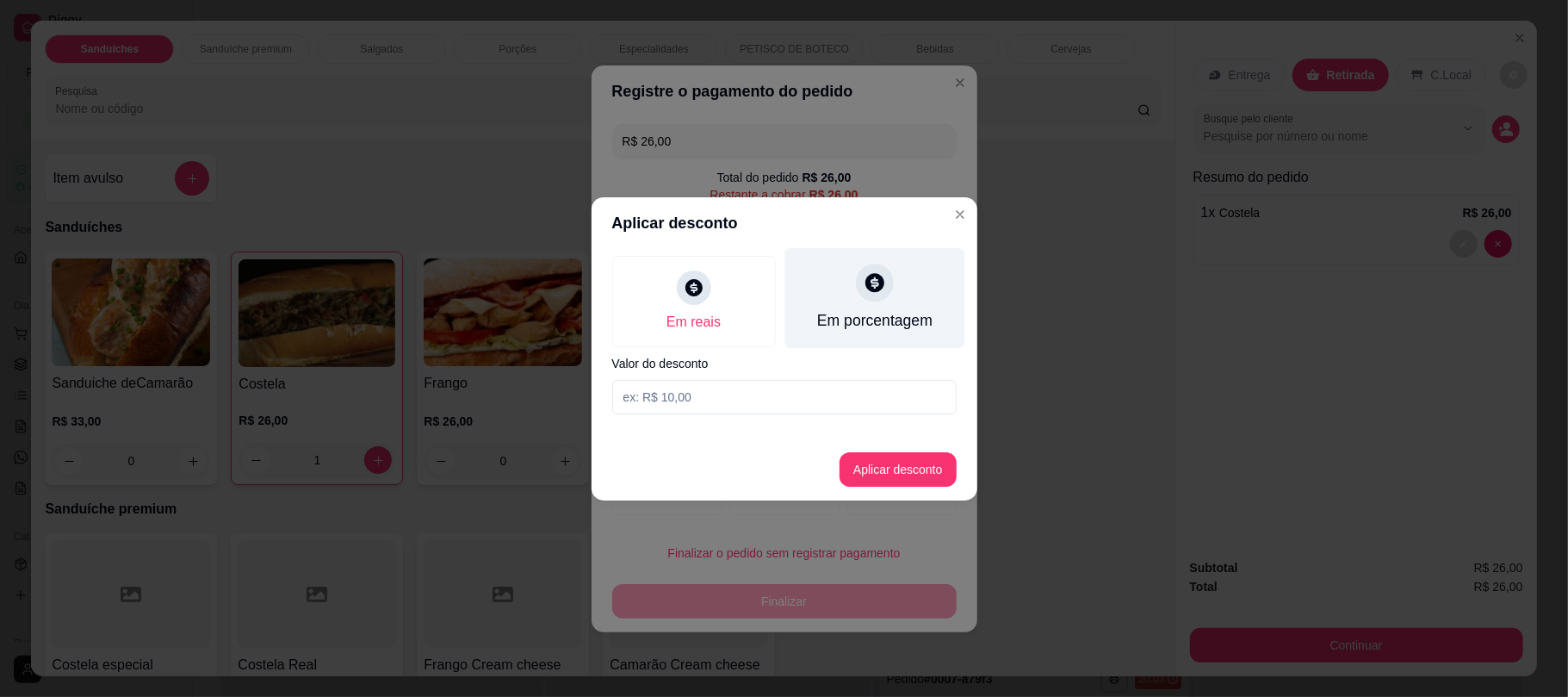
click at [897, 305] on div "Em porcentagem" at bounding box center [874, 298] width 180 height 101
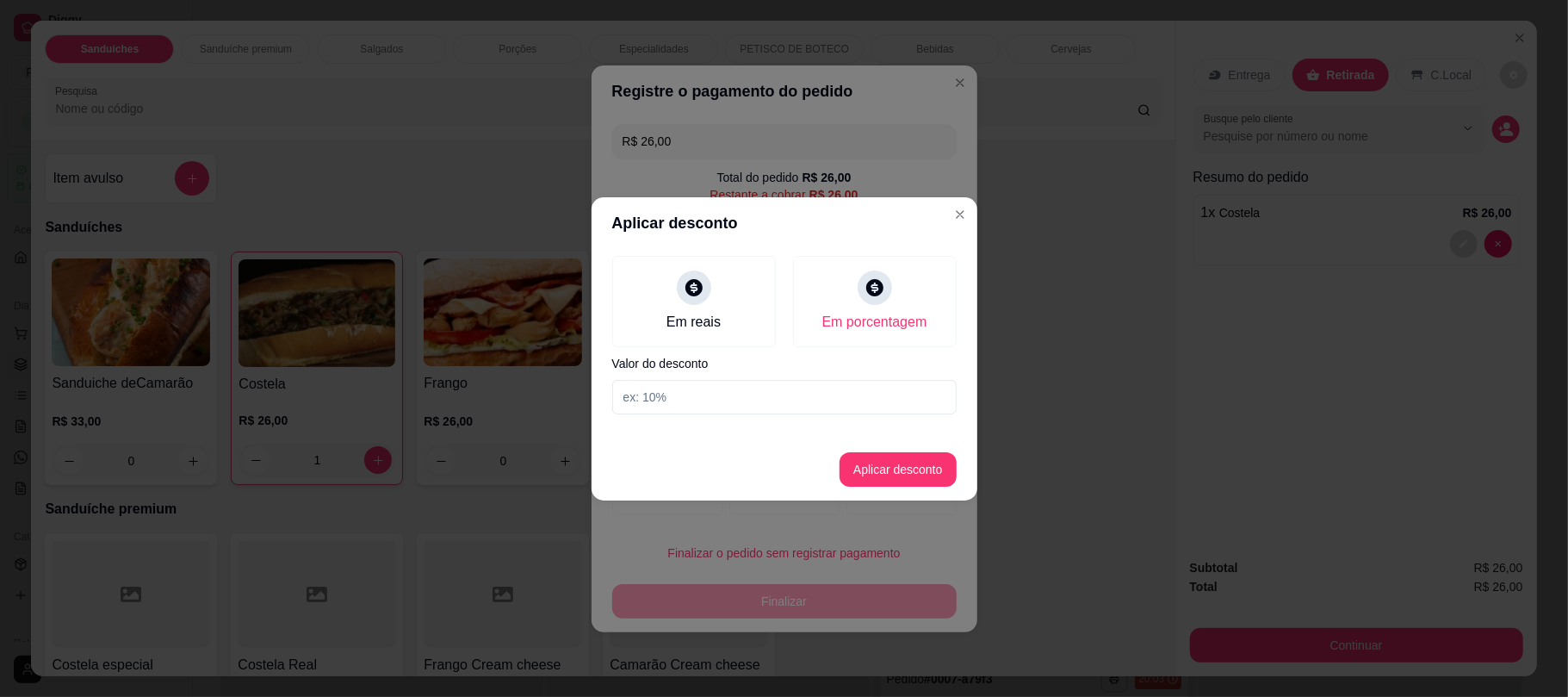
click at [792, 384] on input at bounding box center [784, 396] width 344 height 35
type input "10"
click at [869, 475] on button "Aplicar desconto" at bounding box center [897, 469] width 113 height 34
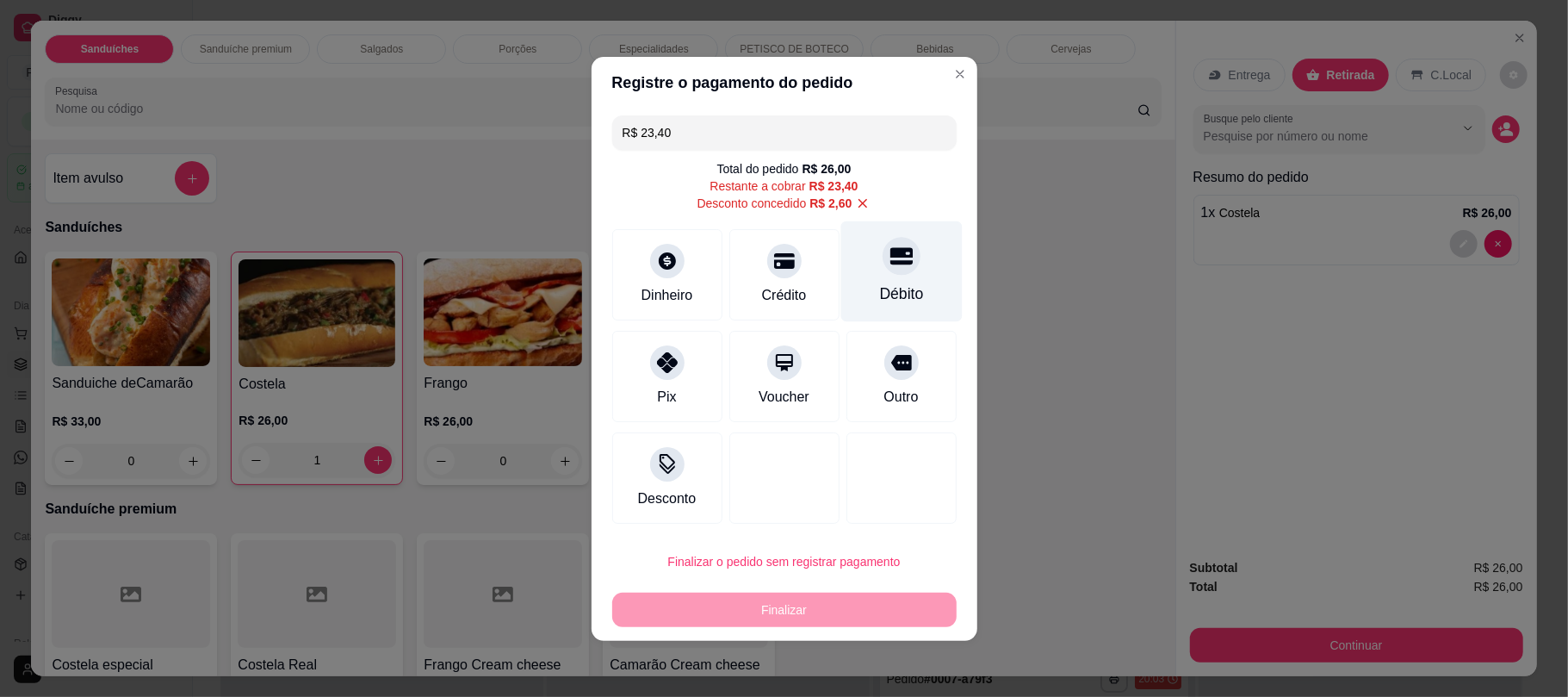
click at [879, 283] on div "Débito" at bounding box center [901, 294] width 44 height 22
type input "R$ 0,00"
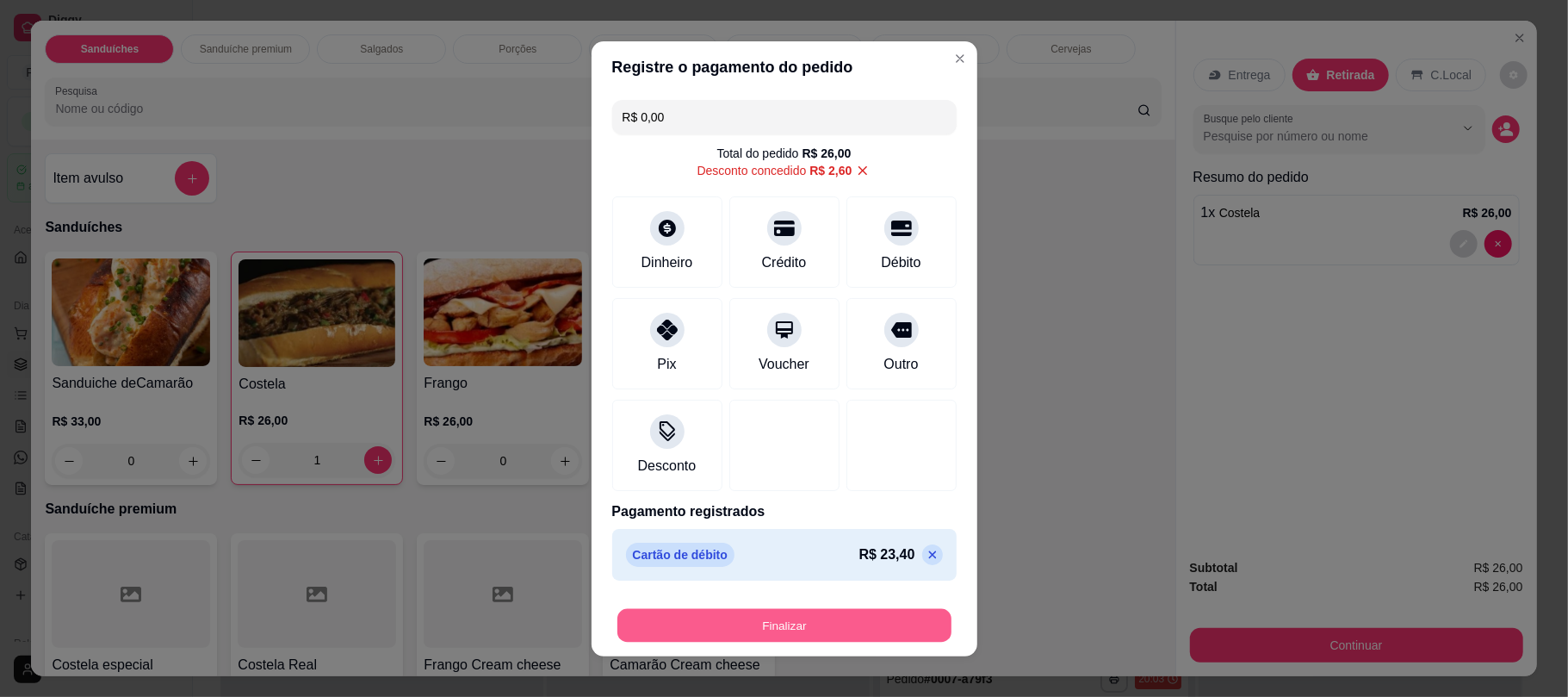
click at [731, 622] on button "Finalizar" at bounding box center [784, 625] width 334 height 34
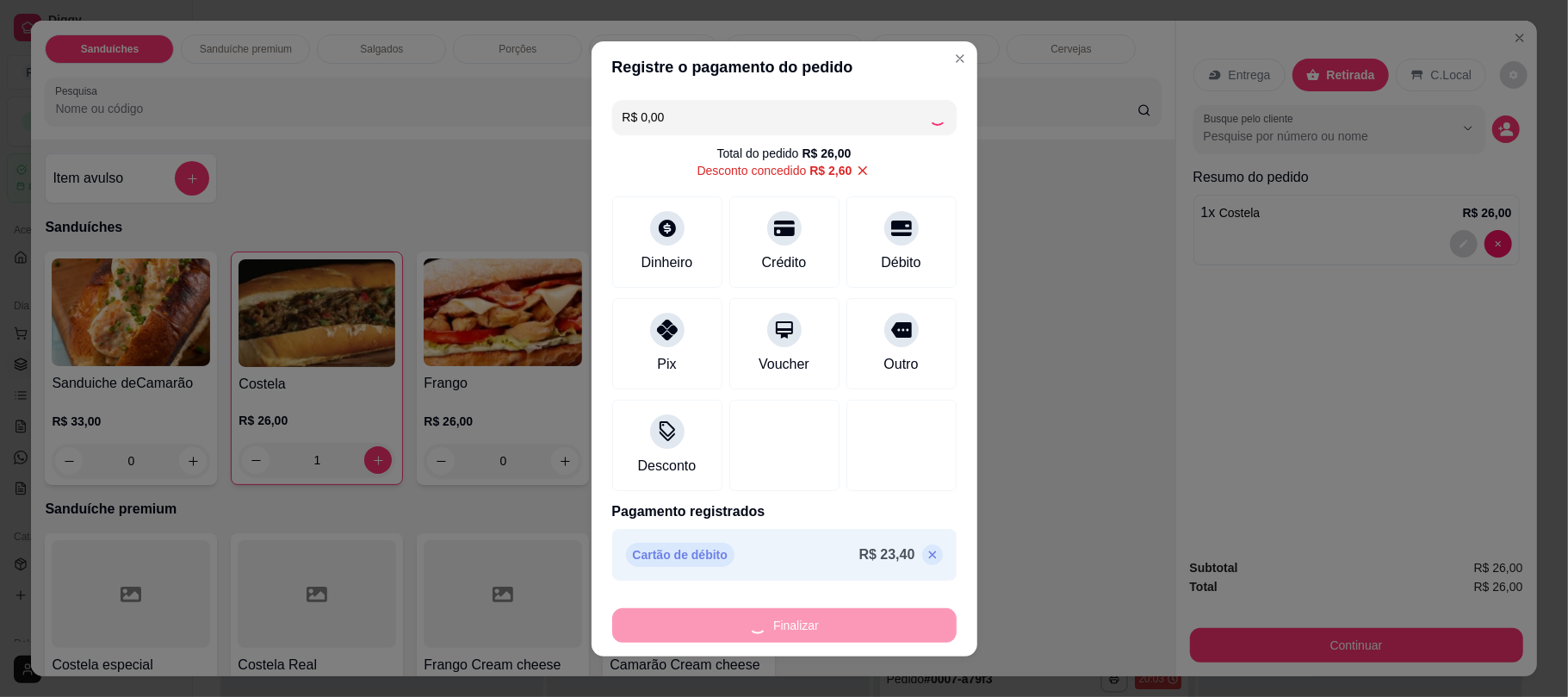
type input "0"
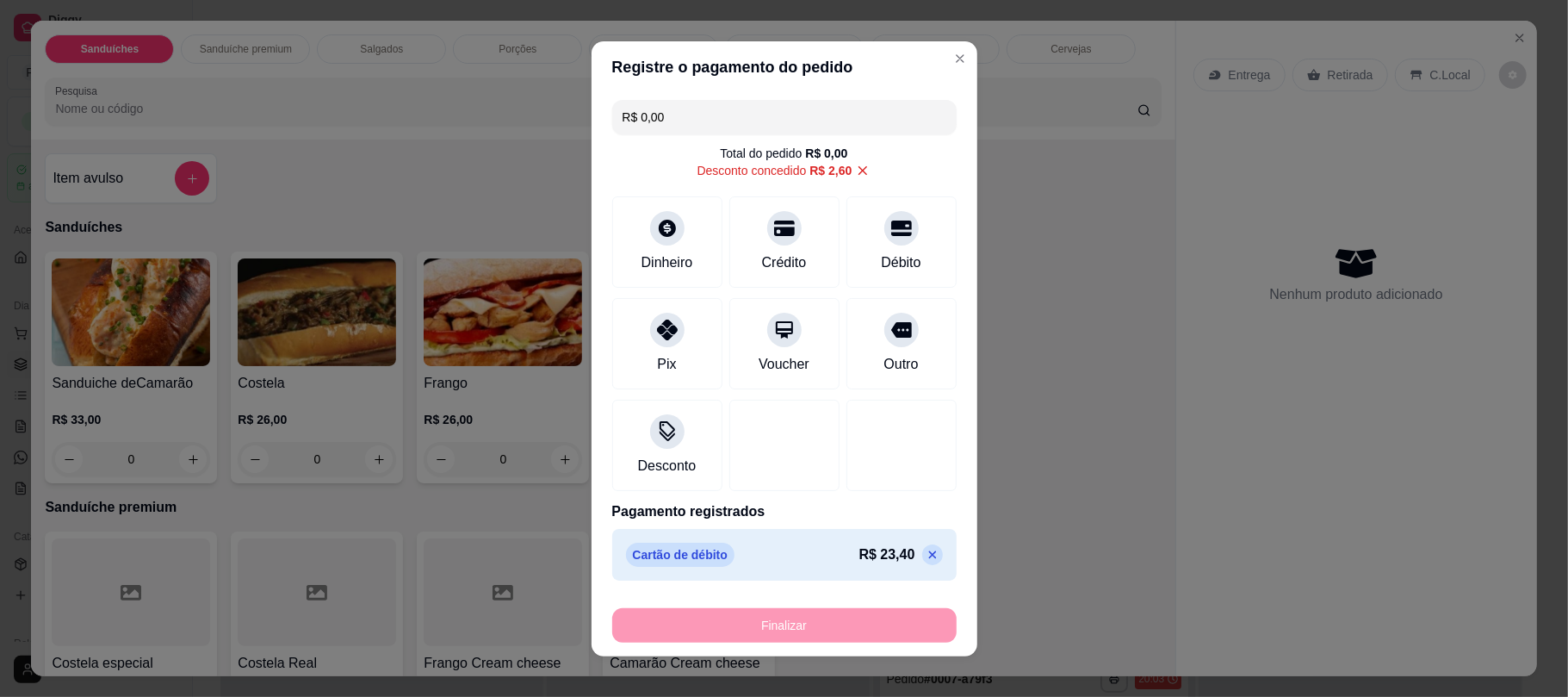
type input "-R$ 26,00"
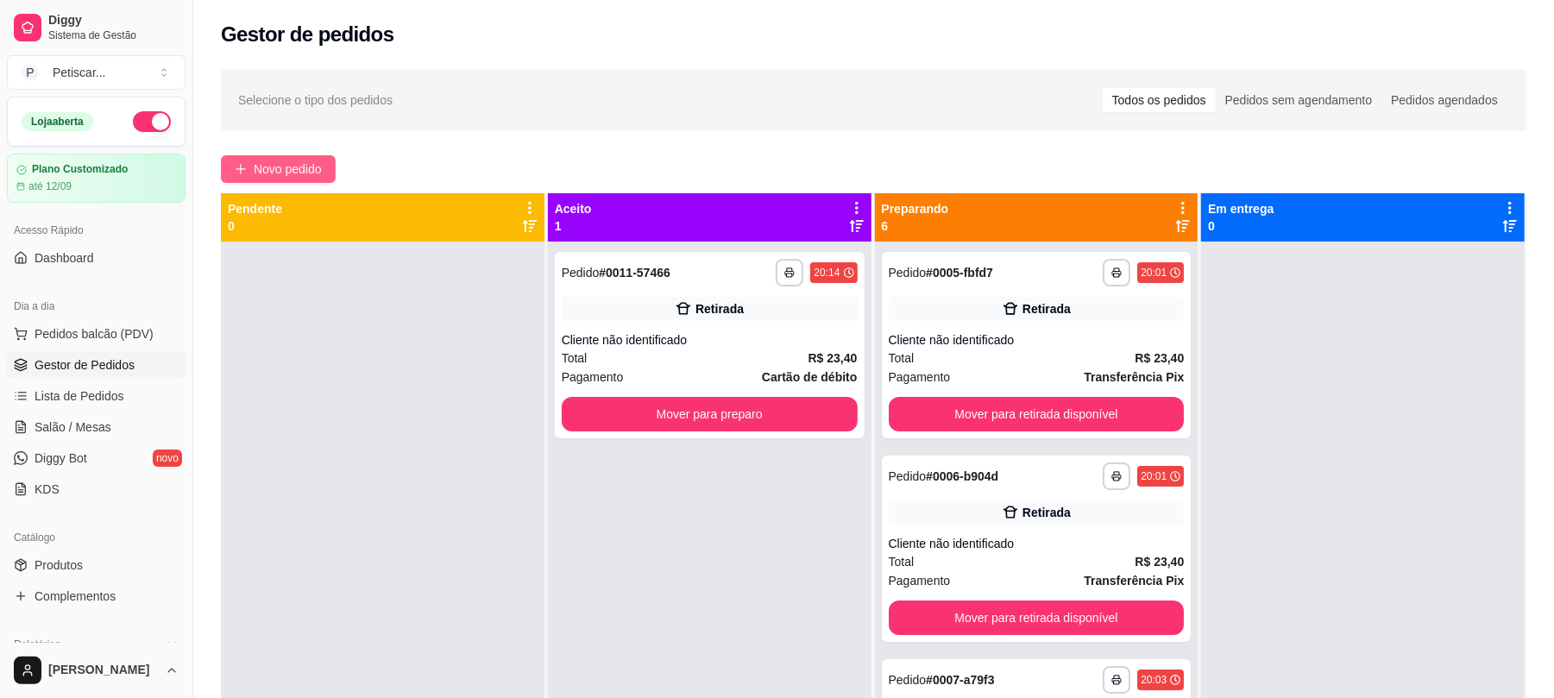
click at [302, 170] on span "Novo pedido" at bounding box center [288, 169] width 68 height 19
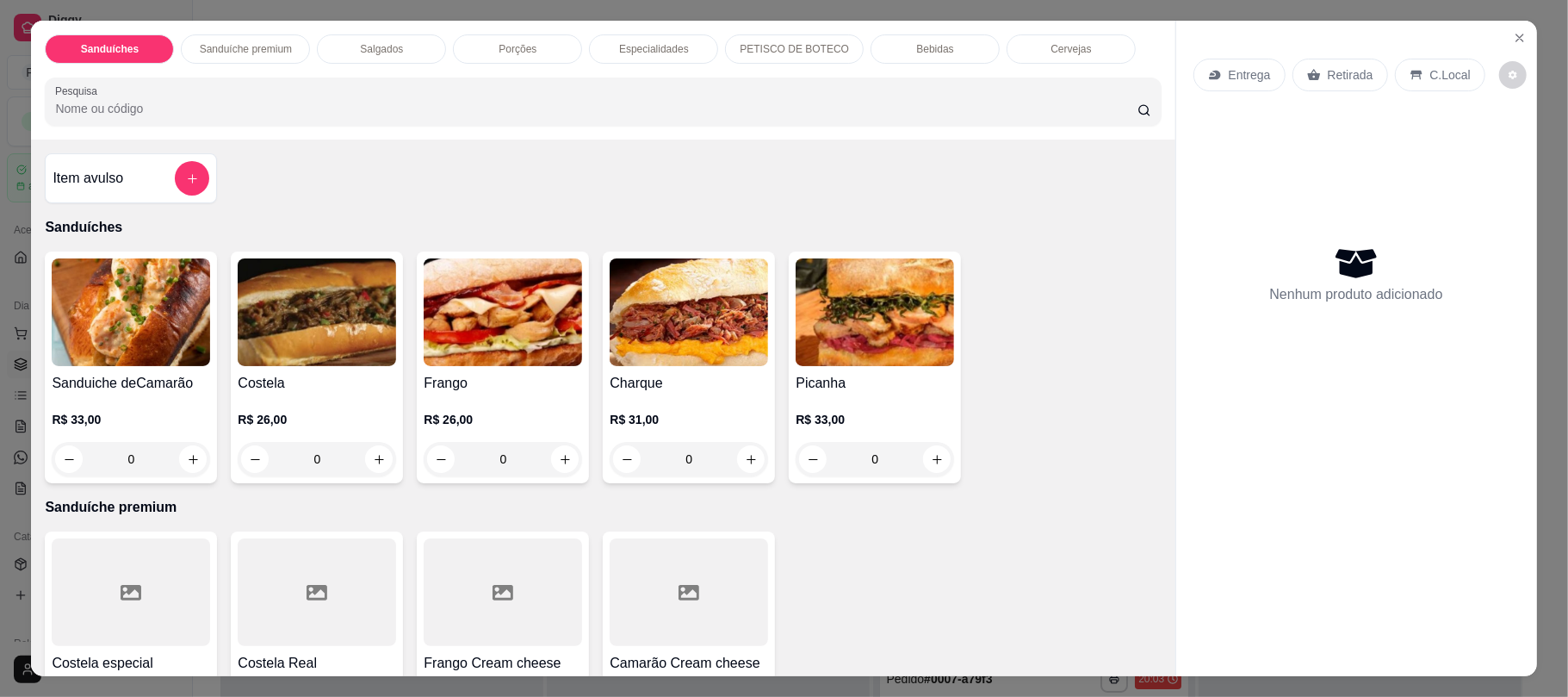
click at [367, 458] on div "0" at bounding box center [316, 459] width 159 height 35
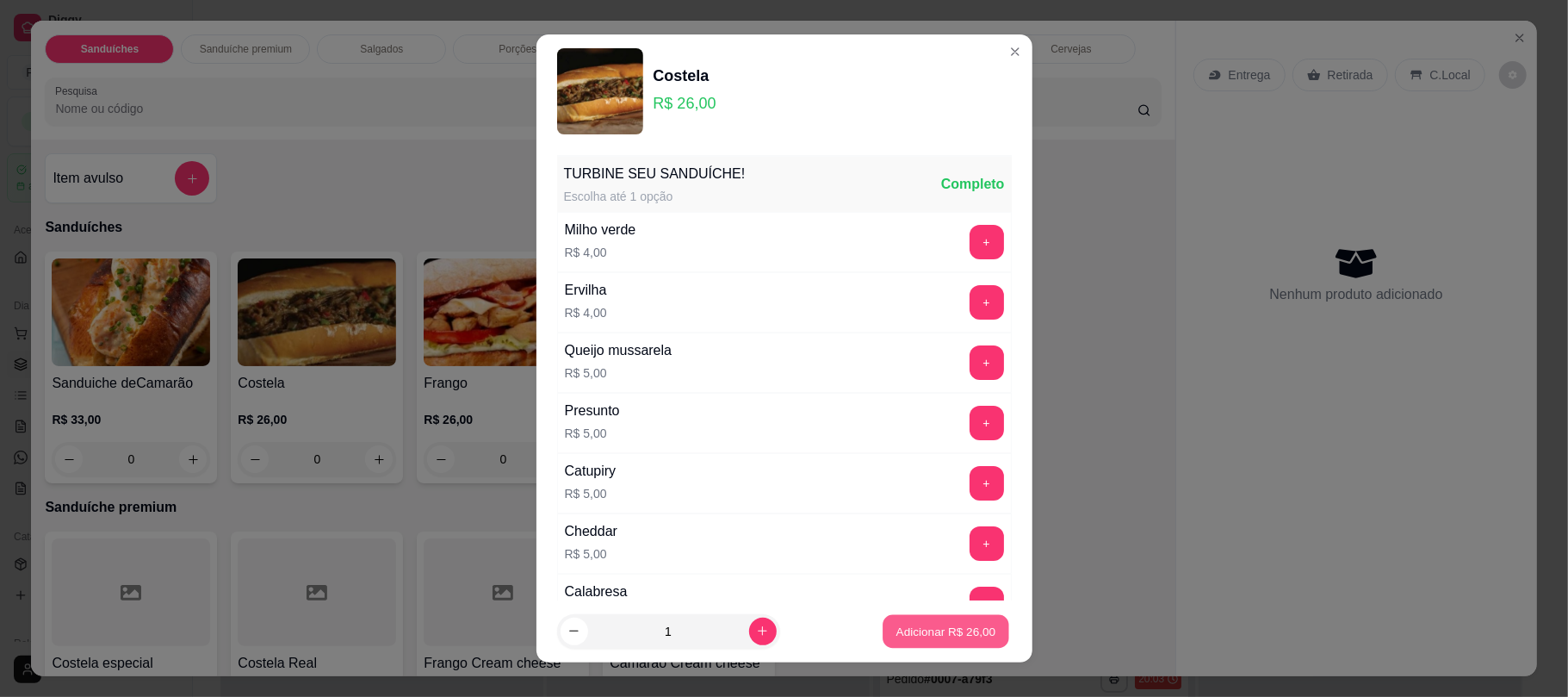
click at [923, 627] on p "Adicionar R$ 26,00" at bounding box center [946, 631] width 100 height 16
type input "1"
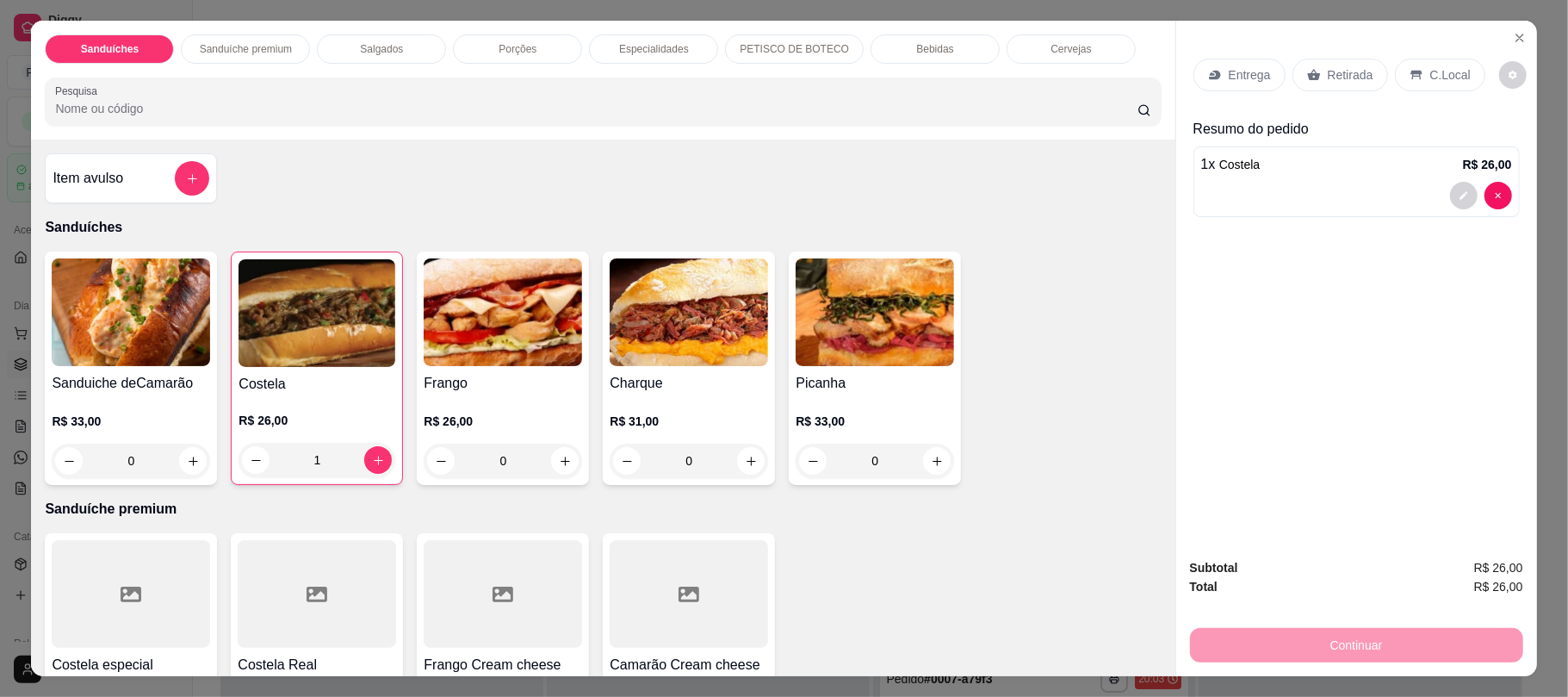
click at [555, 460] on div "0" at bounding box center [502, 460] width 159 height 35
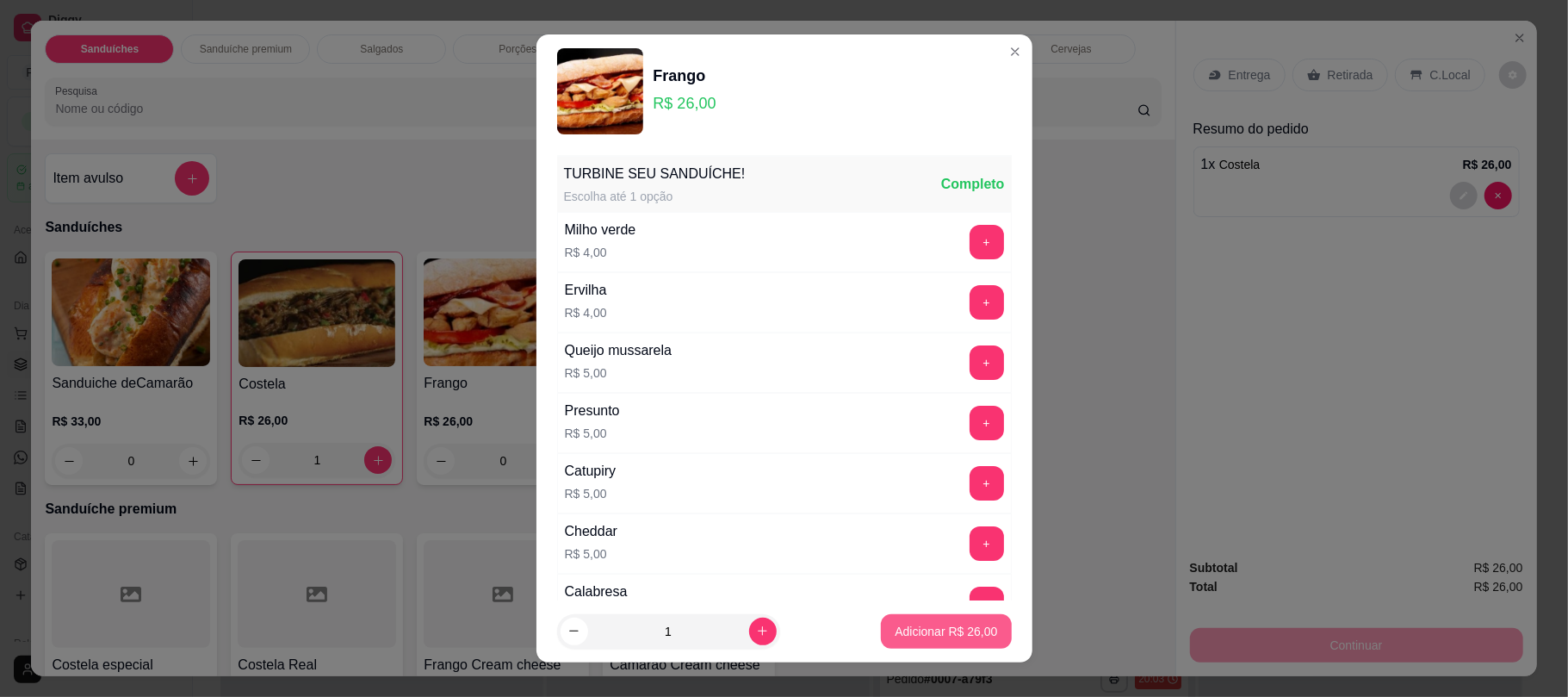
click at [899, 629] on p "Adicionar R$ 26,00" at bounding box center [945, 631] width 103 height 17
type input "1"
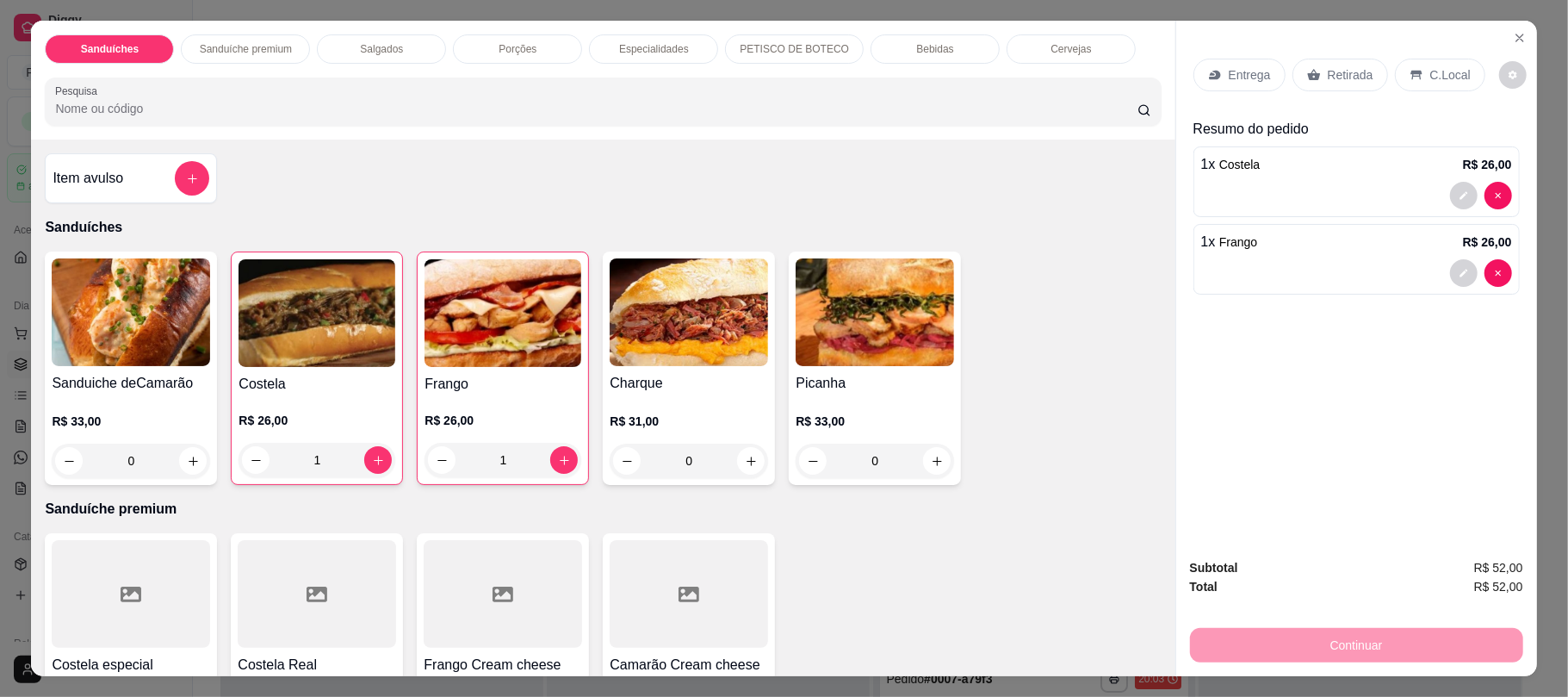
click at [1307, 72] on icon at bounding box center [1314, 75] width 14 height 14
drag, startPoint x: 1300, startPoint y: 72, endPoint x: 1316, endPoint y: 318, distance: 246.5
click at [1307, 72] on icon at bounding box center [1314, 75] width 14 height 14
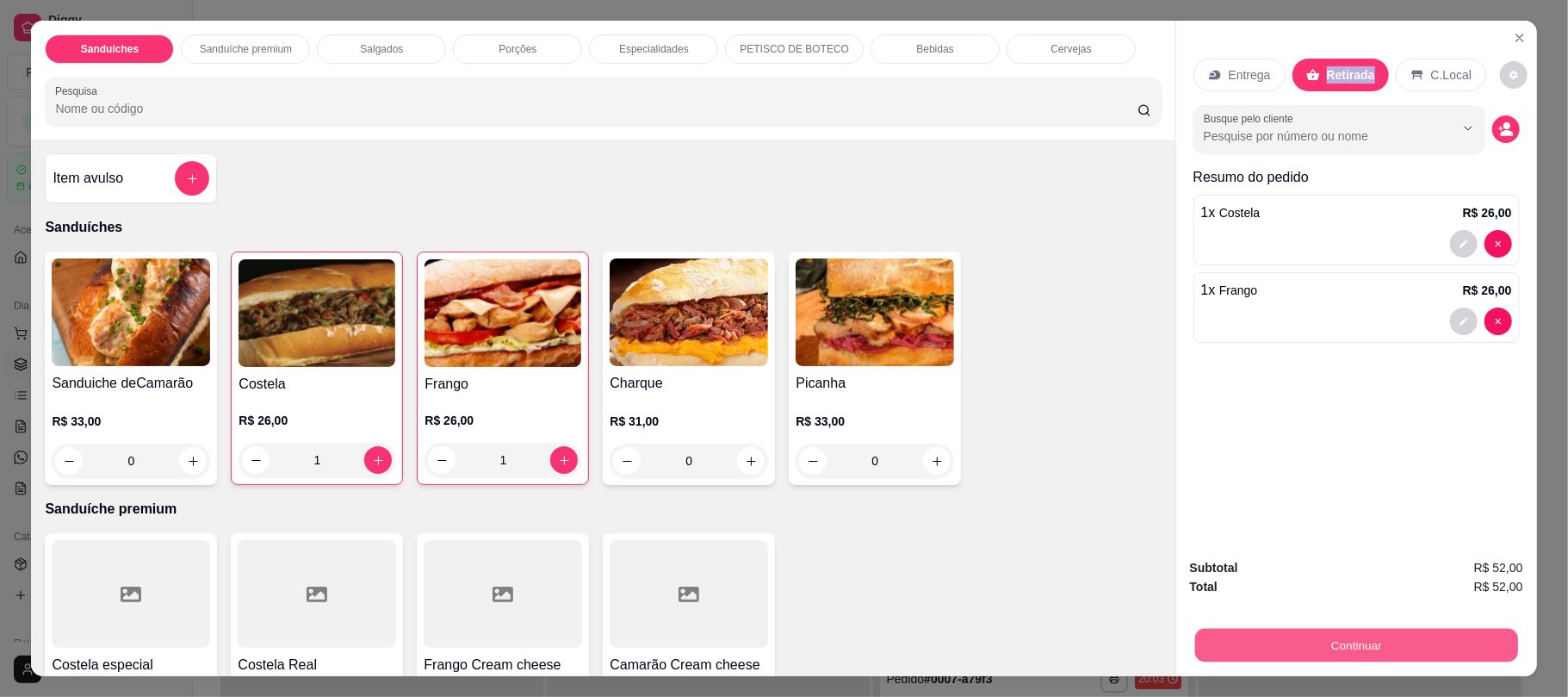
click at [1322, 645] on button "Continuar" at bounding box center [1356, 645] width 323 height 34
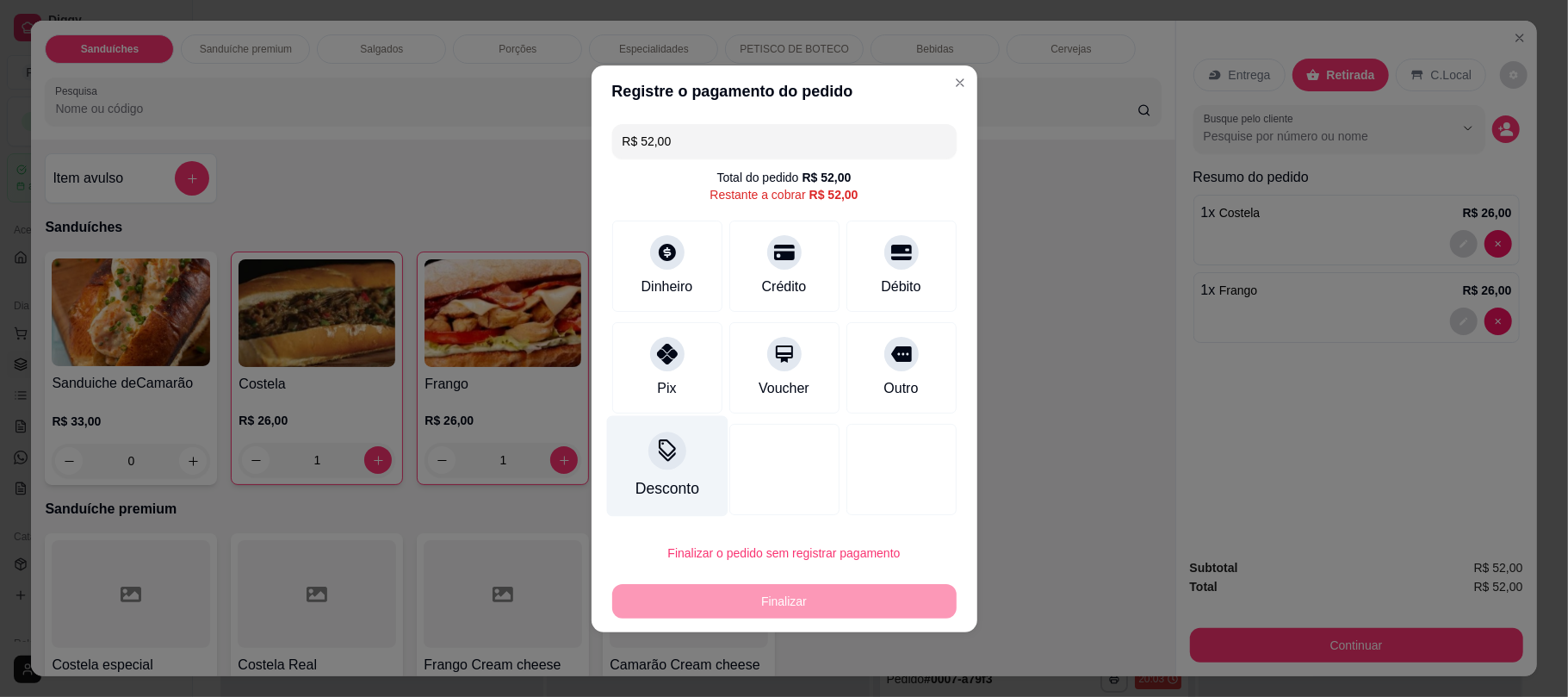
click at [681, 487] on div "Desconto" at bounding box center [667, 488] width 64 height 22
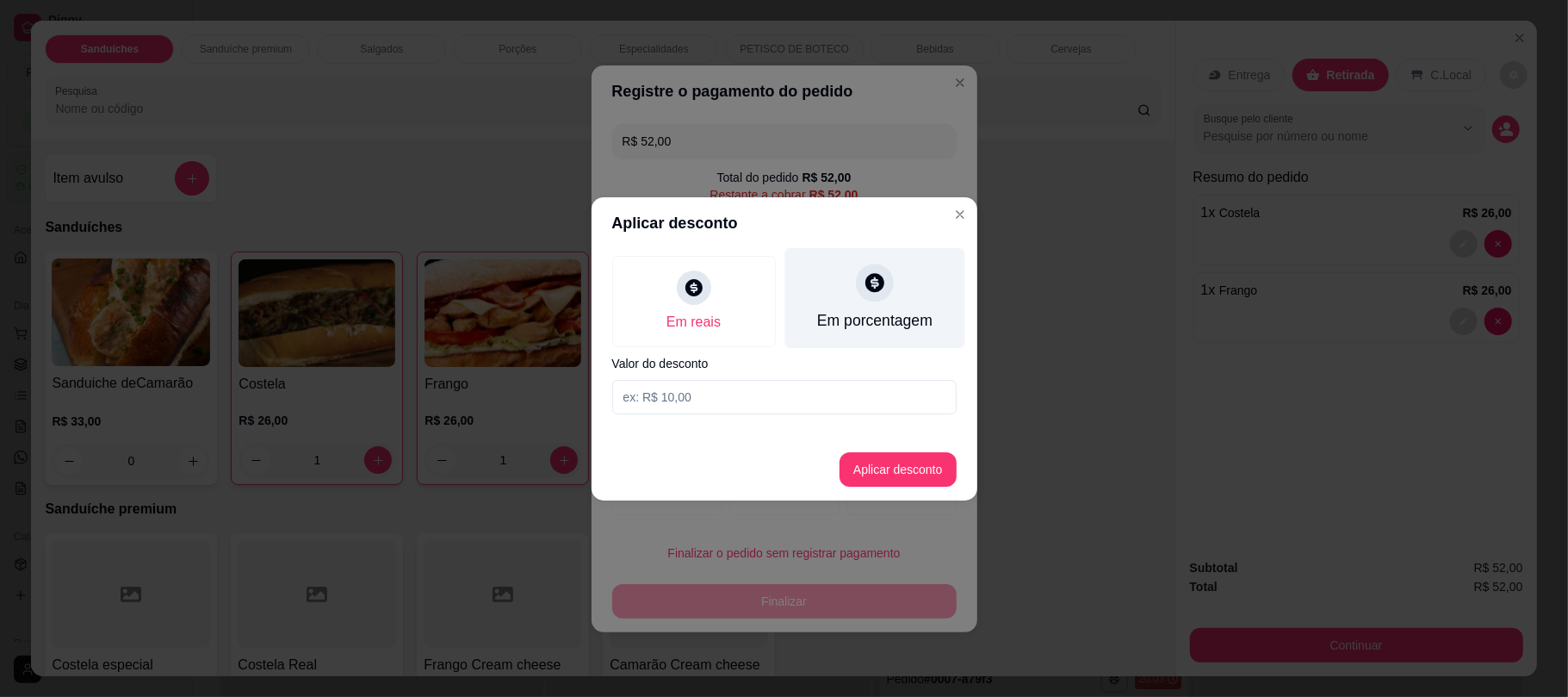
click at [875, 299] on div at bounding box center [875, 283] width 38 height 38
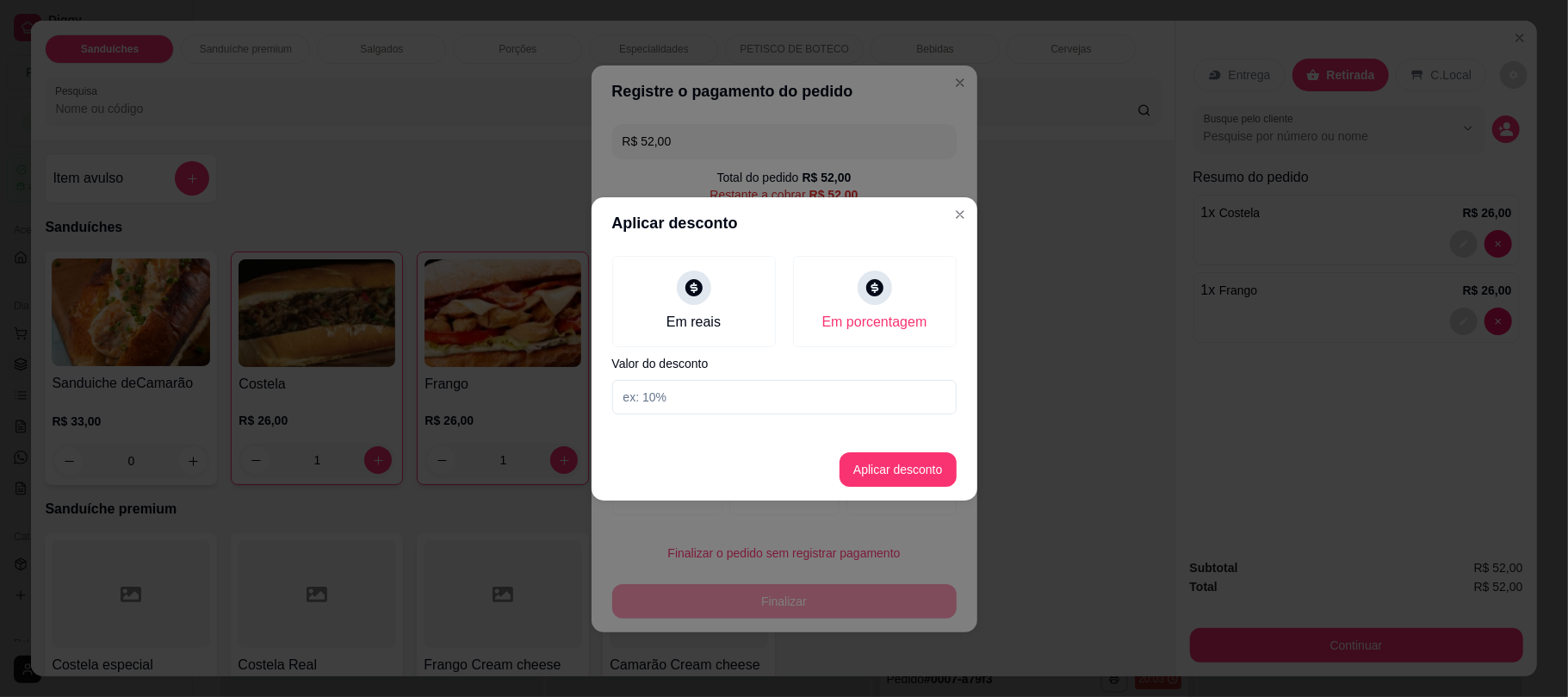
click at [731, 386] on input at bounding box center [784, 396] width 344 height 35
type input "10"
click at [871, 453] on button "Aplicar desconto" at bounding box center [897, 469] width 113 height 34
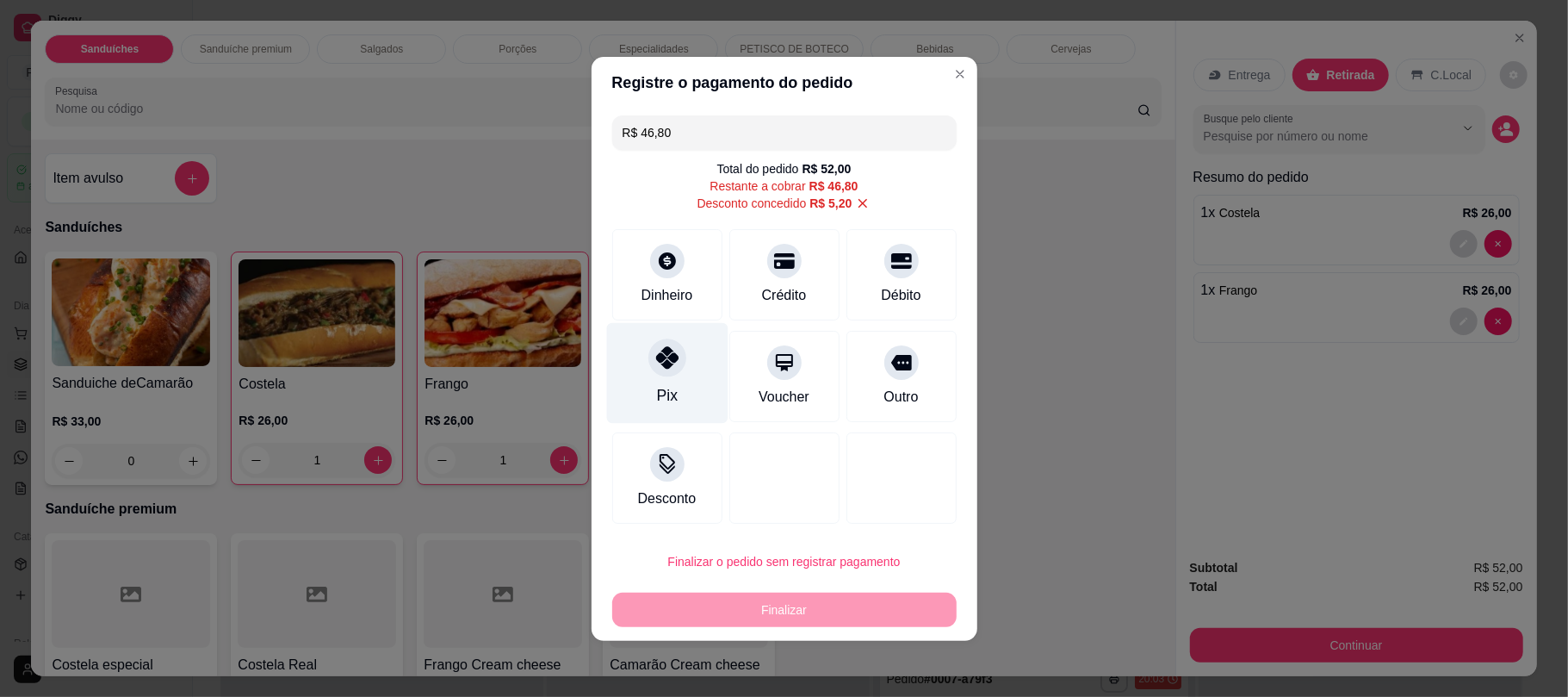
click at [667, 369] on div at bounding box center [668, 357] width 38 height 38
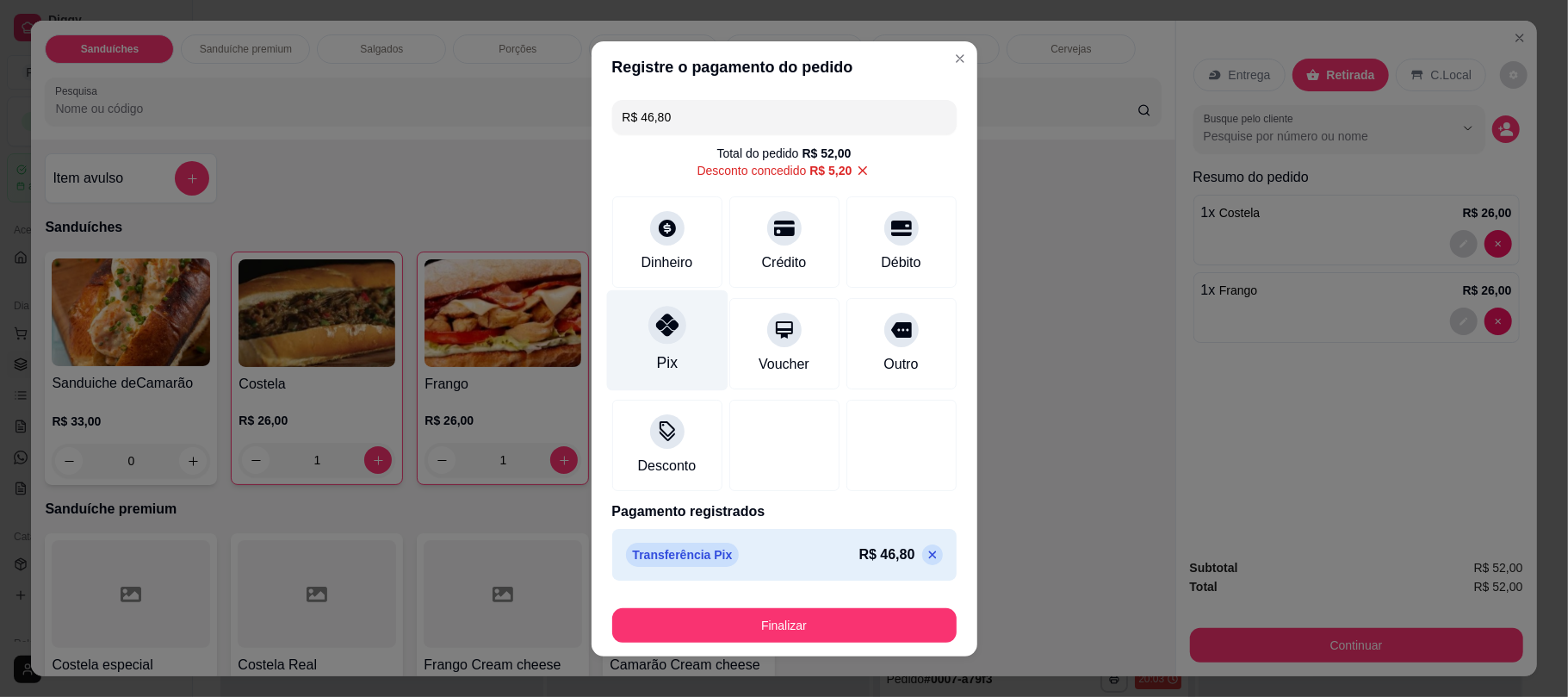
type input "R$ 0,00"
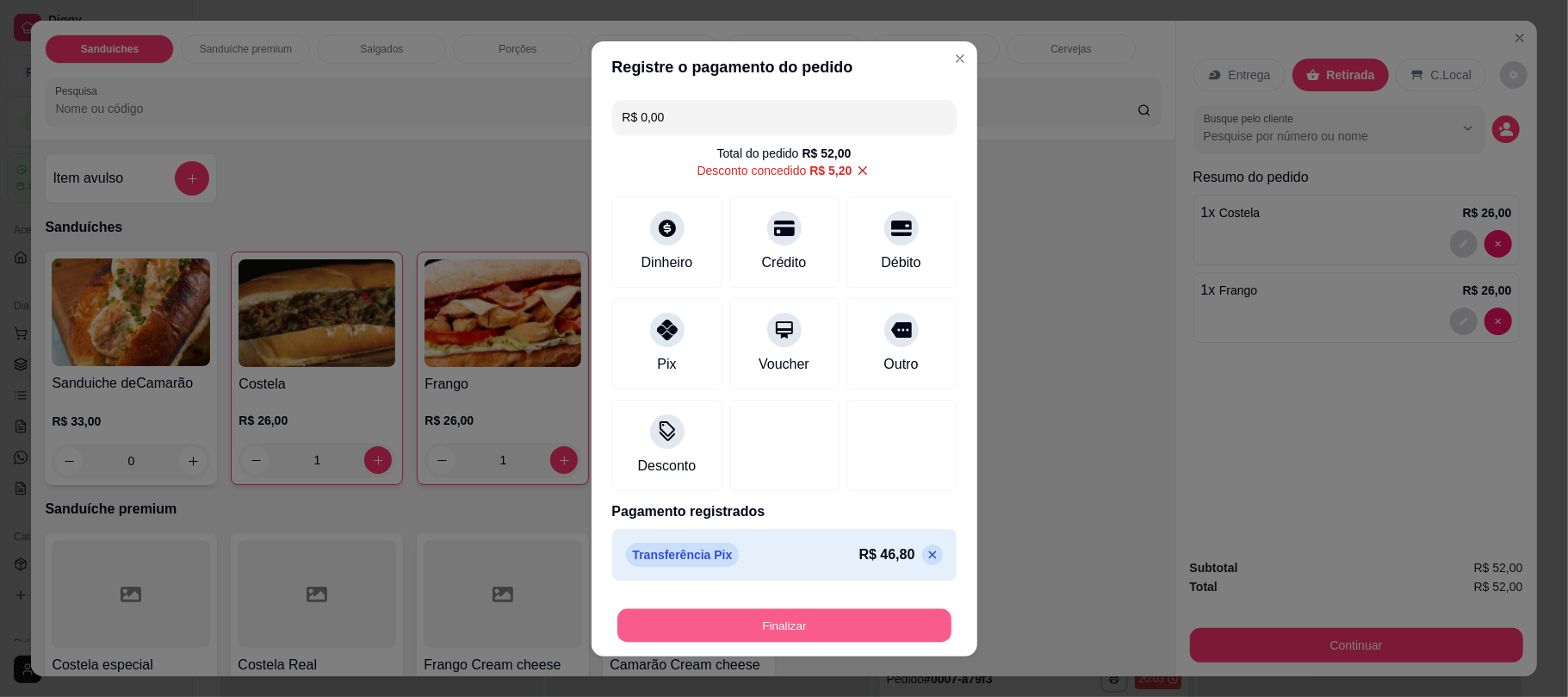
click at [799, 641] on button "Finalizar" at bounding box center [784, 625] width 334 height 34
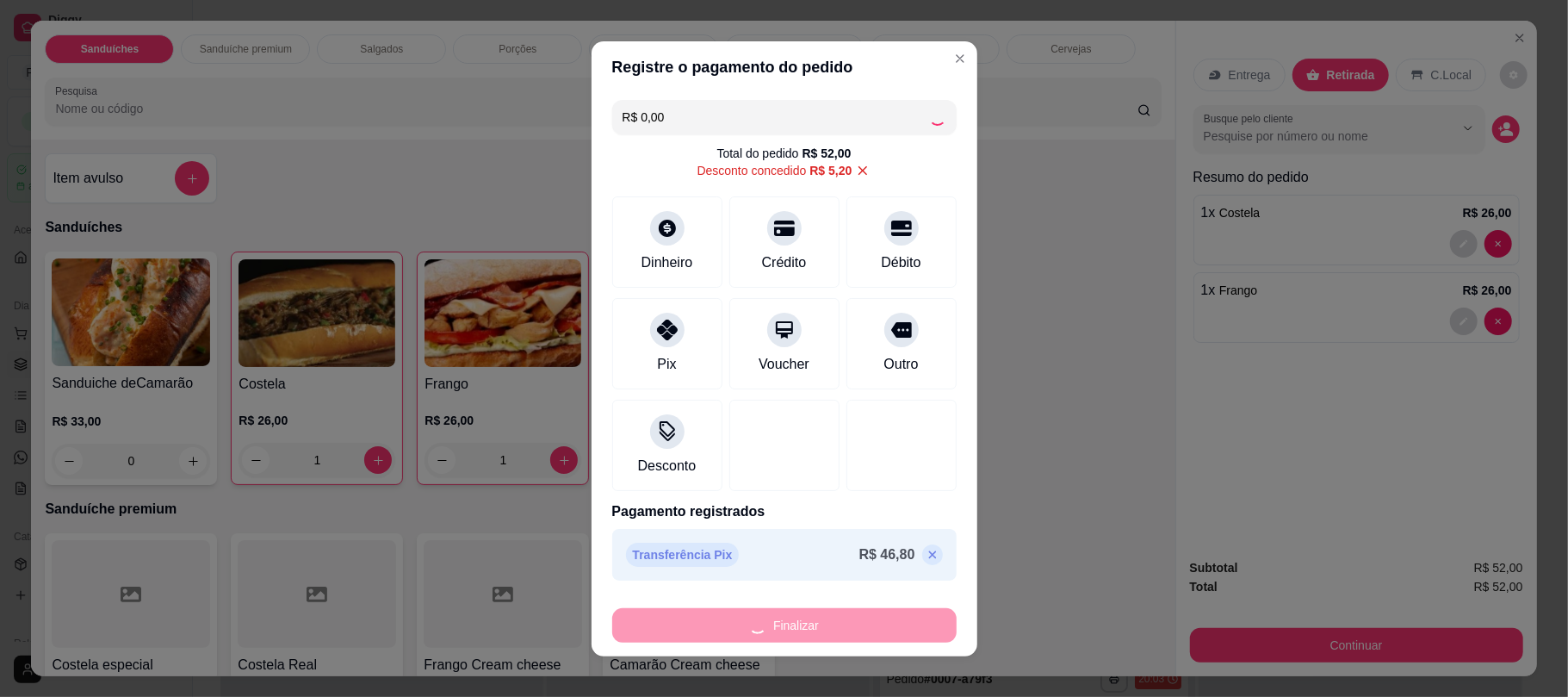
type input "0"
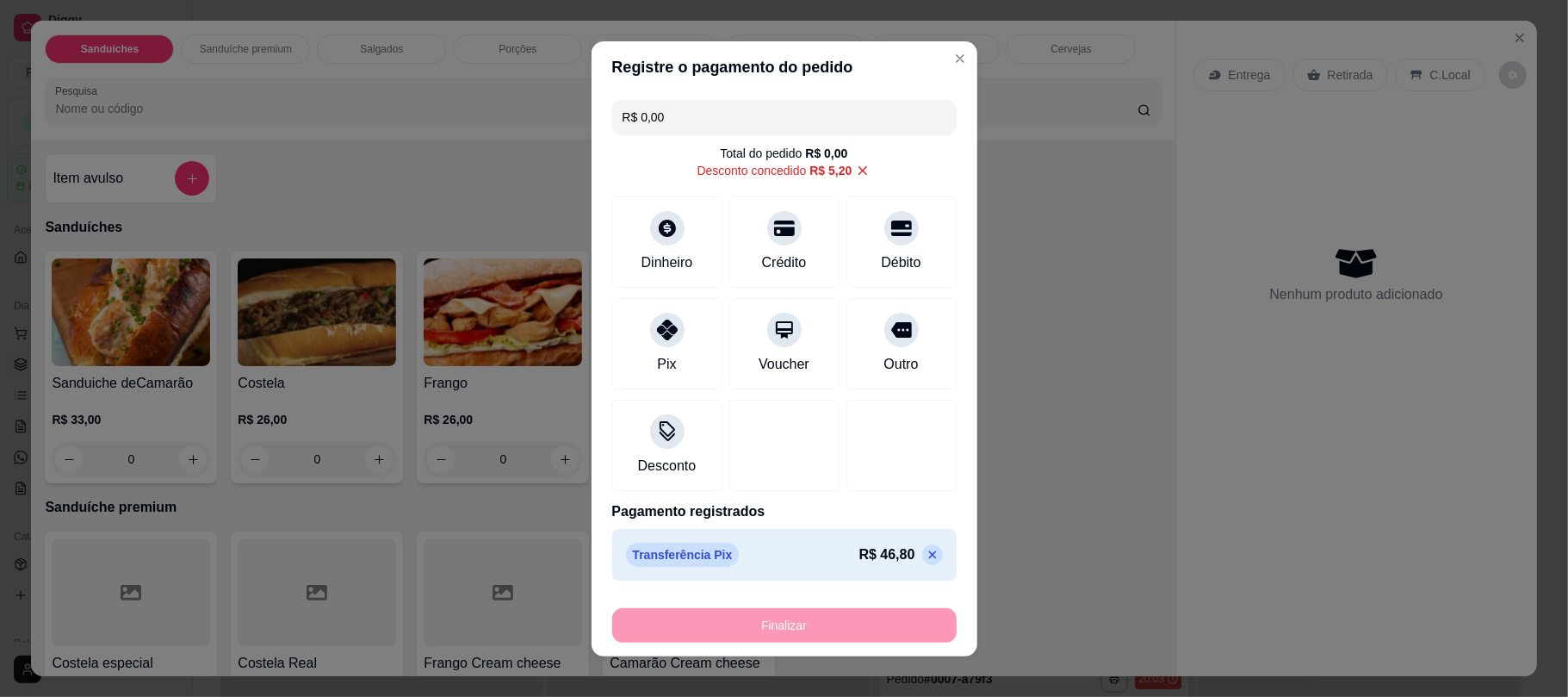
type input "-R$ 52,00"
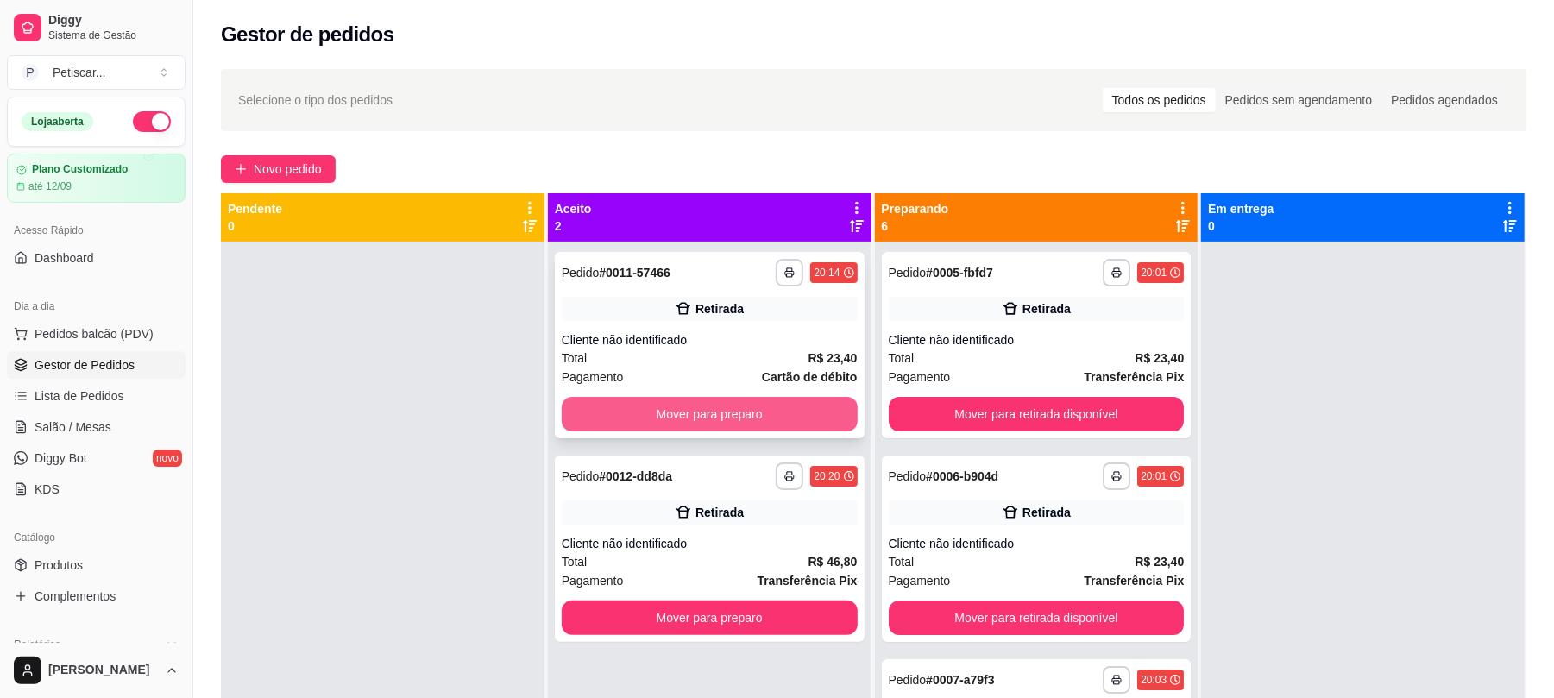
click at [795, 399] on button "Mover para preparo" at bounding box center [710, 414] width 296 height 35
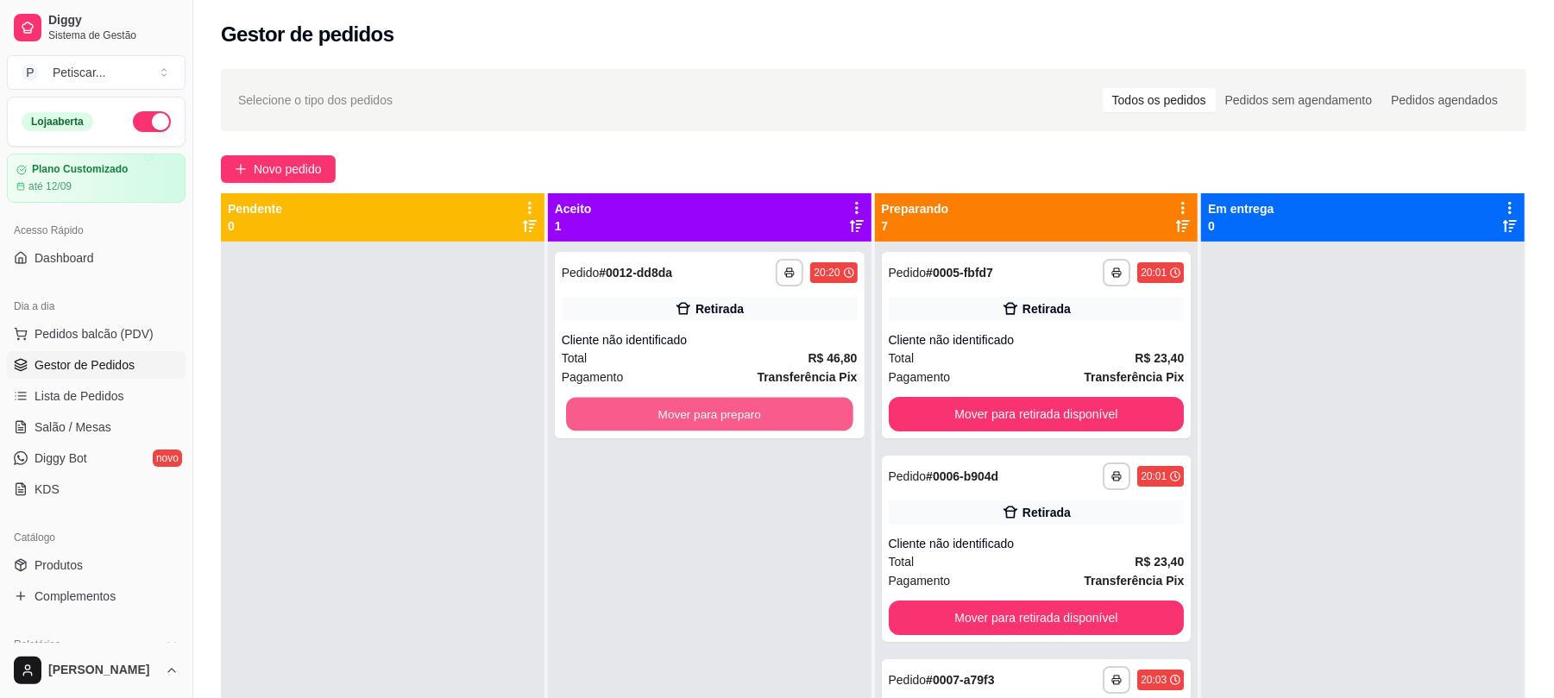
click at [795, 399] on button "Mover para preparo" at bounding box center [709, 415] width 286 height 34
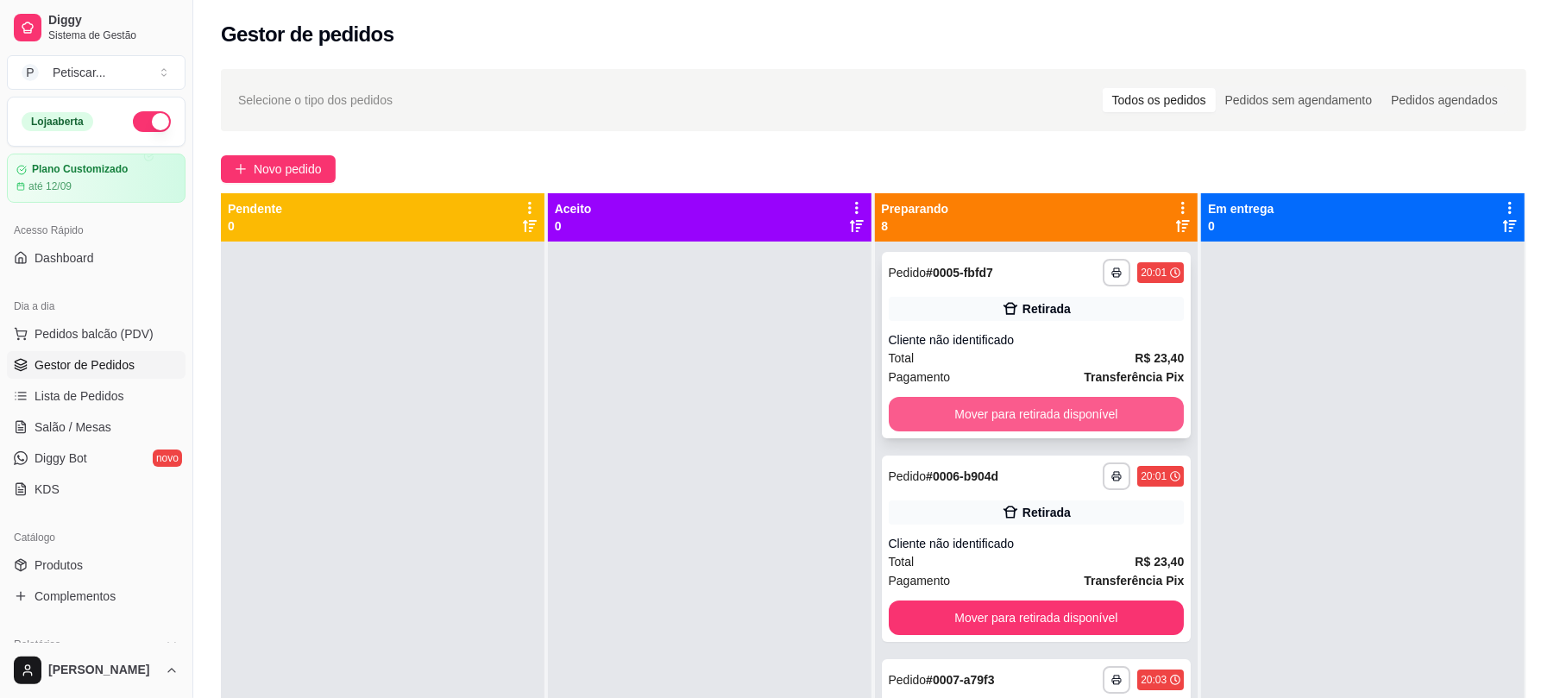
click at [950, 415] on button "Mover para retirada disponível" at bounding box center [1037, 414] width 296 height 35
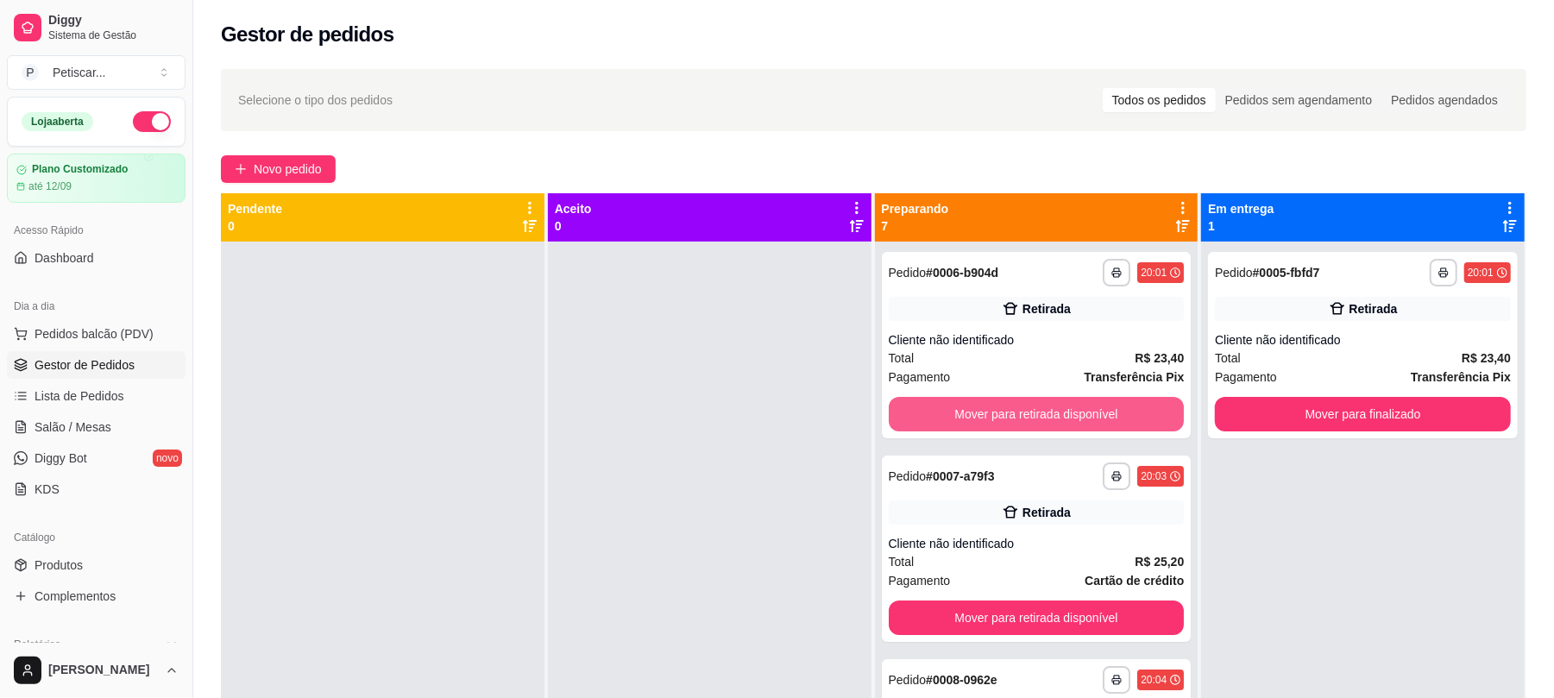
click at [950, 415] on button "Mover para retirada disponível" at bounding box center [1037, 414] width 296 height 35
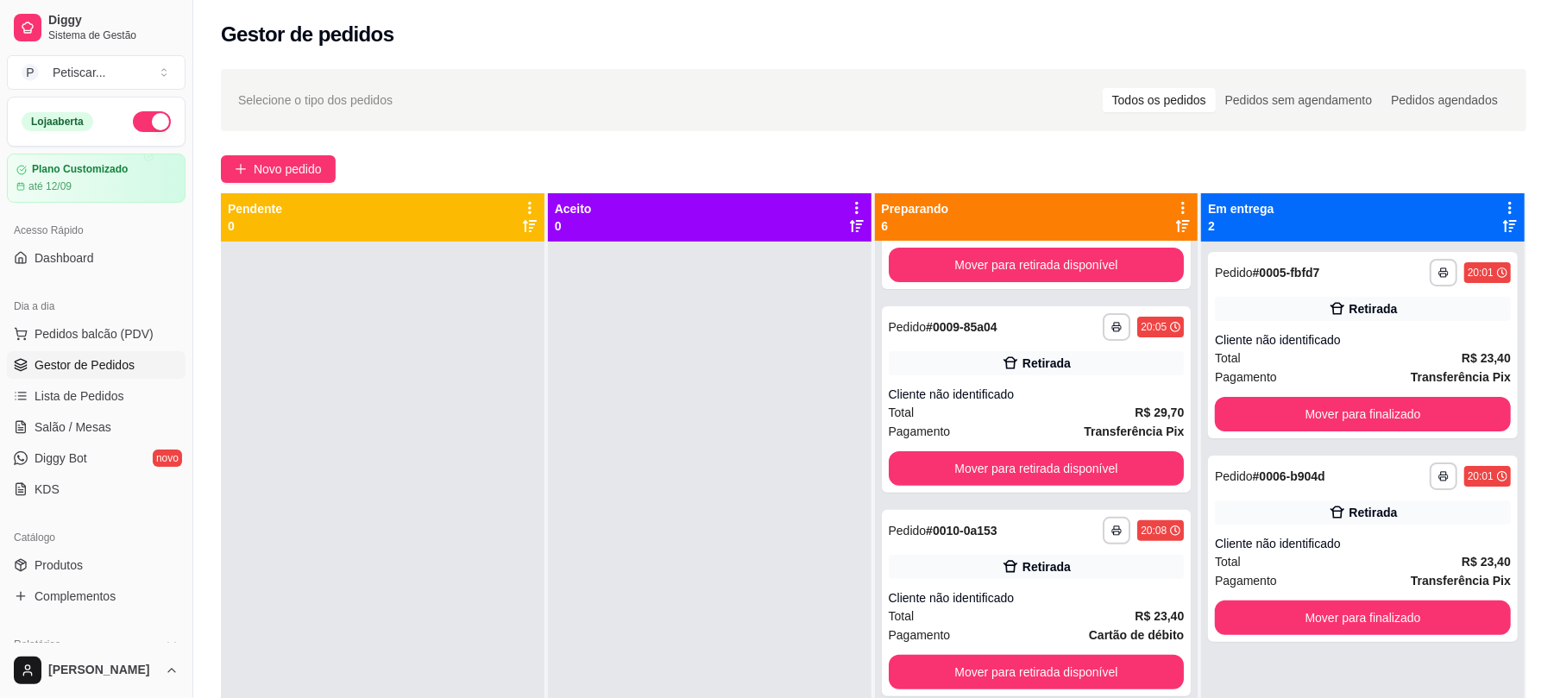
scroll to position [395, 0]
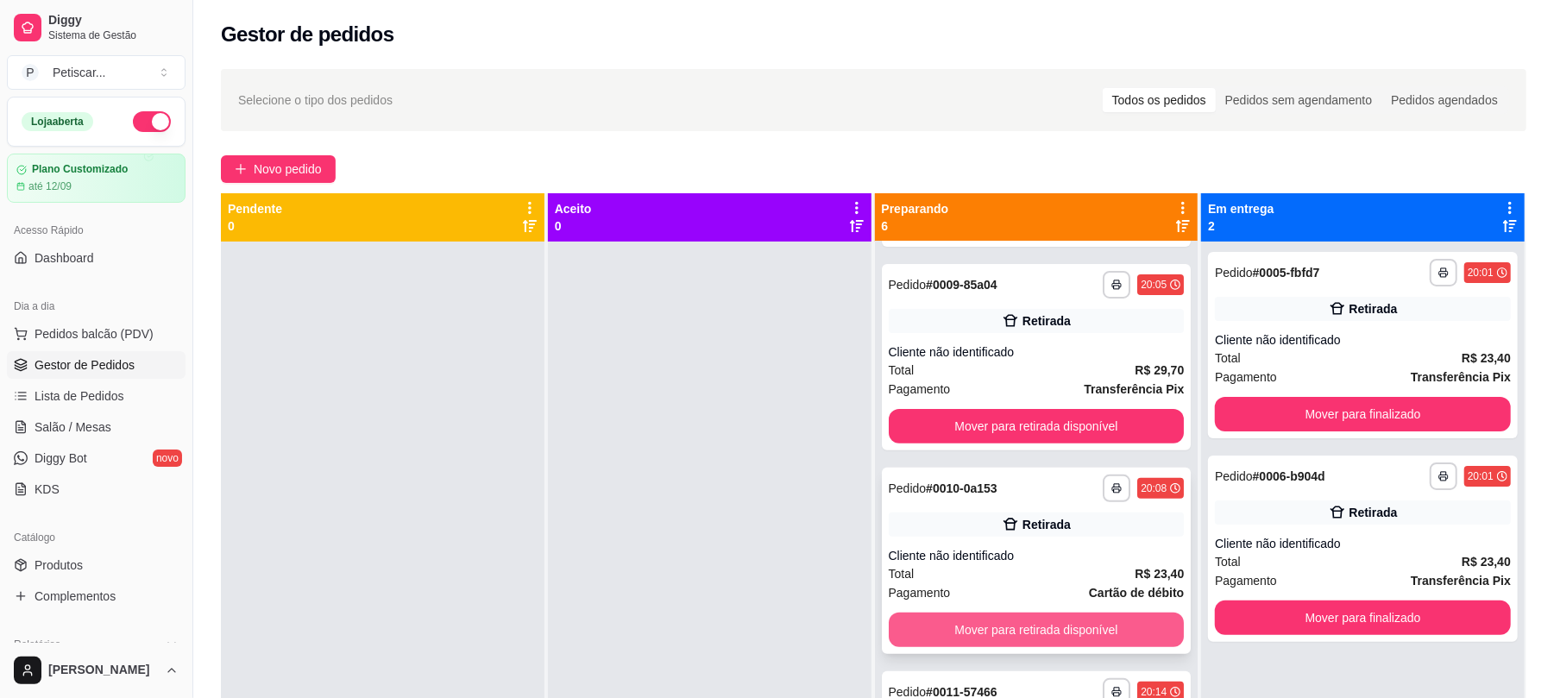
click at [1101, 623] on button "Mover para retirada disponível" at bounding box center [1037, 630] width 296 height 35
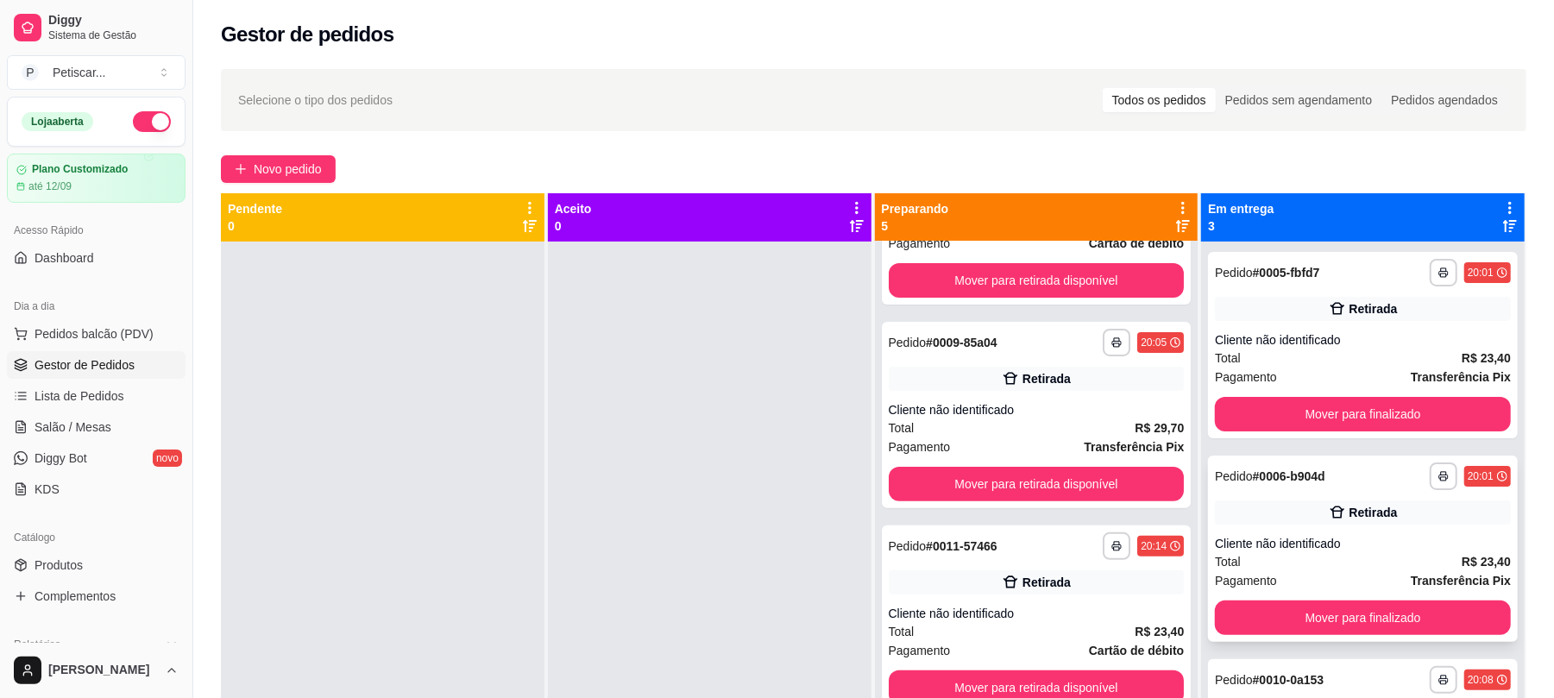
scroll to position [336, 0]
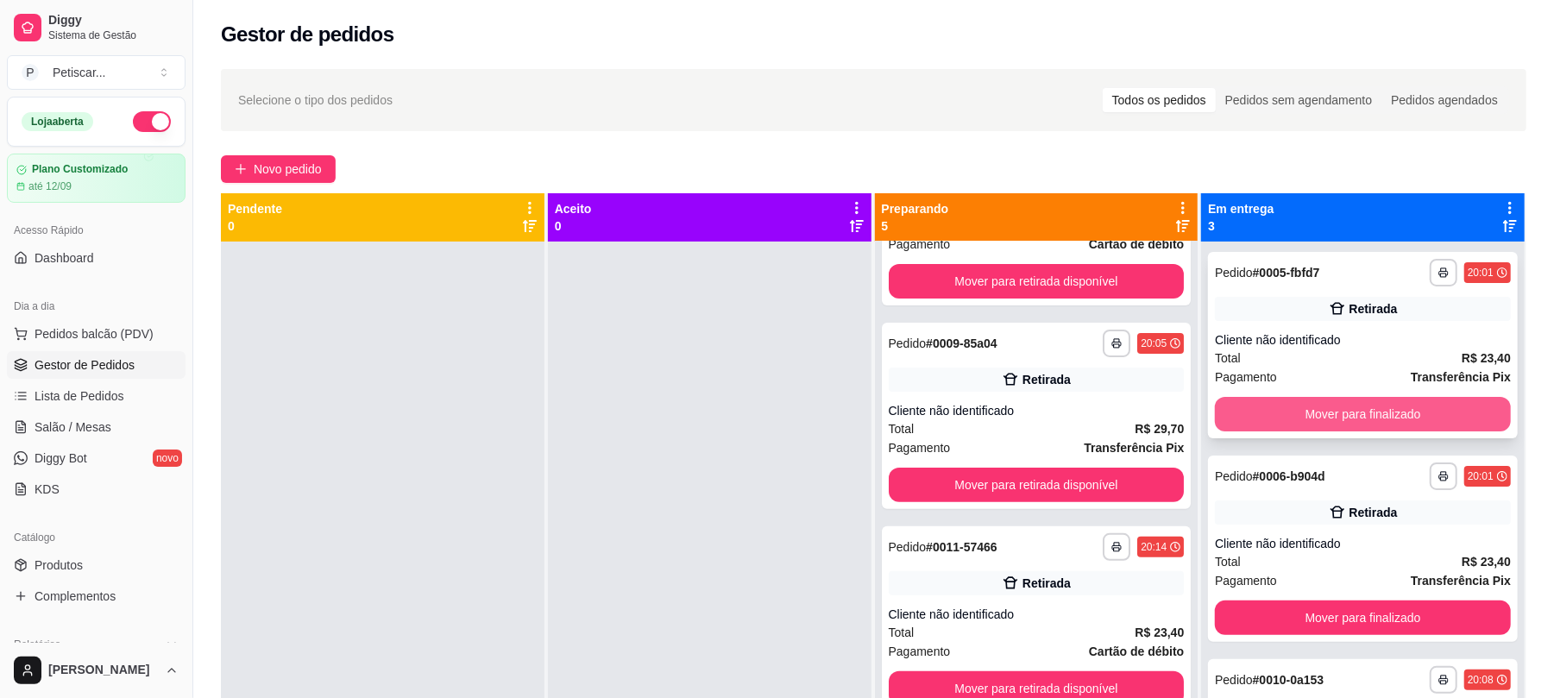
click at [1336, 416] on button "Mover para finalizado" at bounding box center [1363, 414] width 296 height 35
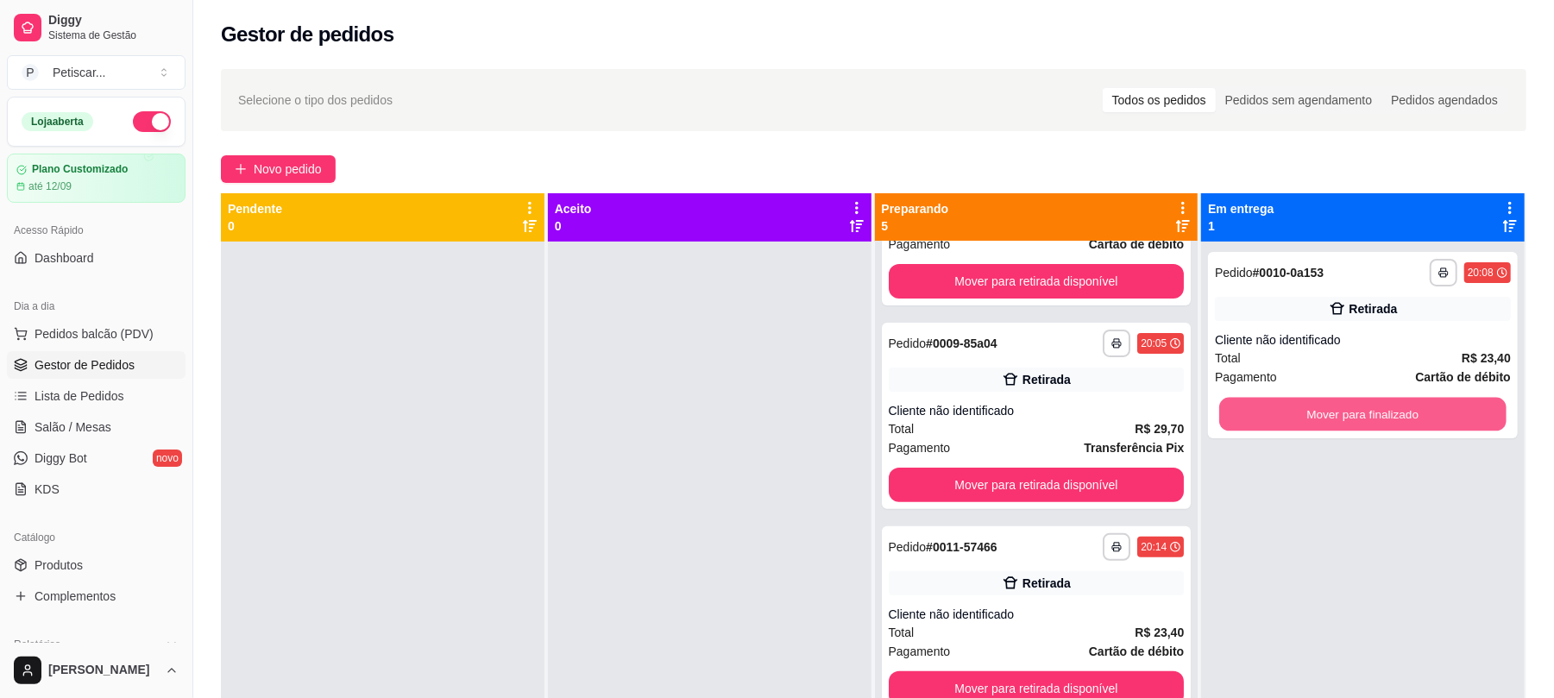
click at [1336, 416] on button "Mover para finalizado" at bounding box center [1362, 415] width 286 height 34
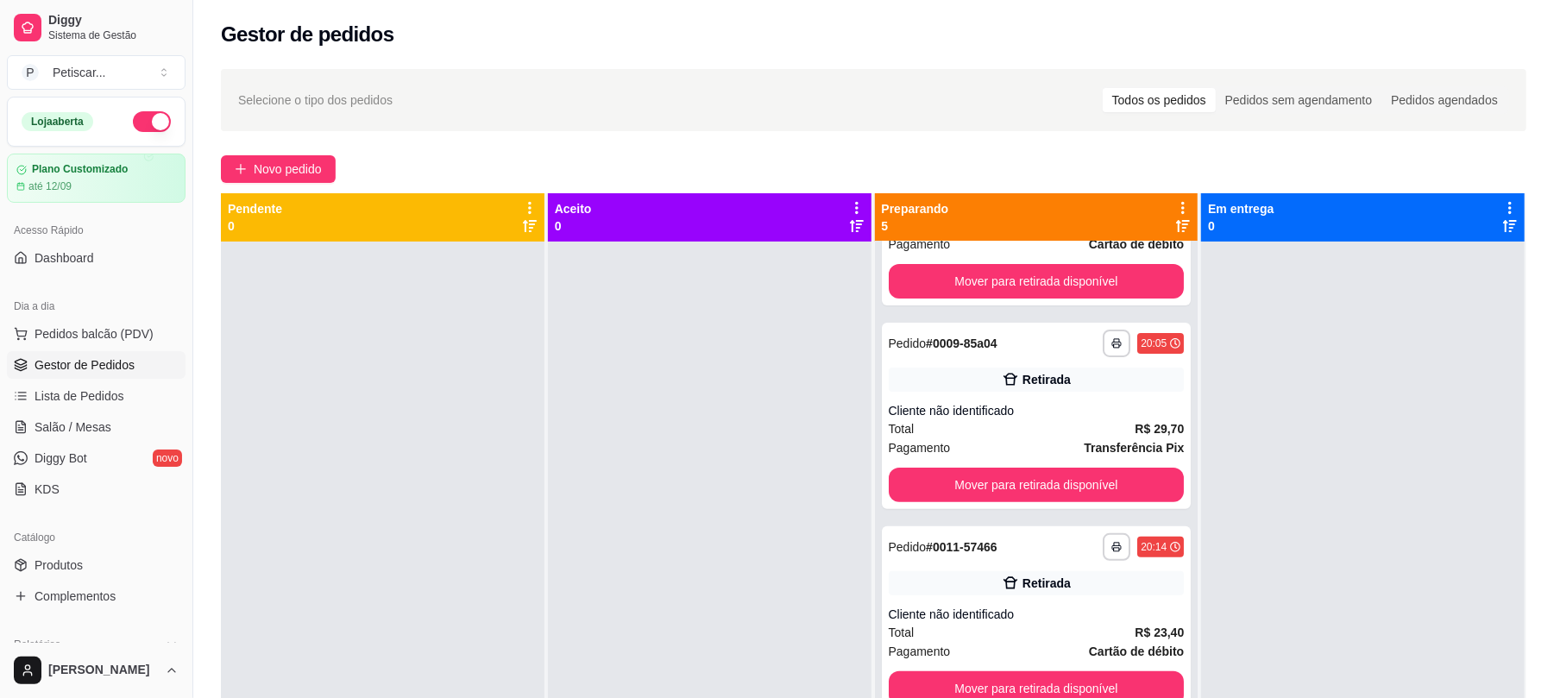
click at [1336, 416] on div at bounding box center [1363, 591] width 324 height 698
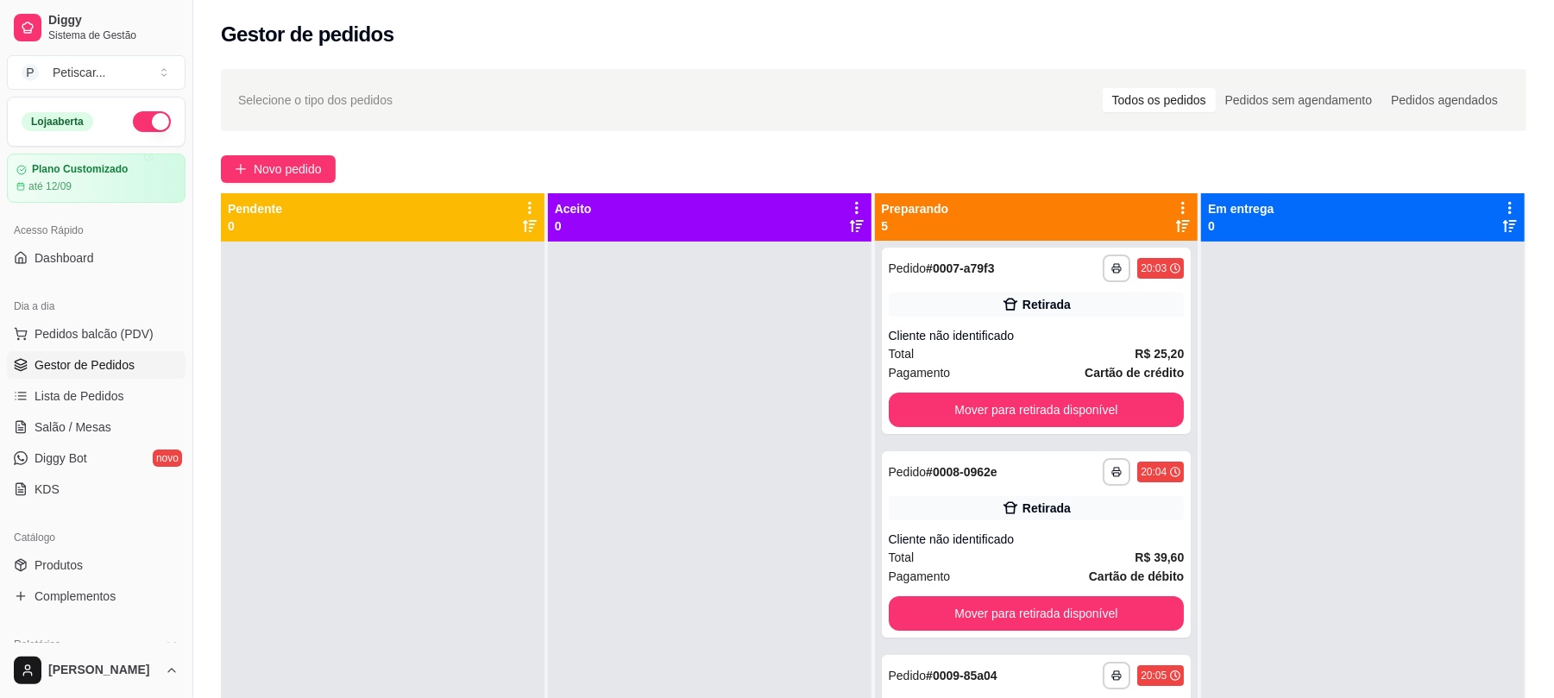
scroll to position [0, 0]
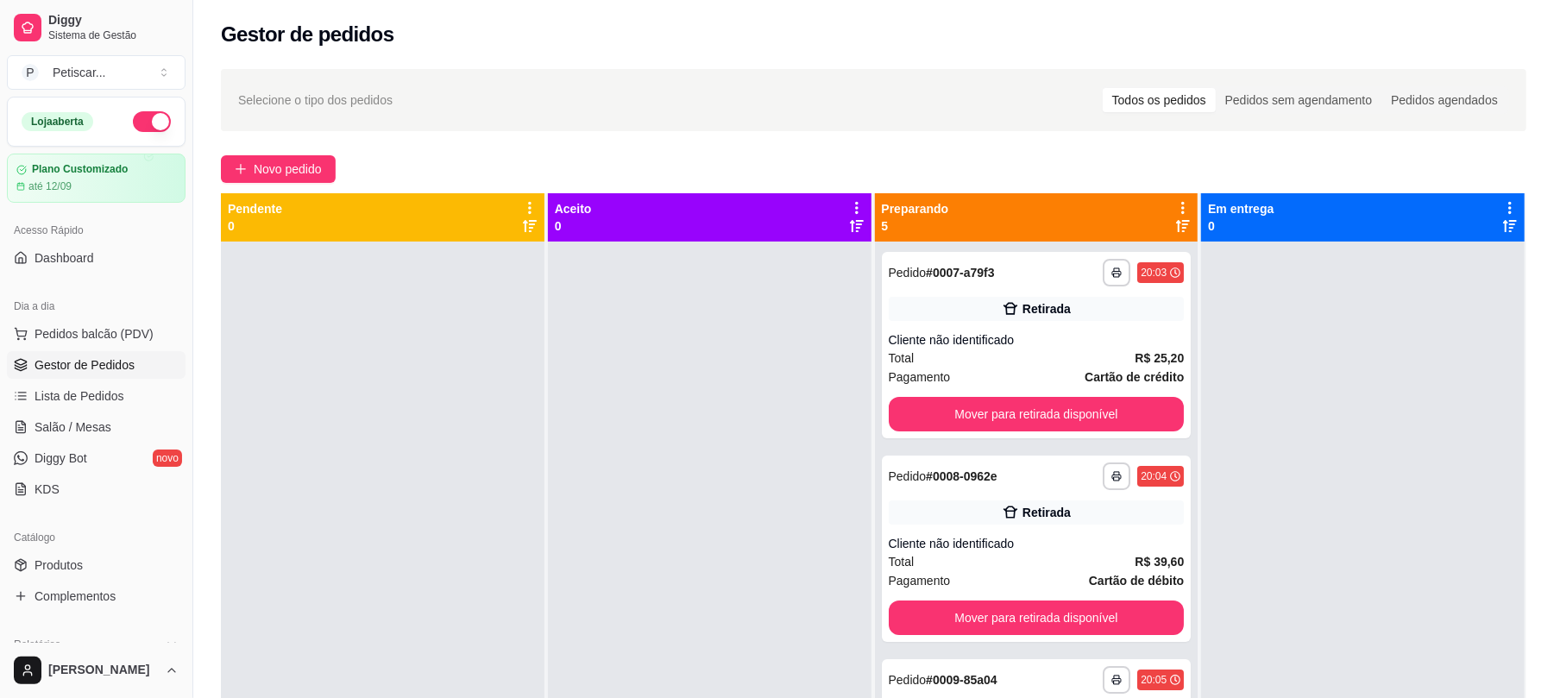
click at [1341, 378] on div at bounding box center [1363, 591] width 324 height 698
click at [1074, 401] on button "Mover para retirada disponível" at bounding box center [1036, 415] width 286 height 34
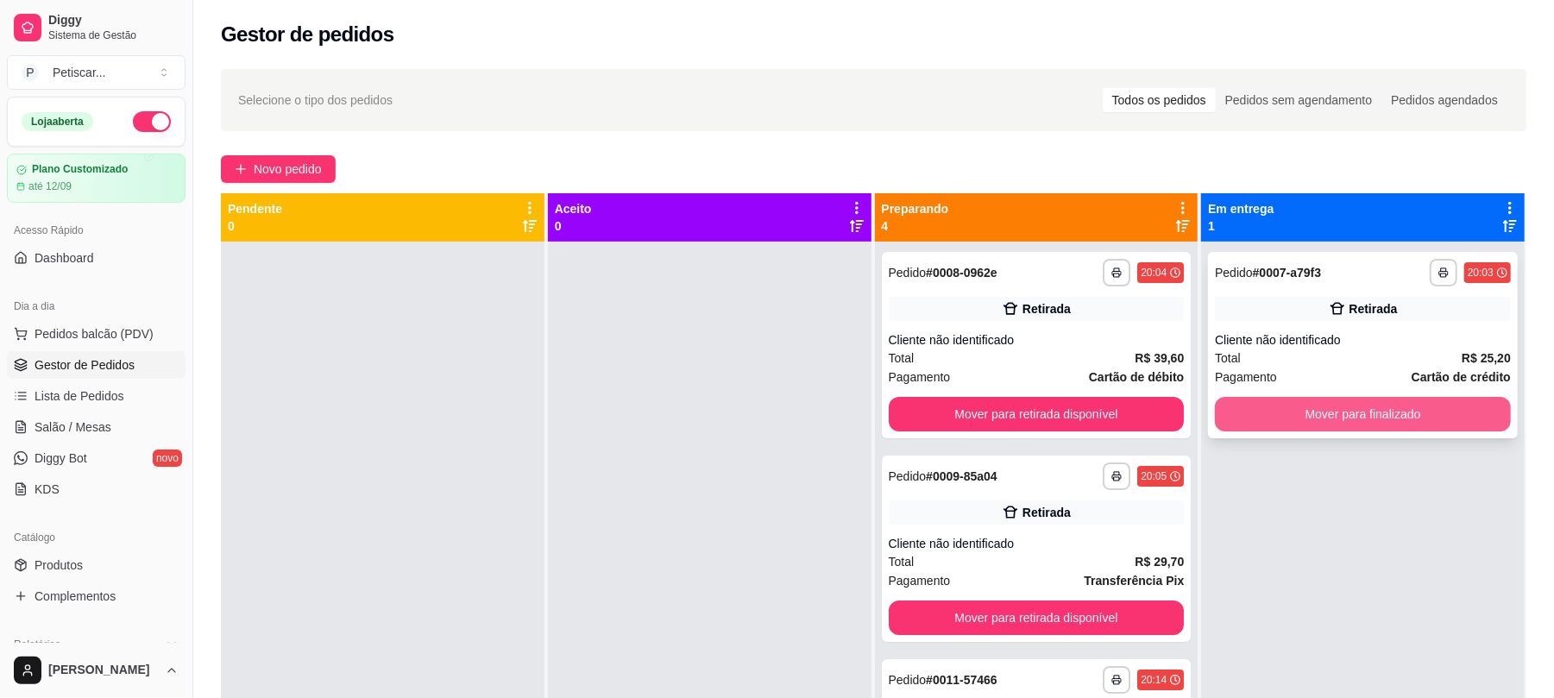
click at [1336, 408] on button "Mover para finalizado" at bounding box center [1363, 414] width 296 height 35
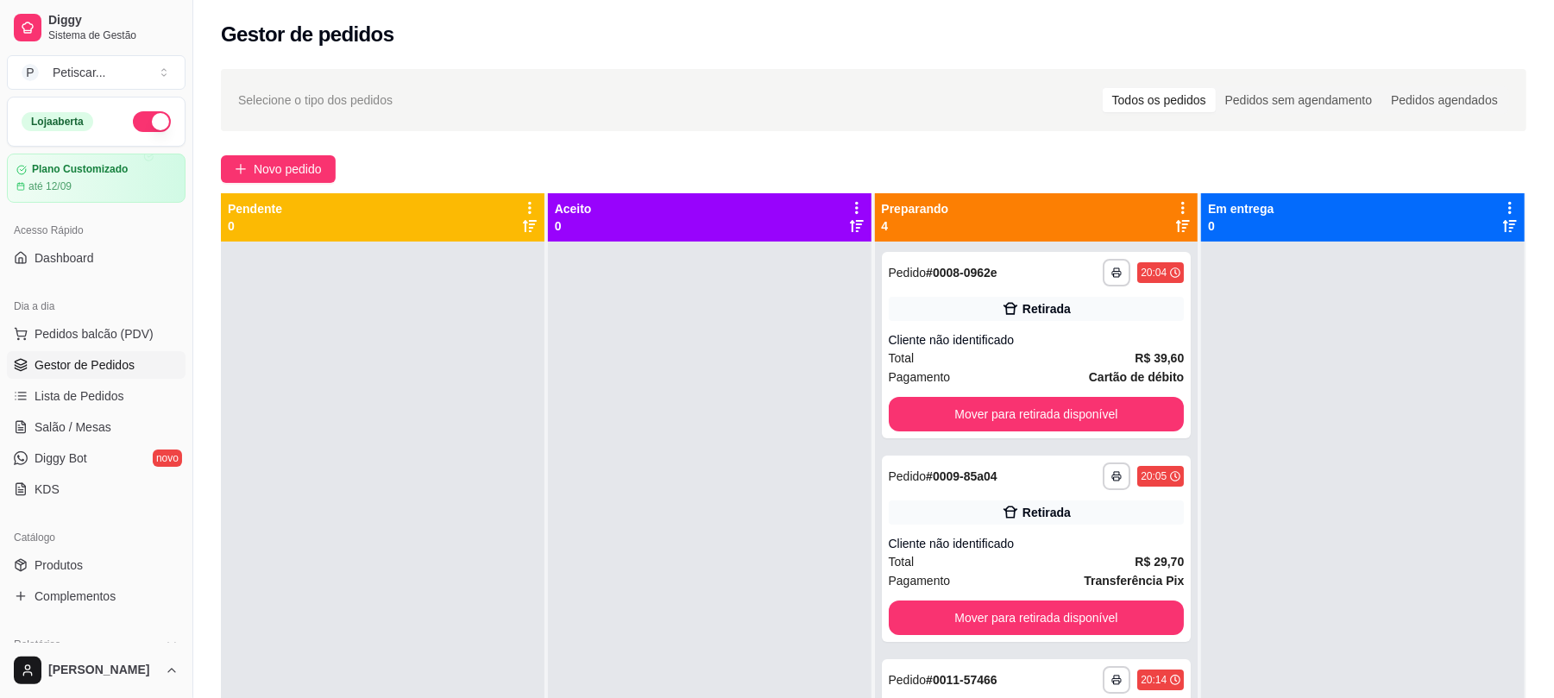
click at [1427, 374] on div at bounding box center [1363, 591] width 324 height 698
click at [1057, 422] on button "Mover para retirada disponível" at bounding box center [1036, 415] width 286 height 34
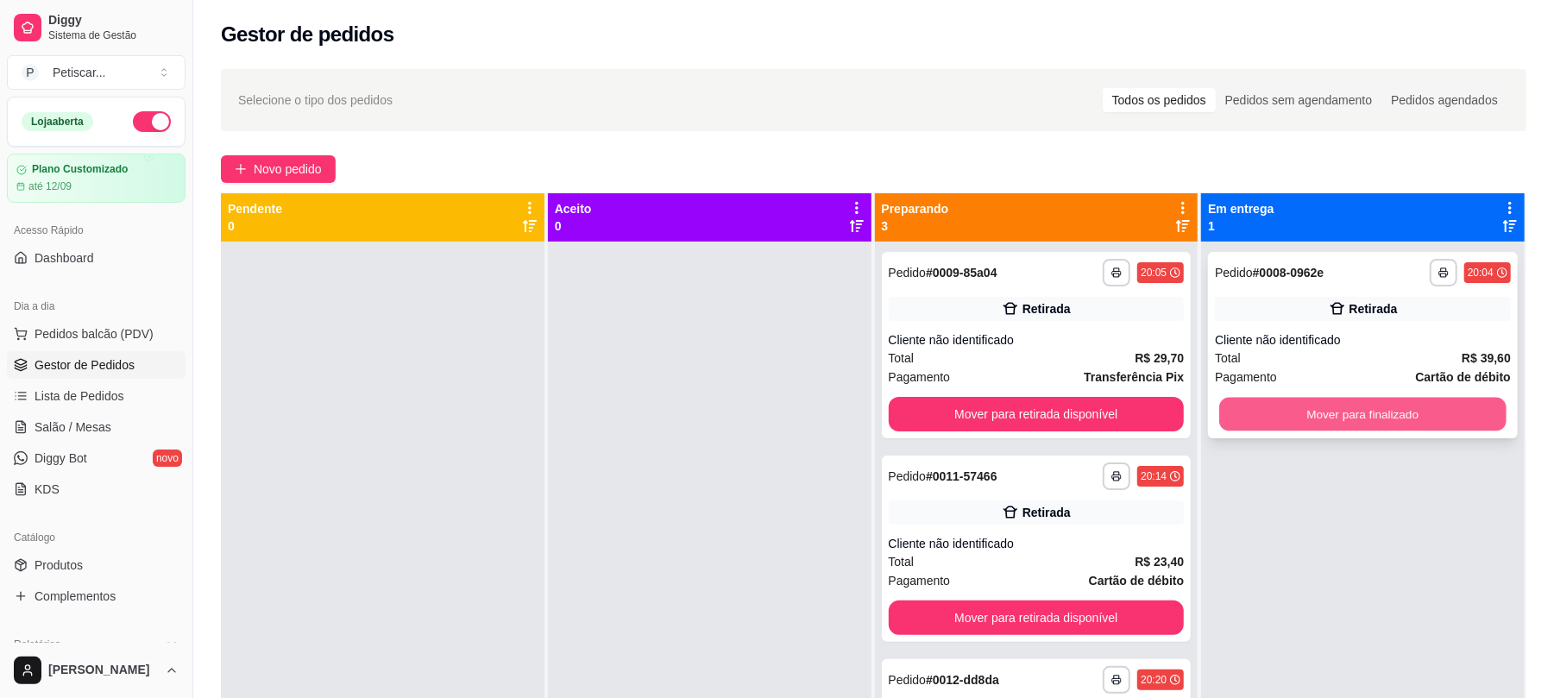
click at [1341, 404] on button "Mover para finalizado" at bounding box center [1362, 415] width 286 height 34
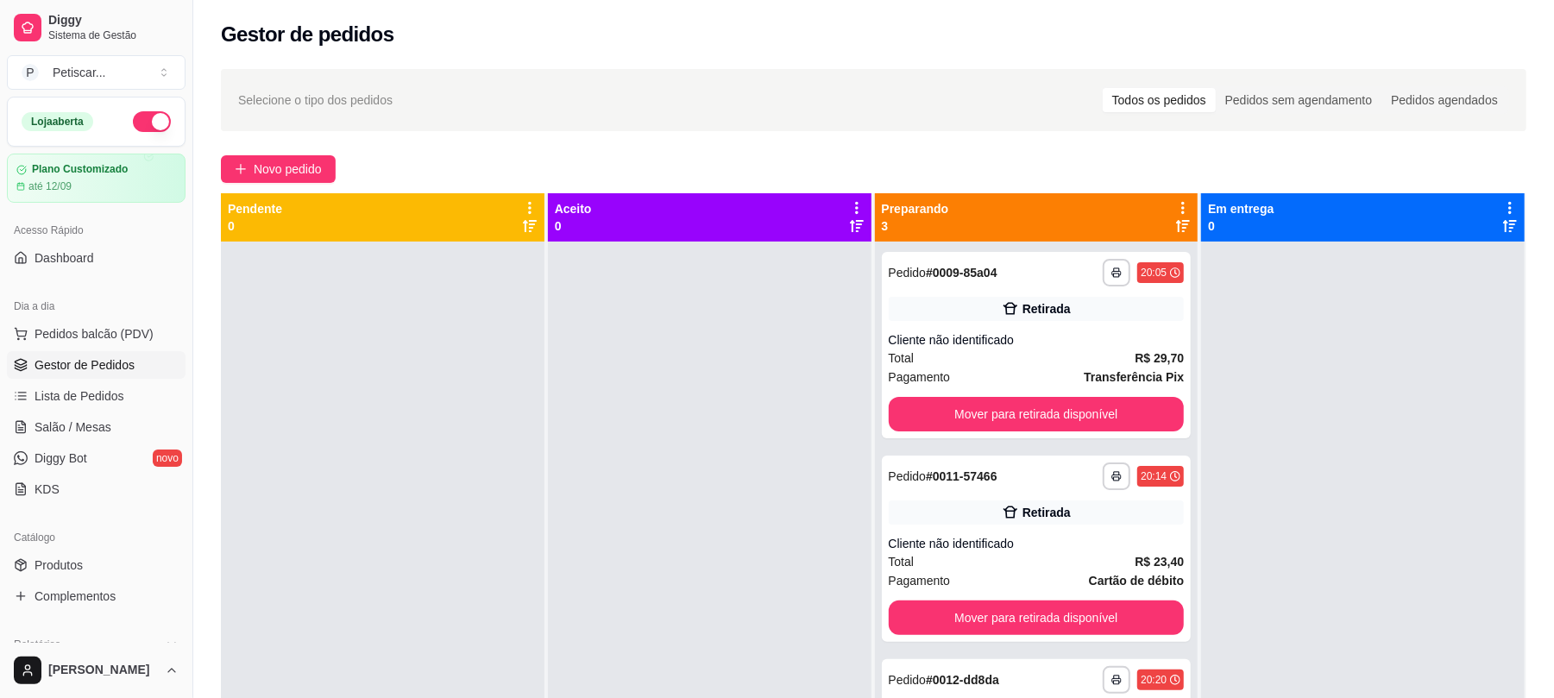
click at [1395, 456] on div at bounding box center [1363, 591] width 324 height 698
click at [1144, 412] on button "Mover para retirada disponível" at bounding box center [1036, 415] width 286 height 34
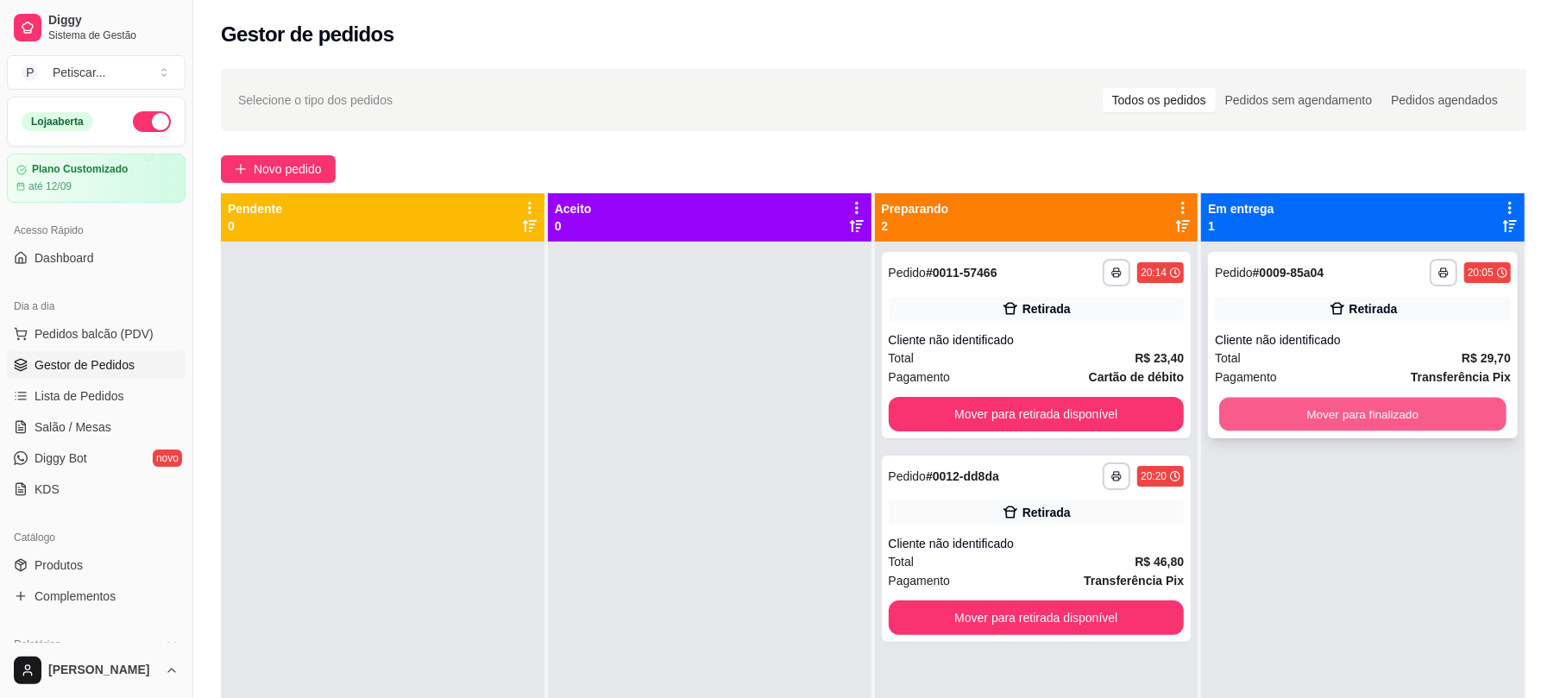
click at [1348, 409] on button "Mover para finalizado" at bounding box center [1362, 415] width 286 height 34
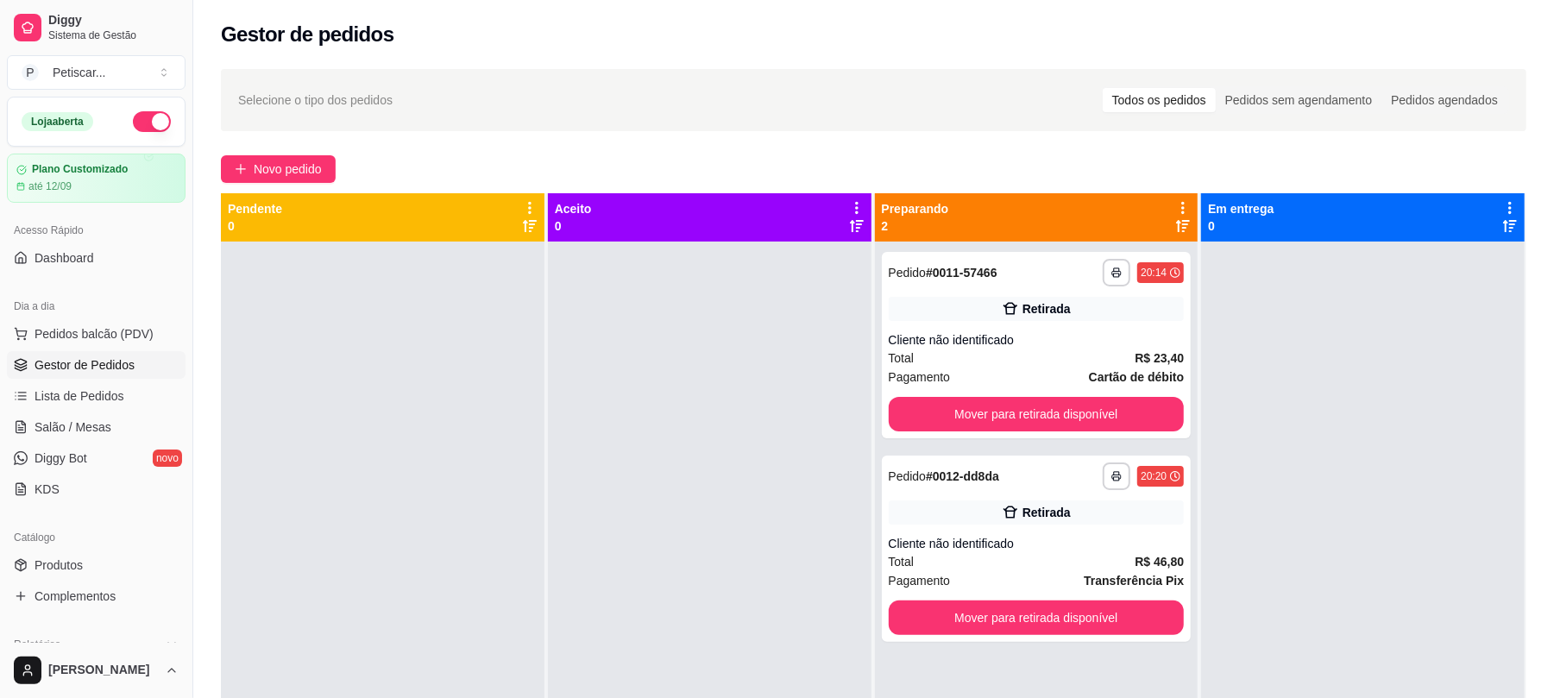
click at [1450, 342] on div at bounding box center [1363, 591] width 324 height 698
click at [991, 274] on div "**********" at bounding box center [1037, 273] width 296 height 28
click at [1301, 400] on div at bounding box center [1363, 591] width 324 height 698
click at [1147, 411] on button "Mover para retirada disponível" at bounding box center [1036, 415] width 286 height 34
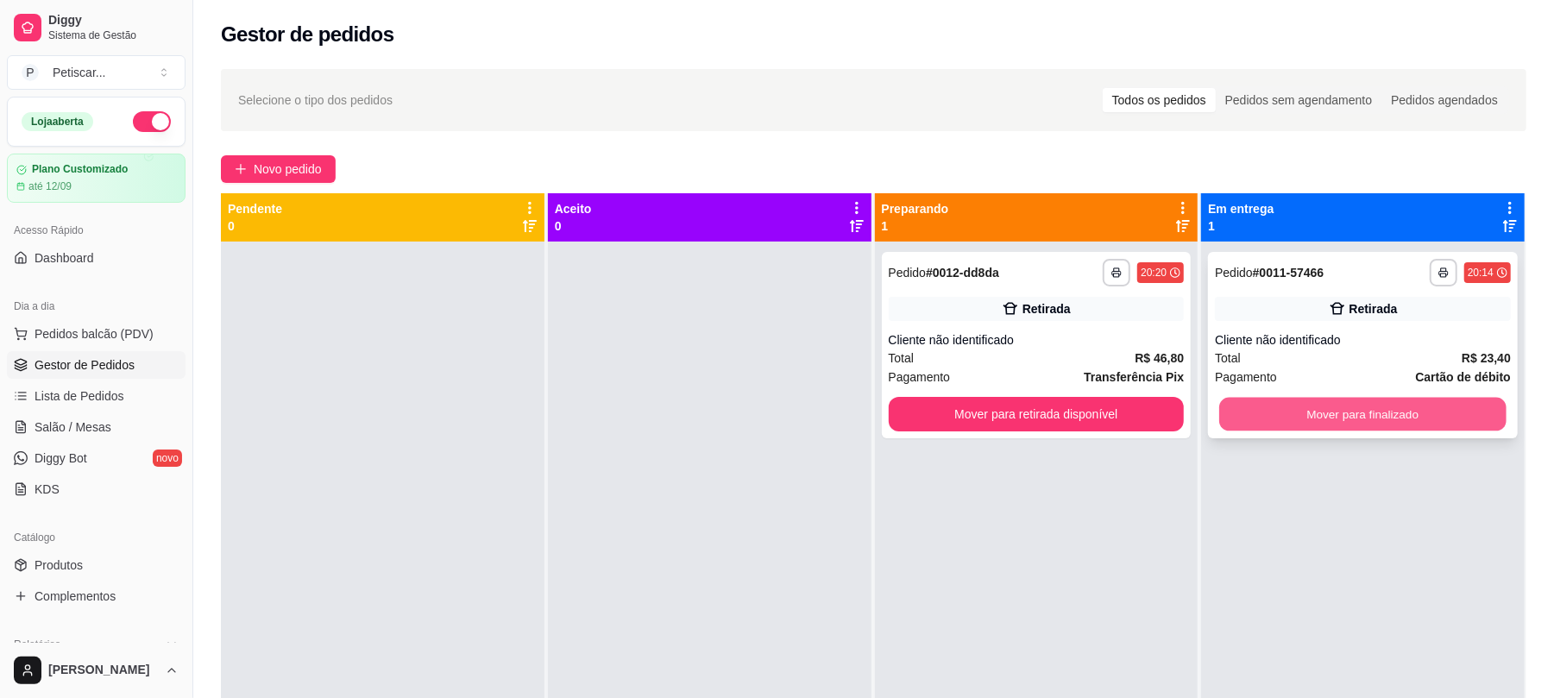
click at [1312, 421] on button "Mover para finalizado" at bounding box center [1362, 415] width 286 height 34
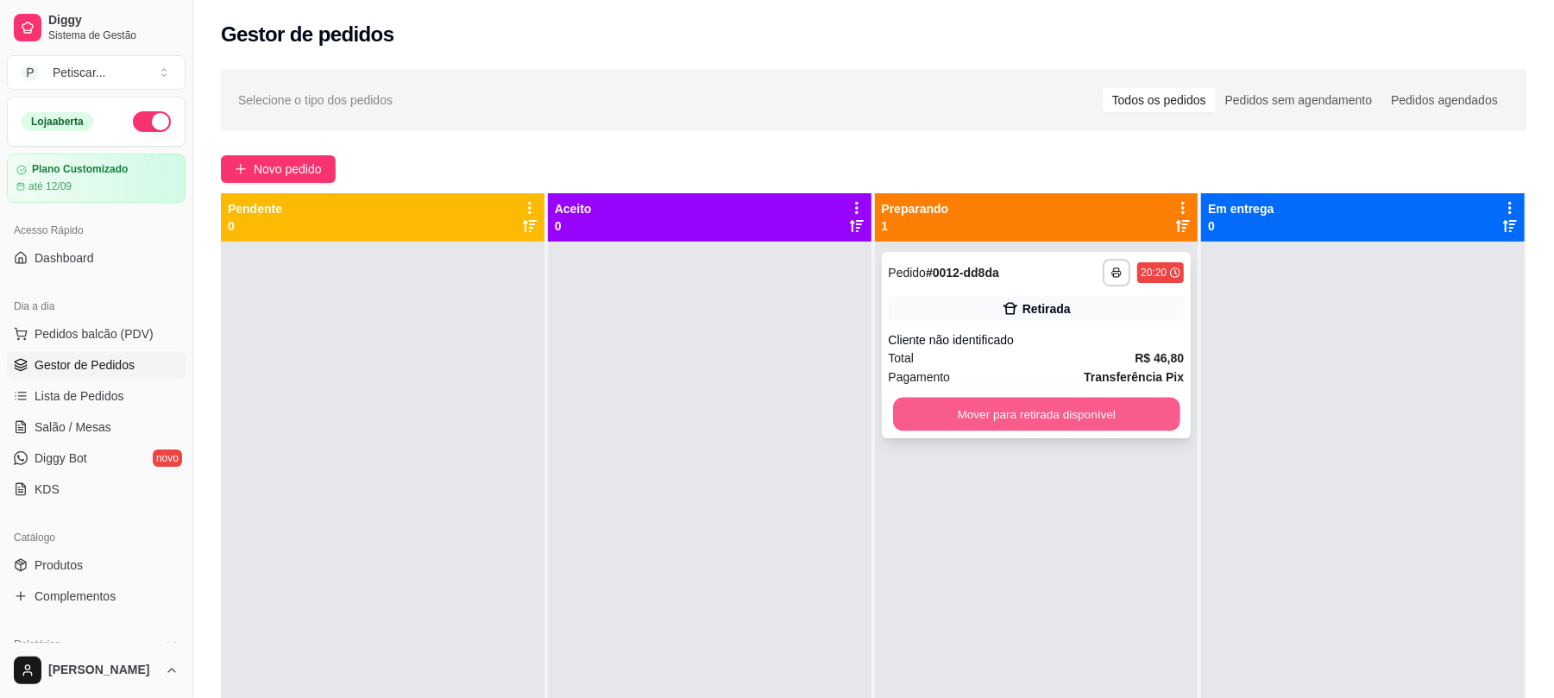
click at [1097, 412] on button "Mover para retirada disponível" at bounding box center [1036, 415] width 286 height 34
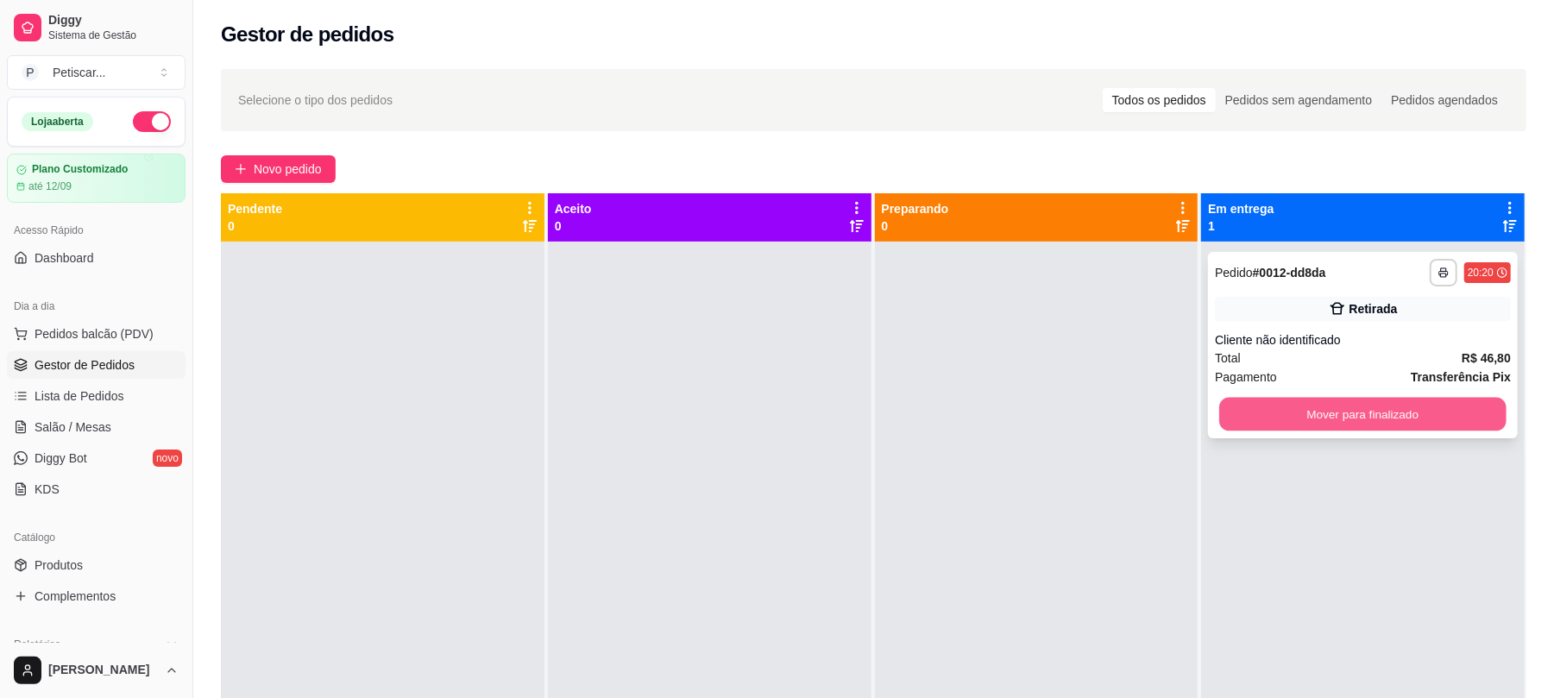
click at [1310, 419] on button "Mover para finalizado" at bounding box center [1362, 415] width 286 height 34
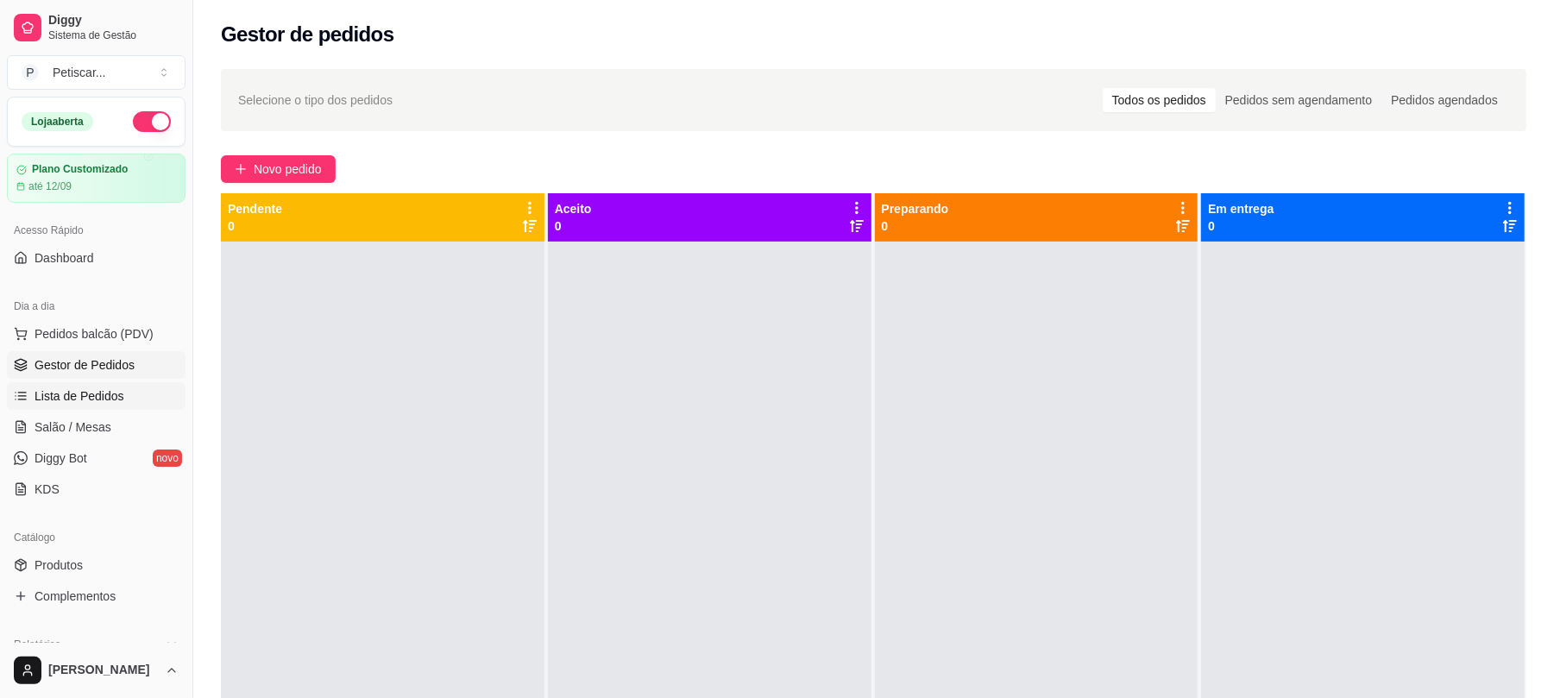
click at [95, 393] on span "Lista de Pedidos" at bounding box center [80, 395] width 90 height 17
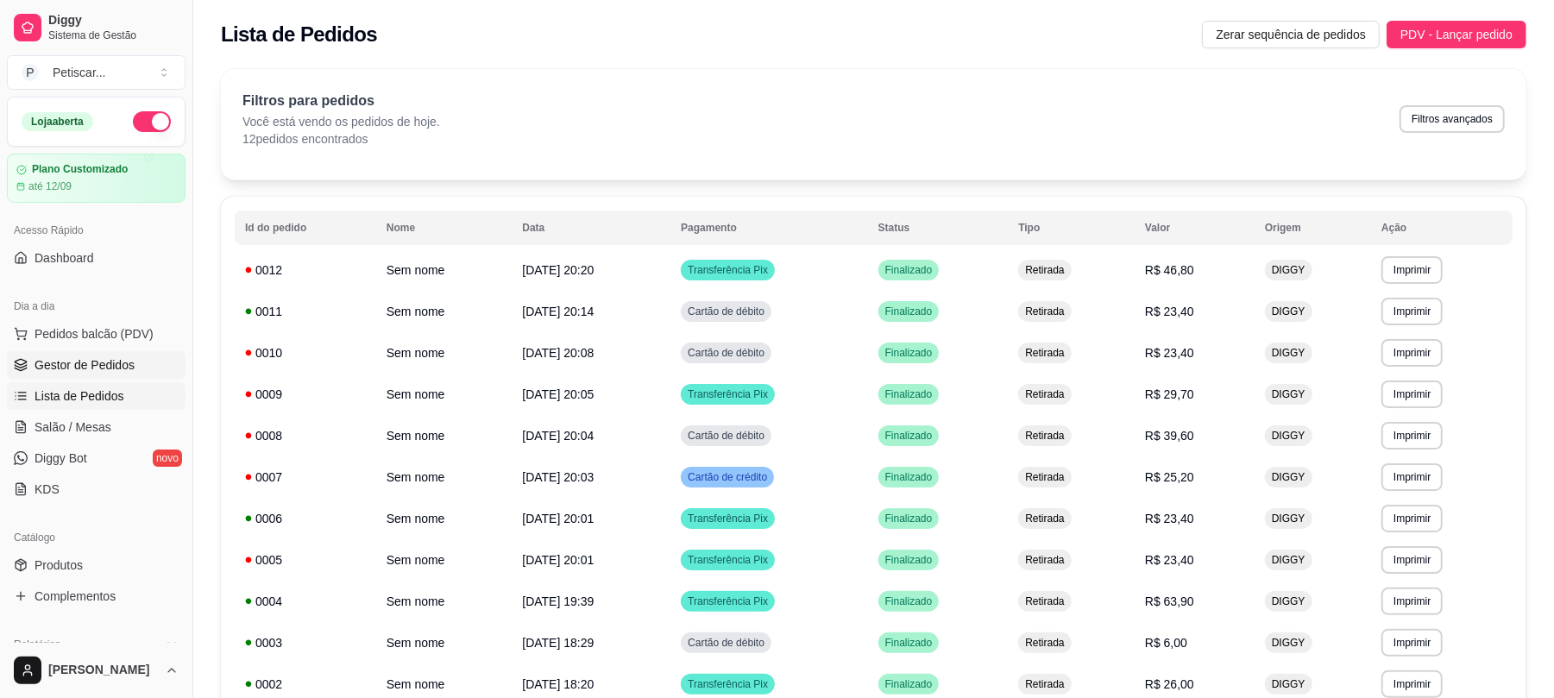
click at [72, 359] on span "Gestor de Pedidos" at bounding box center [85, 364] width 100 height 17
